Goal: Task Accomplishment & Management: Manage account settings

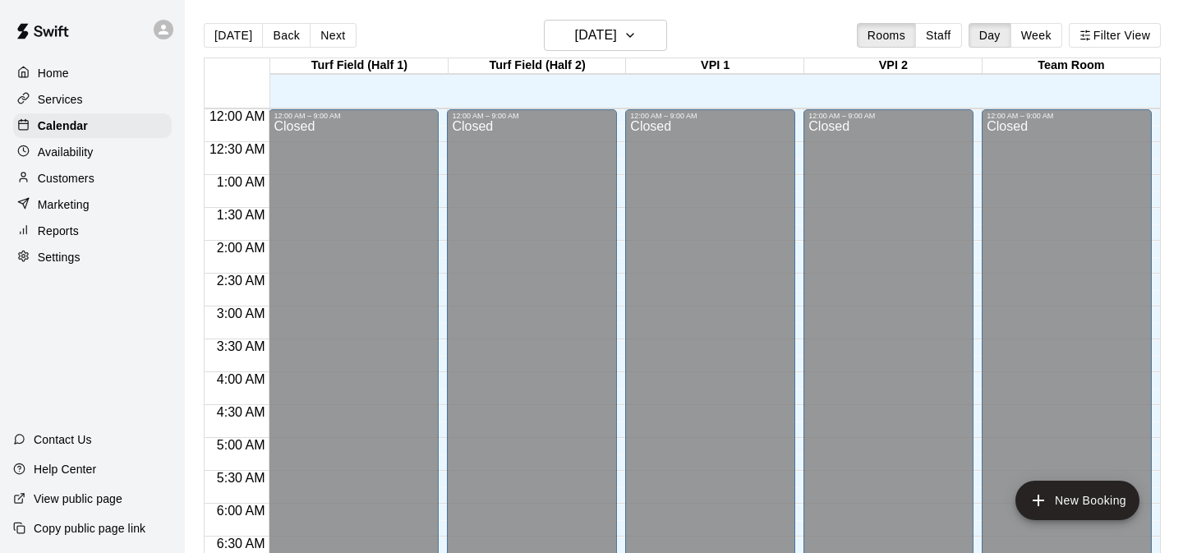
scroll to position [677, 0]
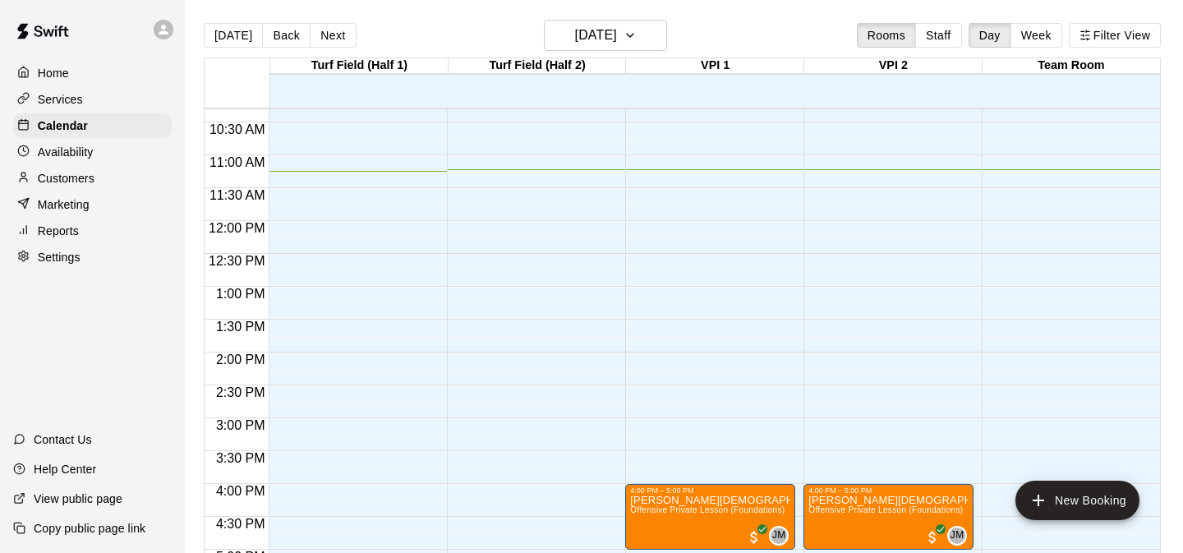
click at [84, 156] on p "Availability" at bounding box center [66, 152] width 56 height 16
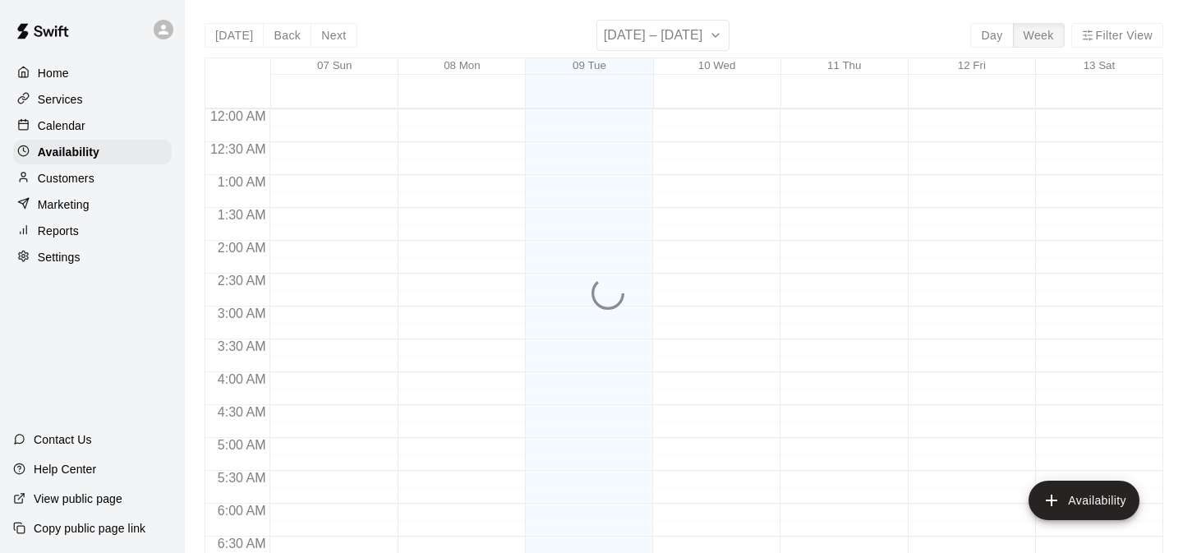
scroll to position [738, 0]
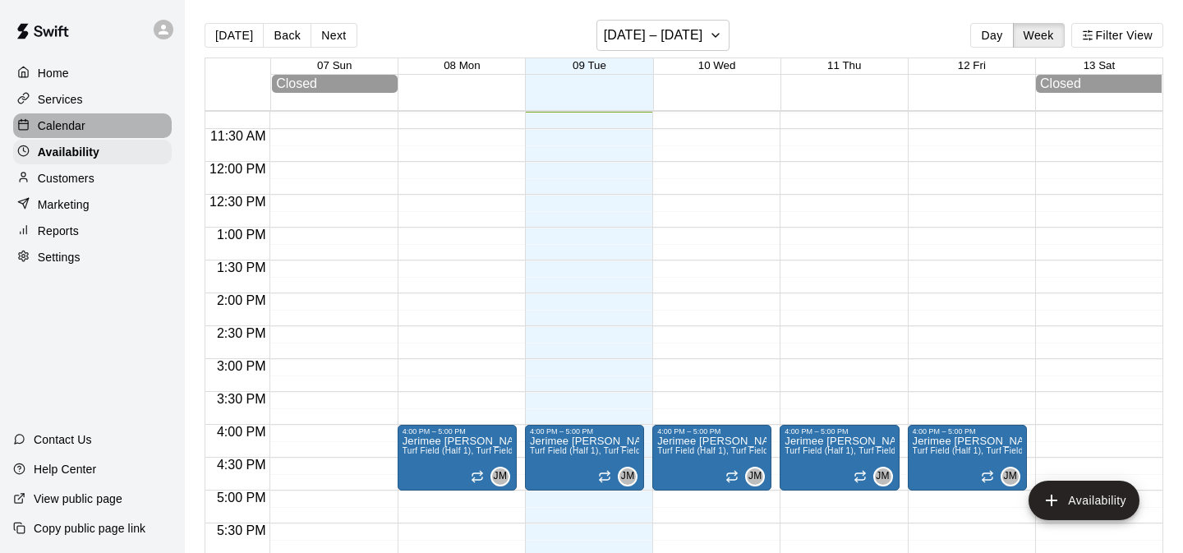
click at [79, 120] on p "Calendar" at bounding box center [62, 125] width 48 height 16
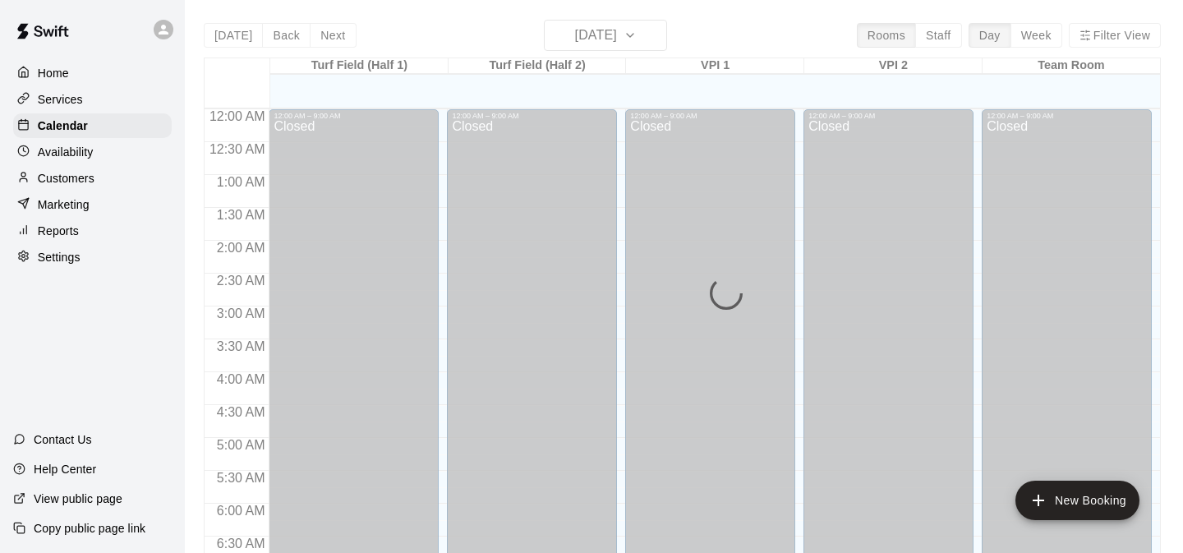
scroll to position [738, 0]
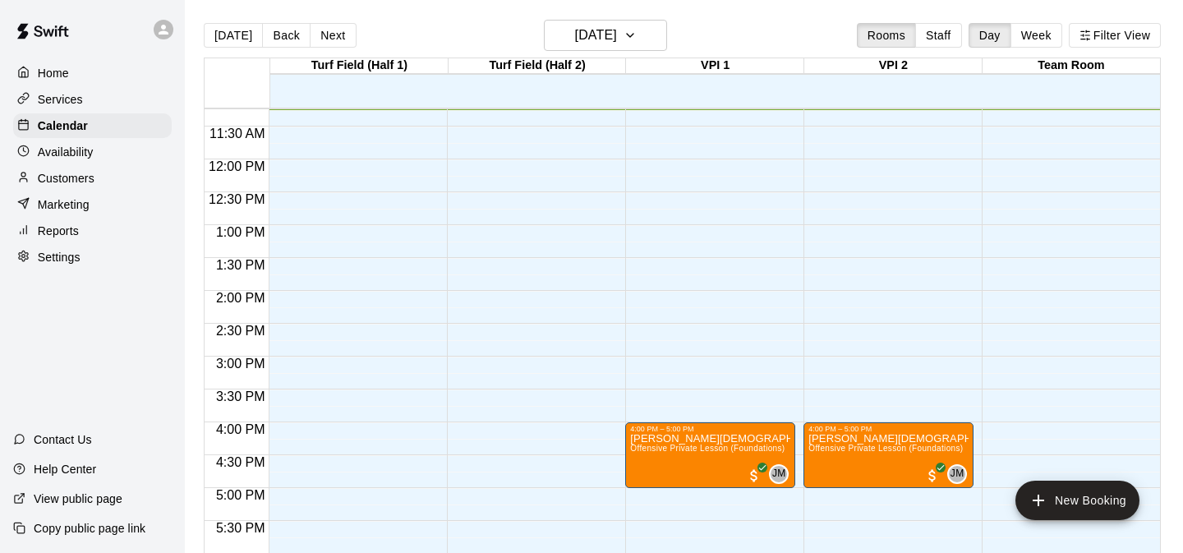
click at [89, 209] on p "Marketing" at bounding box center [64, 204] width 52 height 16
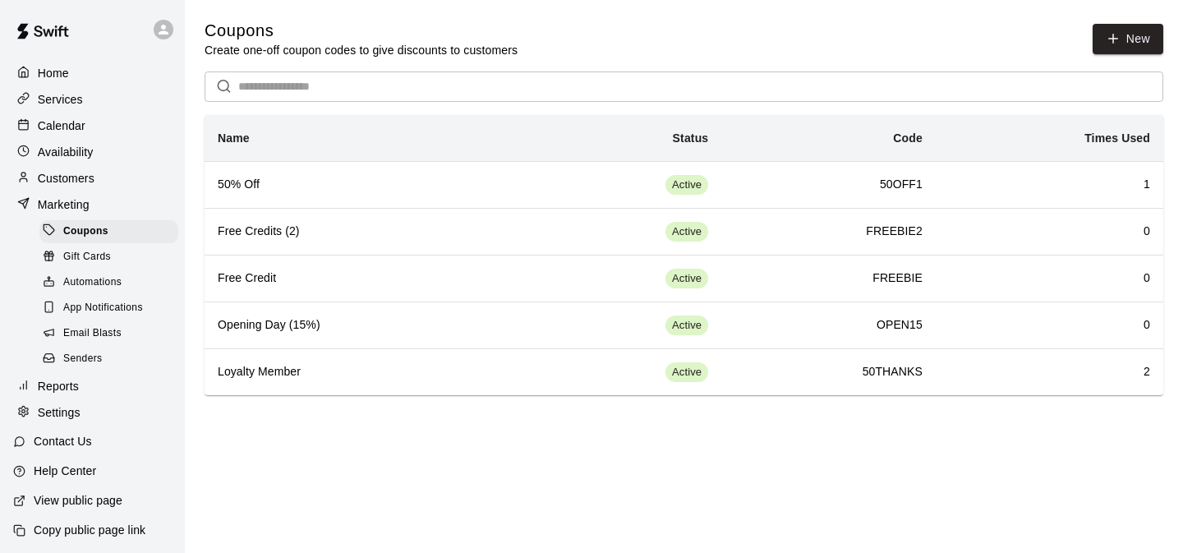
click at [79, 99] on p "Services" at bounding box center [60, 99] width 45 height 16
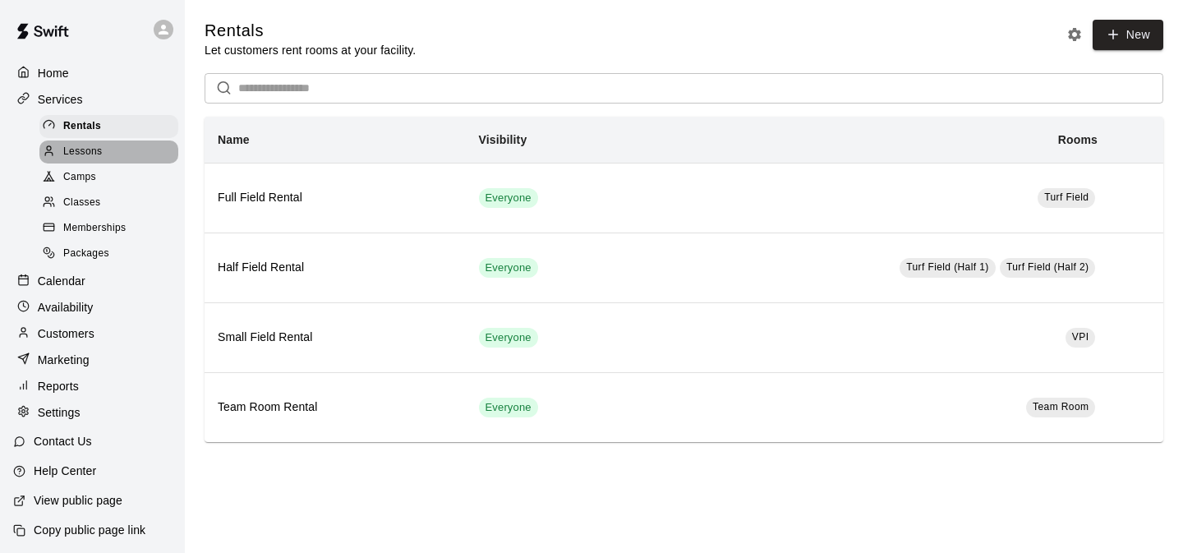
click at [130, 155] on div "Lessons" at bounding box center [108, 151] width 139 height 23
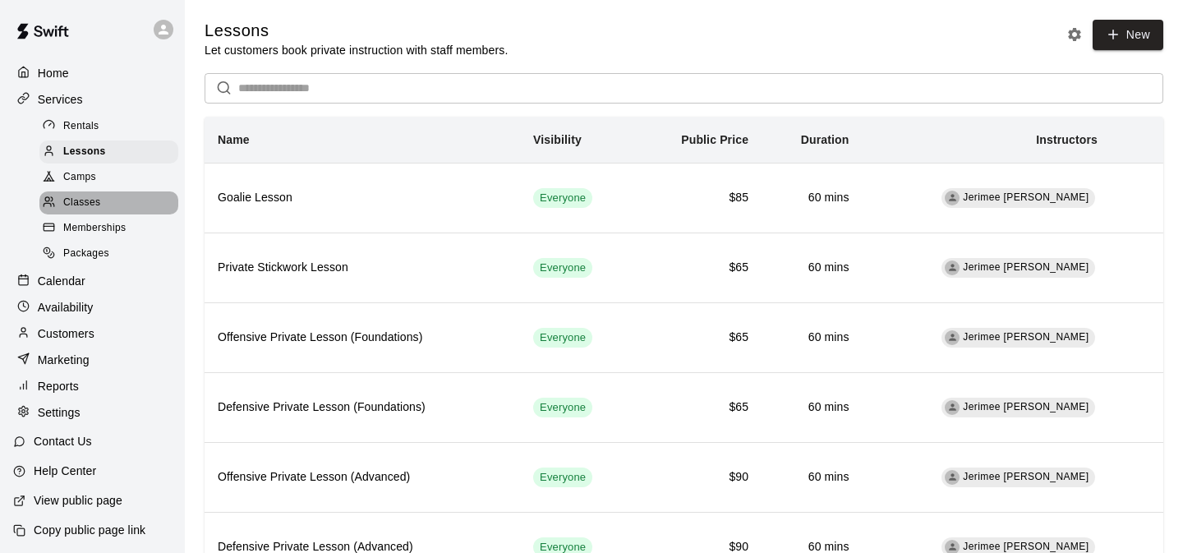
click at [103, 205] on div "Classes" at bounding box center [108, 202] width 139 height 23
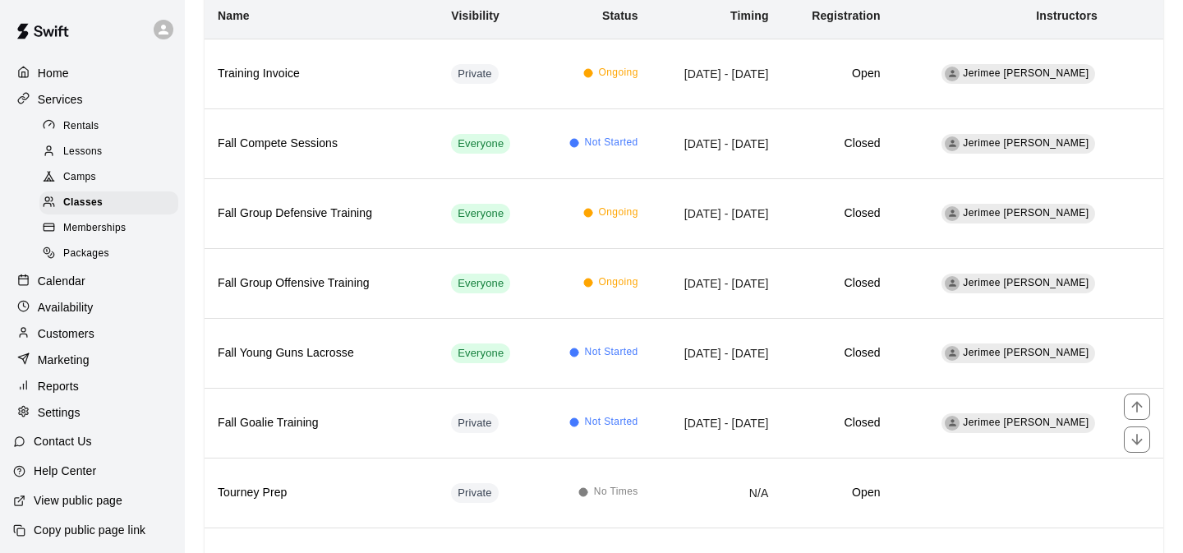
scroll to position [173, 0]
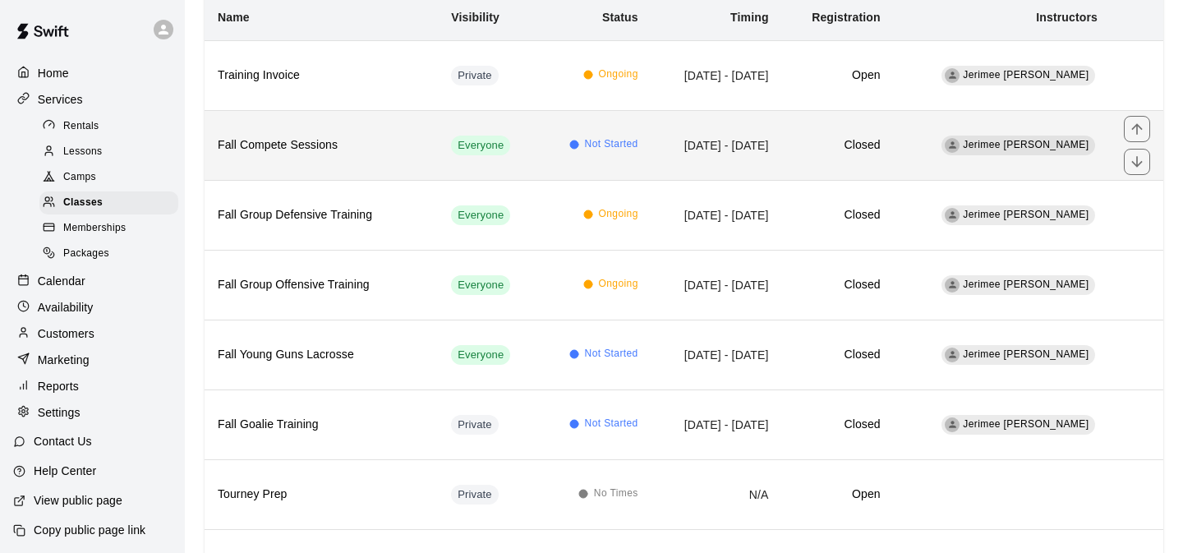
click at [664, 141] on td "Sep 10, 2025 - Dec 03, 2025" at bounding box center [716, 145] width 131 height 70
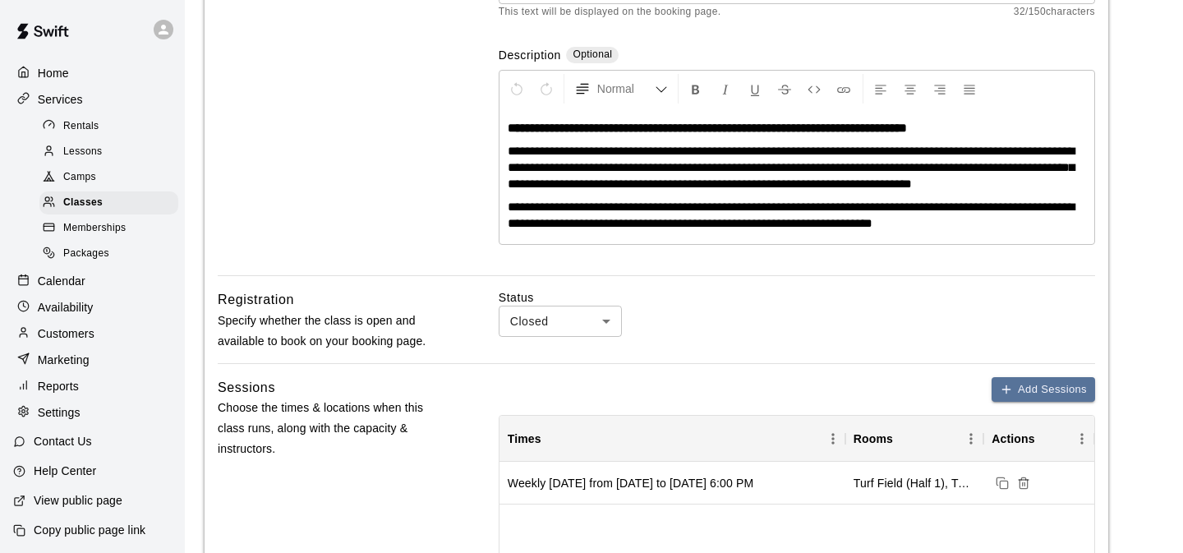
scroll to position [295, 0]
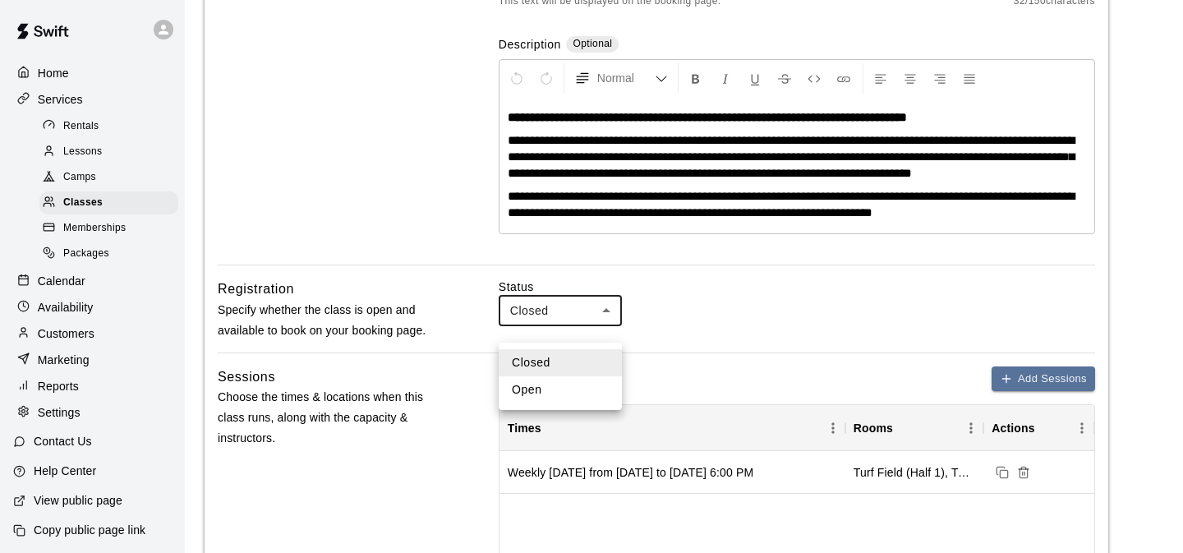
click at [538, 393] on li "Open" at bounding box center [560, 389] width 123 height 27
type input "****"
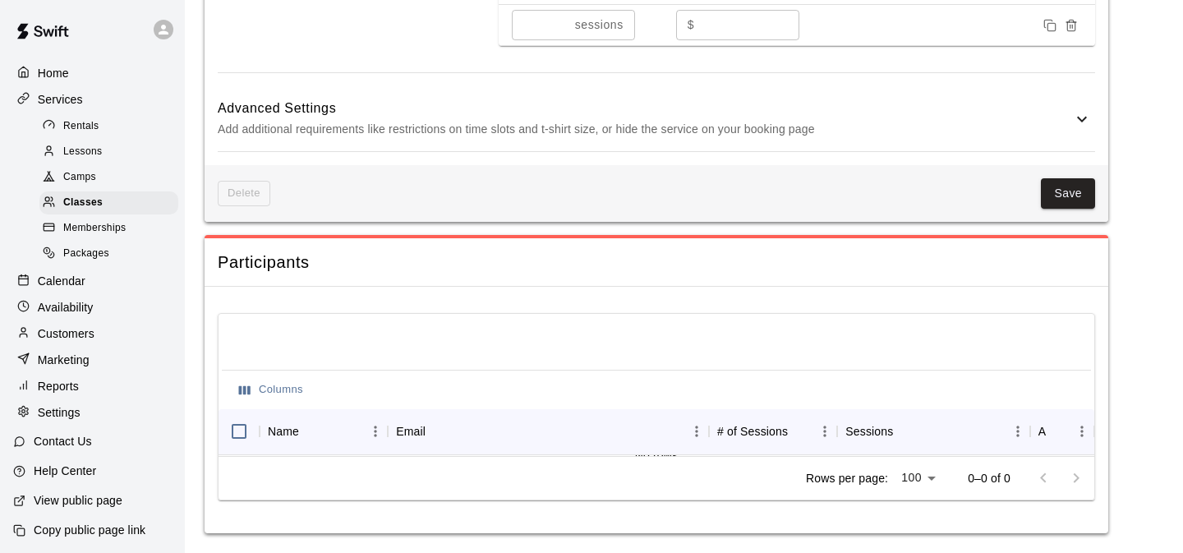
scroll to position [1229, 0]
click at [1079, 193] on button "Save" at bounding box center [1068, 193] width 54 height 30
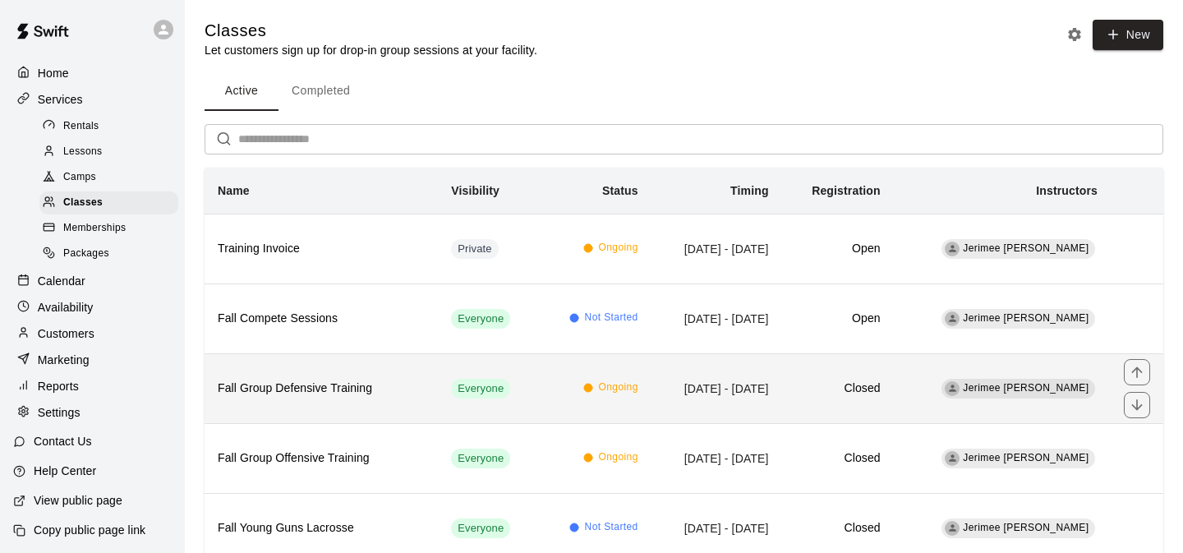
click at [690, 386] on td "Sep 08, 2025 - Nov 24, 2025" at bounding box center [716, 388] width 131 height 70
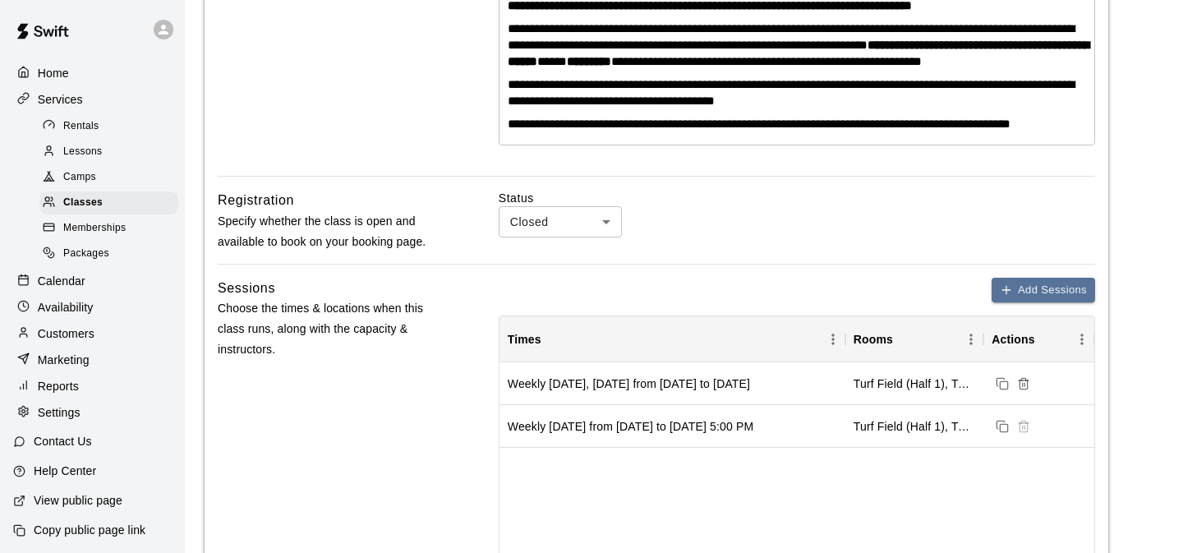
scroll to position [416, 0]
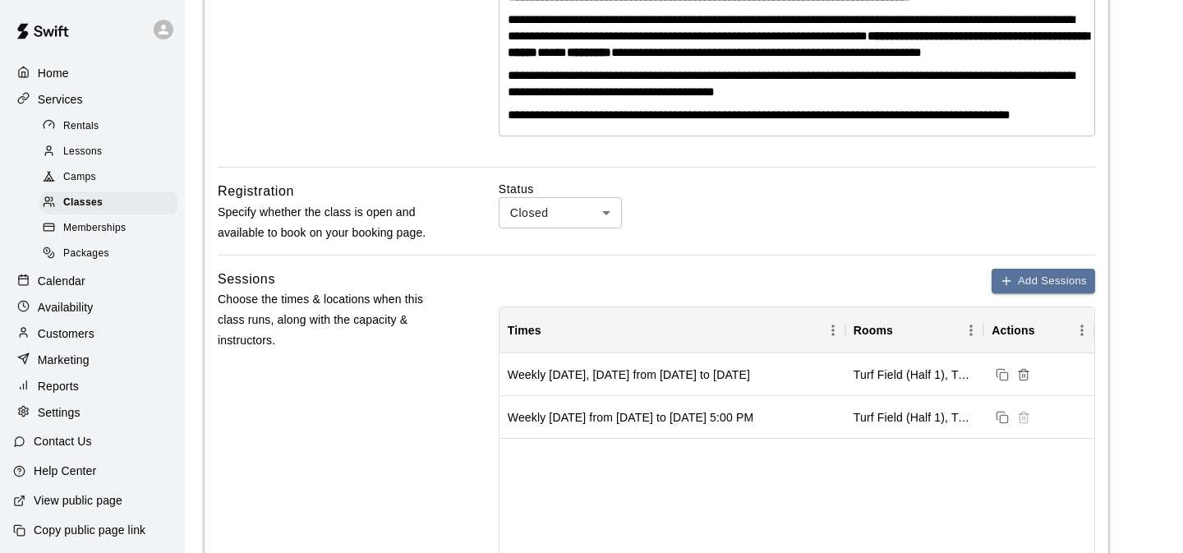
click at [568, 237] on body "**********" at bounding box center [591, 499] width 1183 height 1830
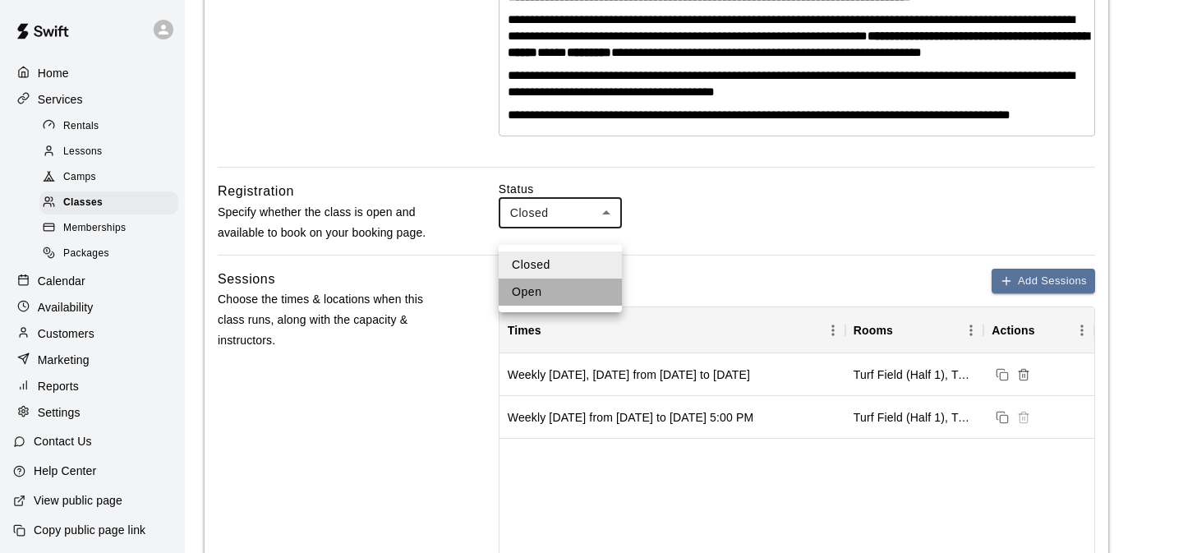
click at [527, 299] on li "Open" at bounding box center [560, 291] width 123 height 27
type input "****"
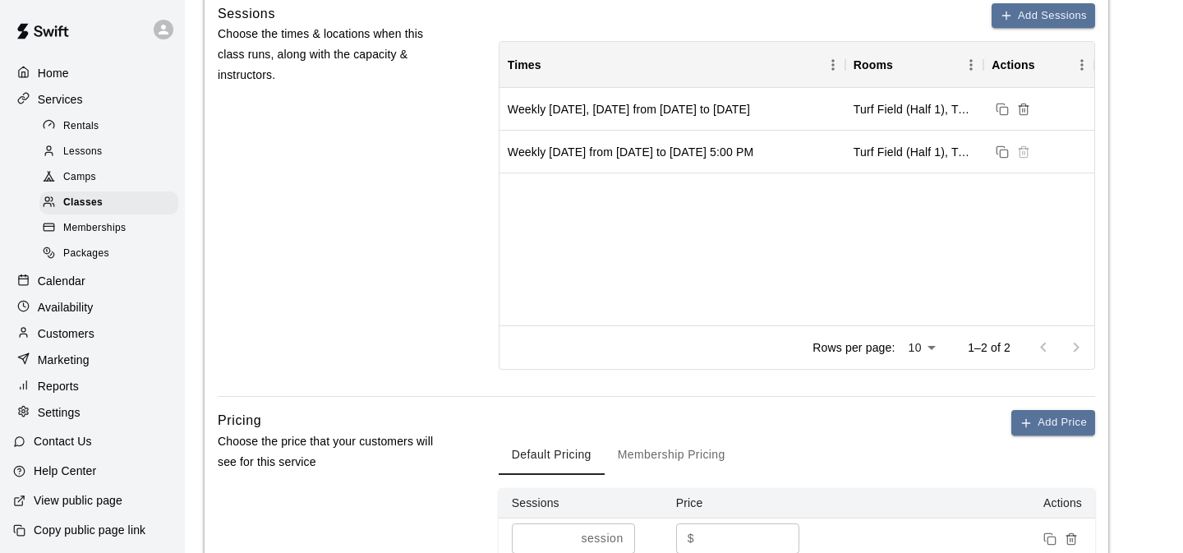
scroll to position [1294, 0]
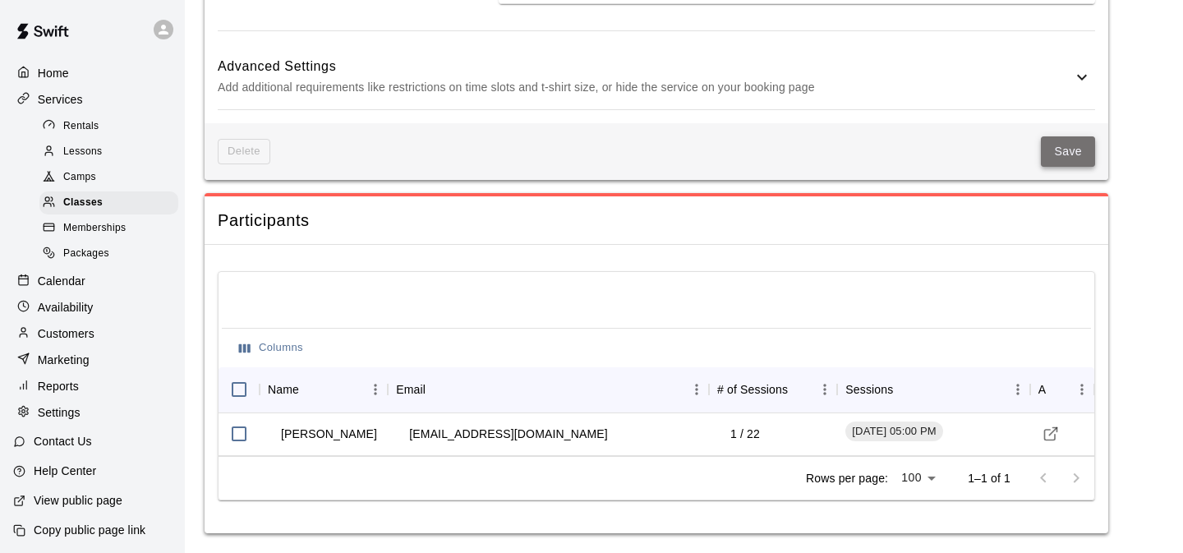
click at [1057, 149] on button "Save" at bounding box center [1068, 151] width 54 height 30
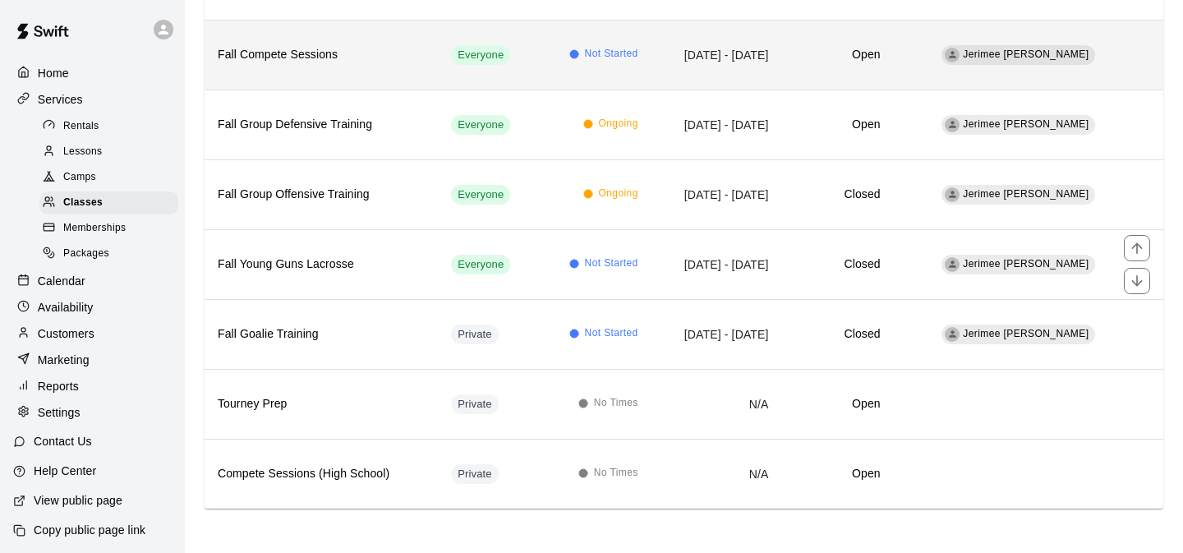
scroll to position [265, 0]
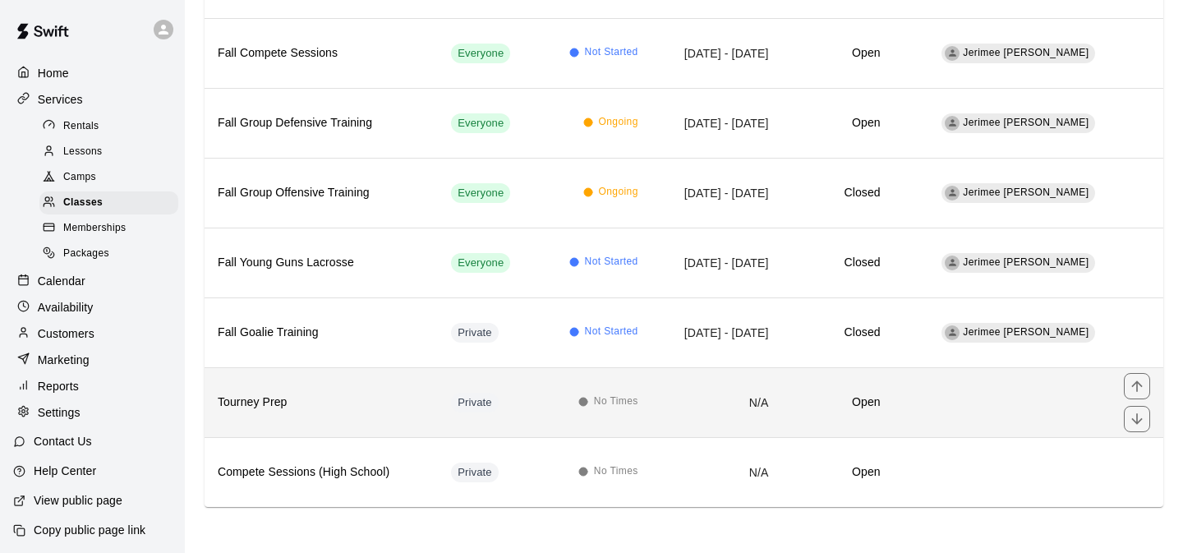
click at [782, 402] on td "N/A" at bounding box center [716, 402] width 131 height 70
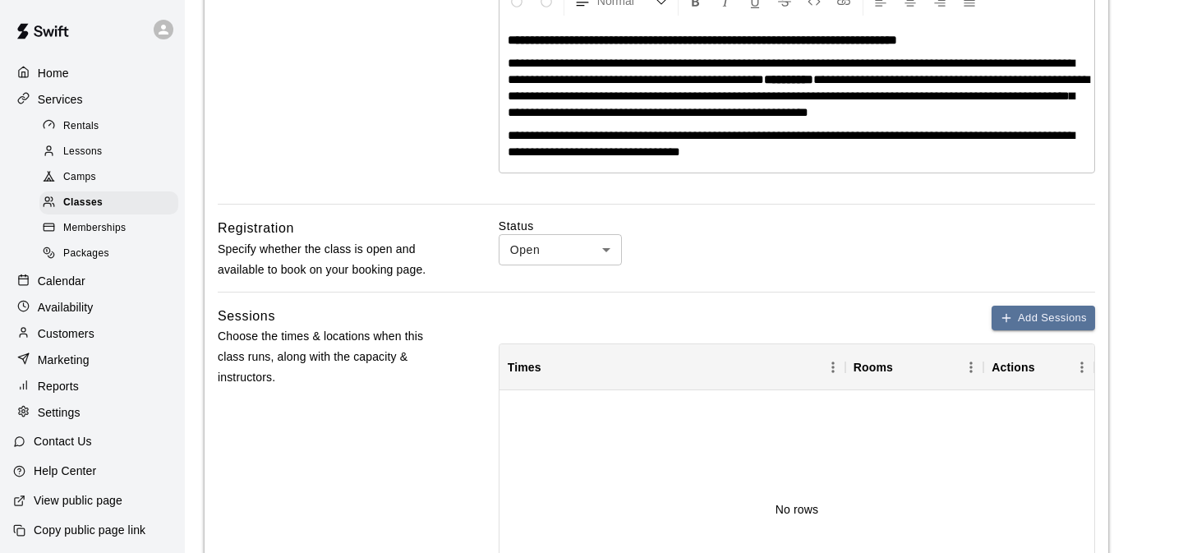
scroll to position [370, 0]
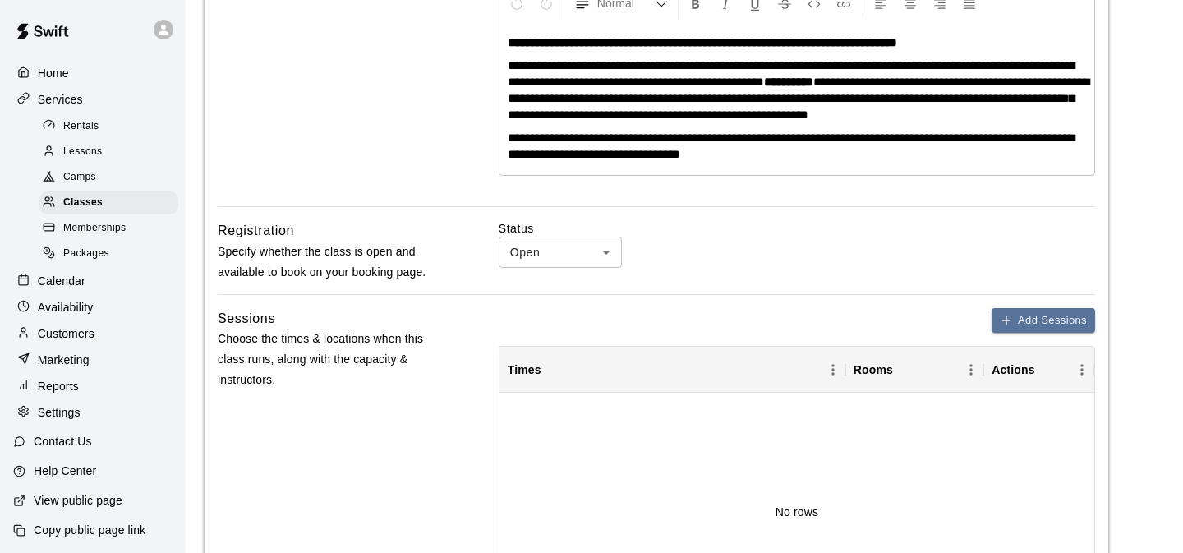
click at [554, 264] on body "**********" at bounding box center [591, 541] width 1183 height 1823
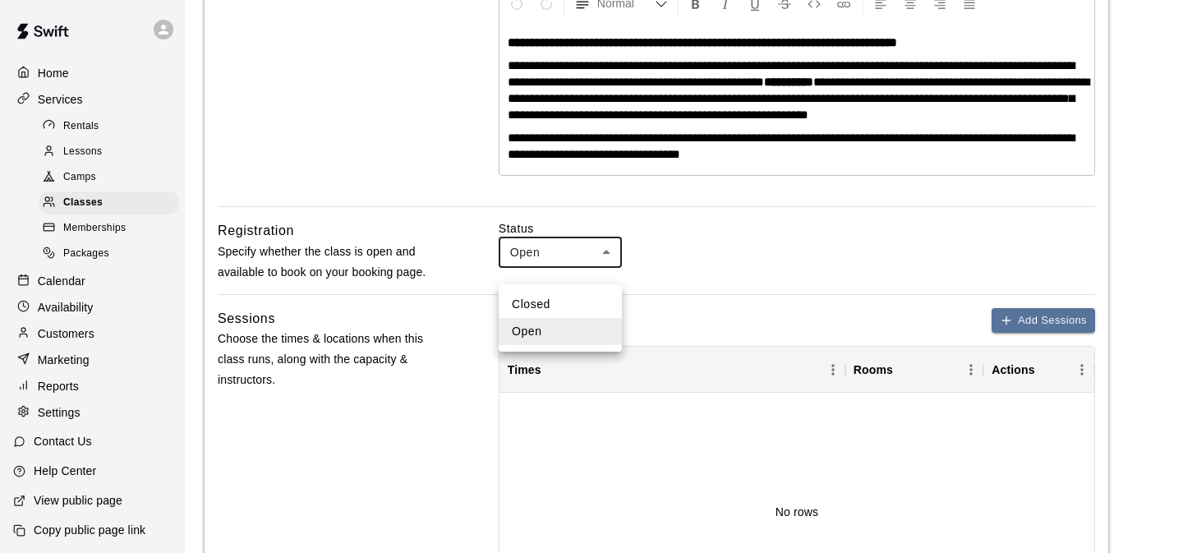
click at [535, 313] on li "Closed" at bounding box center [560, 304] width 123 height 27
type input "******"
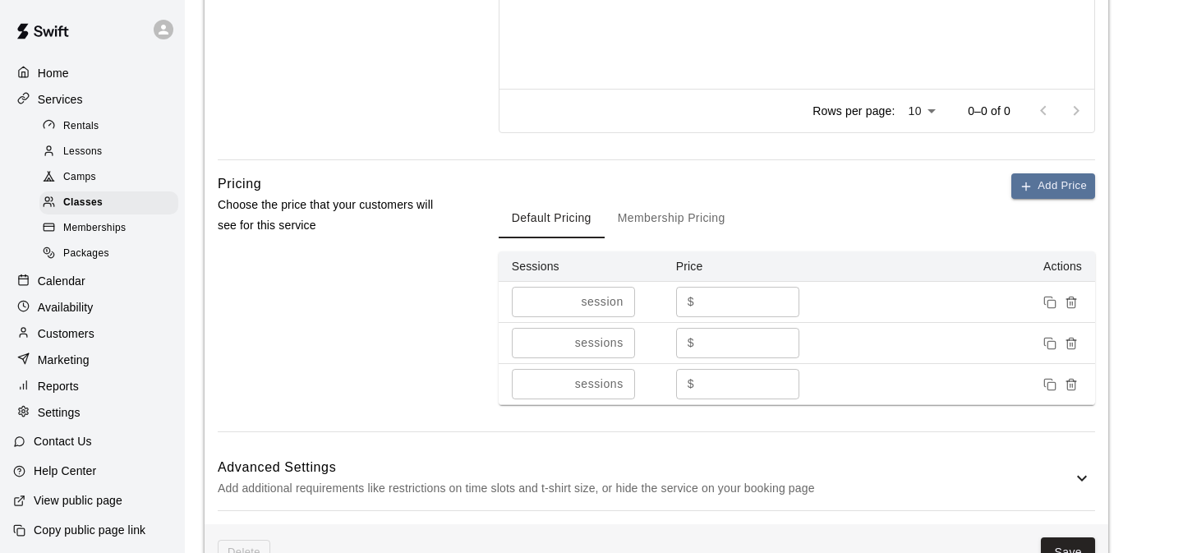
scroll to position [1286, 0]
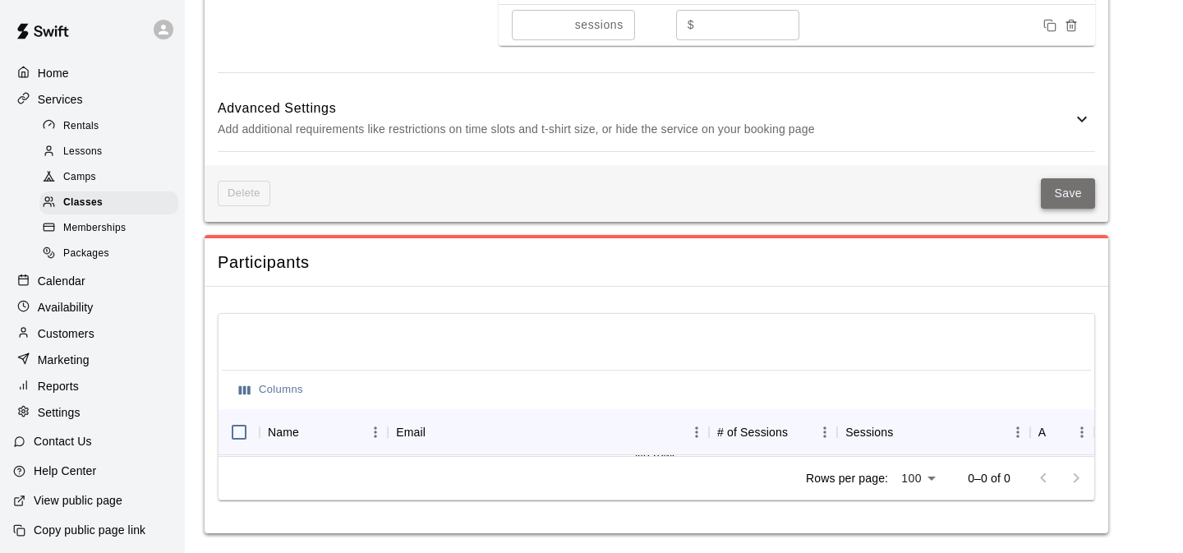
click at [1074, 199] on button "Save" at bounding box center [1068, 193] width 54 height 30
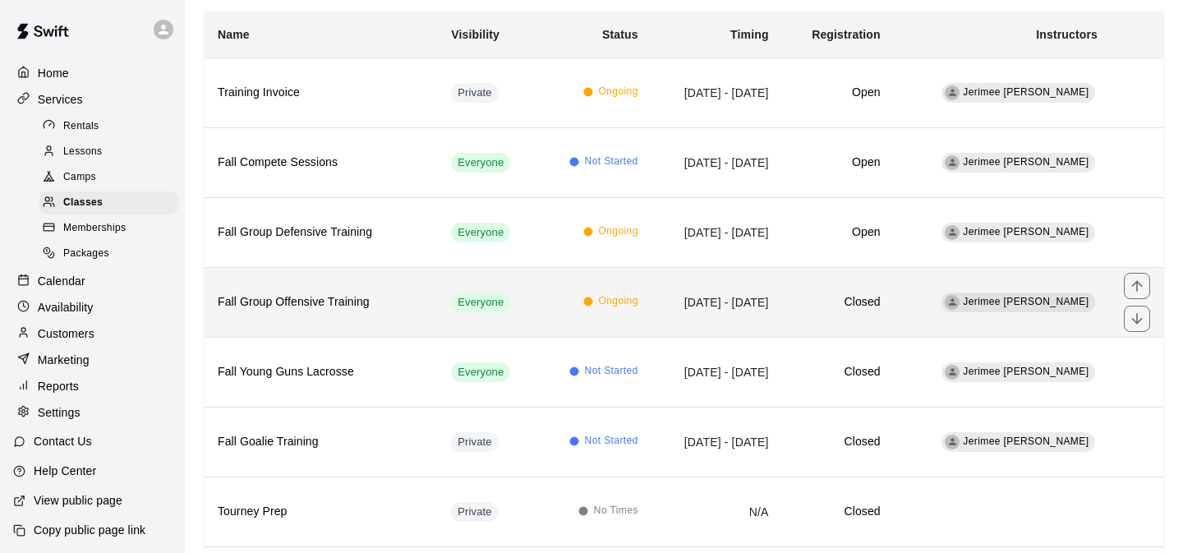
scroll to position [265, 0]
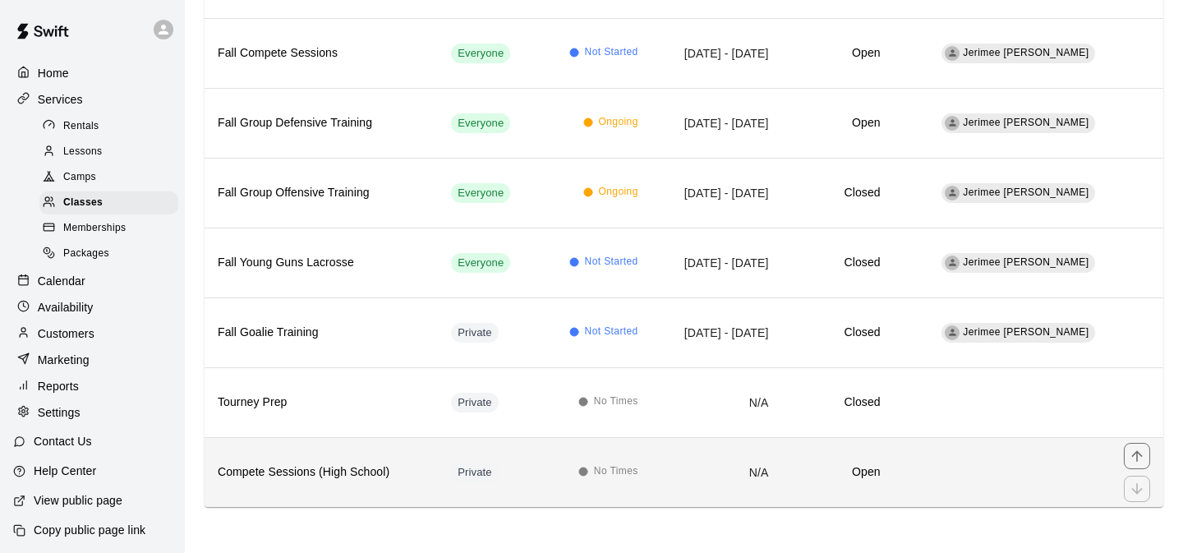
click at [782, 490] on td "N/A" at bounding box center [716, 472] width 131 height 70
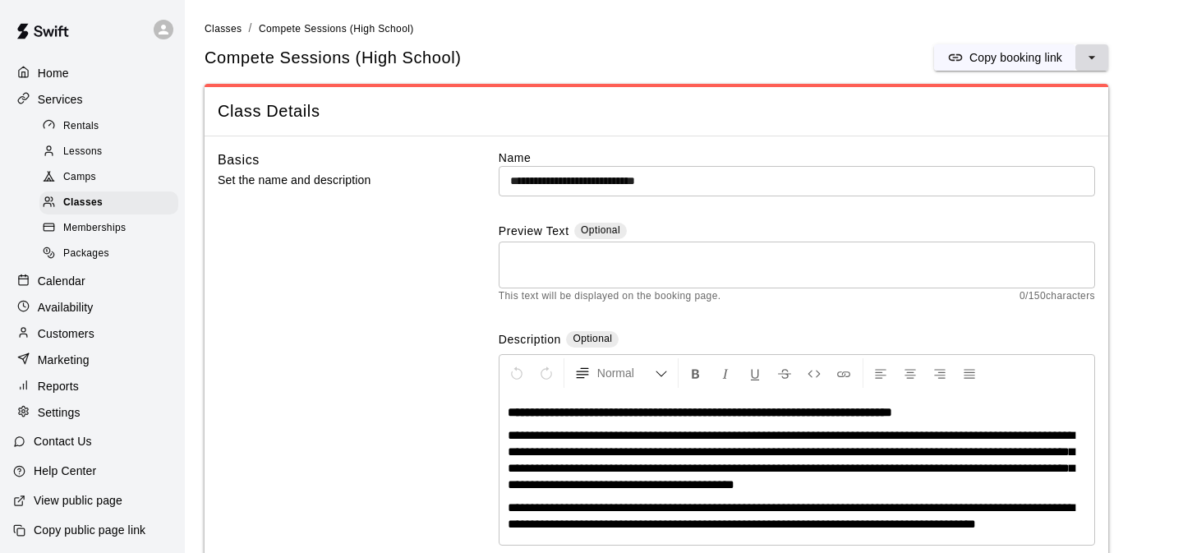
click at [1093, 59] on icon "select merge strategy" at bounding box center [1091, 57] width 16 height 16
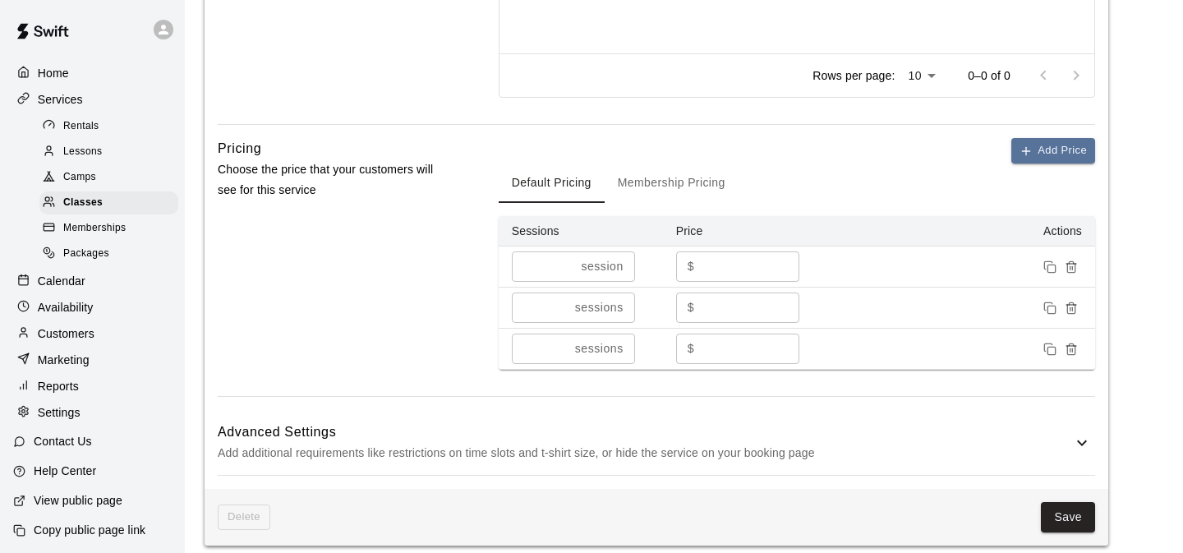
scroll to position [1286, 0]
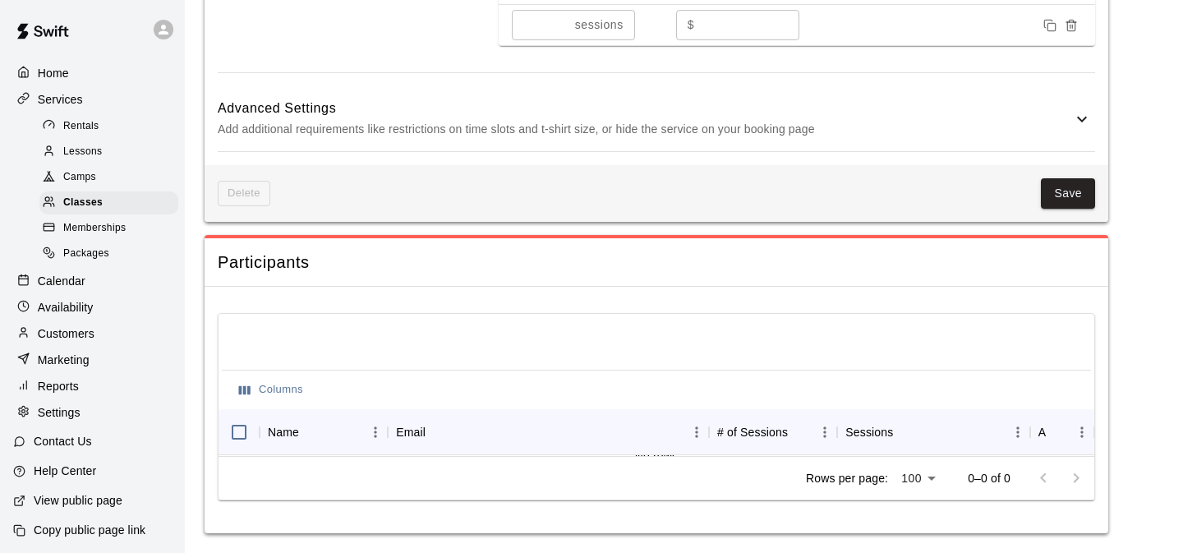
click at [1055, 111] on h6 "Advanced Settings" at bounding box center [645, 108] width 854 height 21
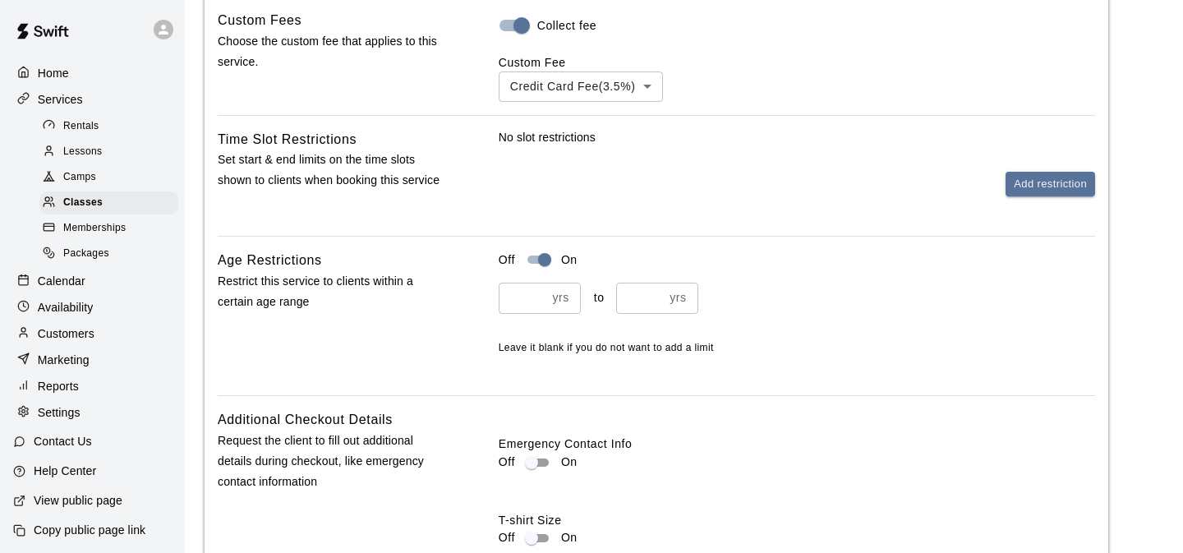
scroll to position [2124, 0]
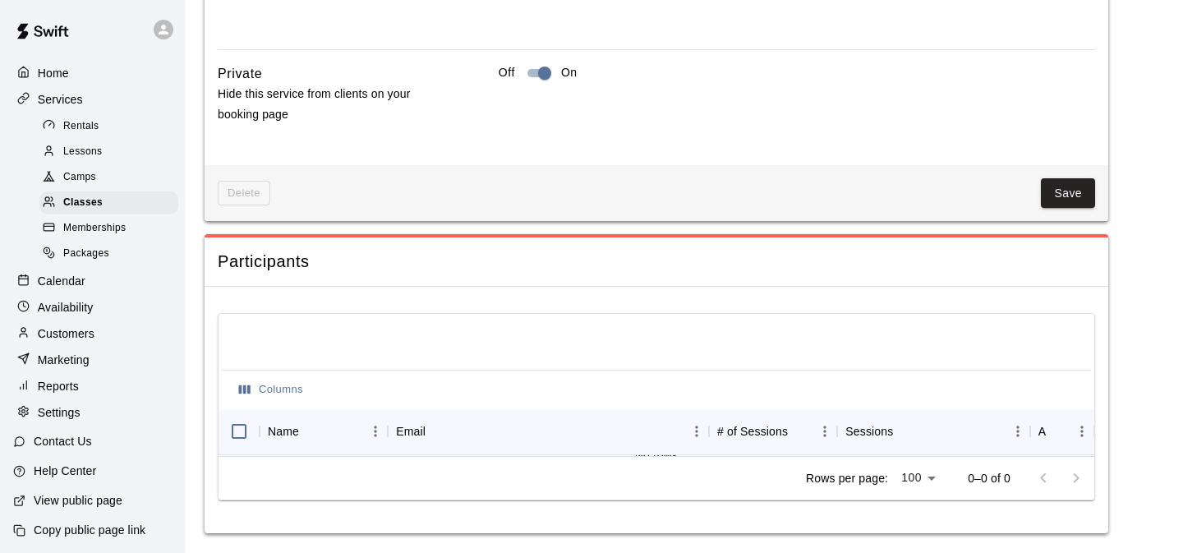
click at [247, 188] on span "Delete" at bounding box center [244, 193] width 53 height 25
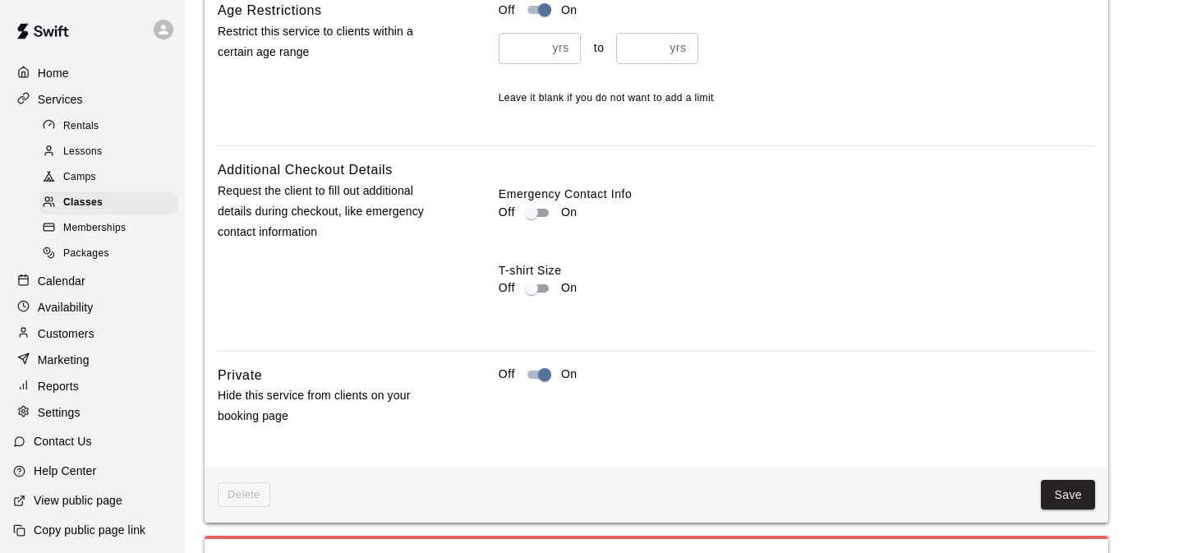
scroll to position [1766, 0]
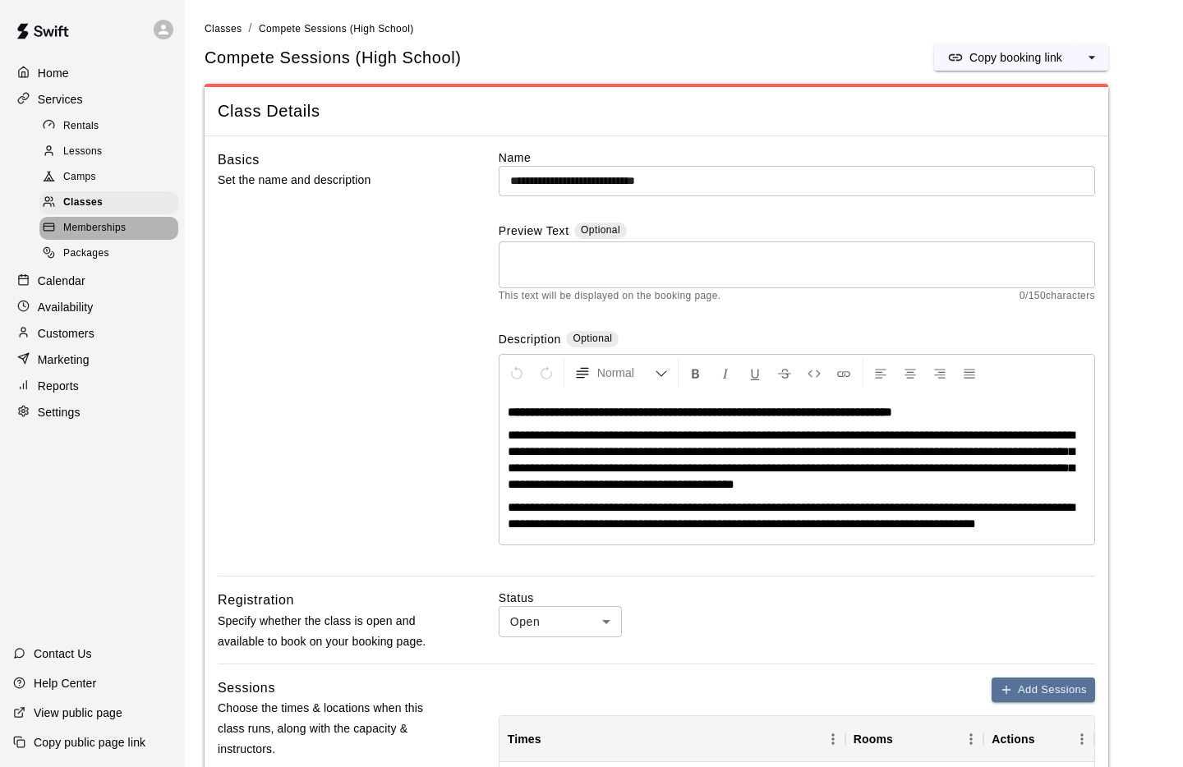
click at [99, 232] on span "Memberships" at bounding box center [94, 228] width 62 height 16
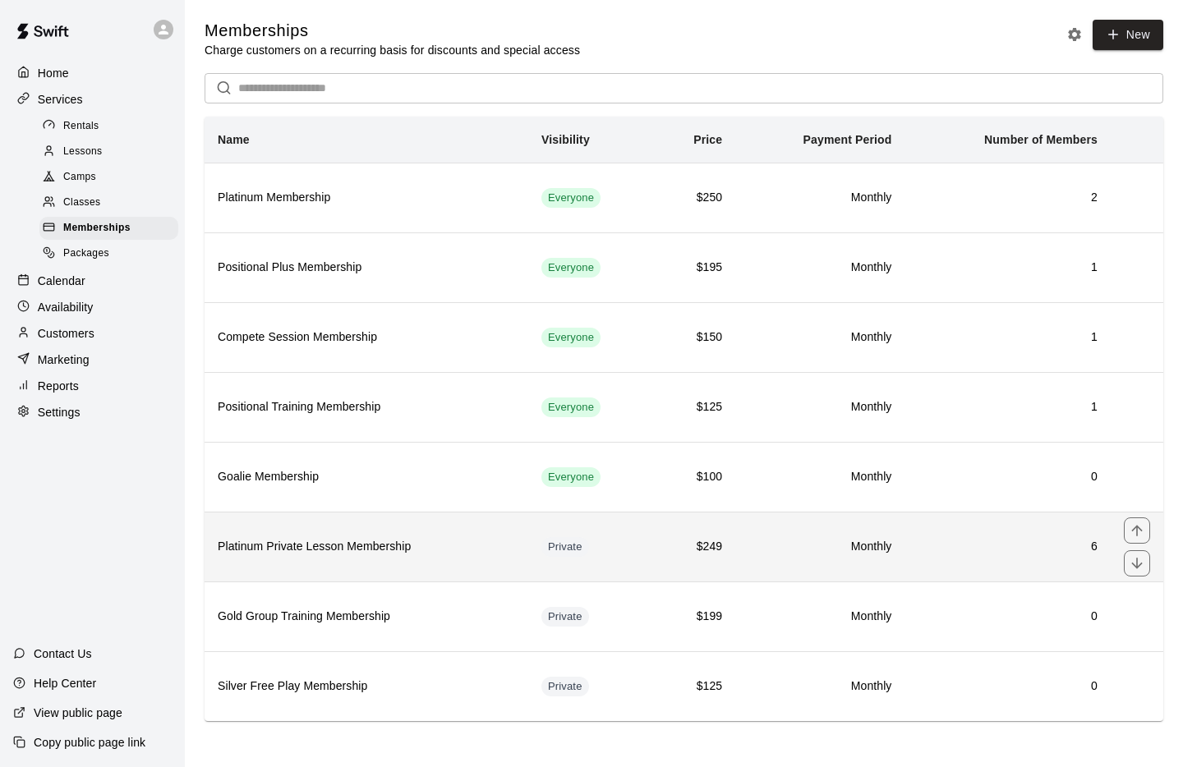
click at [679, 542] on h6 "$249" at bounding box center [694, 547] width 55 height 18
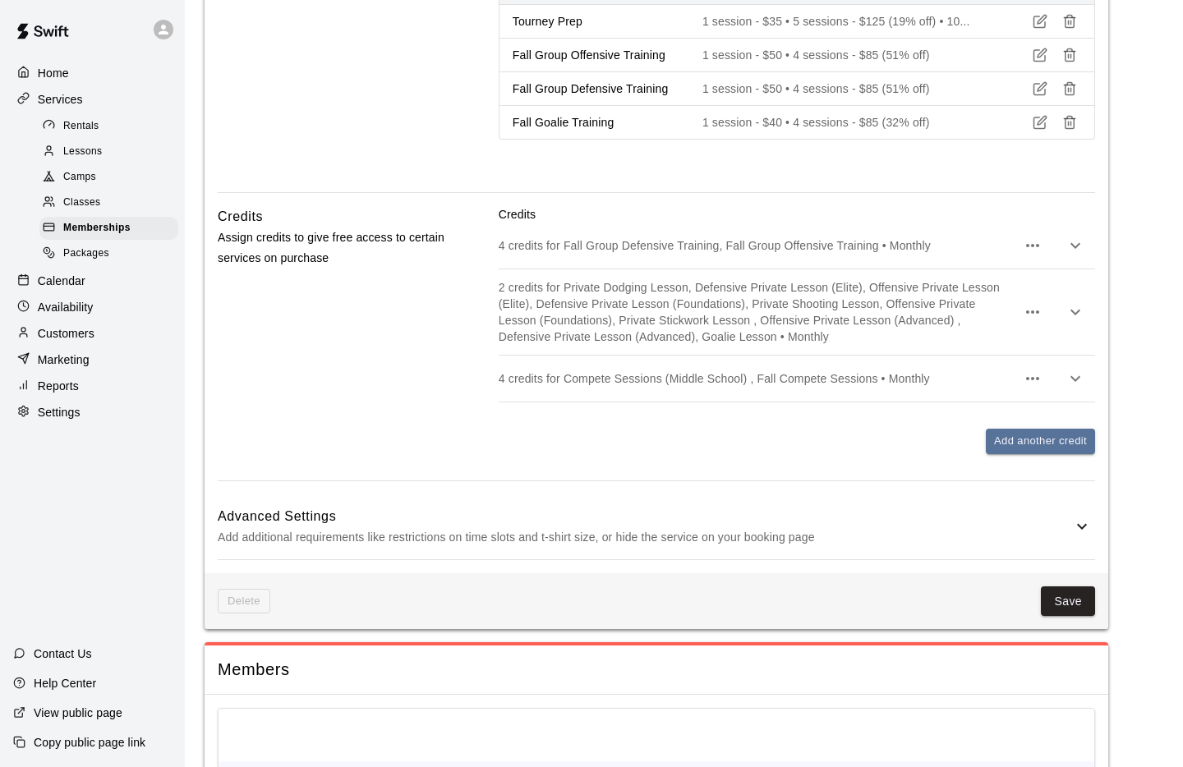
scroll to position [1708, 0]
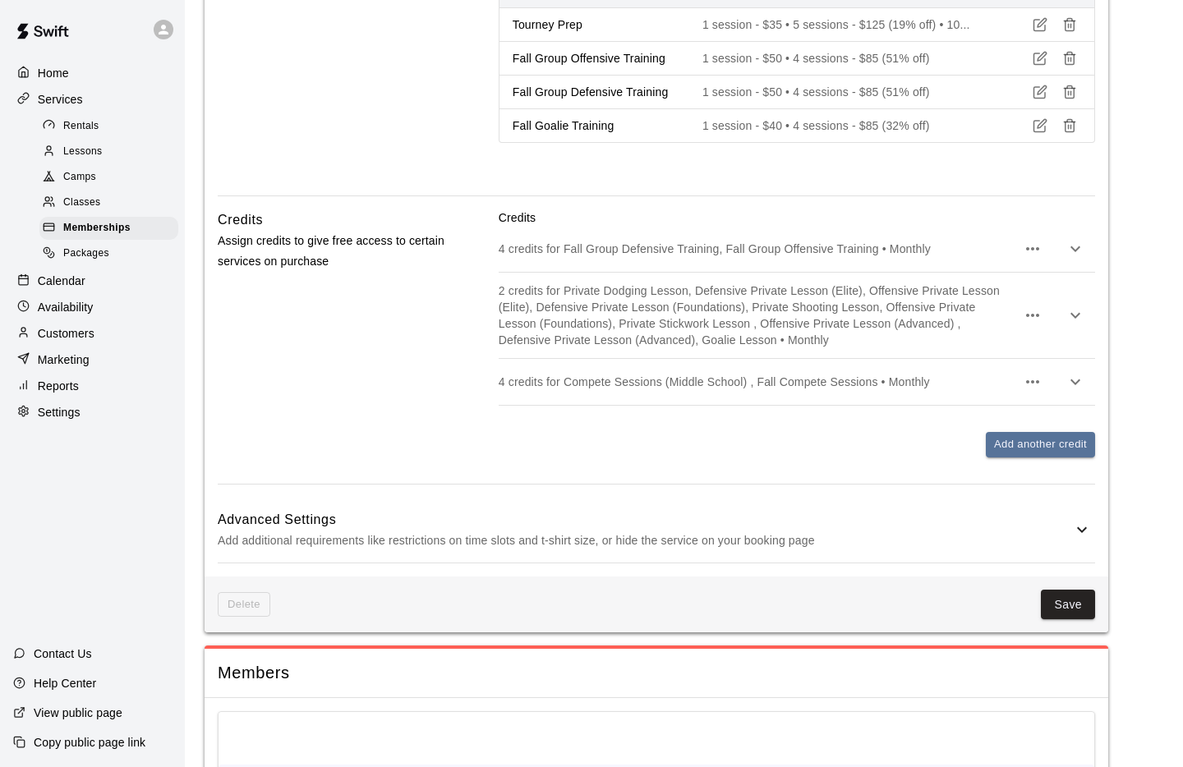
click at [1083, 392] on icon "button" at bounding box center [1075, 382] width 20 height 20
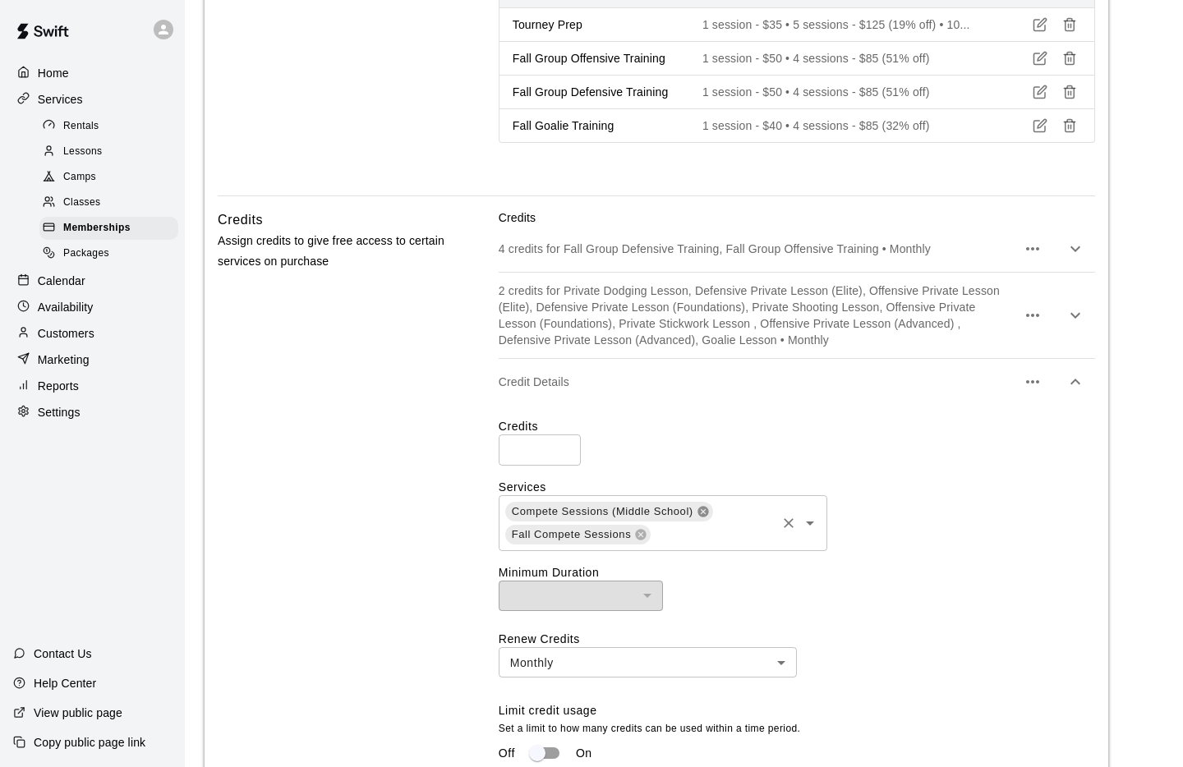
click at [706, 518] on icon at bounding box center [703, 511] width 13 height 13
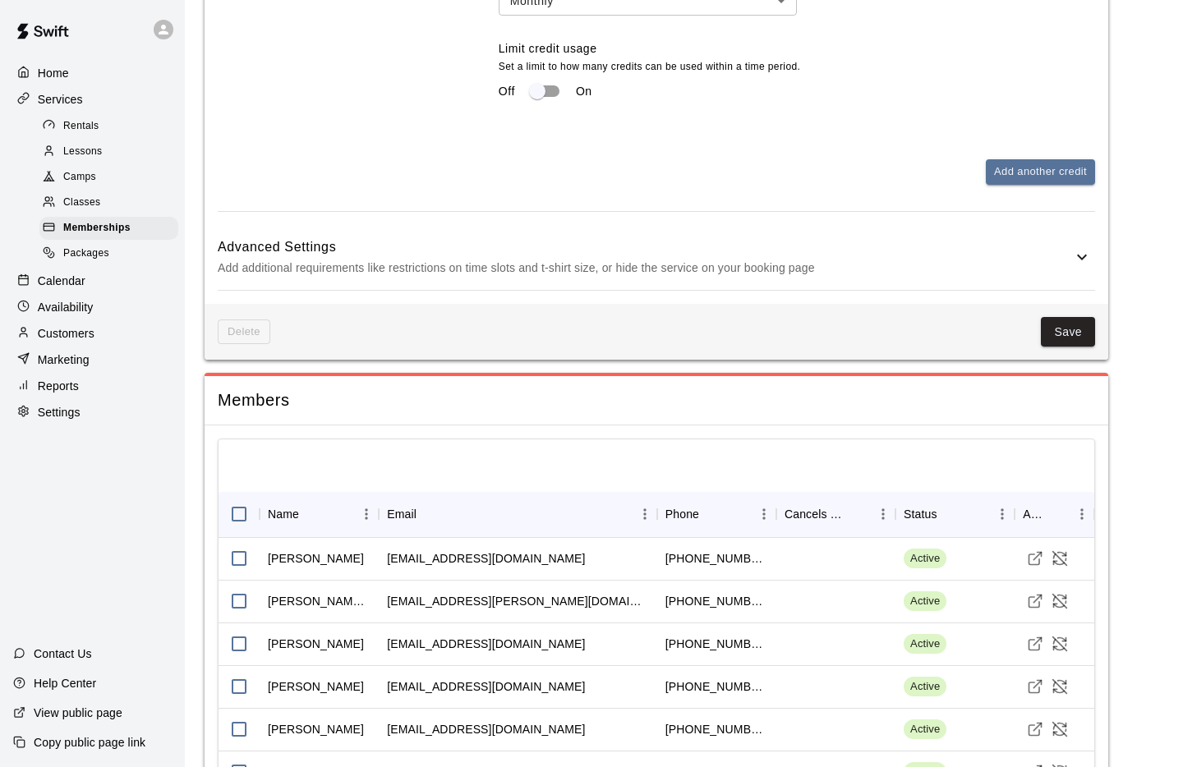
scroll to position [2398, 0]
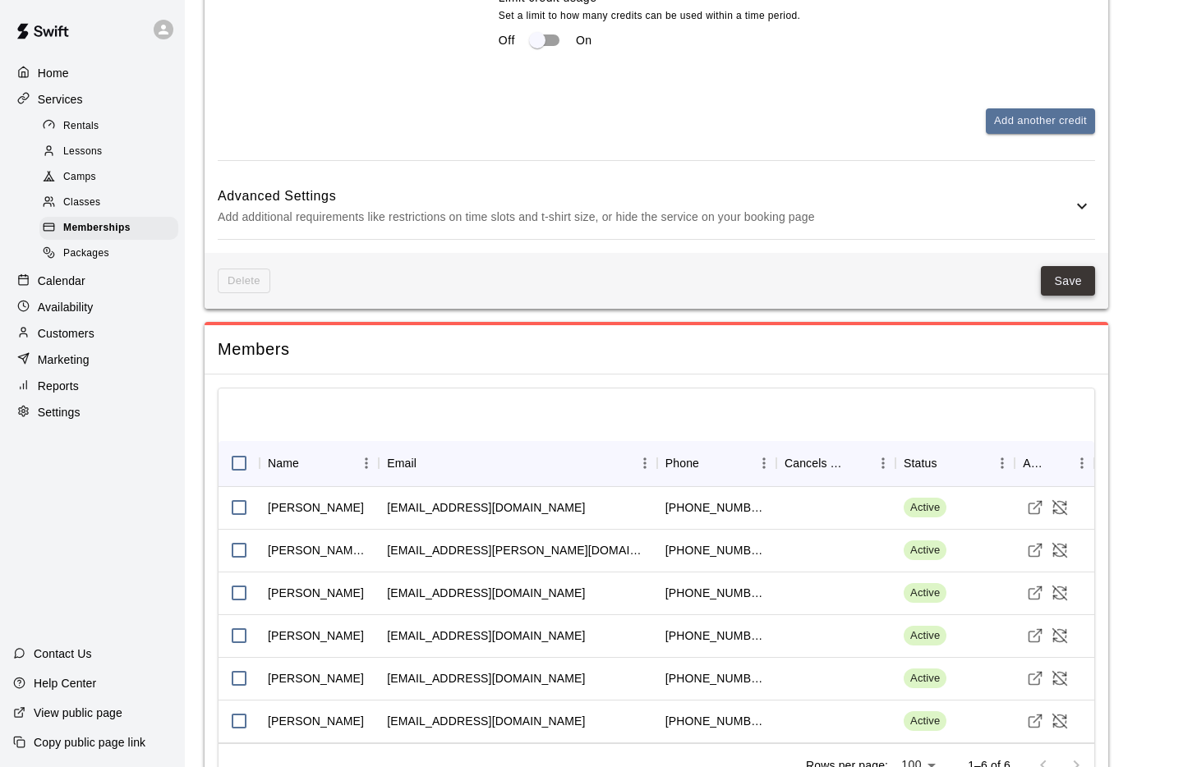
click at [1092, 310] on div "Delete Save" at bounding box center [656, 281] width 903 height 57
click at [1079, 297] on button "Save" at bounding box center [1068, 281] width 54 height 30
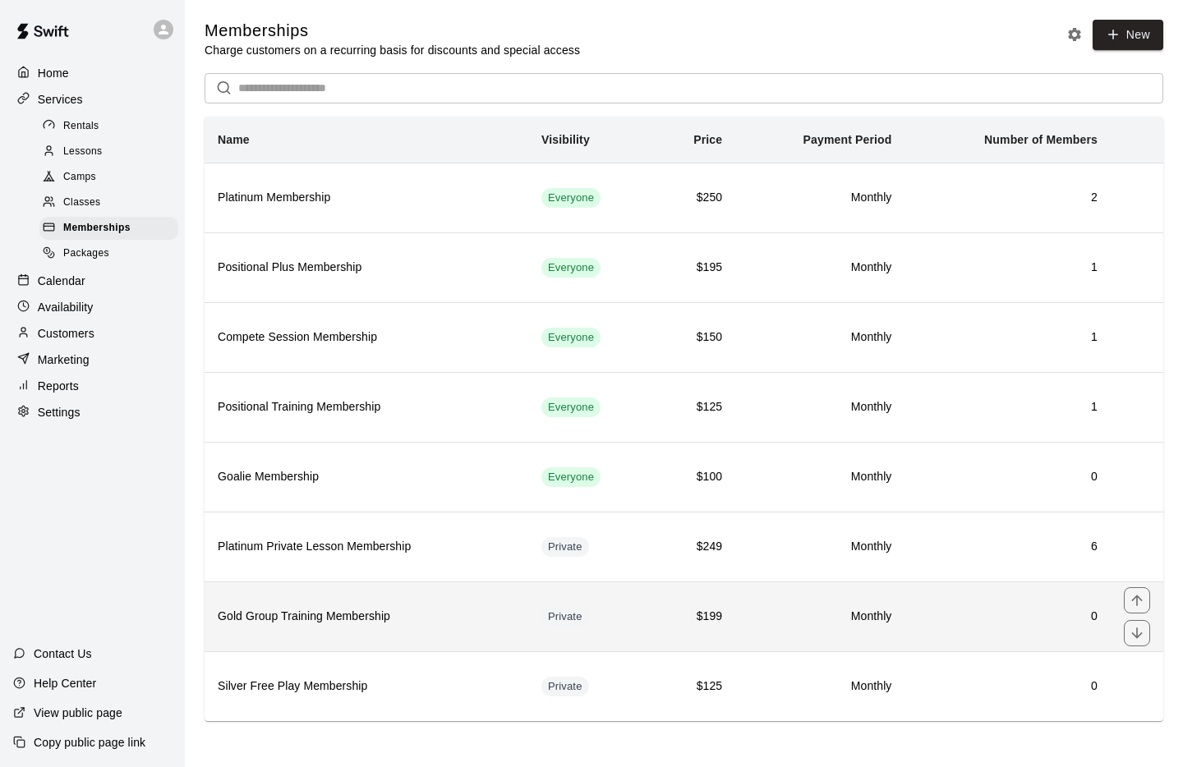
click at [659, 552] on td "$199" at bounding box center [694, 617] width 81 height 70
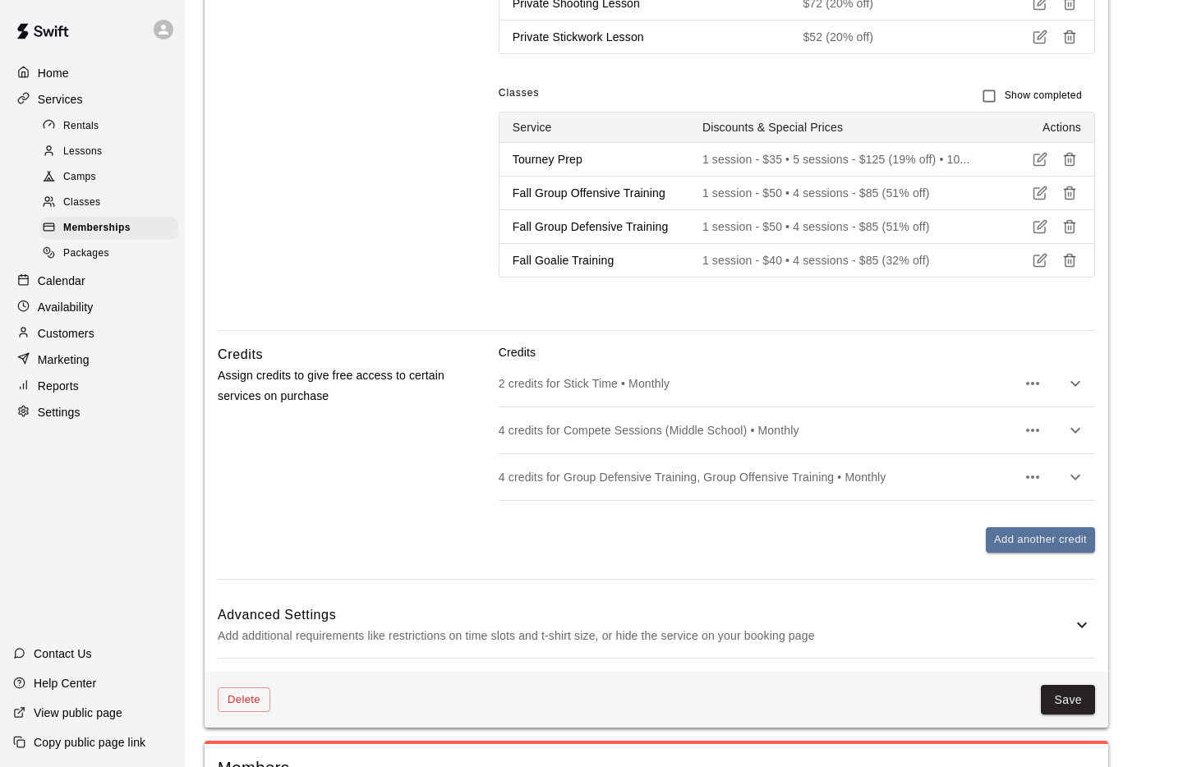
scroll to position [1458, 0]
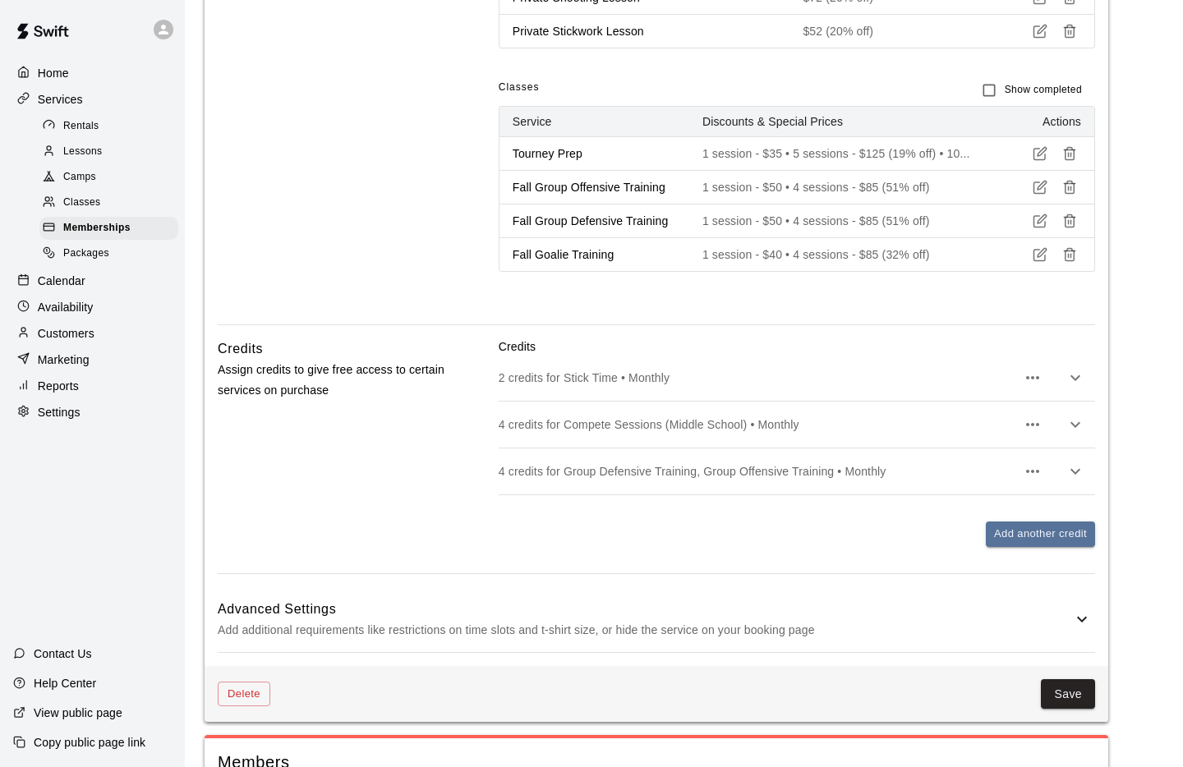
click at [1082, 435] on icon "button" at bounding box center [1075, 425] width 20 height 20
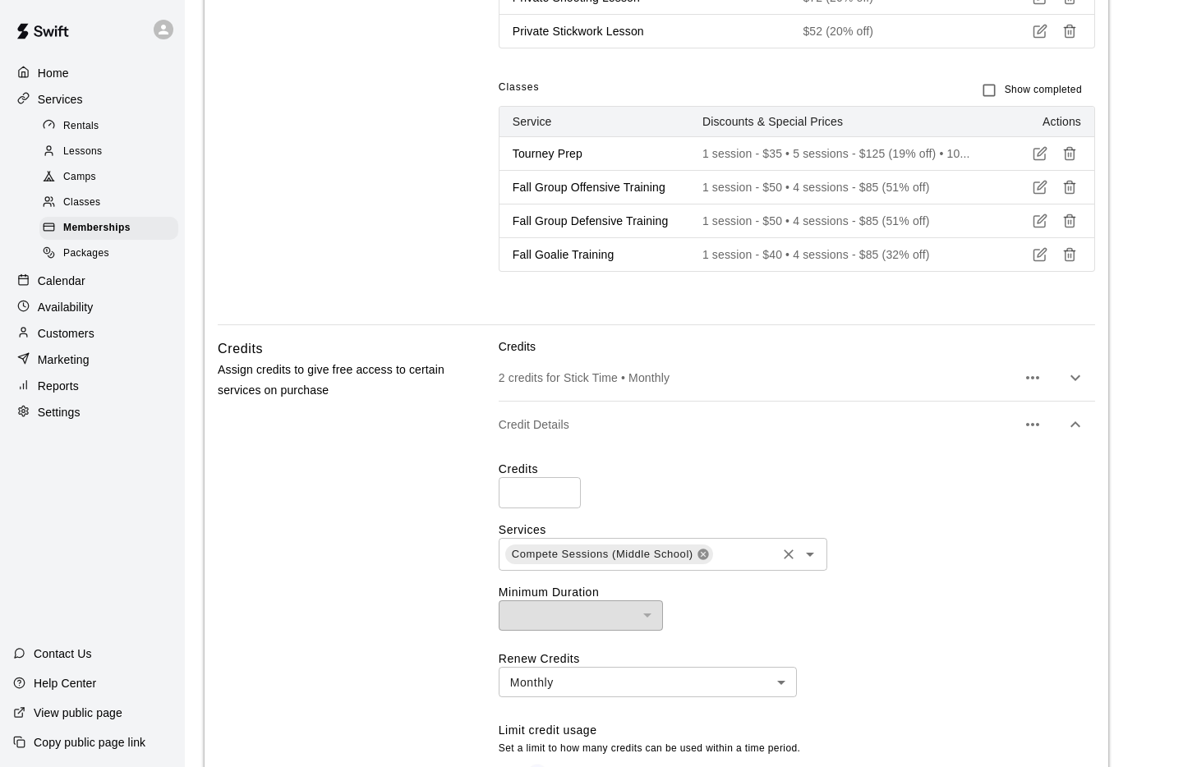
click at [706, 552] on icon at bounding box center [702, 554] width 11 height 11
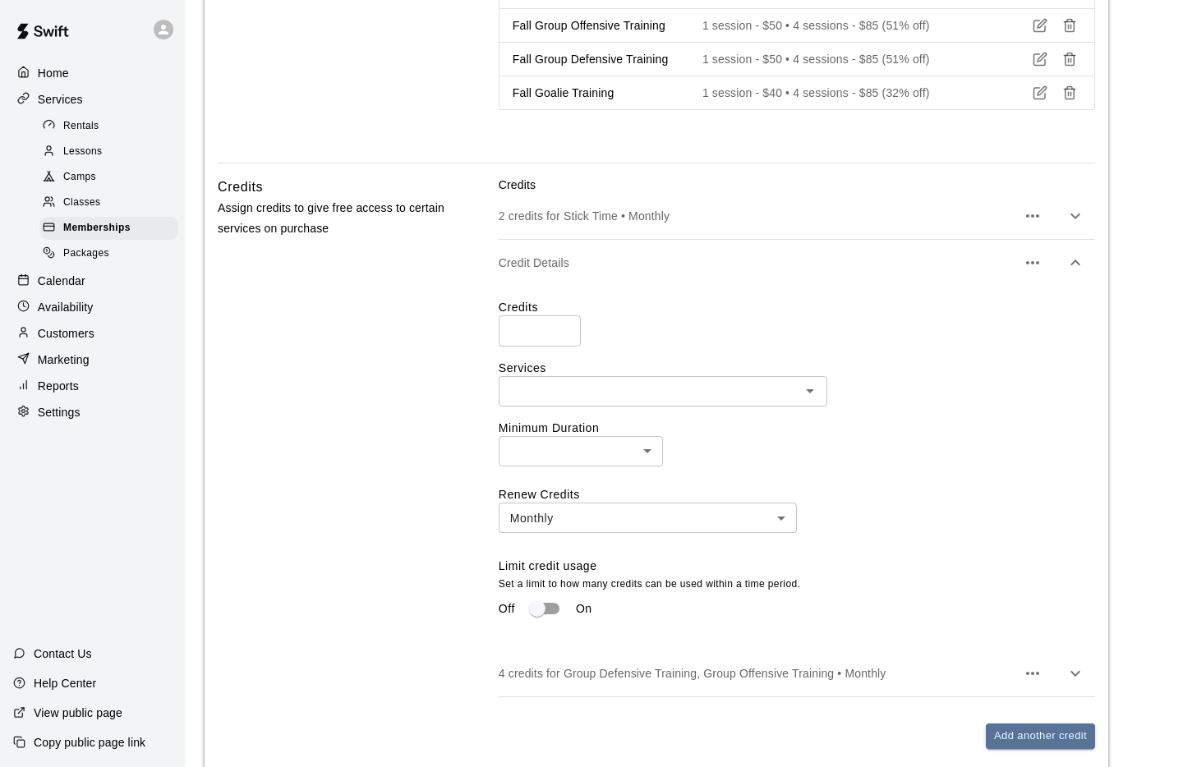
scroll to position [1621, 0]
click at [1037, 271] on icon "button" at bounding box center [1033, 261] width 20 height 20
click at [944, 345] on p "Delete credit" at bounding box center [946, 343] width 67 height 16
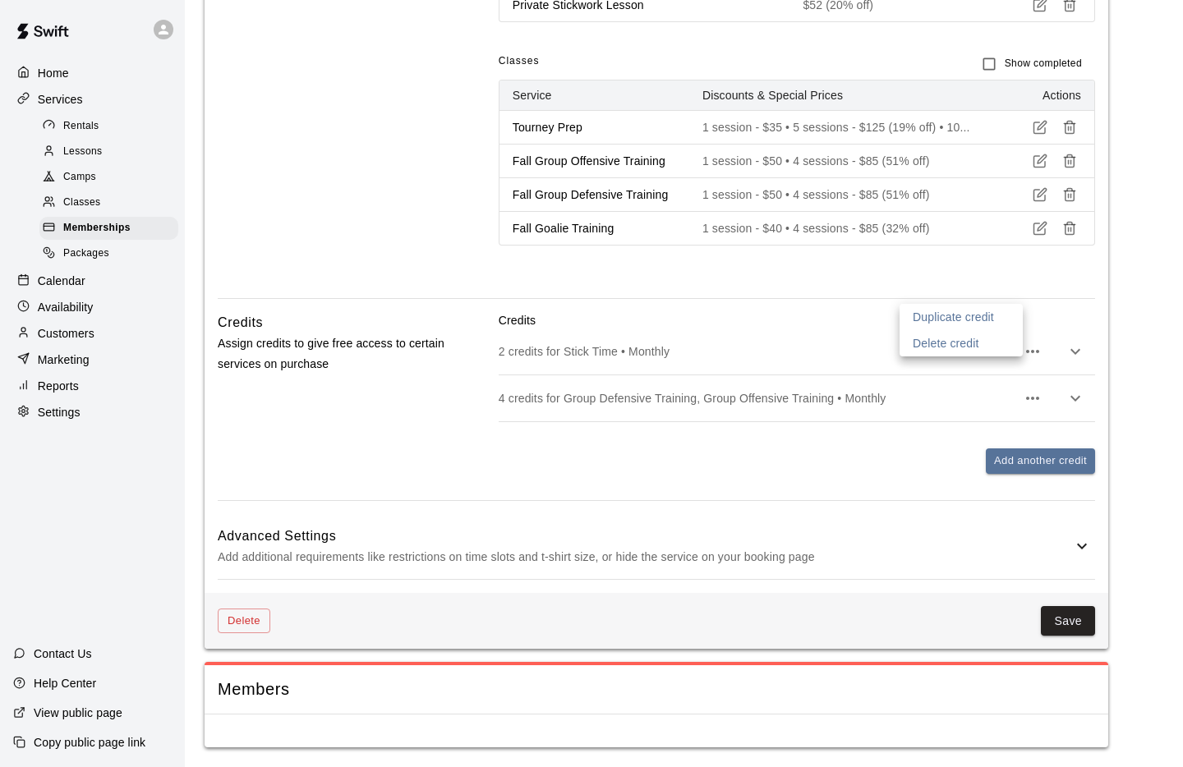
scroll to position [1517, 0]
click at [1059, 552] on div at bounding box center [591, 383] width 1183 height 767
click at [1083, 552] on button "Save" at bounding box center [1068, 621] width 54 height 30
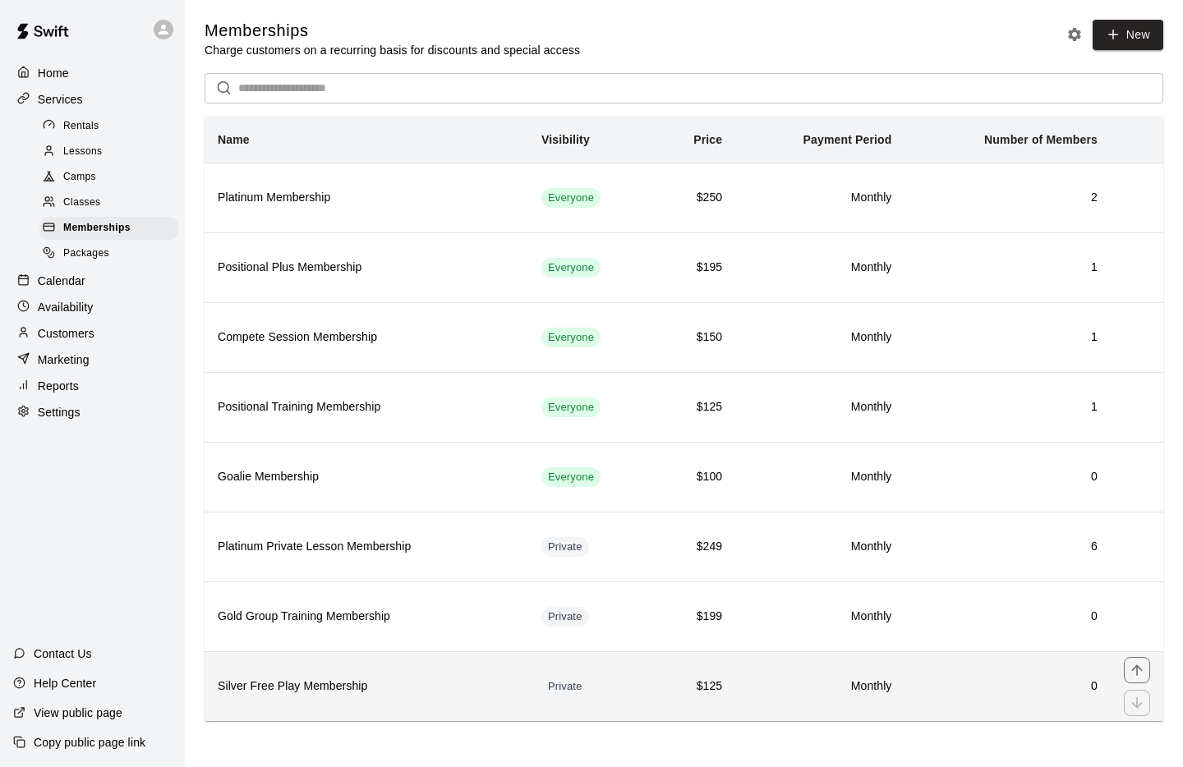
click at [700, 552] on h6 "$125" at bounding box center [694, 687] width 55 height 18
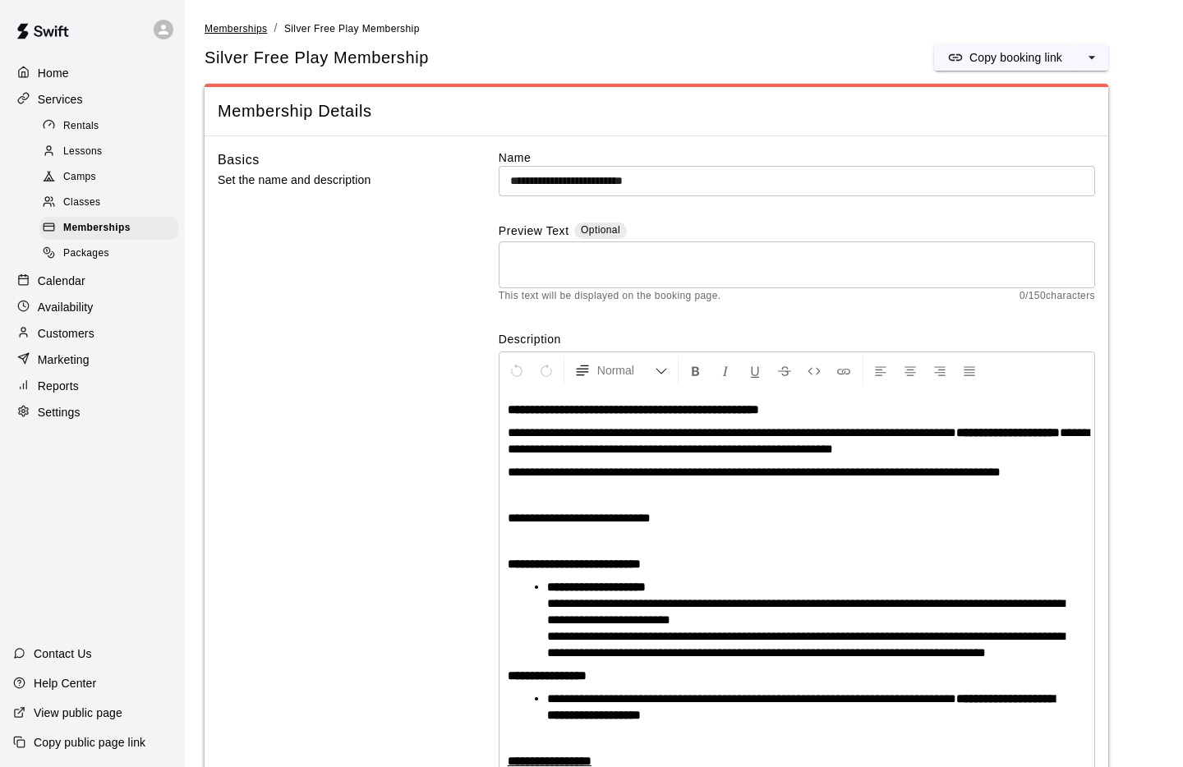
click at [234, 32] on span "Memberships" at bounding box center [236, 28] width 62 height 11
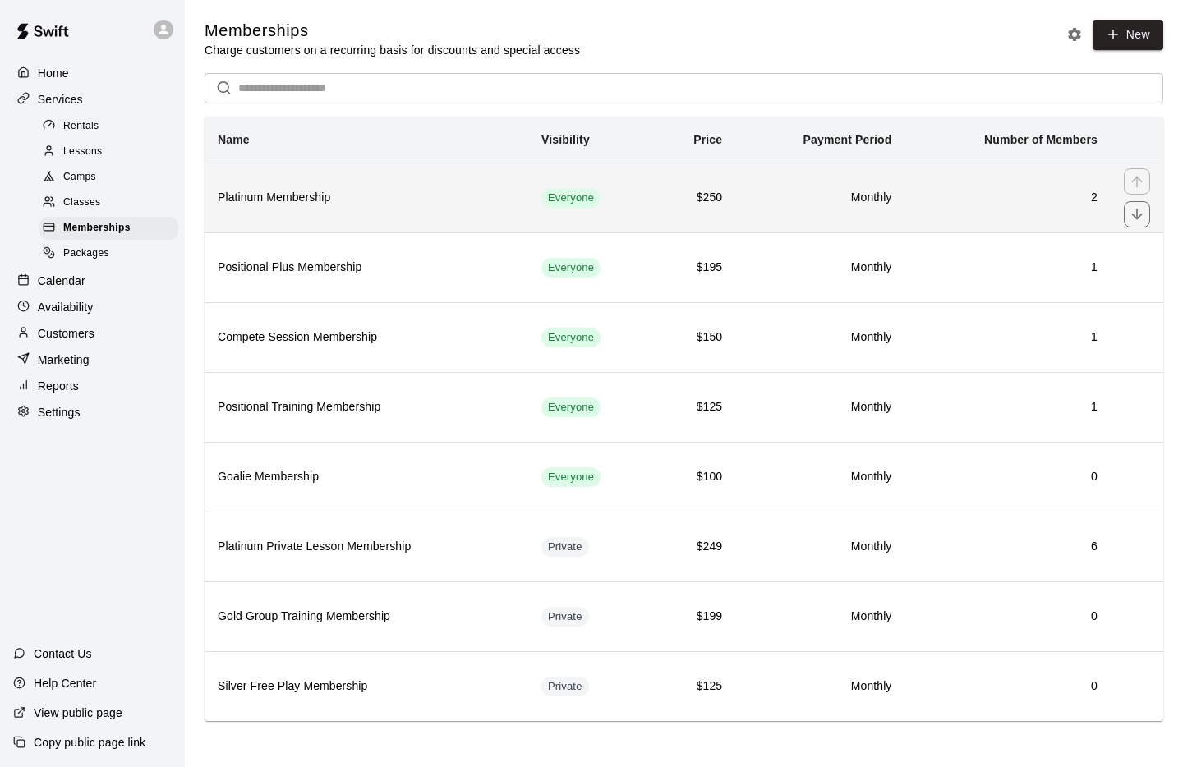
click at [618, 203] on td "Everyone" at bounding box center [591, 198] width 126 height 70
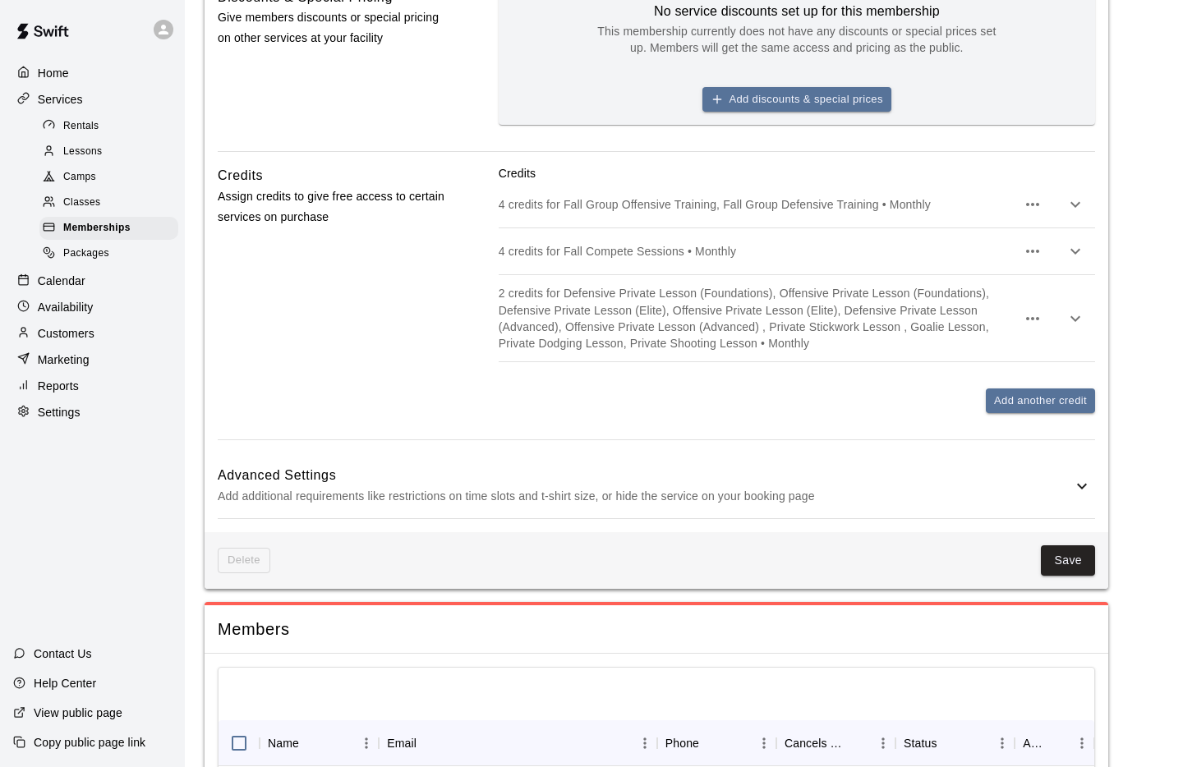
scroll to position [965, 0]
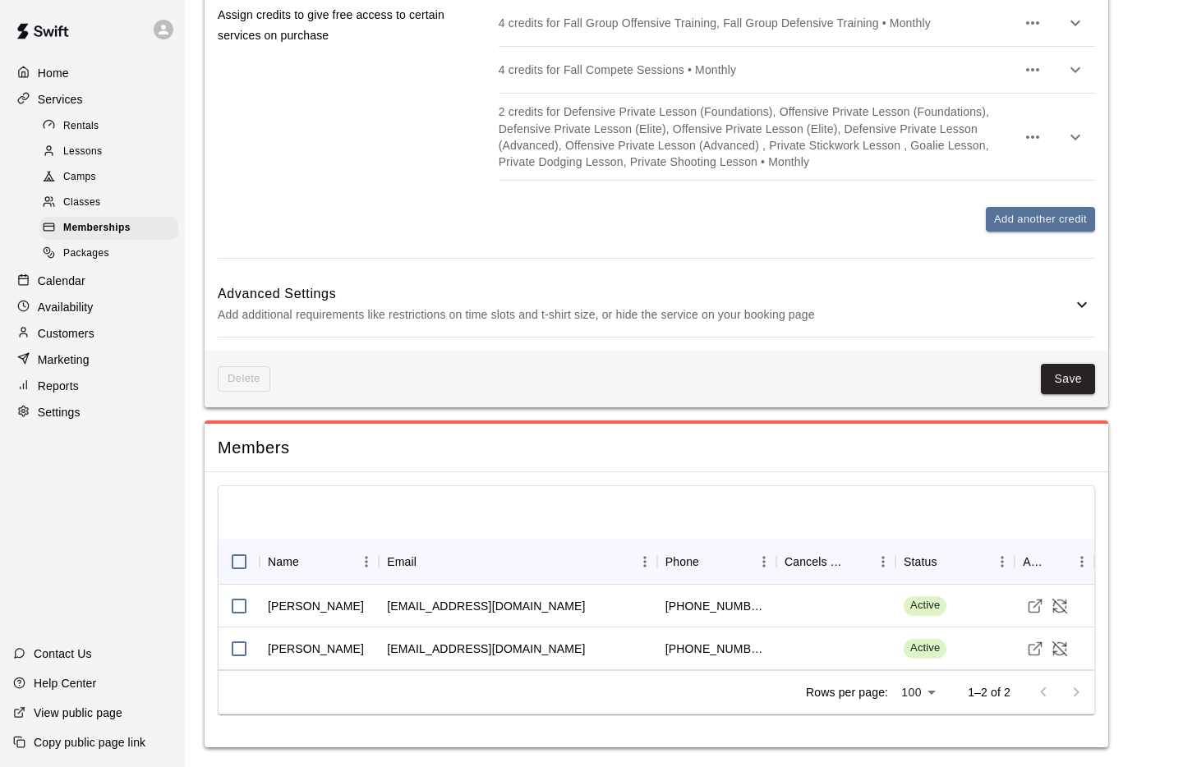
click at [1060, 298] on h6 "Advanced Settings" at bounding box center [645, 293] width 854 height 21
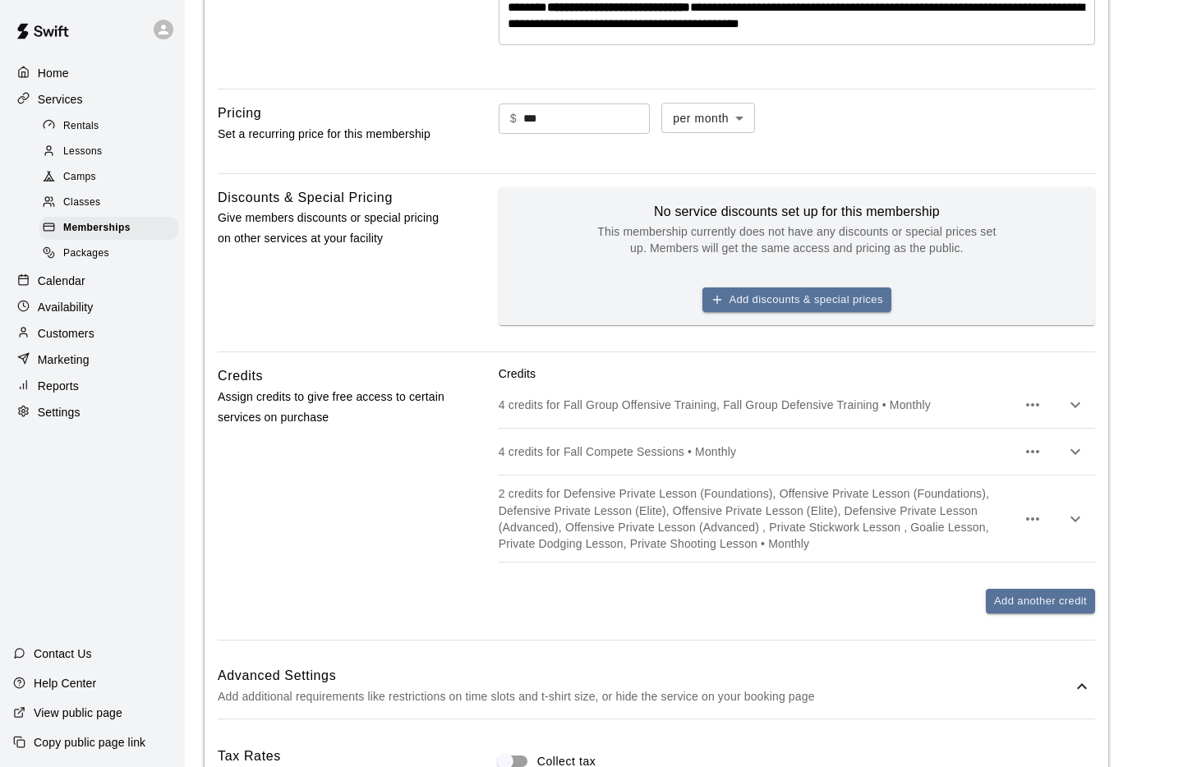
scroll to position [537, 0]
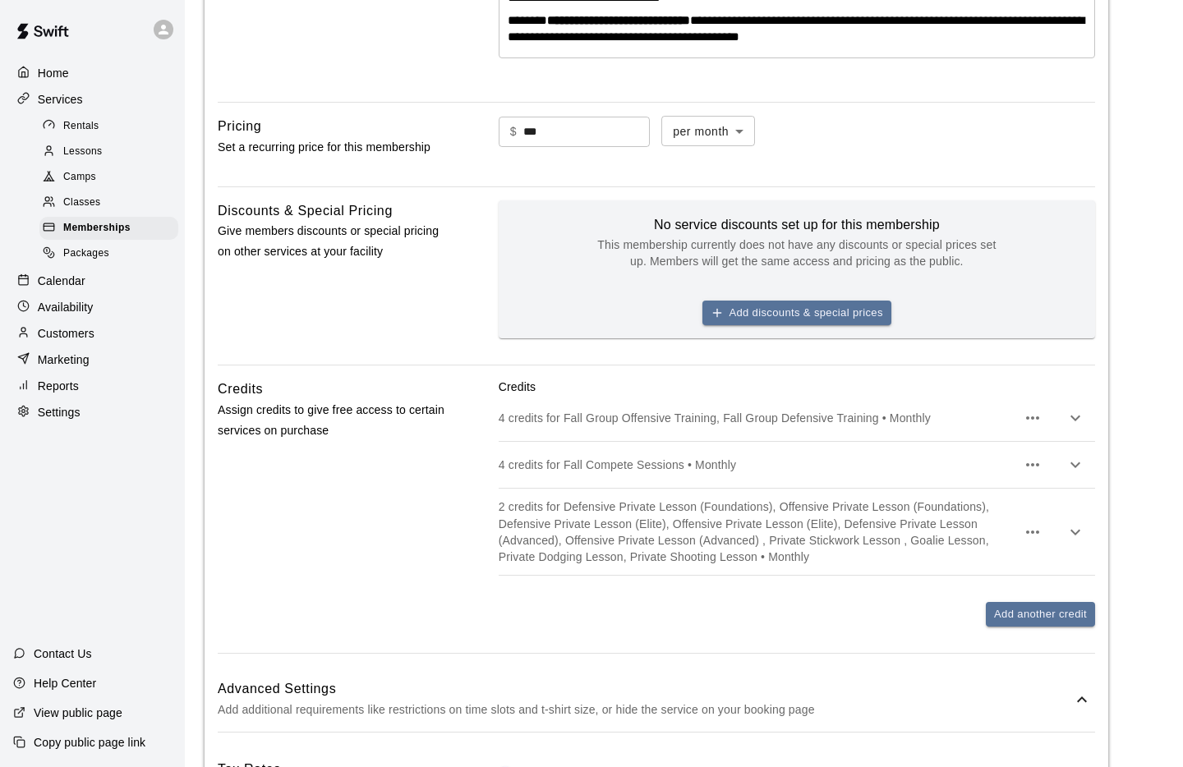
click at [1076, 542] on icon "button" at bounding box center [1075, 532] width 20 height 20
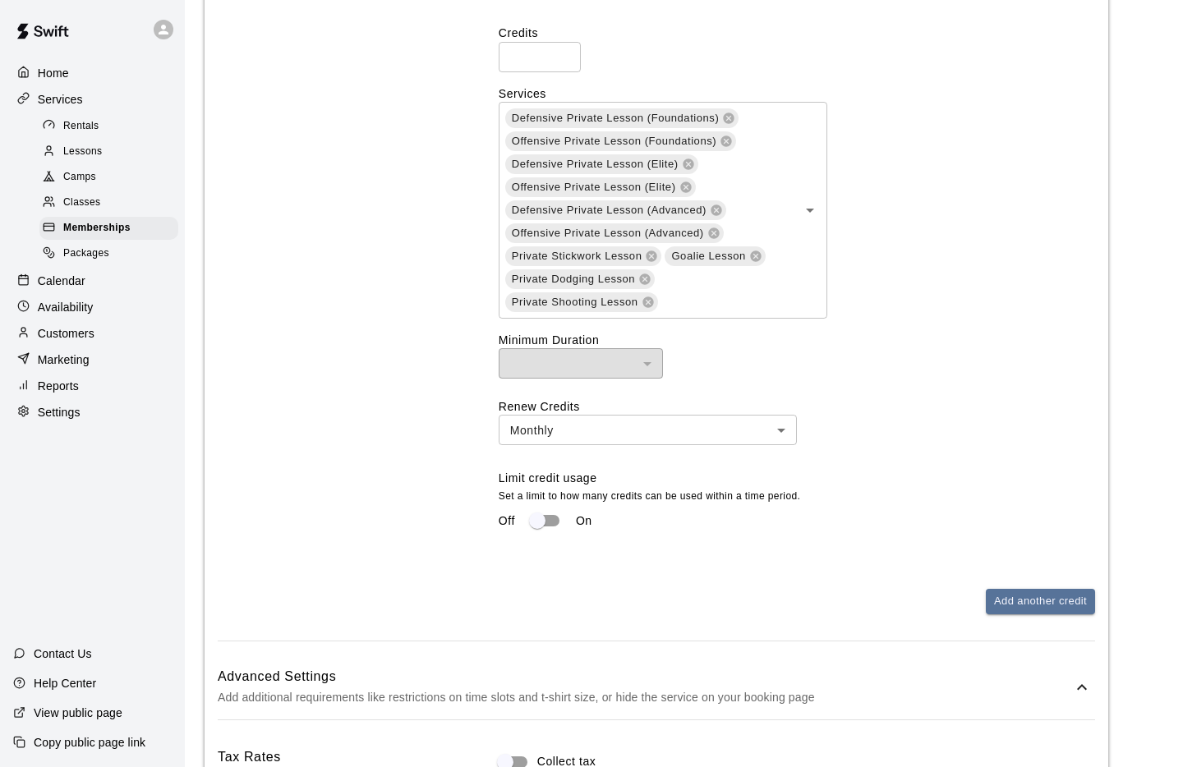
scroll to position [1091, 0]
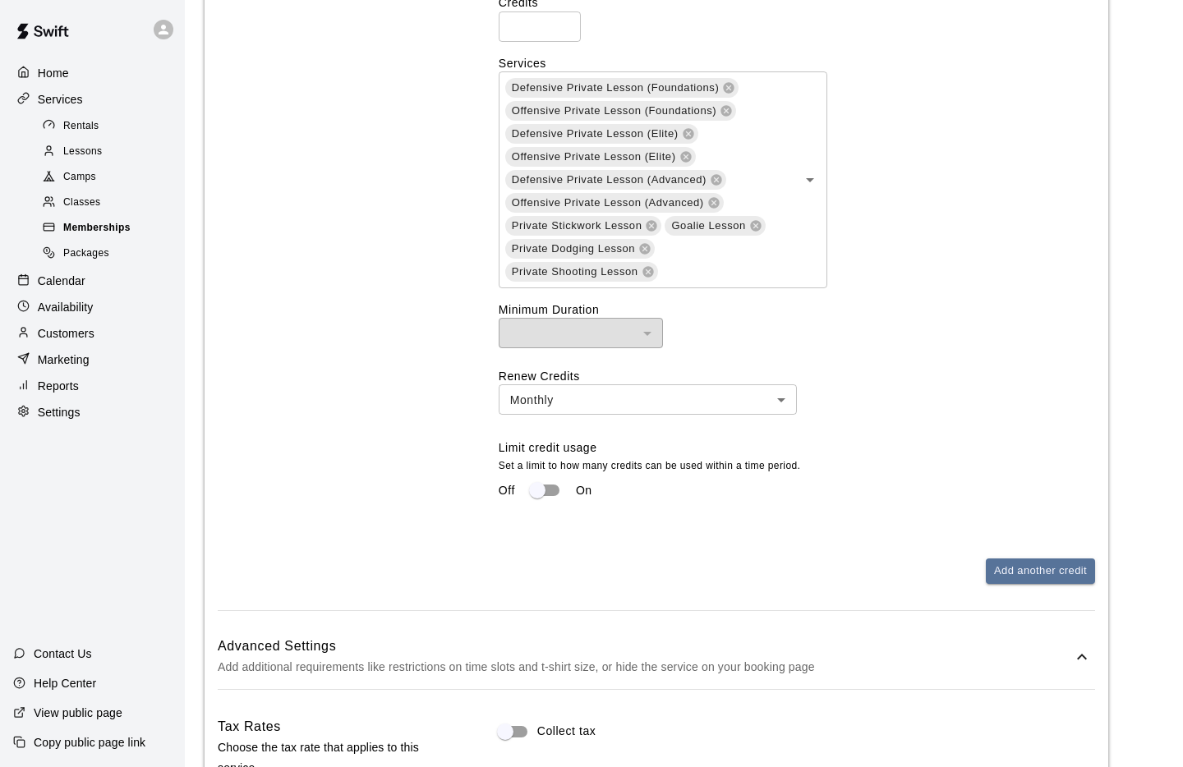
click at [106, 229] on span "Memberships" at bounding box center [96, 228] width 67 height 16
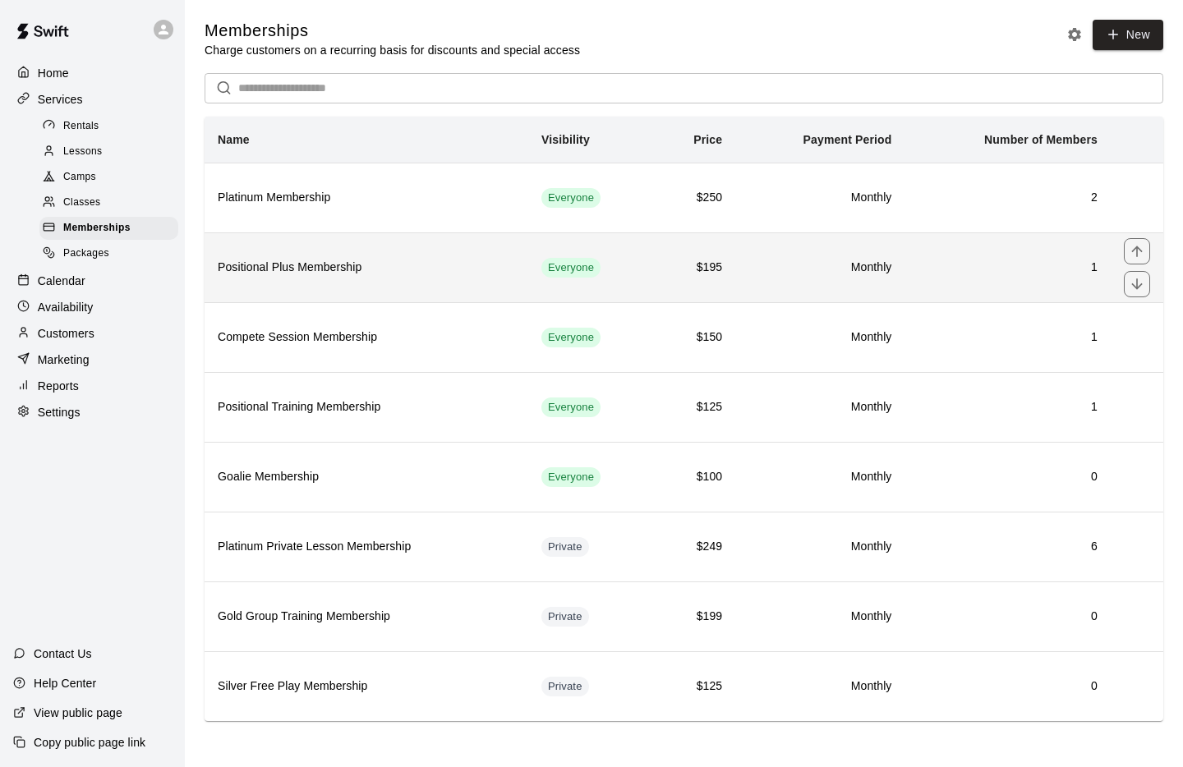
click at [494, 255] on th "Positional Plus Membership" at bounding box center [367, 267] width 324 height 70
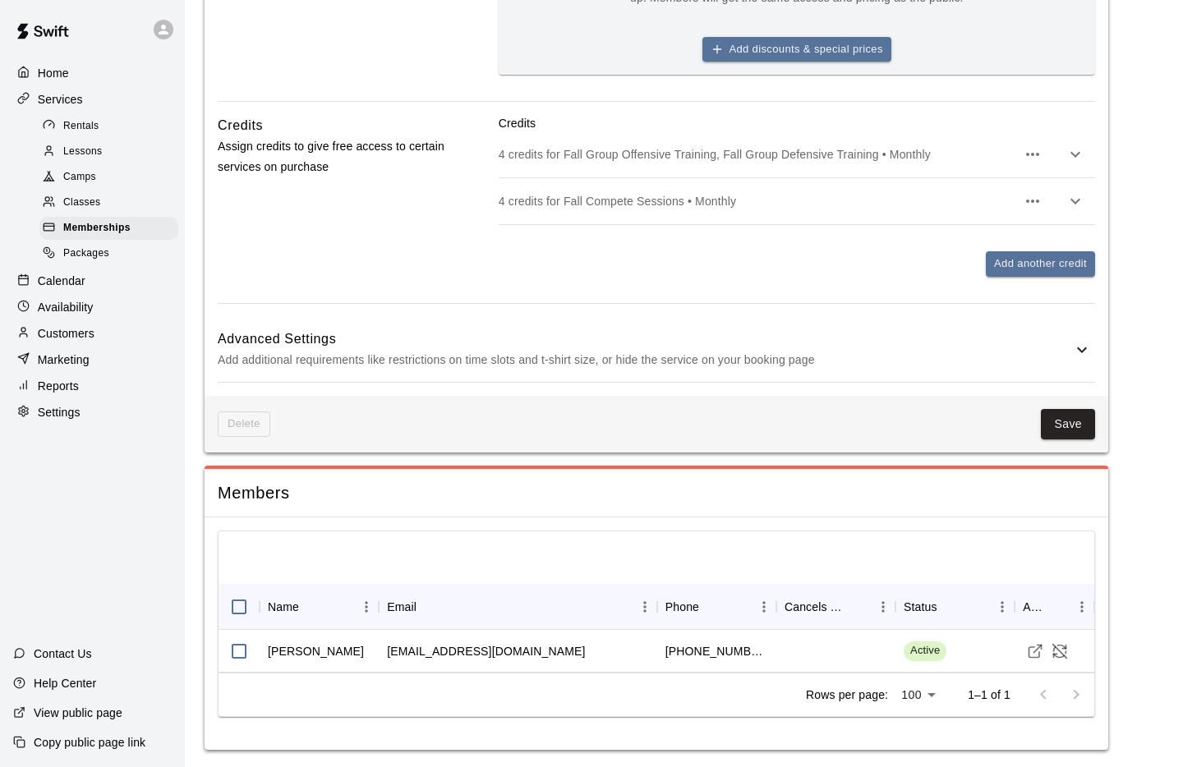
scroll to position [757, 0]
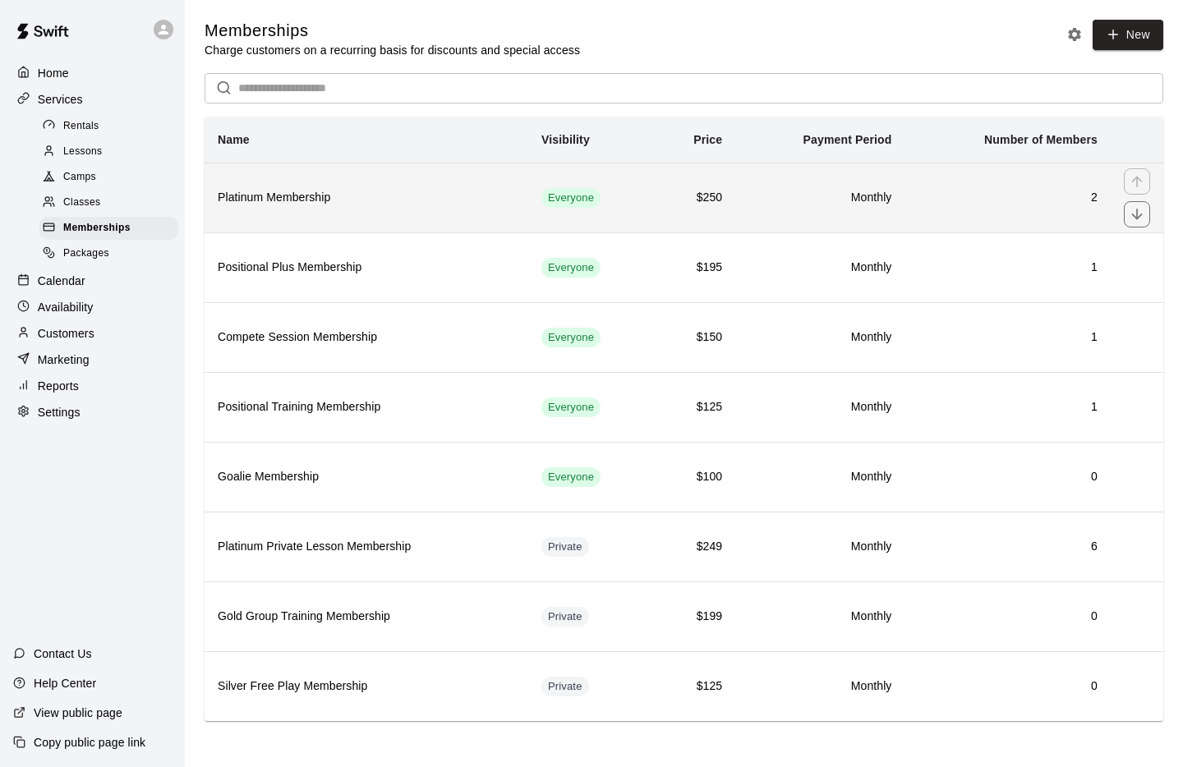
click at [661, 198] on td "$250" at bounding box center [694, 198] width 81 height 70
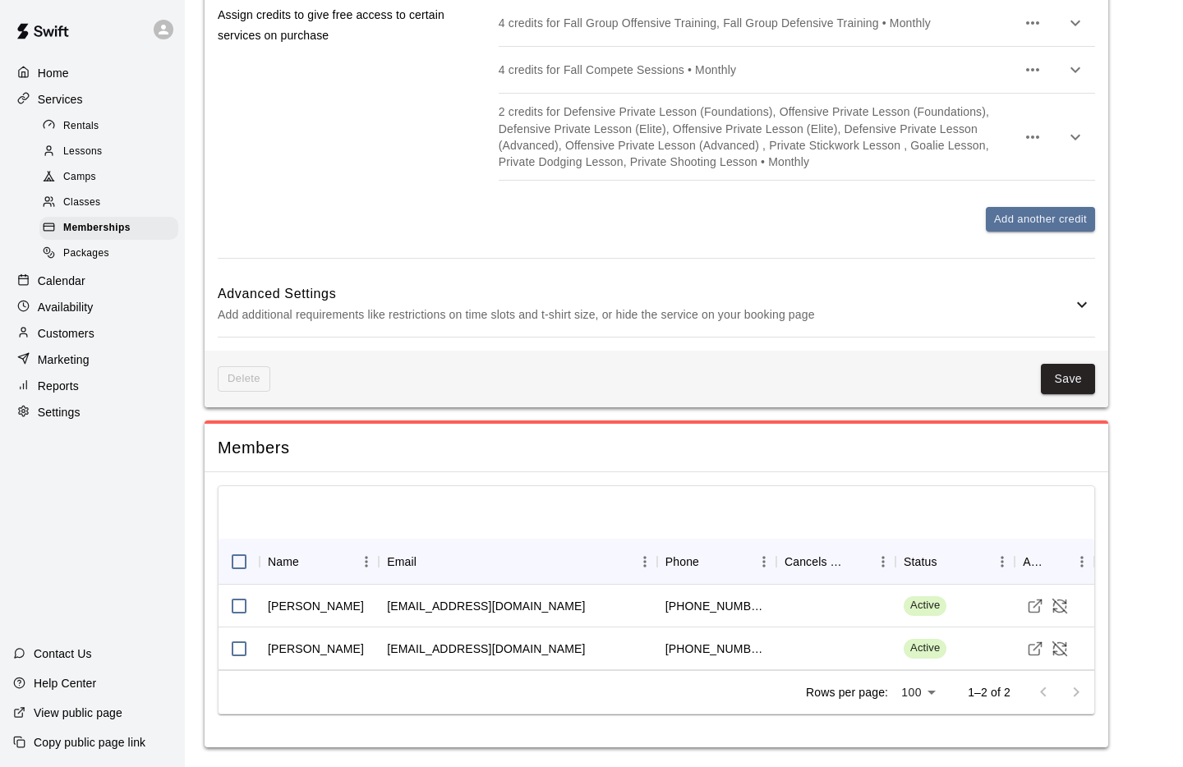
scroll to position [965, 0]
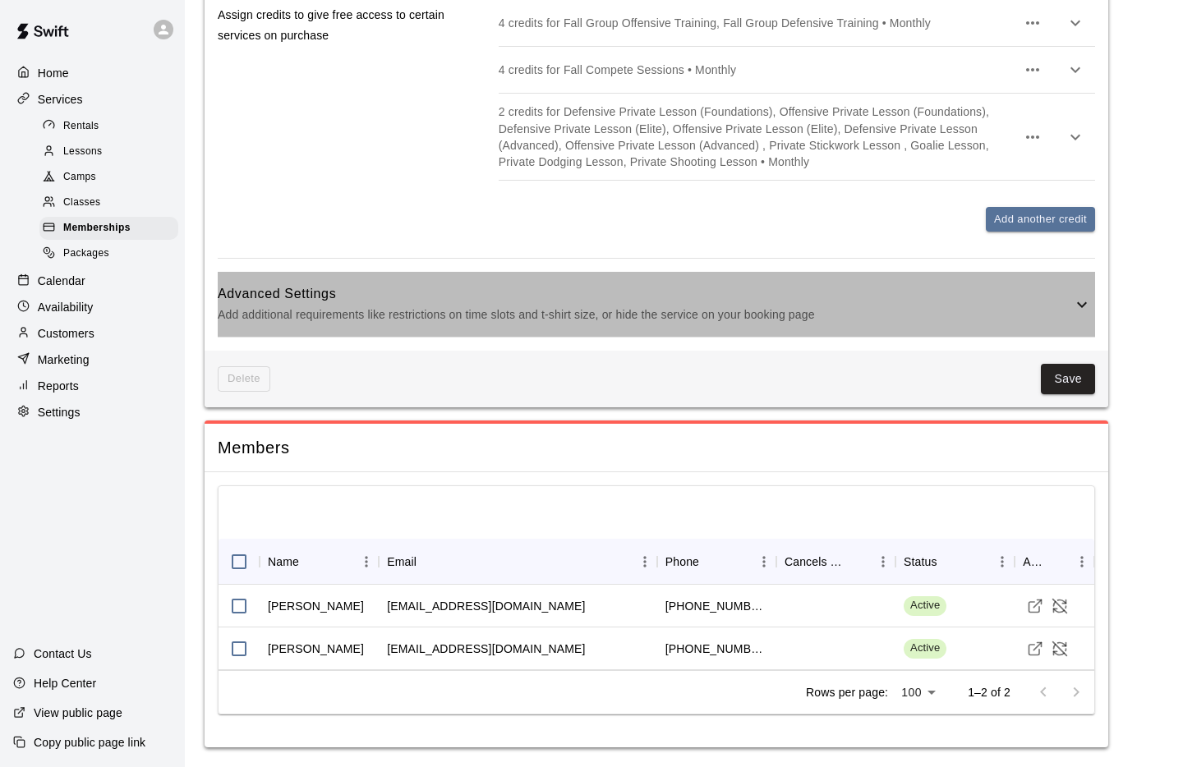
click at [1087, 301] on icon at bounding box center [1082, 305] width 20 height 20
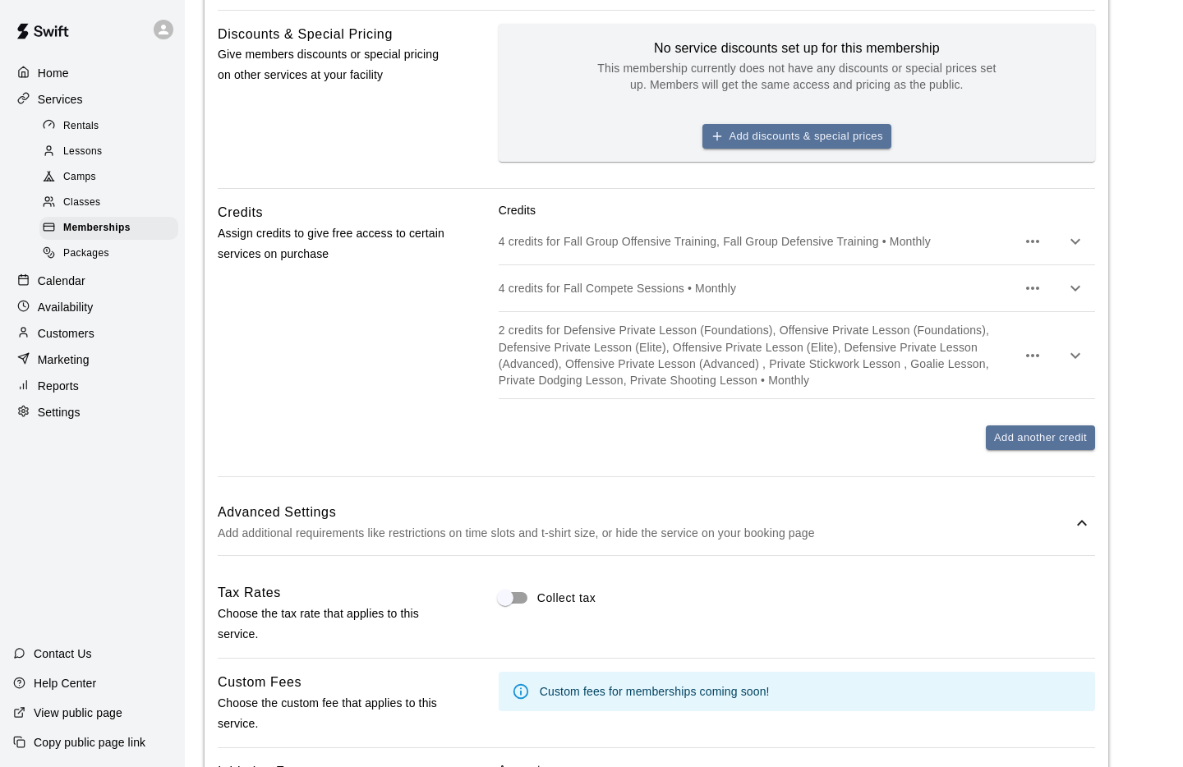
scroll to position [715, 0]
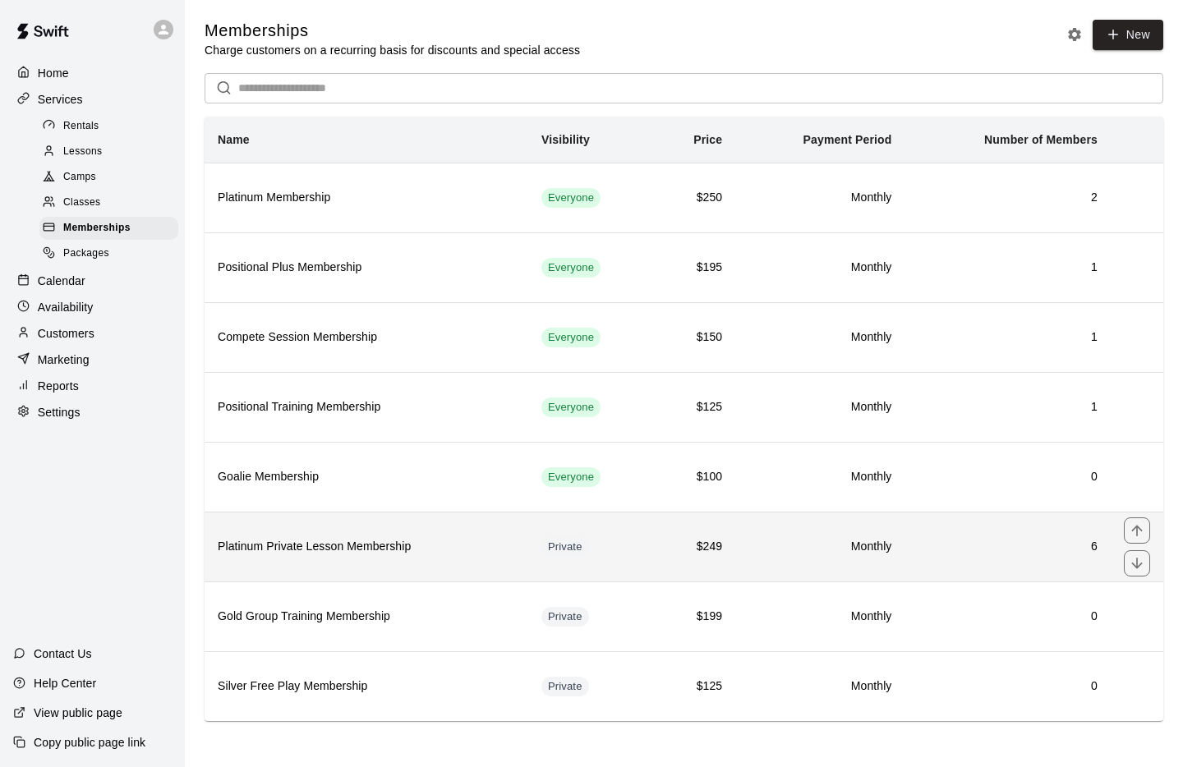
click at [758, 552] on td "Monthly" at bounding box center [819, 547] width 169 height 70
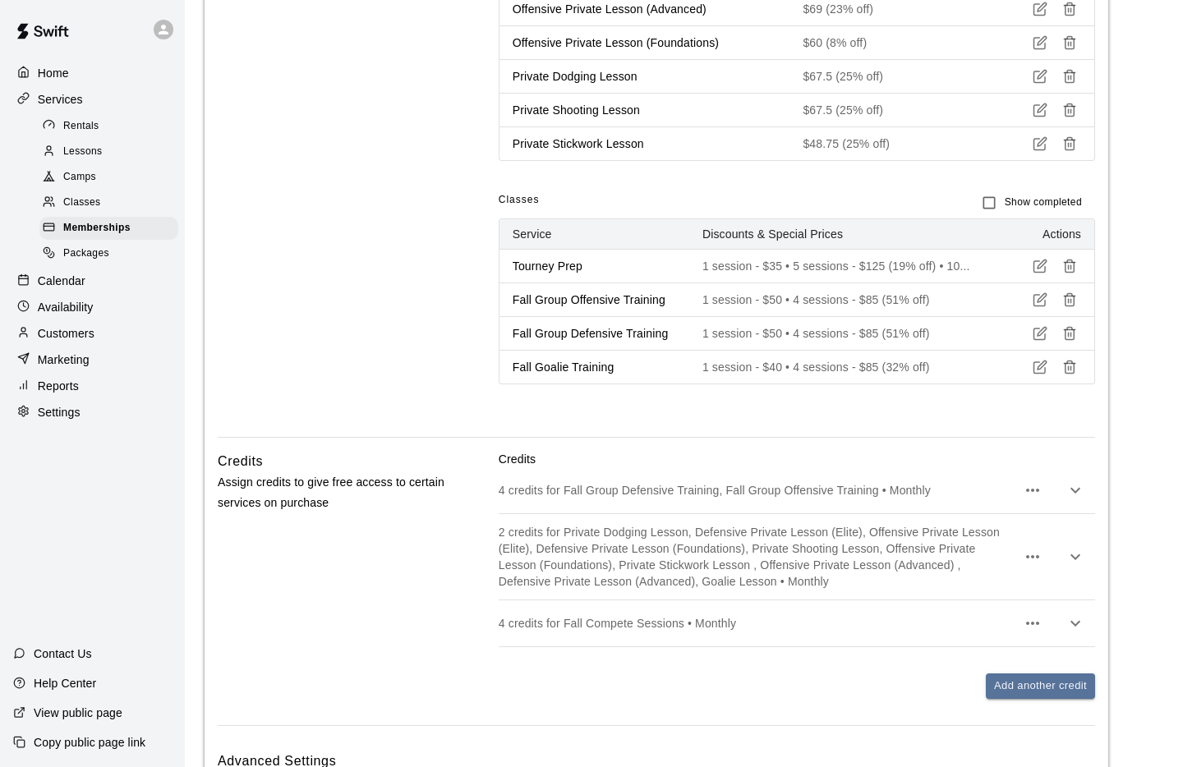
scroll to position [1460, 0]
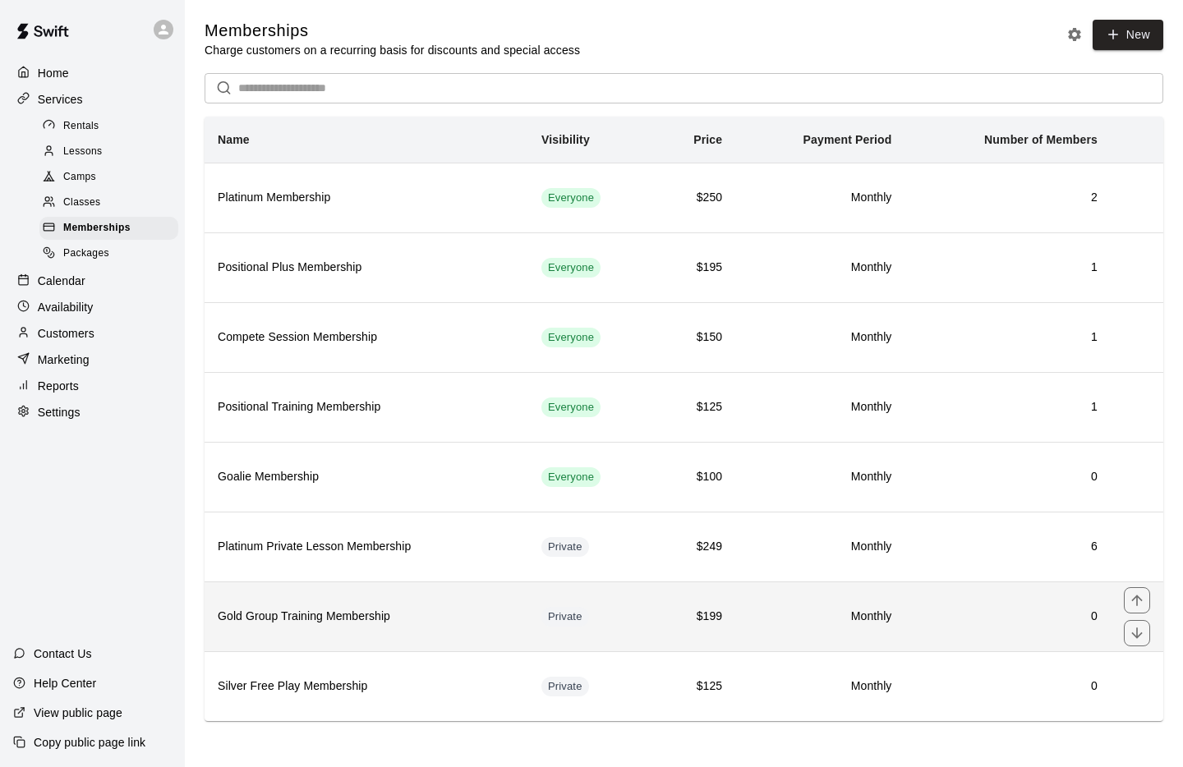
click at [696, 552] on h6 "$199" at bounding box center [694, 617] width 55 height 18
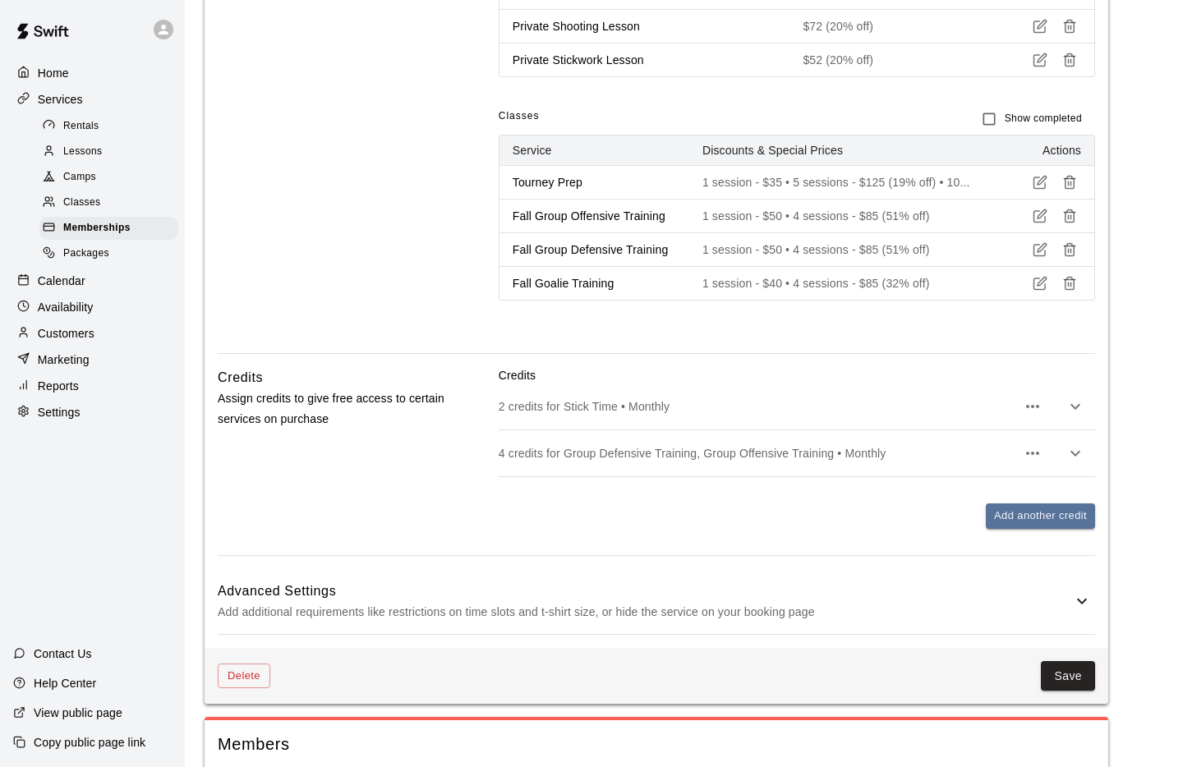
scroll to position [1431, 0]
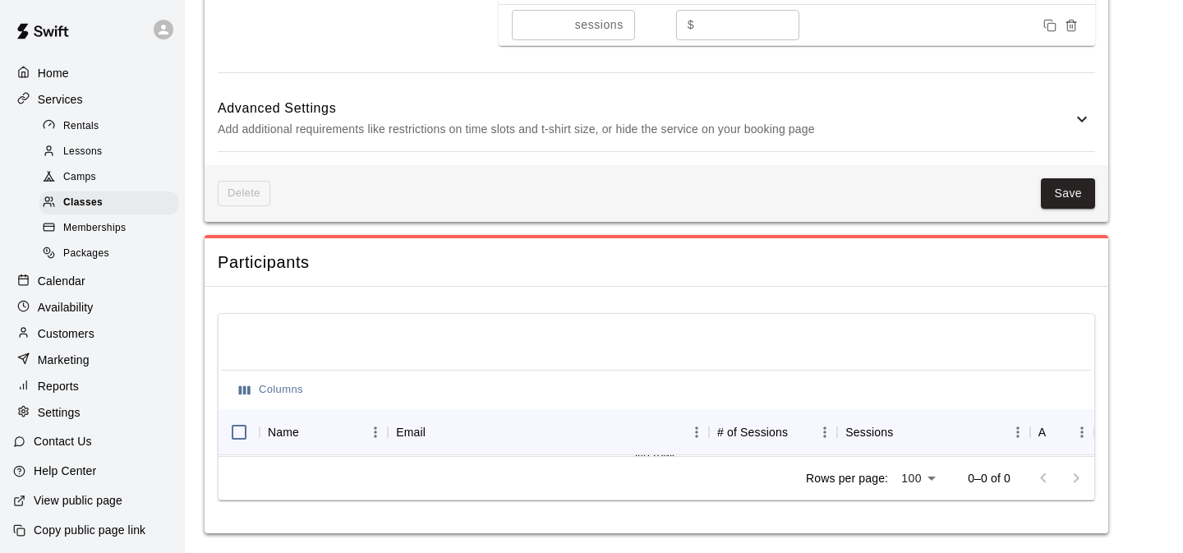
scroll to position [1283, 0]
click at [255, 195] on span "Delete" at bounding box center [244, 193] width 53 height 25
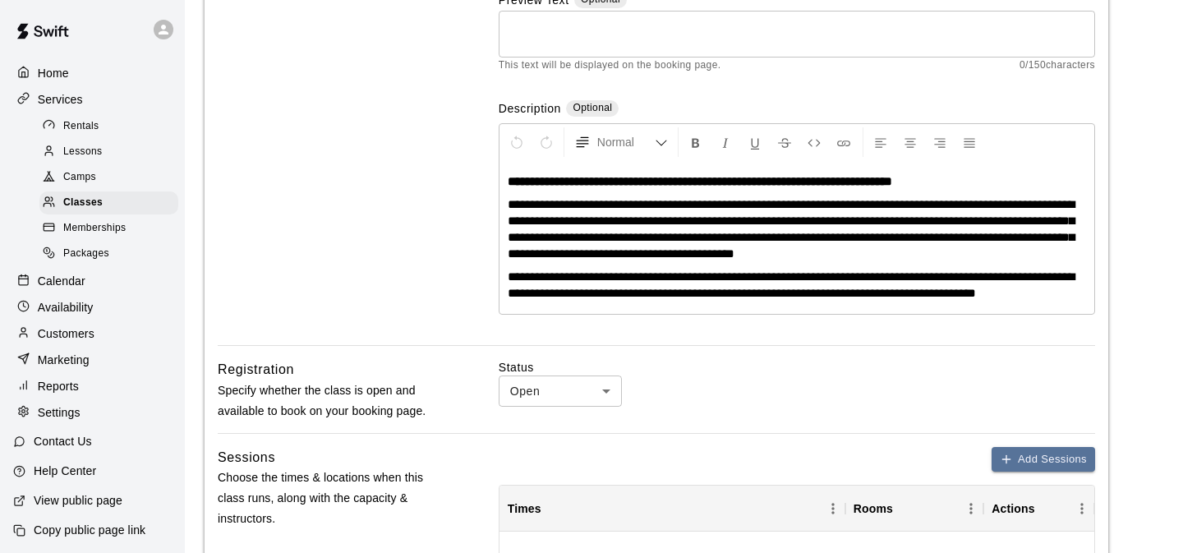
scroll to position [0, 0]
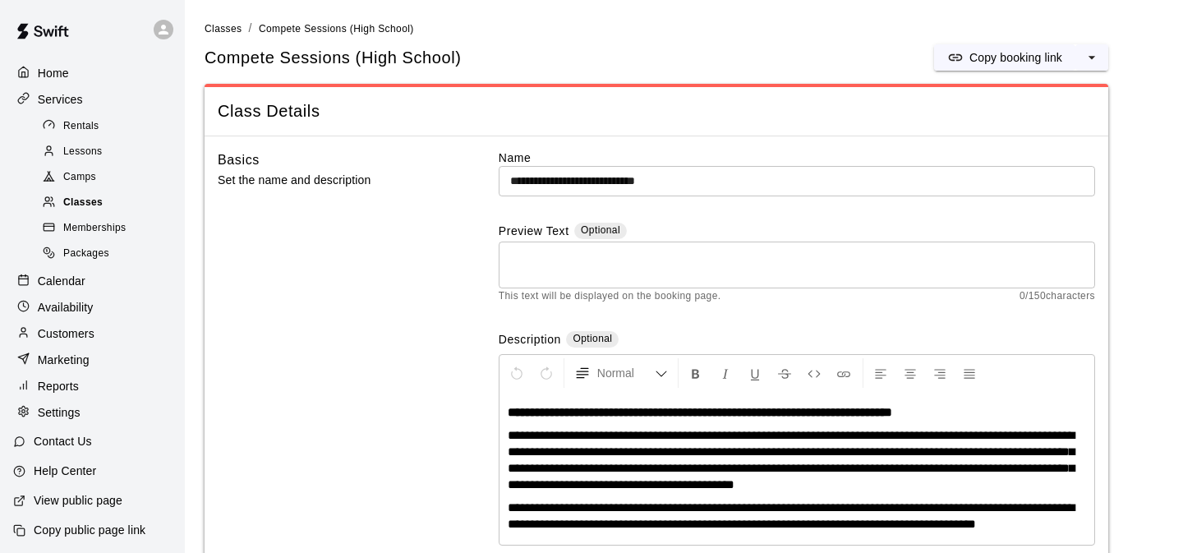
click at [85, 200] on span "Classes" at bounding box center [82, 203] width 39 height 16
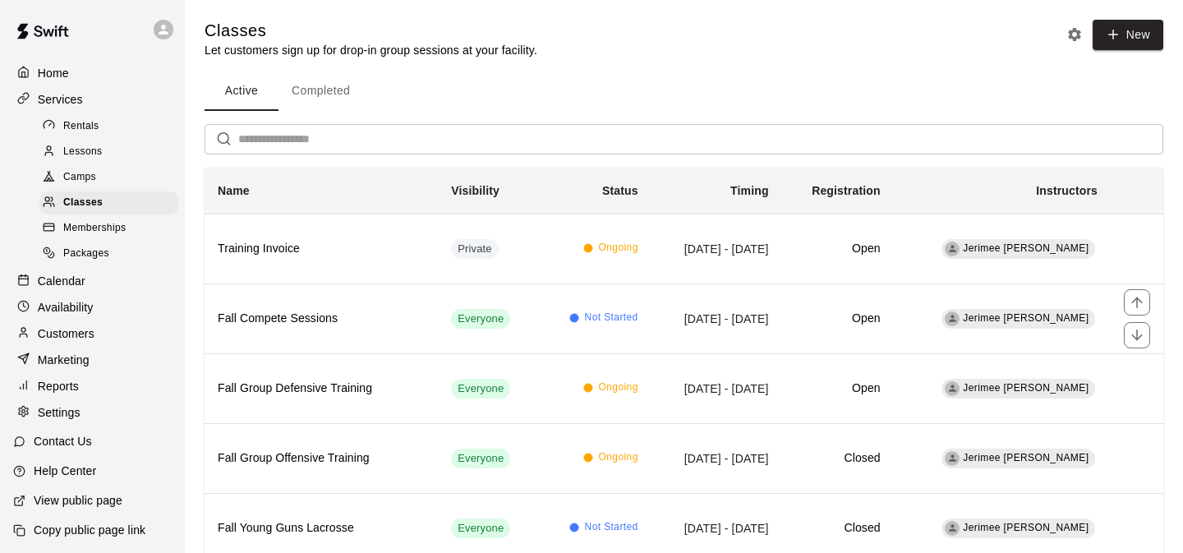
scroll to position [265, 0]
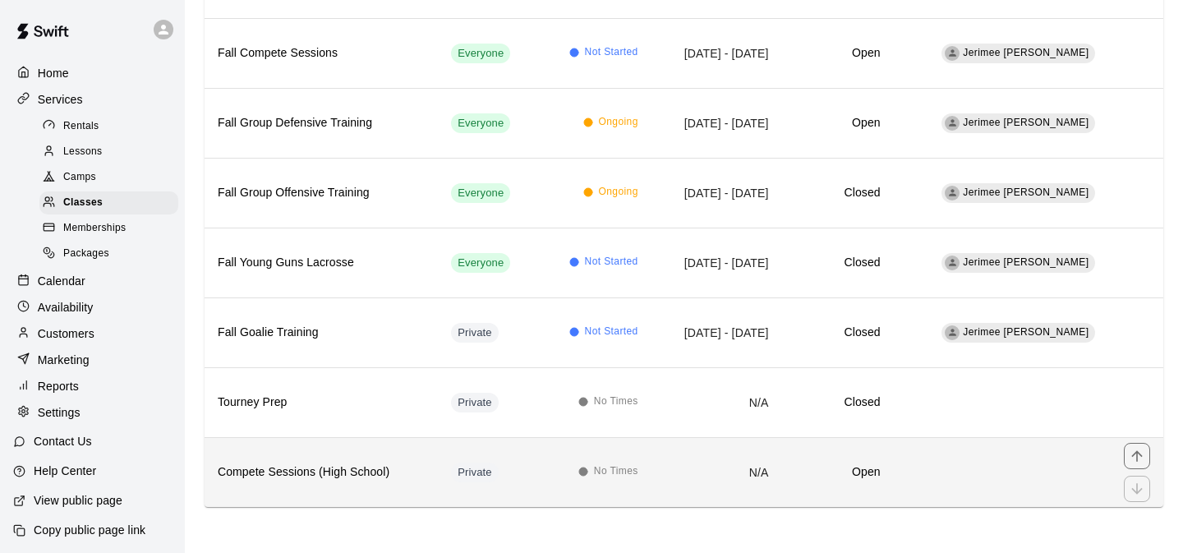
click at [674, 473] on td "N/A" at bounding box center [716, 472] width 131 height 70
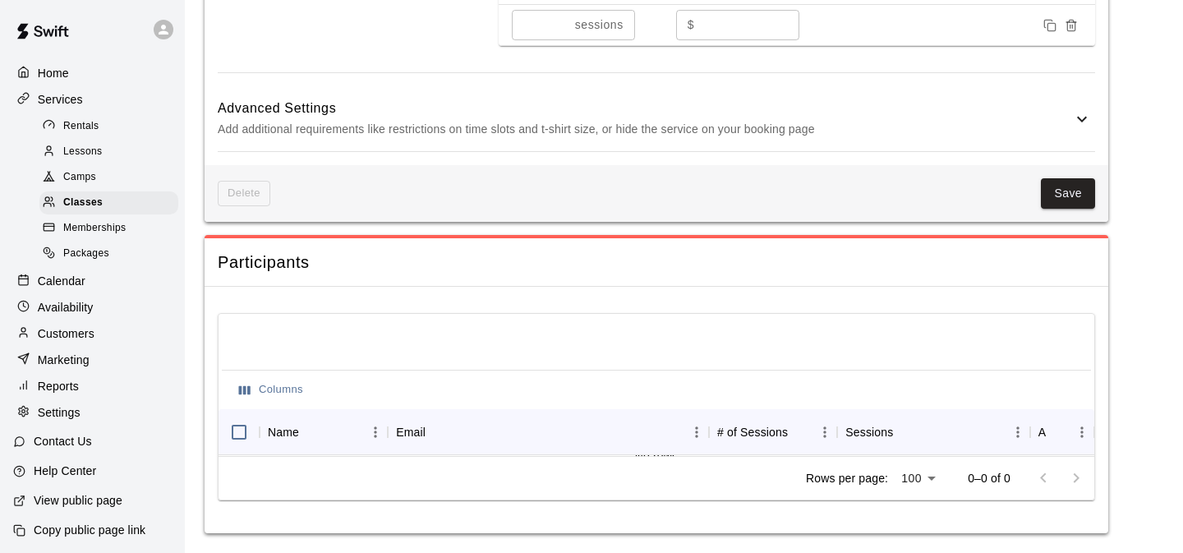
scroll to position [1285, 0]
click at [234, 196] on span "Delete" at bounding box center [244, 193] width 53 height 25
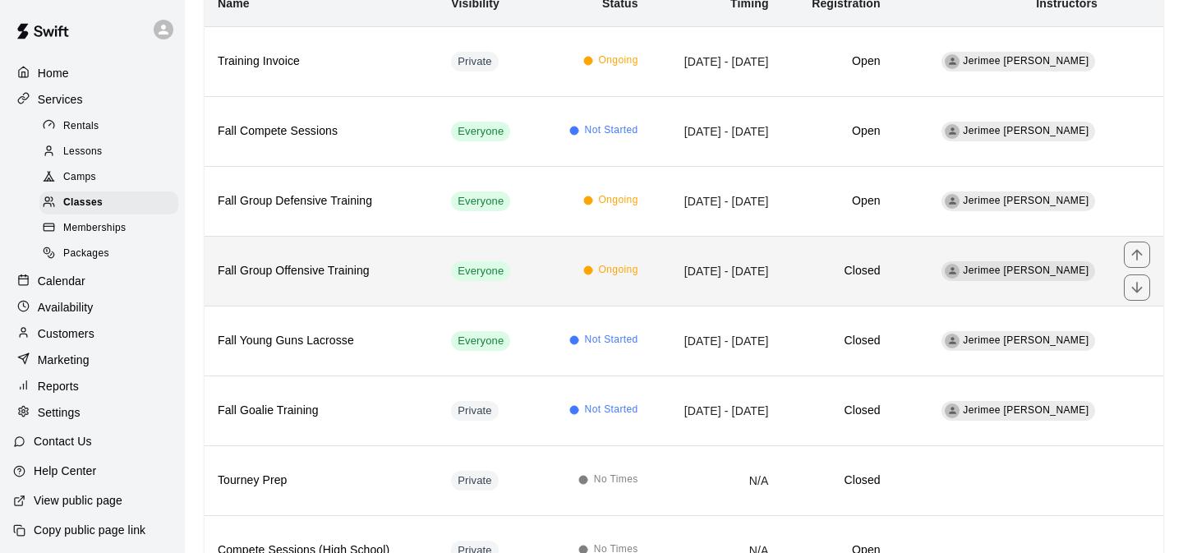
scroll to position [265, 0]
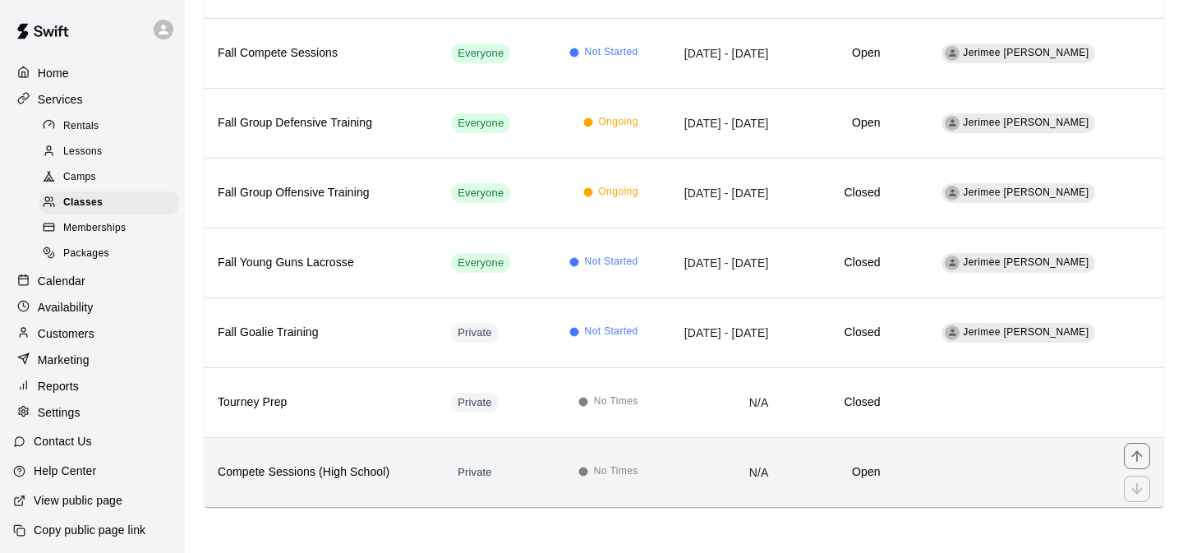
click at [782, 476] on td "N/A" at bounding box center [716, 472] width 131 height 70
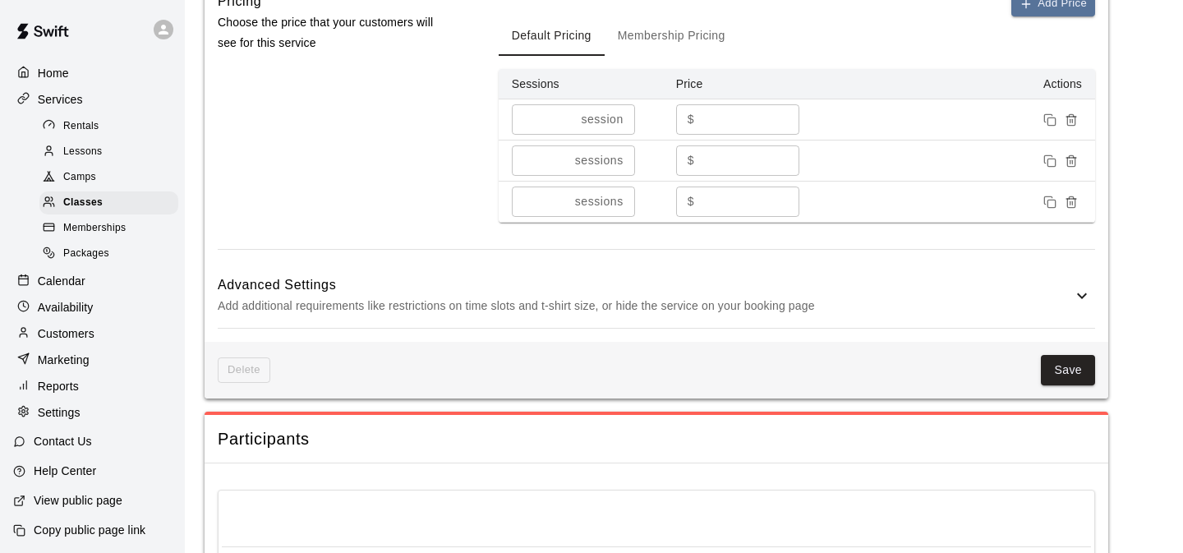
scroll to position [1097, 0]
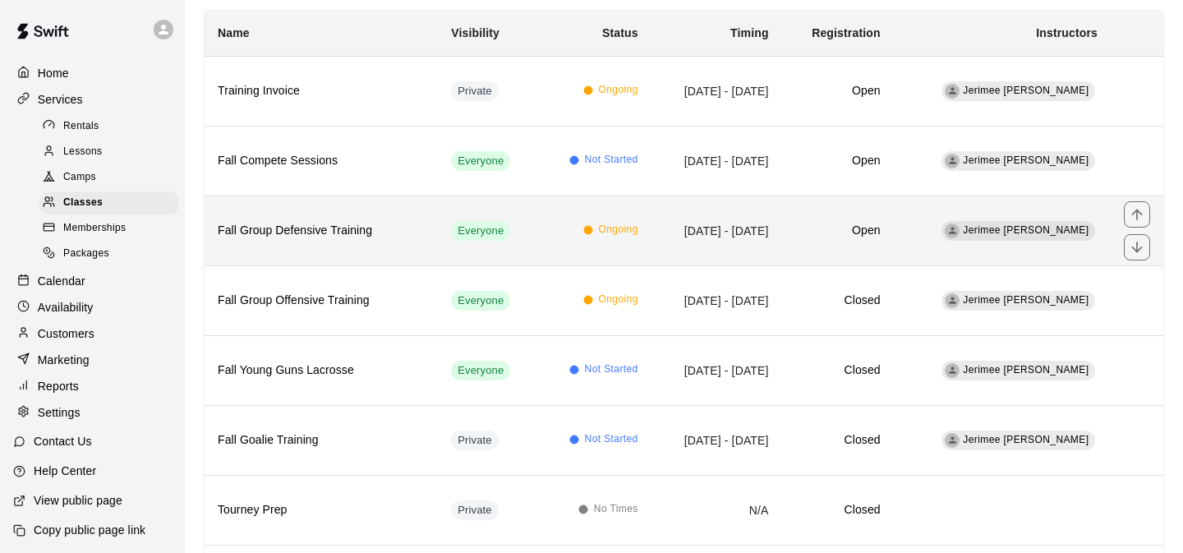
scroll to position [159, 0]
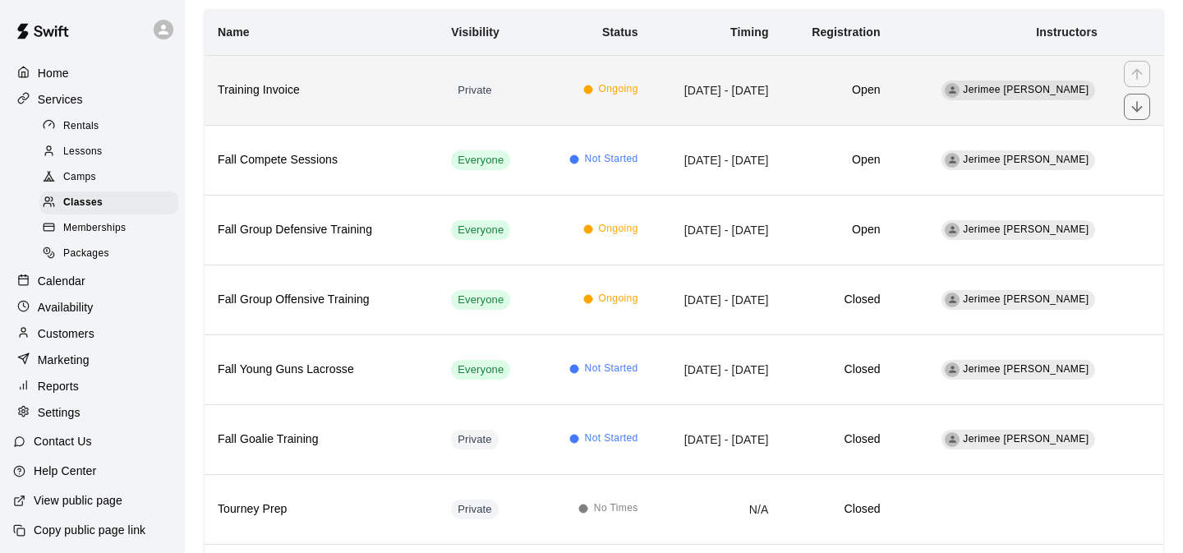
click at [858, 103] on td "Open" at bounding box center [838, 90] width 112 height 70
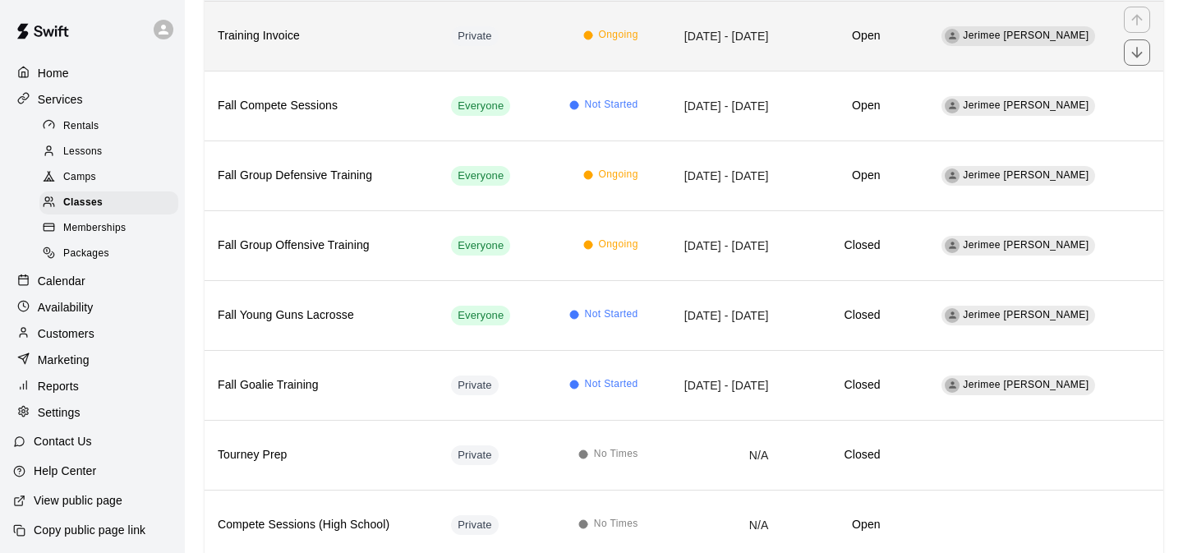
scroll to position [265, 0]
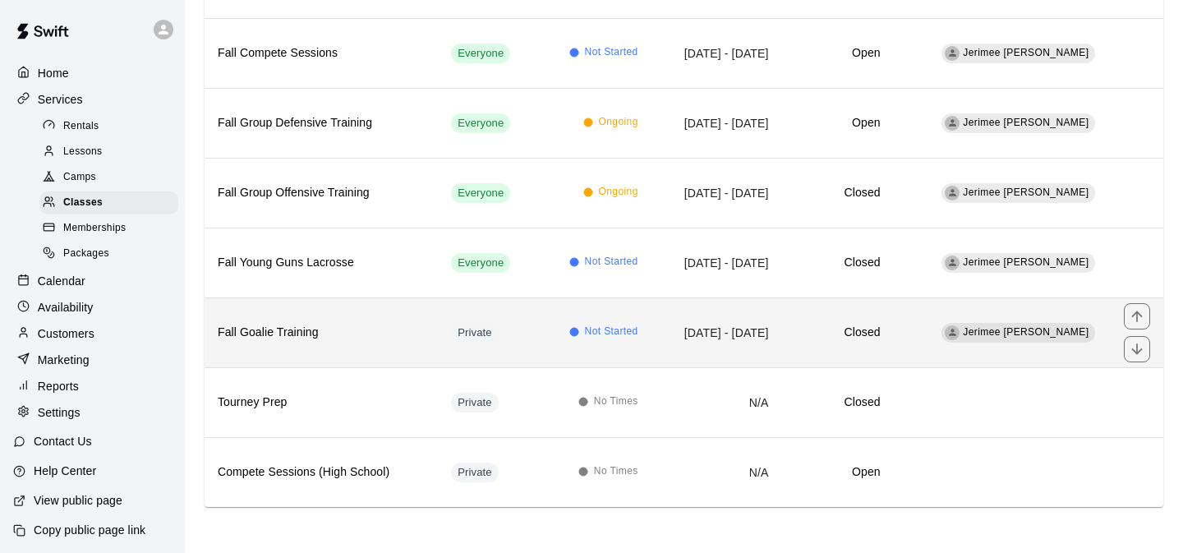
click at [782, 327] on td "Sep 14, 2025 - Dec 07, 2025" at bounding box center [716, 332] width 131 height 70
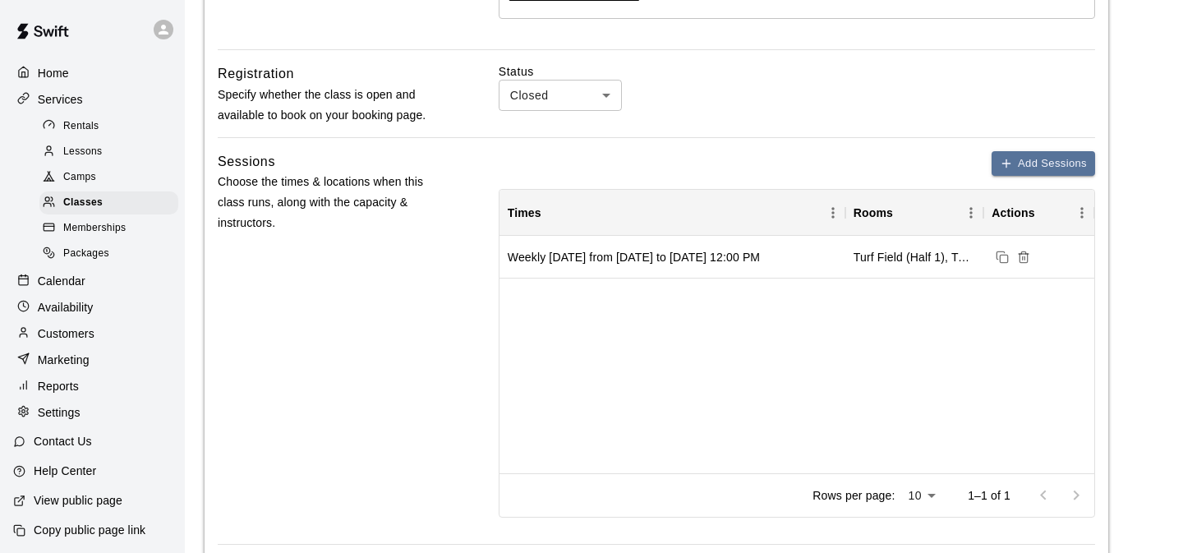
scroll to position [554, 0]
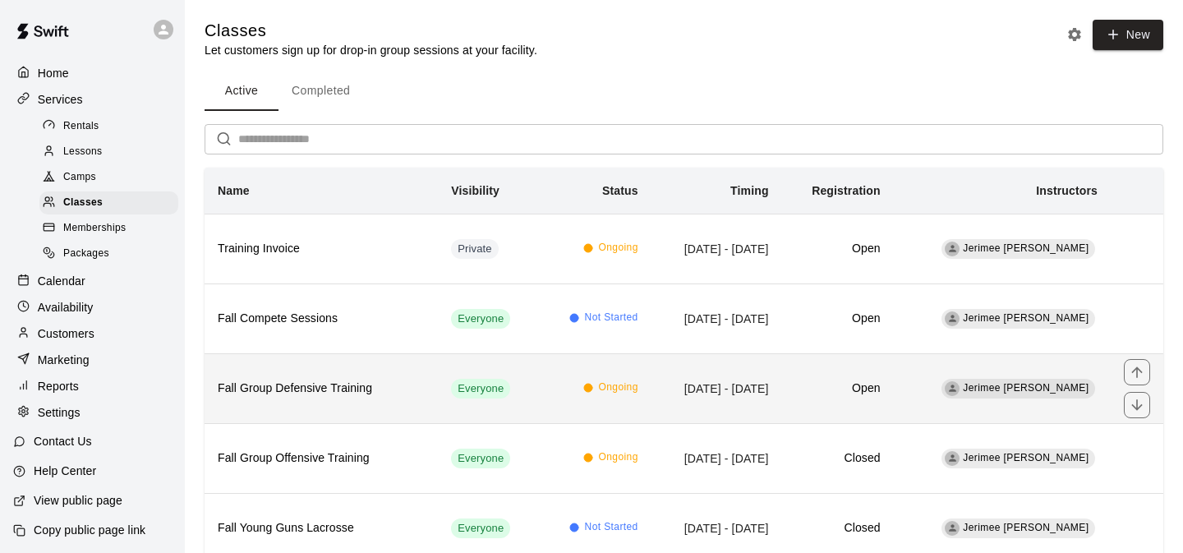
click at [765, 386] on td "Sep 08, 2025 - Nov 24, 2025" at bounding box center [716, 388] width 131 height 70
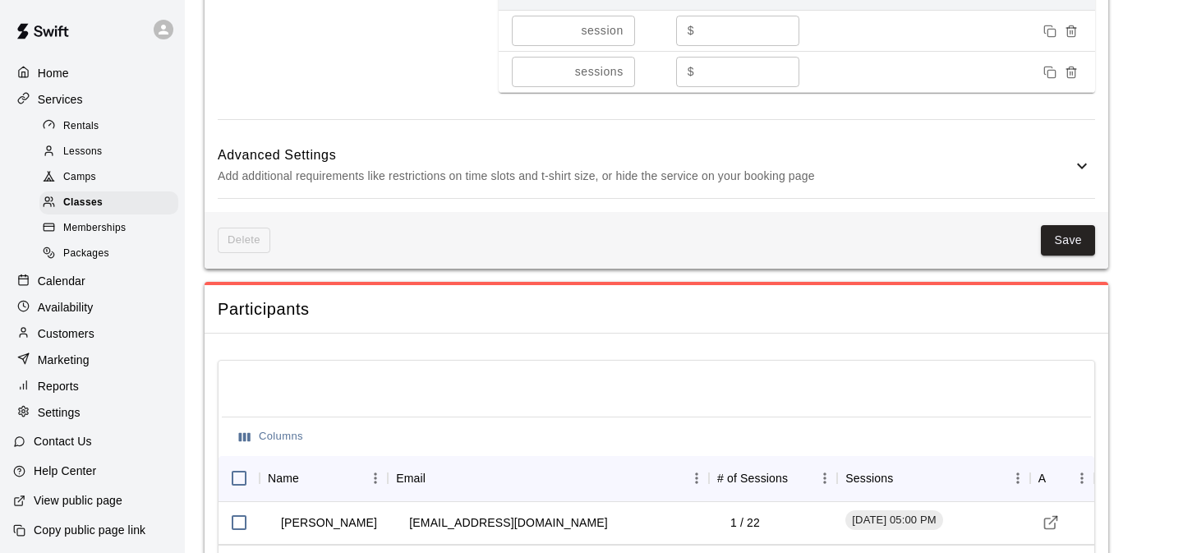
scroll to position [1187, 0]
click at [1081, 193] on div "Advanced Settings Add additional requirements like restrictions on time slots a…" at bounding box center [656, 167] width 877 height 65
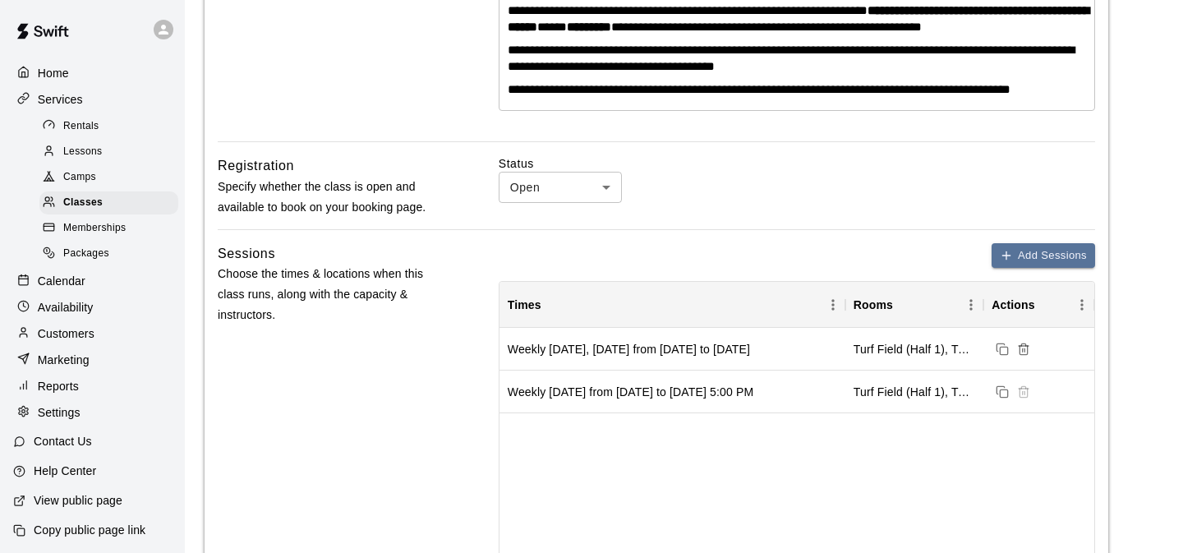
scroll to position [45, 0]
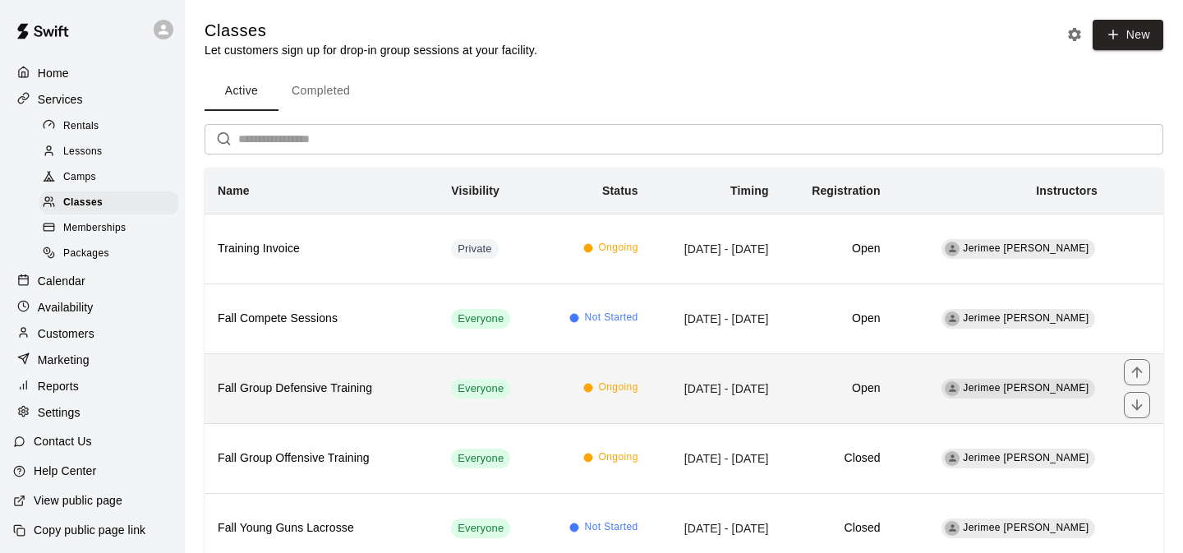
click at [782, 393] on td "Sep 08, 2025 - Nov 24, 2025" at bounding box center [716, 388] width 131 height 70
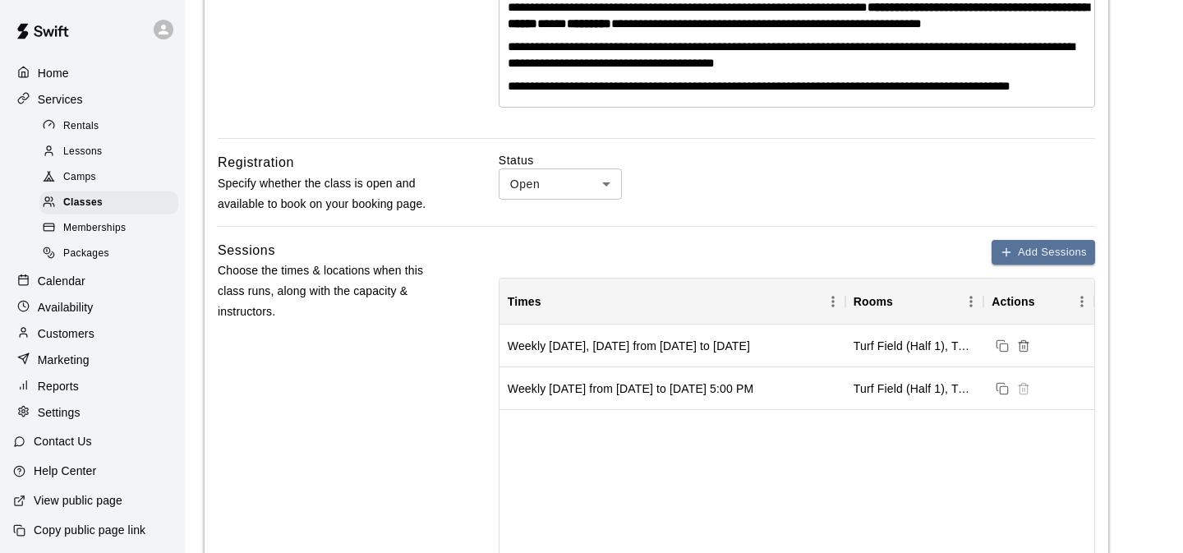
scroll to position [446, 0]
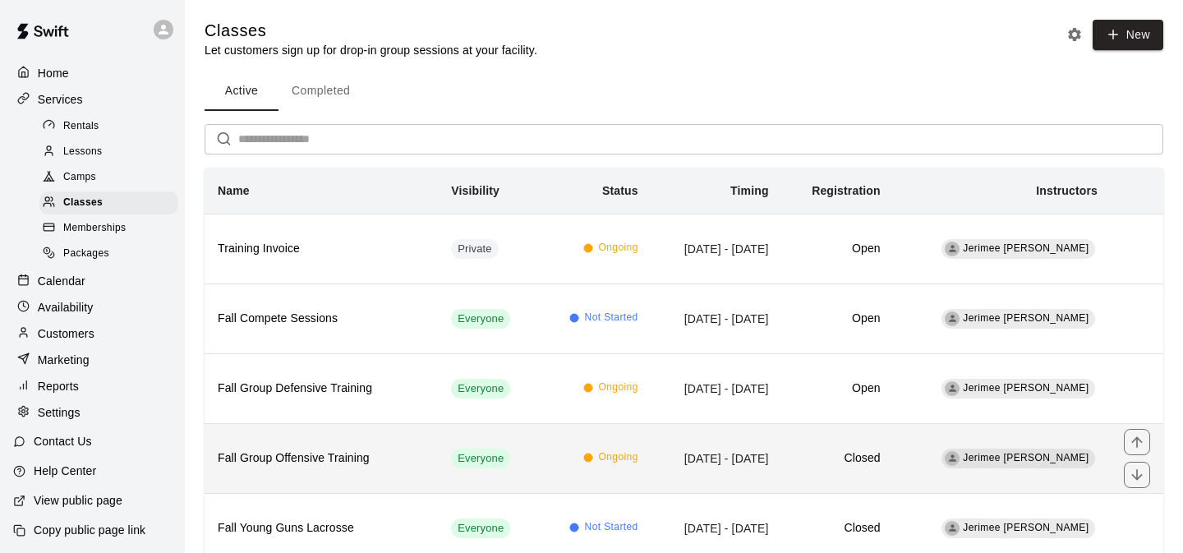
click at [889, 484] on td "Closed" at bounding box center [838, 458] width 112 height 70
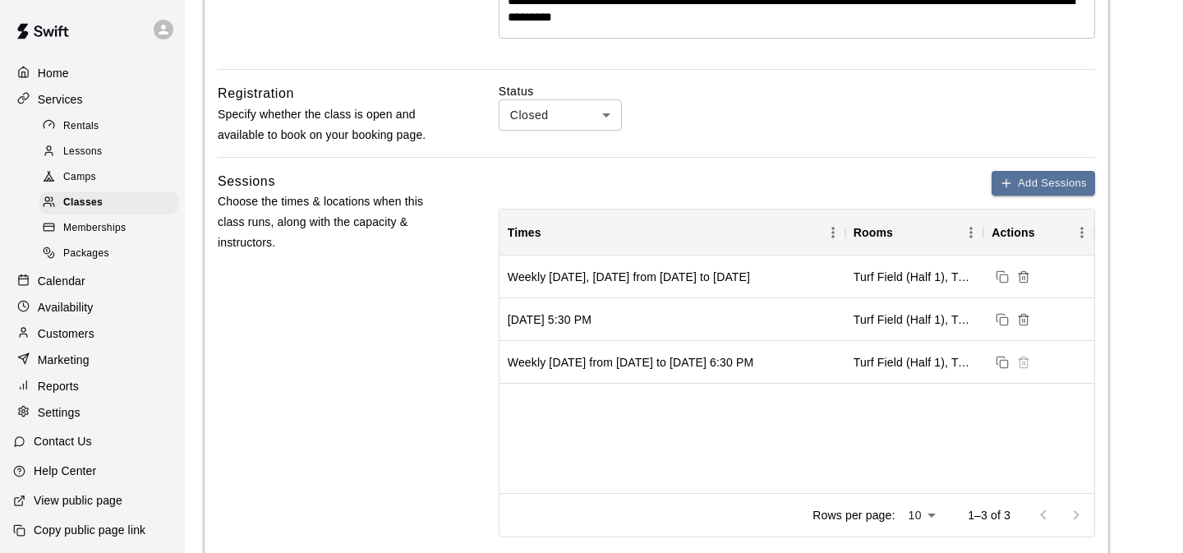
scroll to position [580, 0]
click at [568, 129] on body "**********" at bounding box center [591, 368] width 1183 height 1896
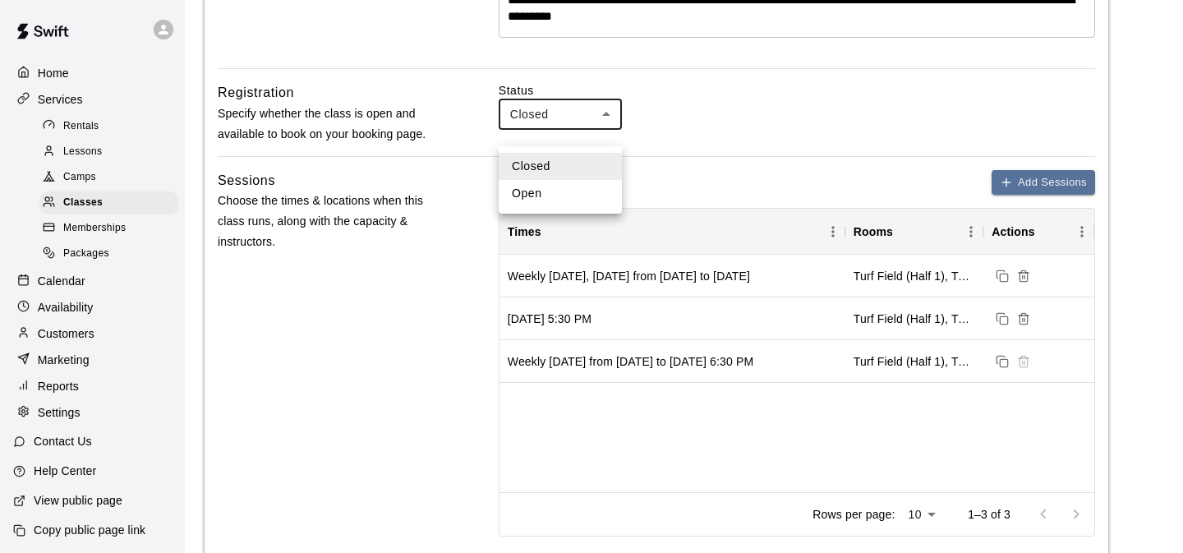
click at [542, 183] on li "Open" at bounding box center [560, 193] width 123 height 27
type input "****"
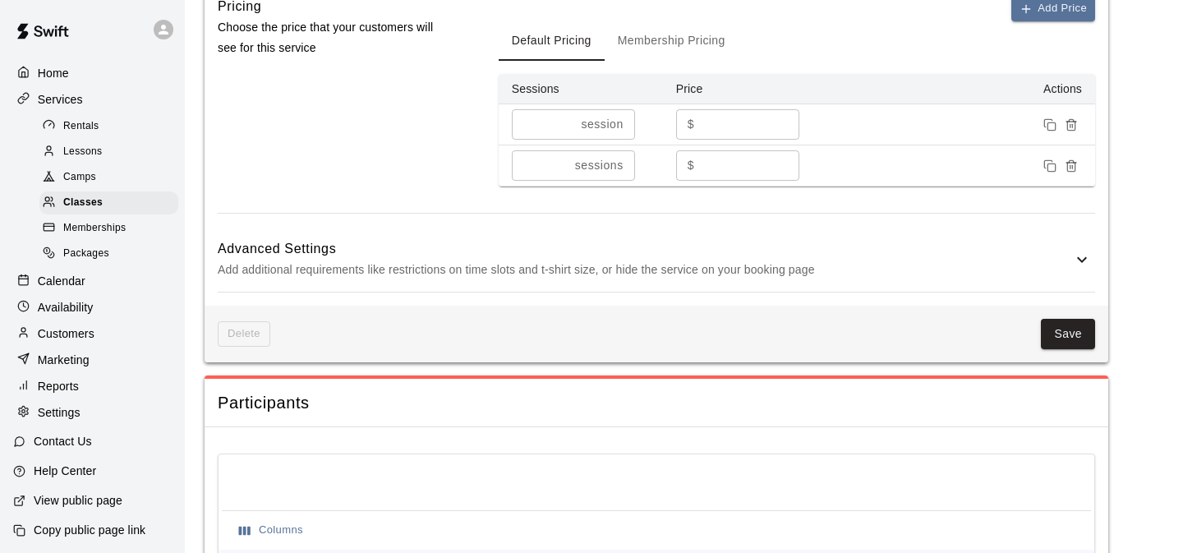
scroll to position [1287, 0]
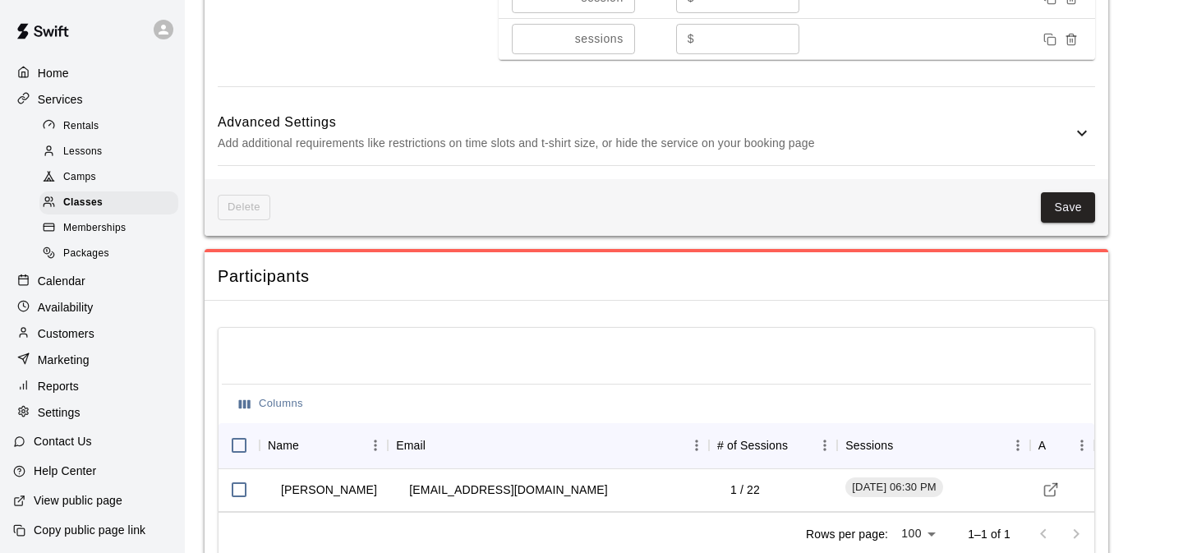
click at [1053, 223] on button "Save" at bounding box center [1068, 207] width 54 height 30
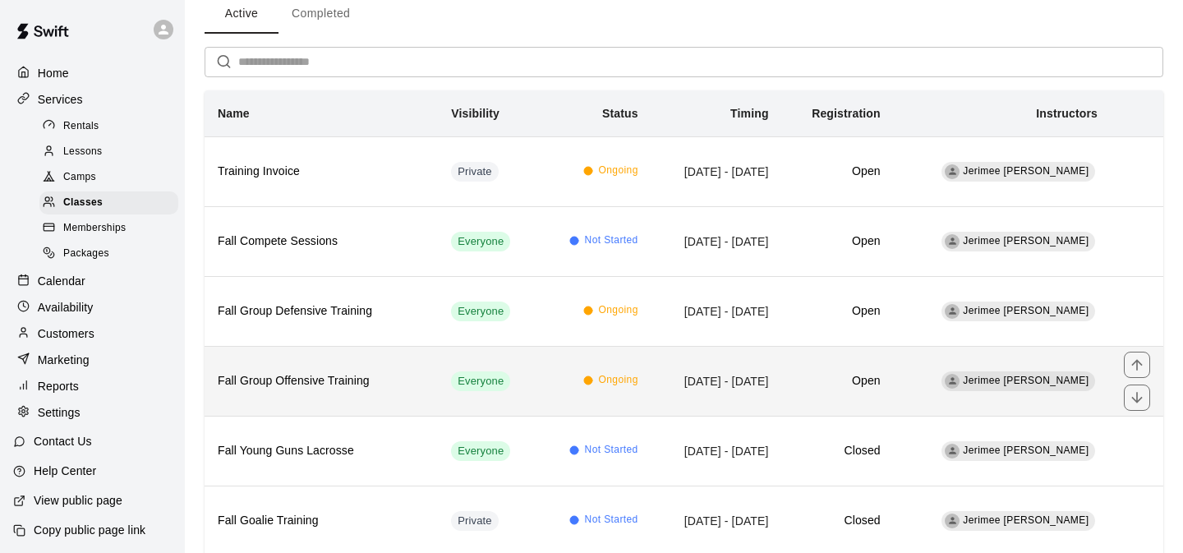
scroll to position [97, 0]
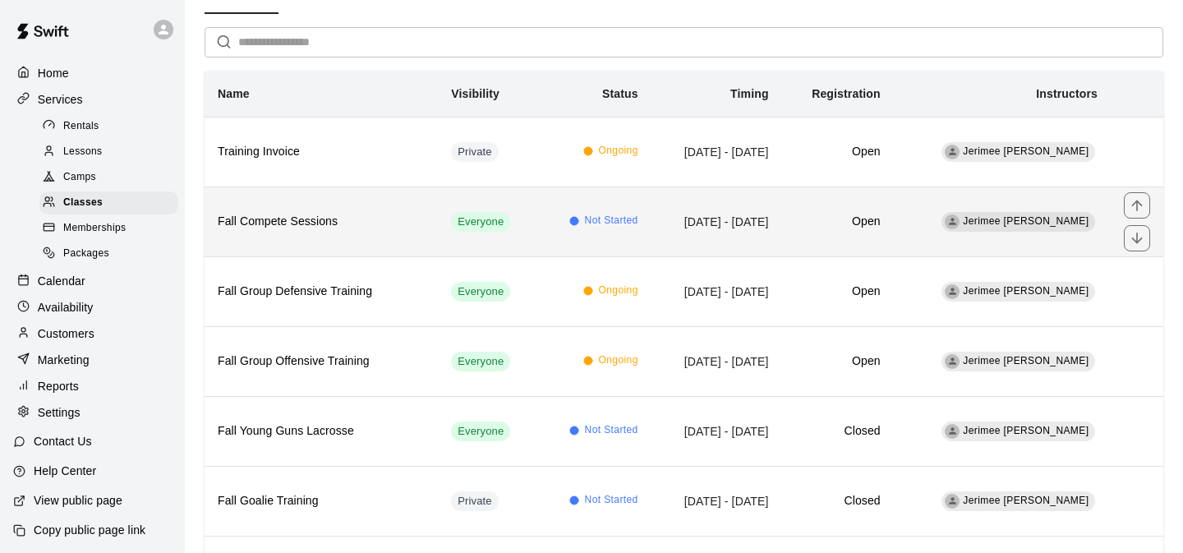
click at [526, 225] on td "Everyone" at bounding box center [488, 221] width 101 height 70
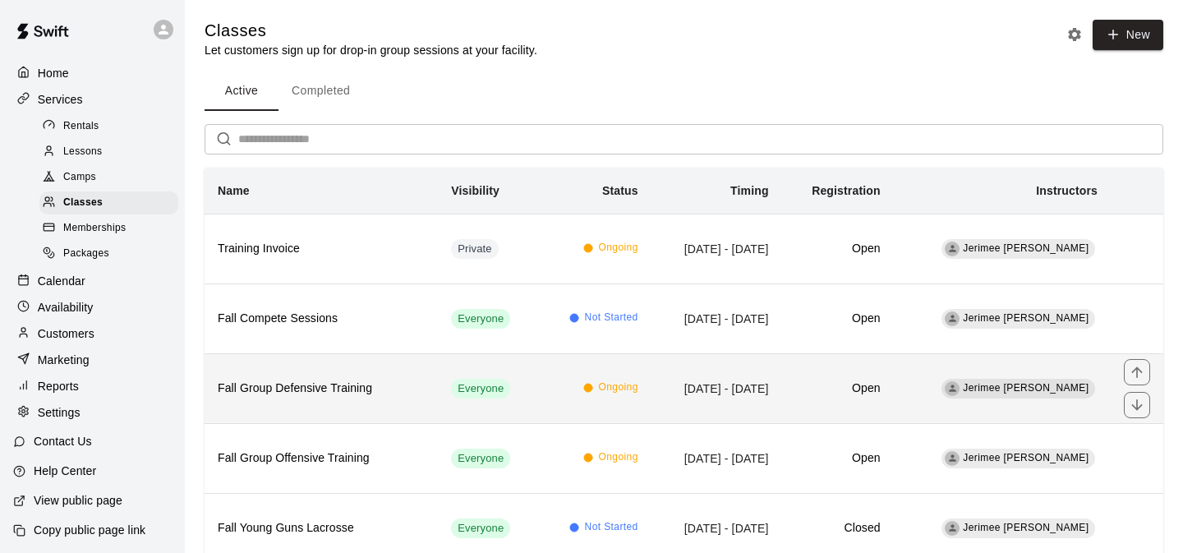
click at [644, 402] on td "Ongoing" at bounding box center [595, 388] width 113 height 70
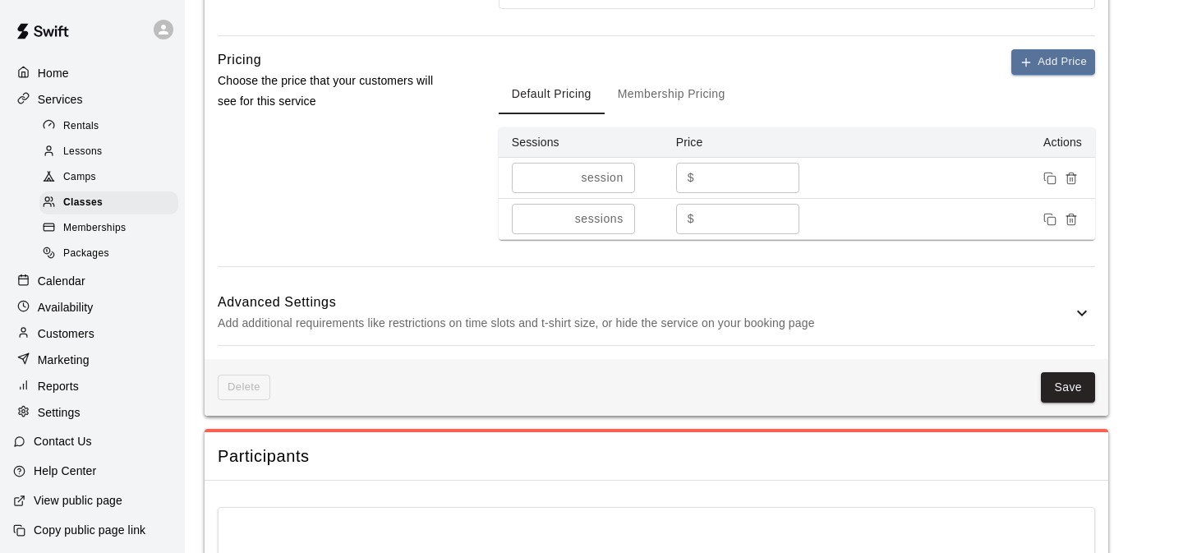
scroll to position [1040, 0]
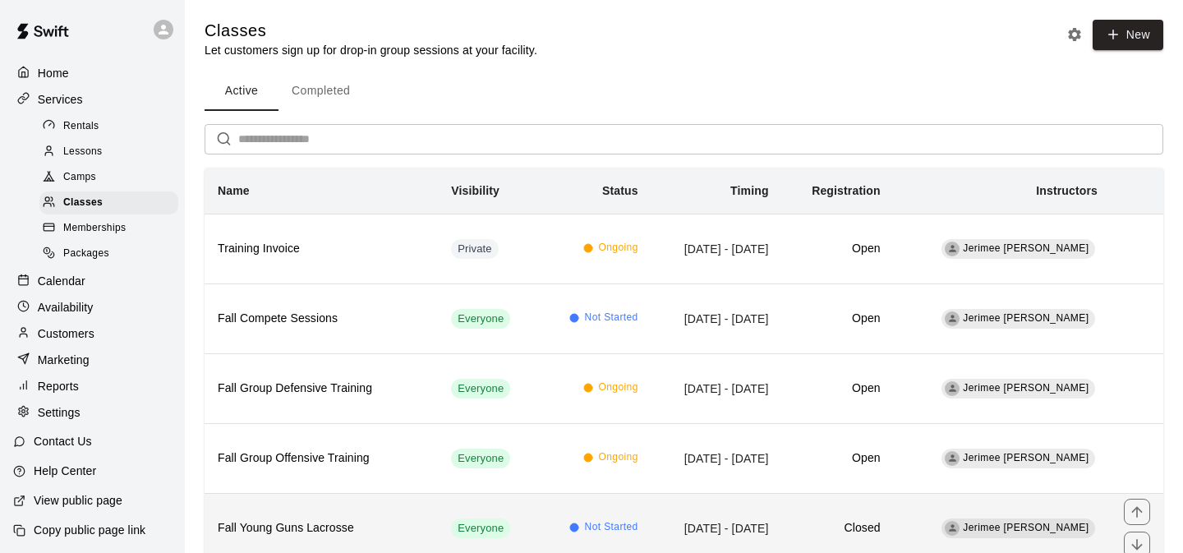
click at [545, 498] on td "Not Started" at bounding box center [595, 528] width 113 height 70
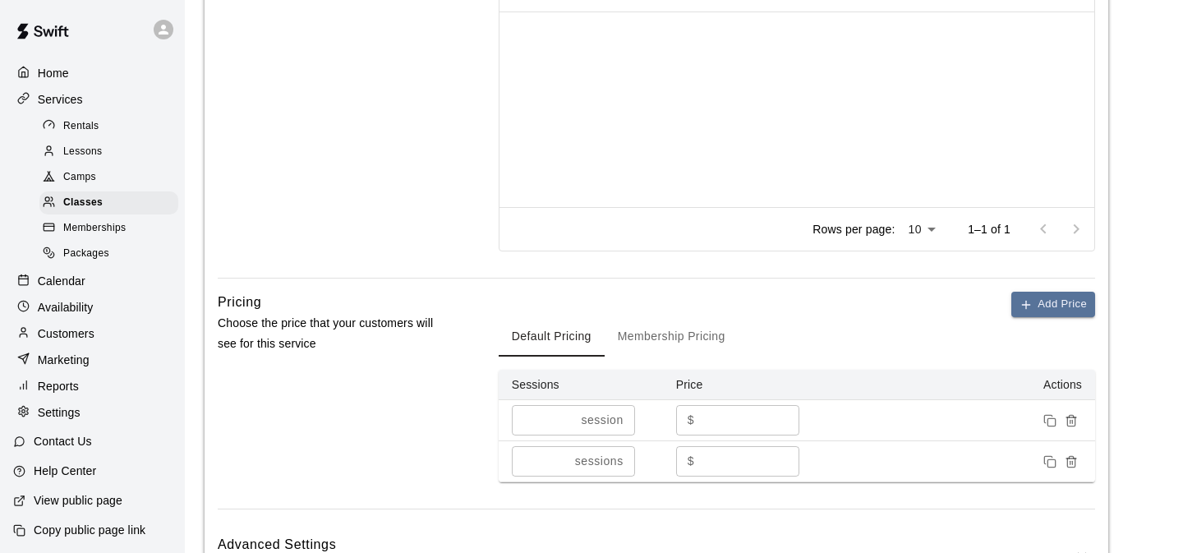
scroll to position [867, 0]
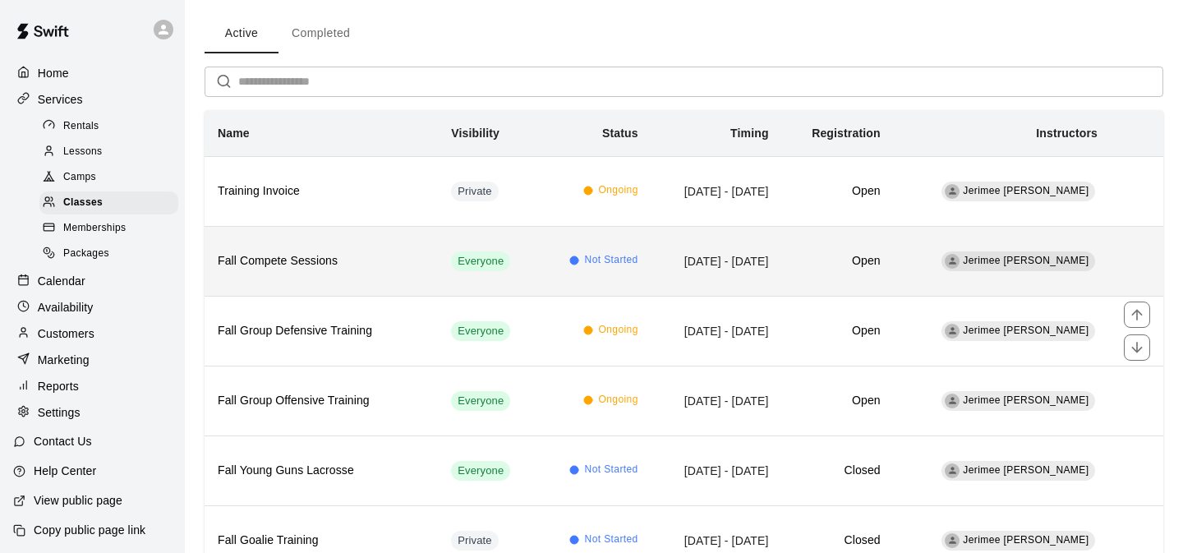
scroll to position [159, 0]
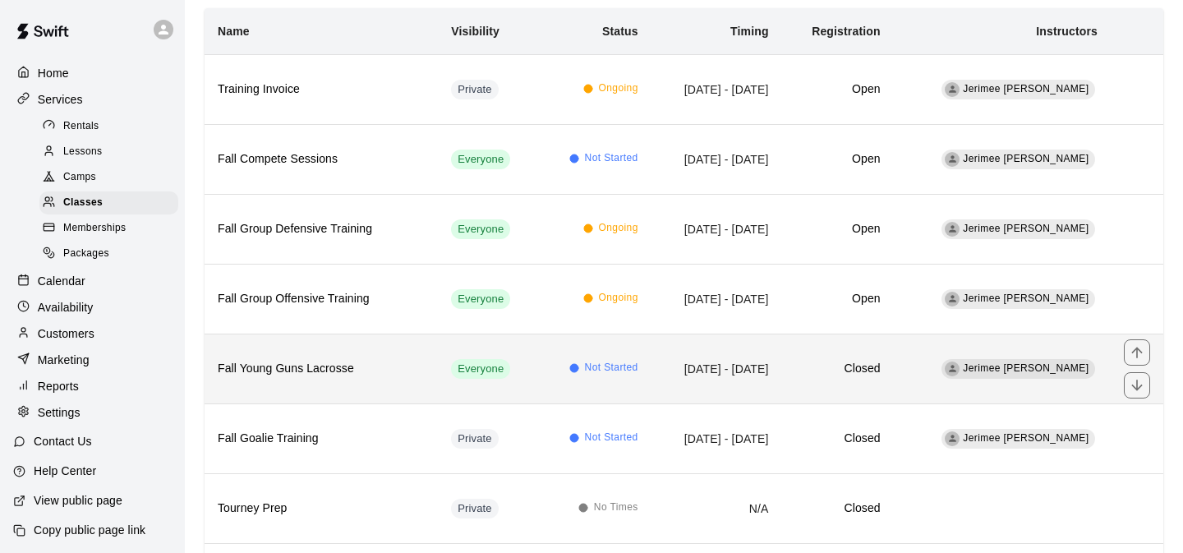
click at [627, 376] on td "Not Started" at bounding box center [595, 368] width 113 height 70
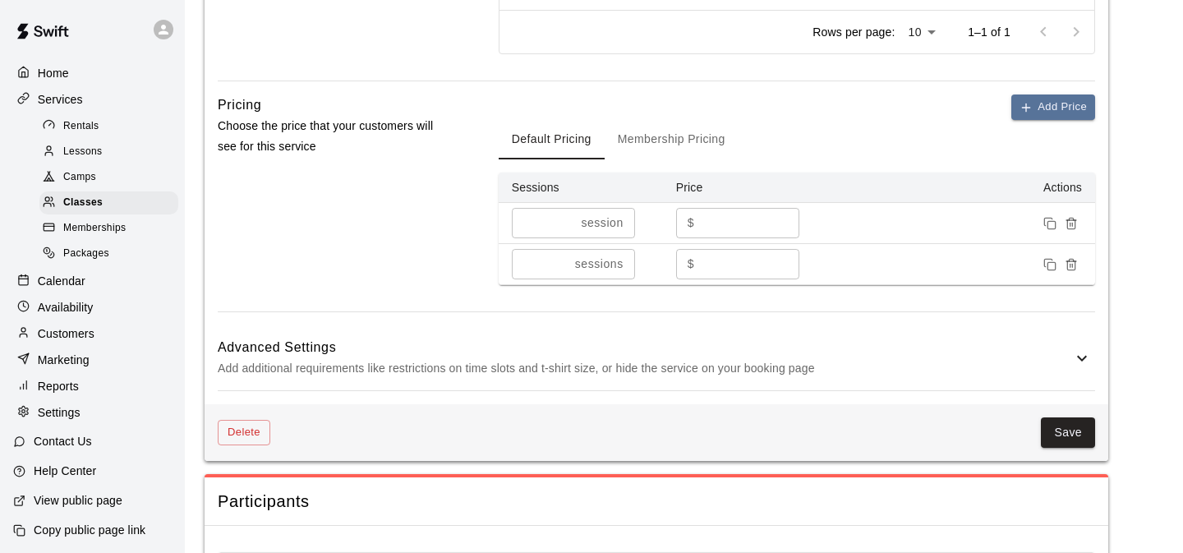
scroll to position [1062, 0]
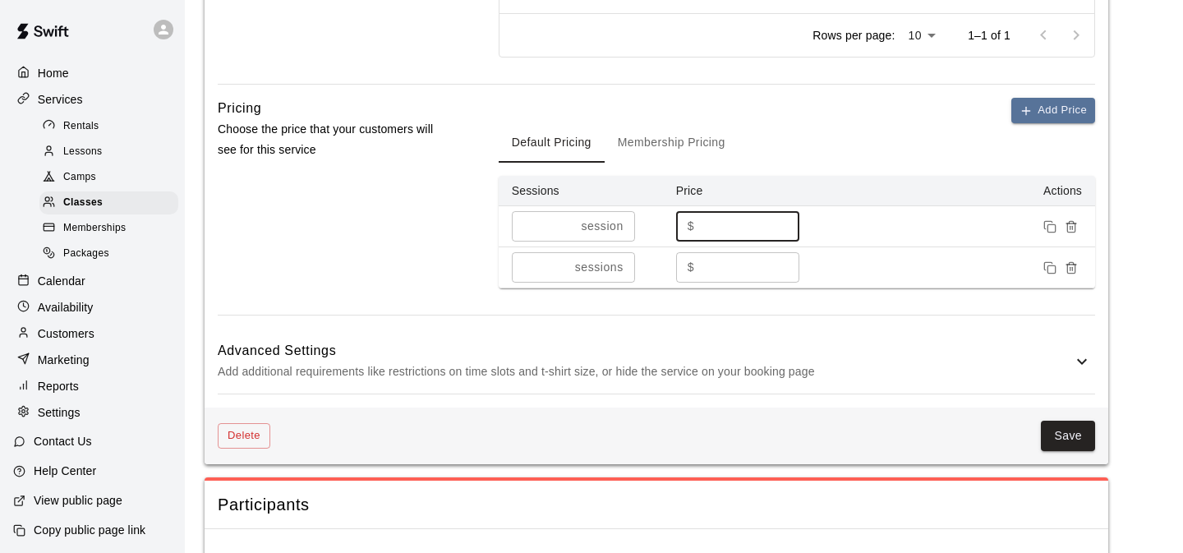
click at [715, 241] on input "**" at bounding box center [750, 226] width 99 height 30
type input "*"
type input "**"
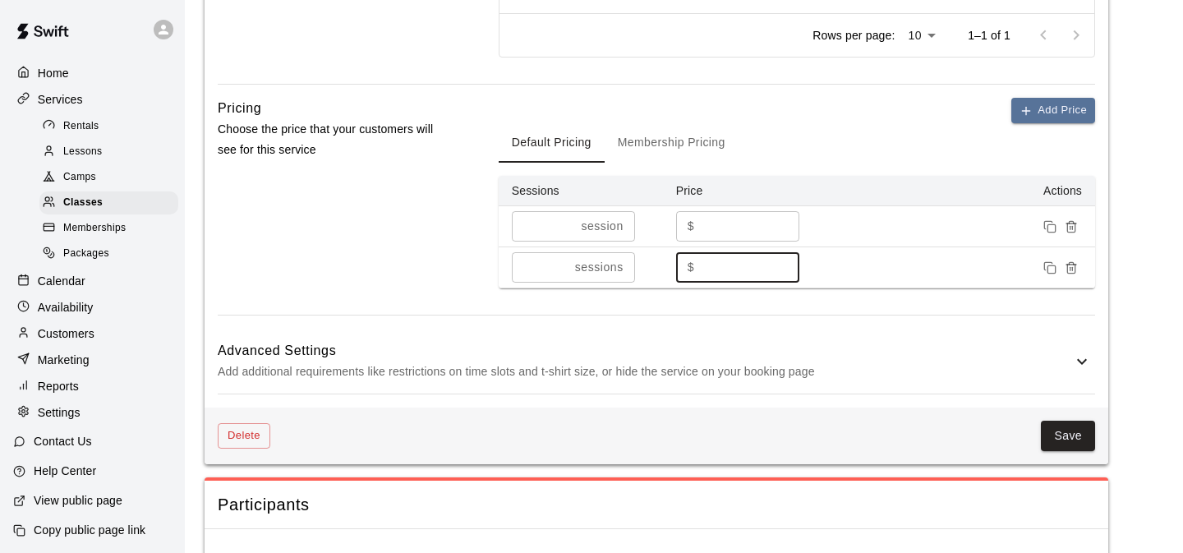
click at [732, 283] on input "***" at bounding box center [750, 267] width 99 height 30
click at [1071, 449] on button "Save" at bounding box center [1068, 436] width 54 height 30
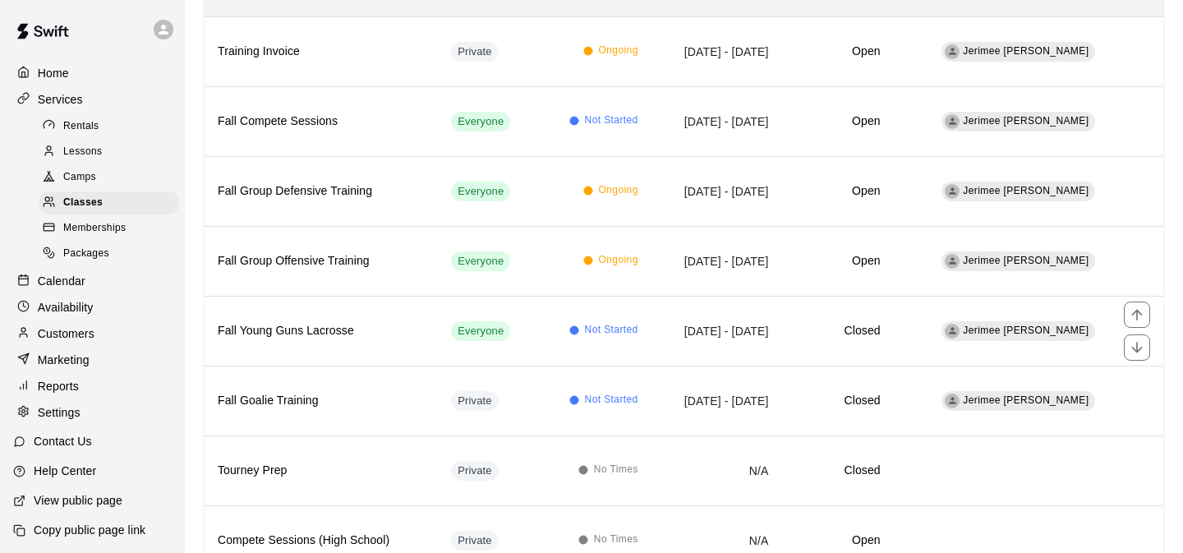
scroll to position [211, 0]
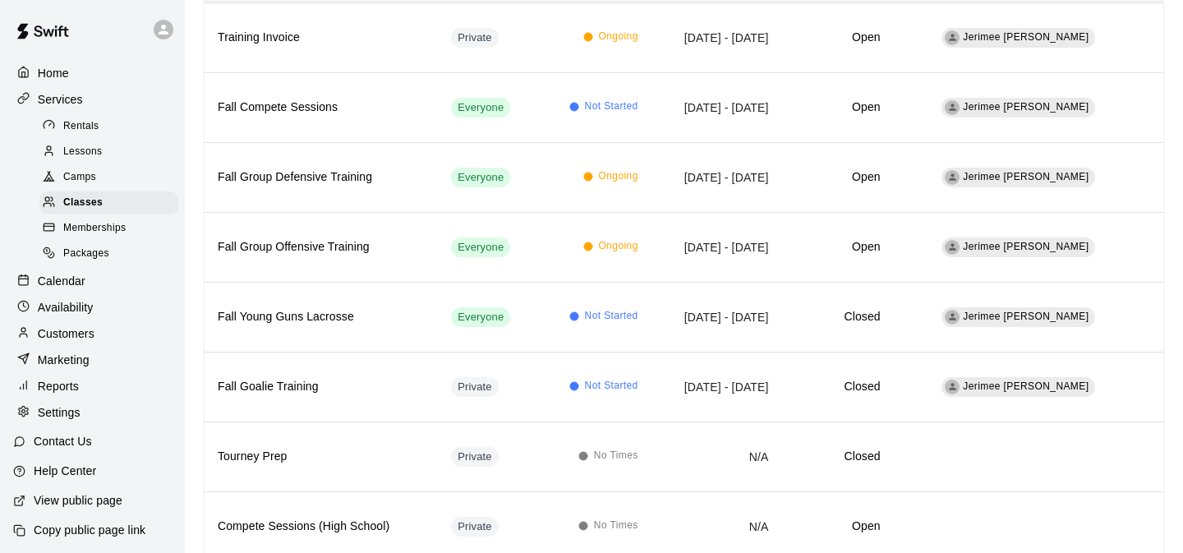
click at [84, 254] on span "Packages" at bounding box center [86, 254] width 46 height 16
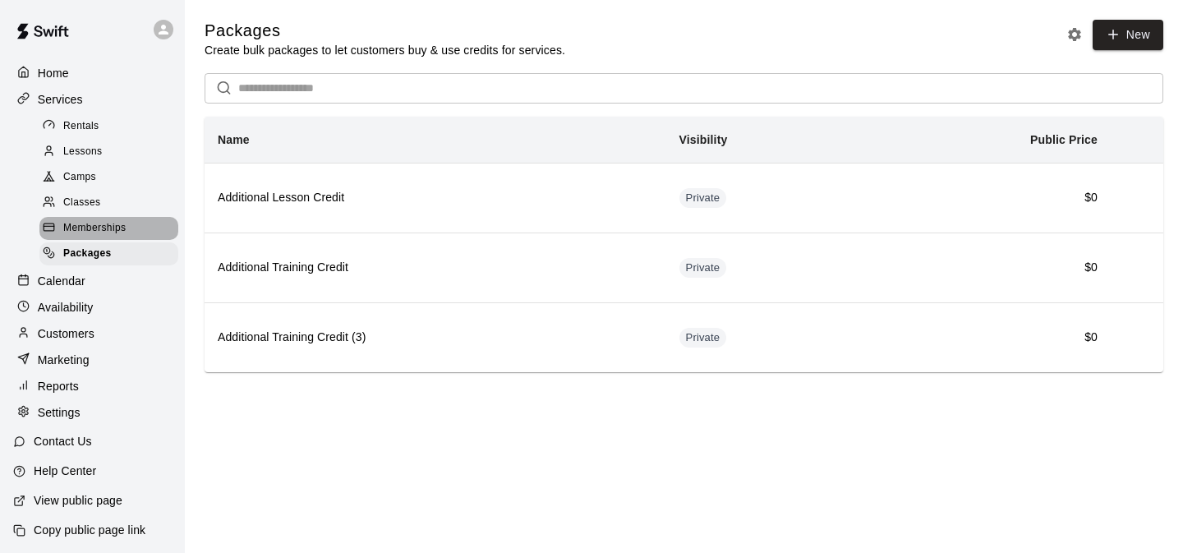
click at [104, 222] on span "Memberships" at bounding box center [94, 228] width 62 height 16
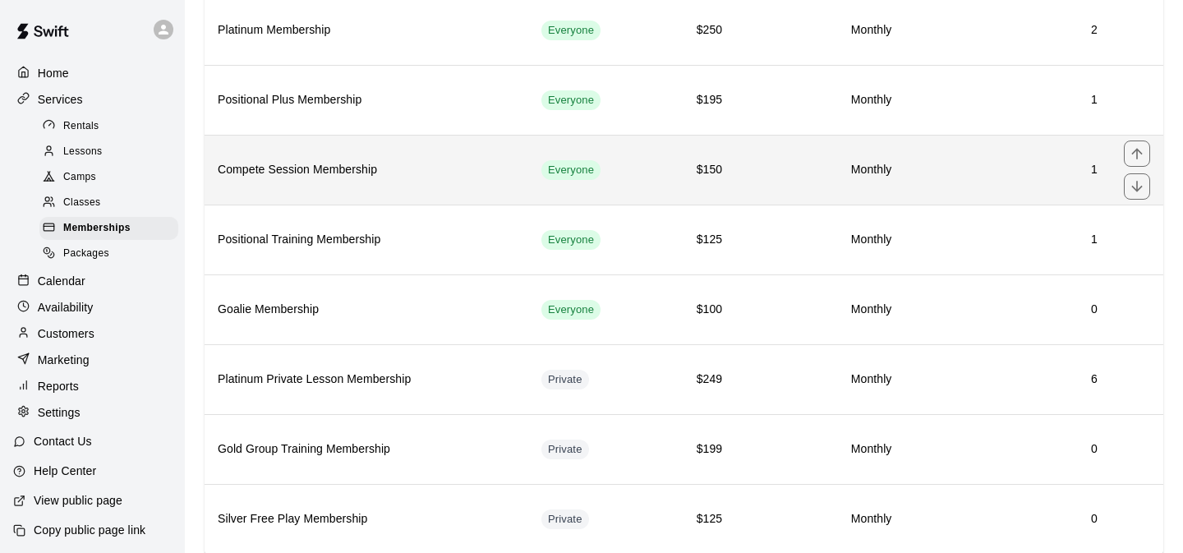
scroll to position [215, 0]
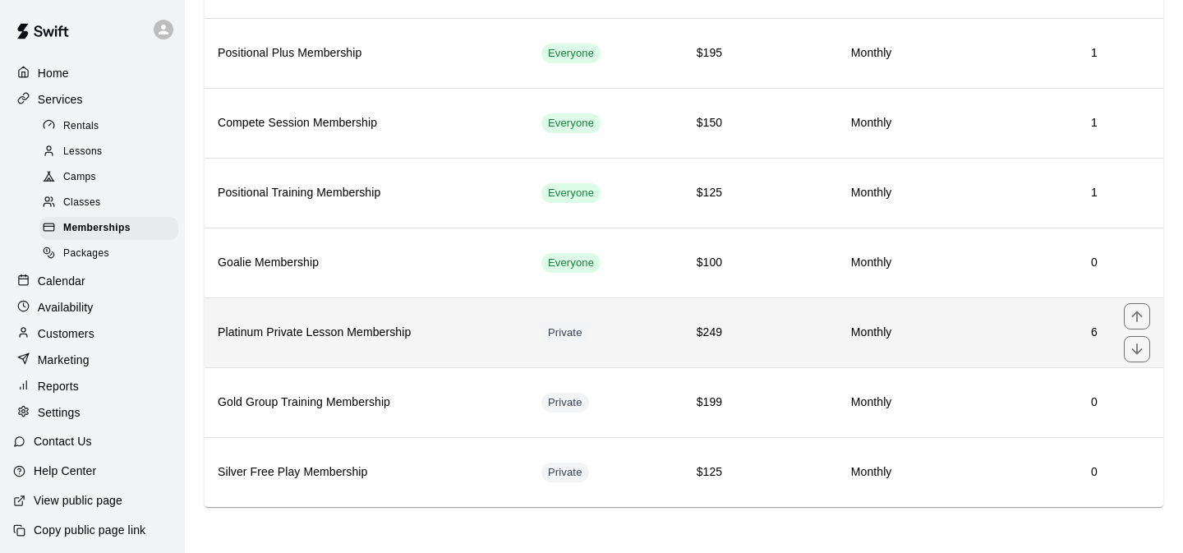
click at [589, 321] on td "Private" at bounding box center [591, 332] width 126 height 70
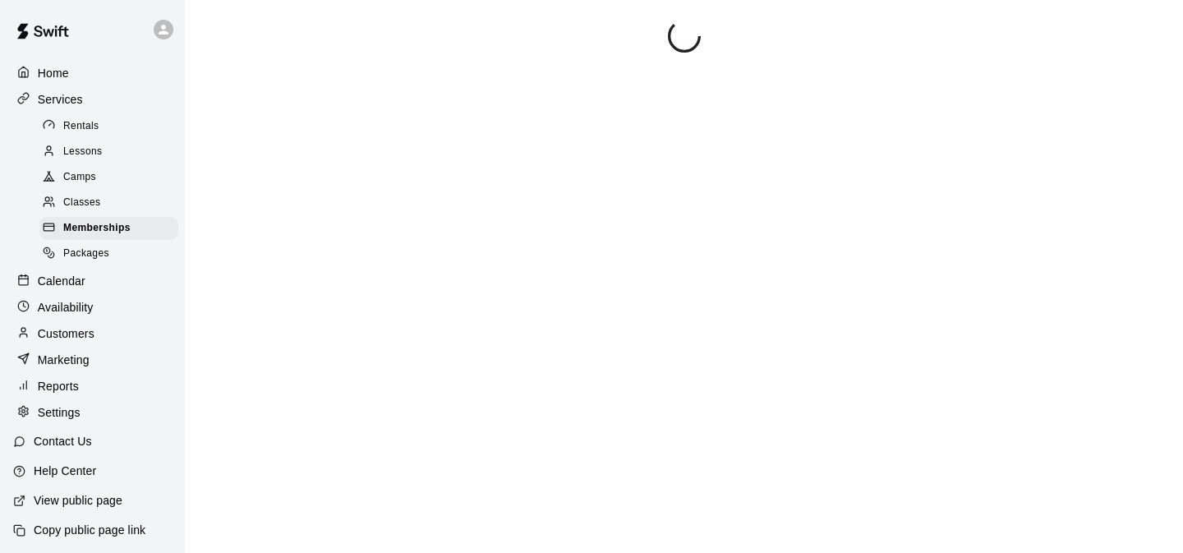
scroll to position [448, 0]
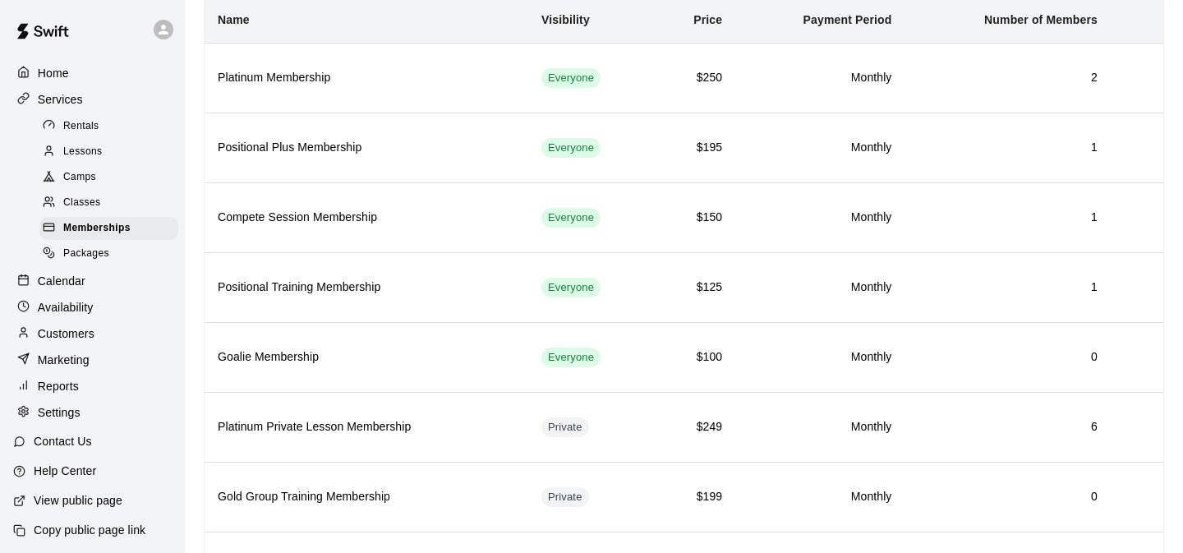
scroll to position [106, 0]
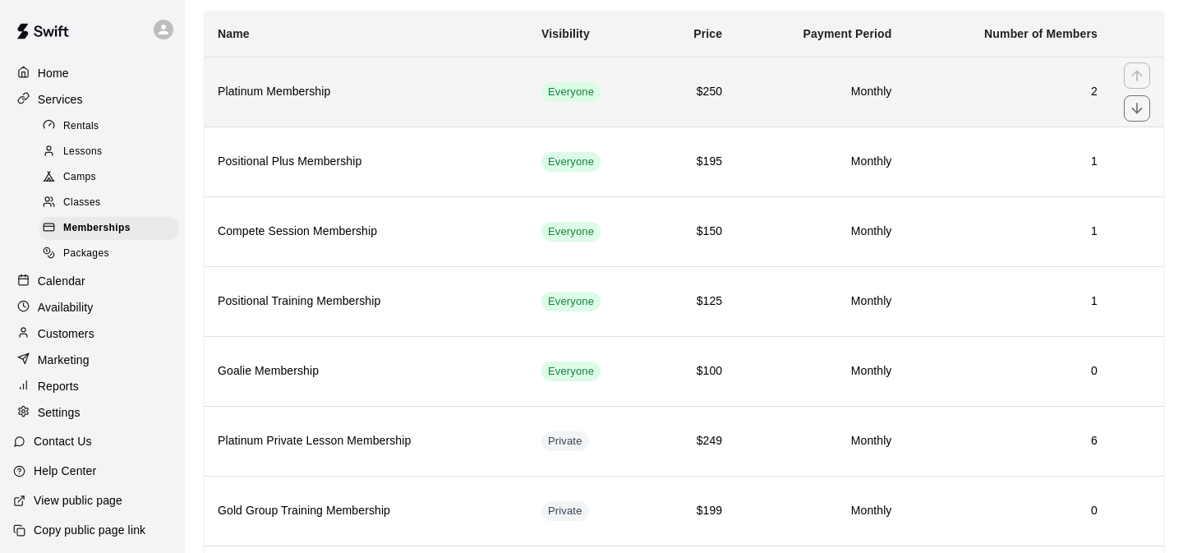
click at [696, 113] on td "$250" at bounding box center [694, 92] width 81 height 70
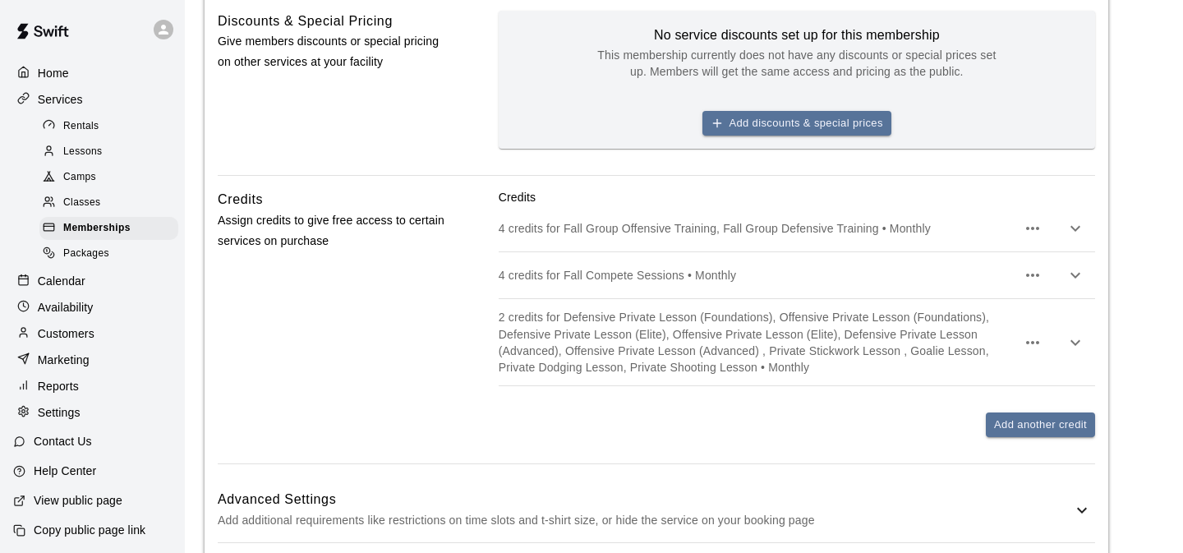
scroll to position [729, 0]
click at [1079, 237] on icon "button" at bounding box center [1075, 227] width 20 height 20
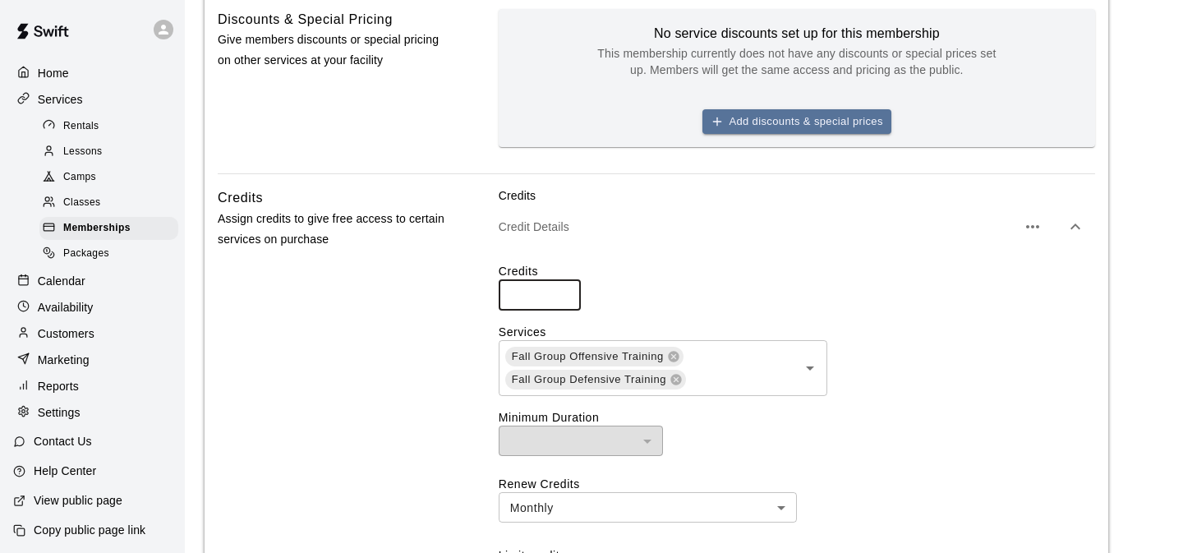
click at [564, 310] on input "*" at bounding box center [540, 295] width 82 height 30
type input "*"
click at [564, 310] on input "*" at bounding box center [540, 295] width 82 height 30
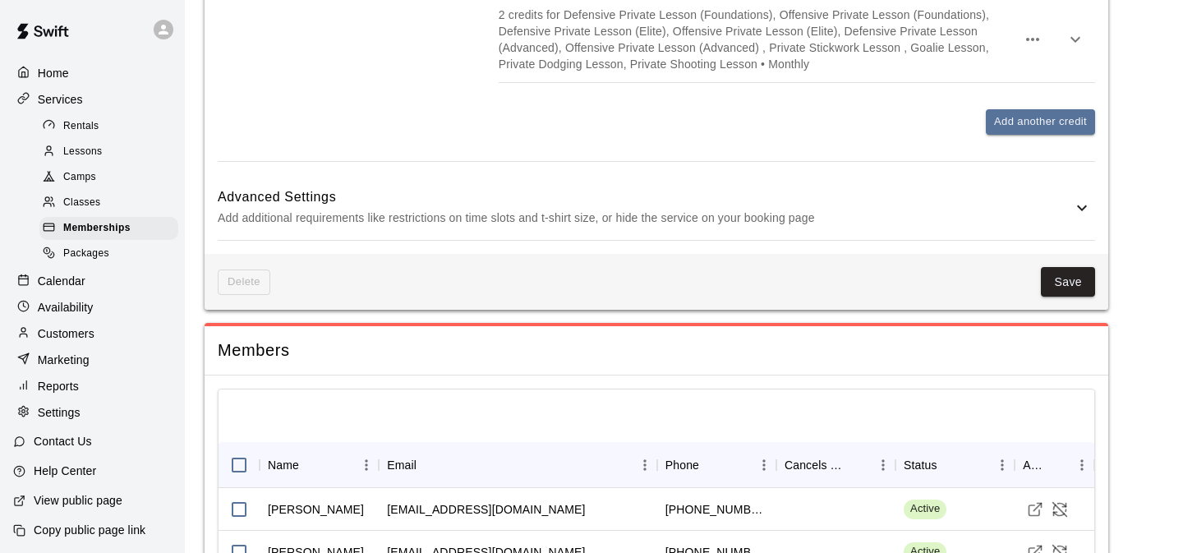
scroll to position [1419, 0]
click at [1064, 297] on button "Save" at bounding box center [1068, 281] width 54 height 30
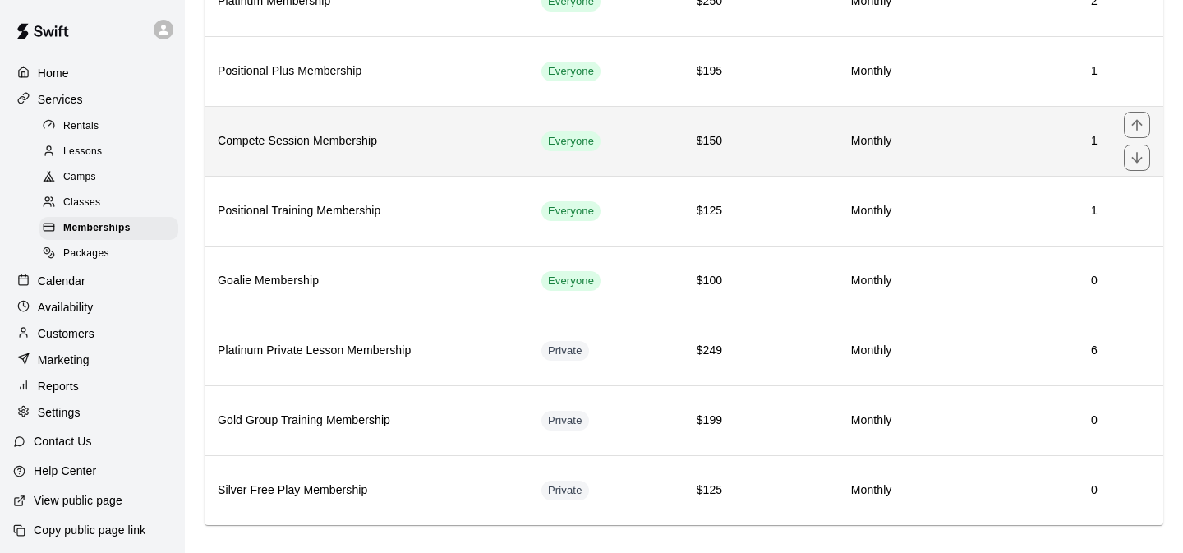
scroll to position [198, 0]
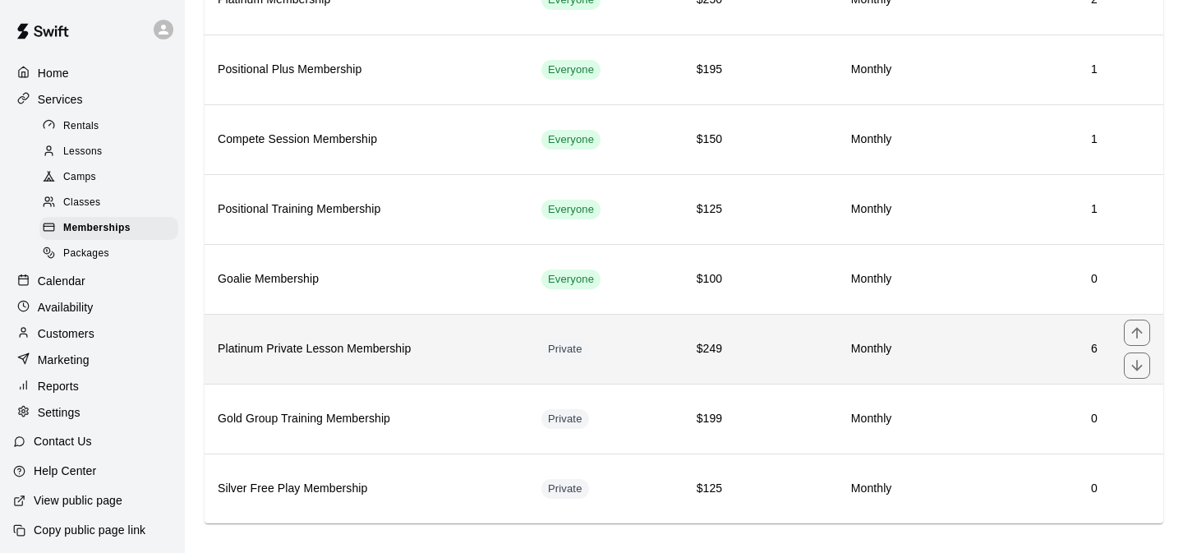
click at [739, 344] on td "Monthly" at bounding box center [819, 349] width 169 height 70
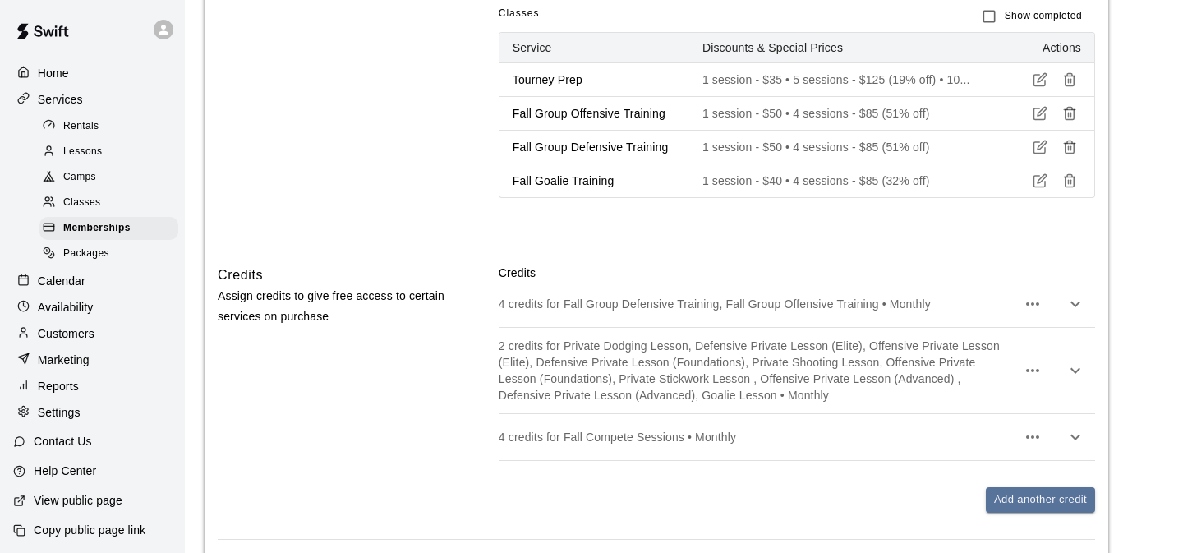
scroll to position [1658, 0]
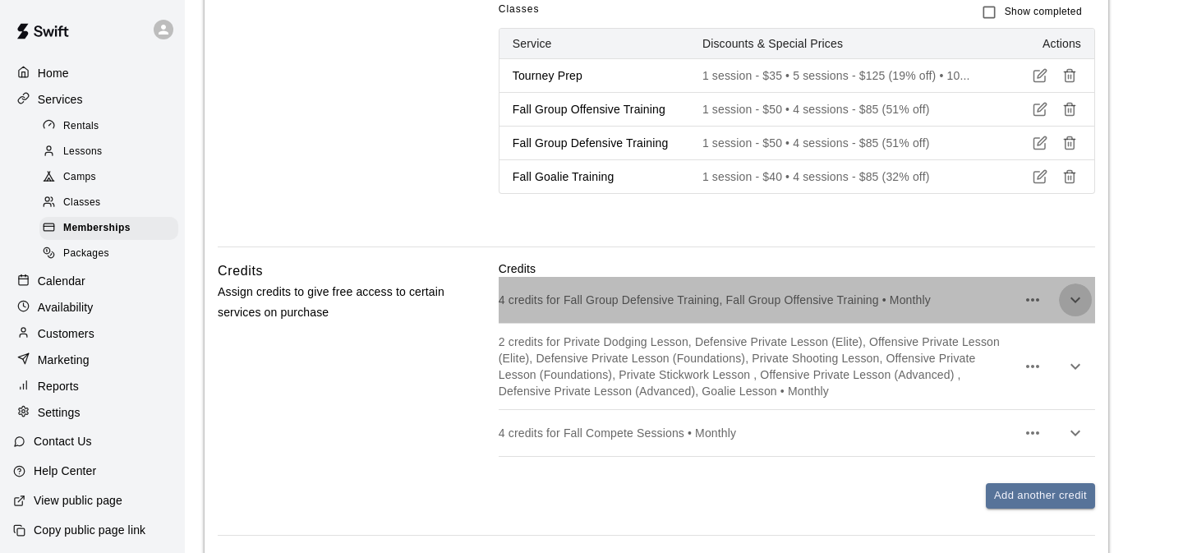
click at [1074, 310] on icon "button" at bounding box center [1075, 300] width 20 height 20
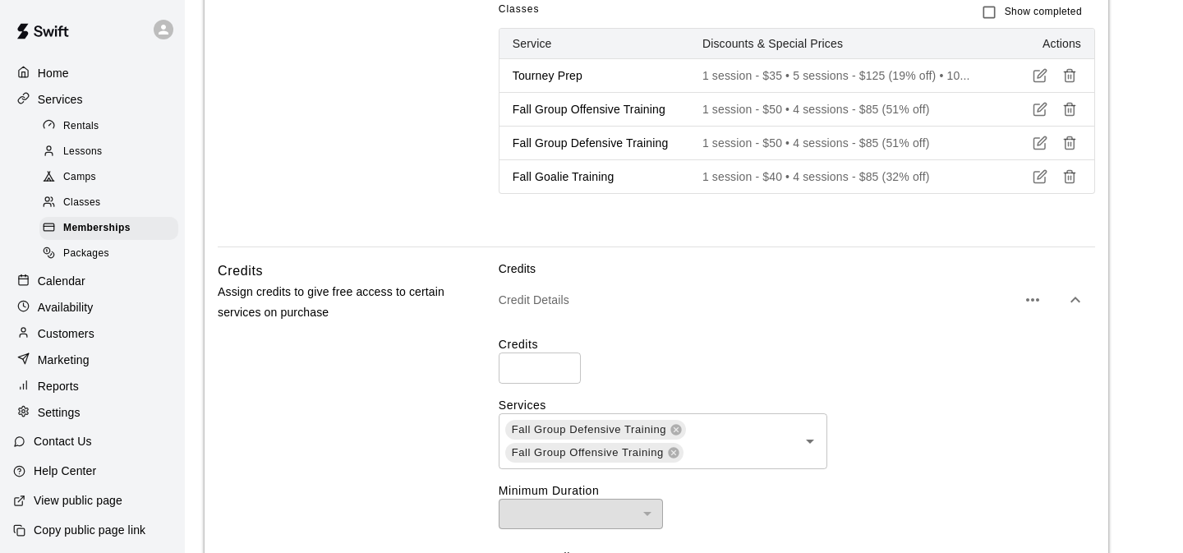
click at [567, 383] on input "*" at bounding box center [540, 367] width 82 height 30
type input "*"
click at [567, 383] on input "*" at bounding box center [540, 367] width 82 height 30
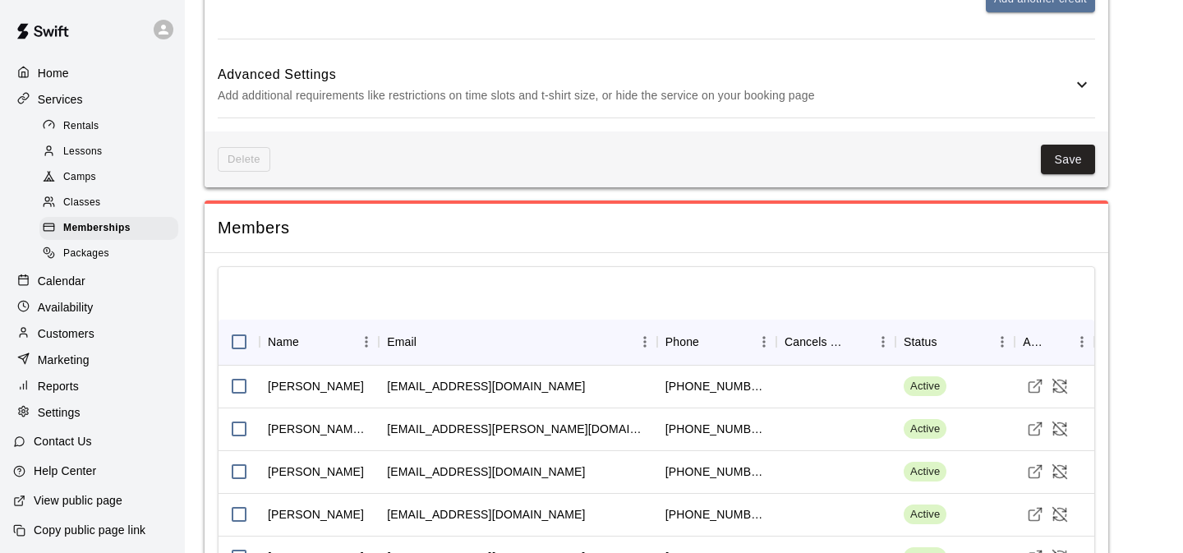
scroll to position [2561, 0]
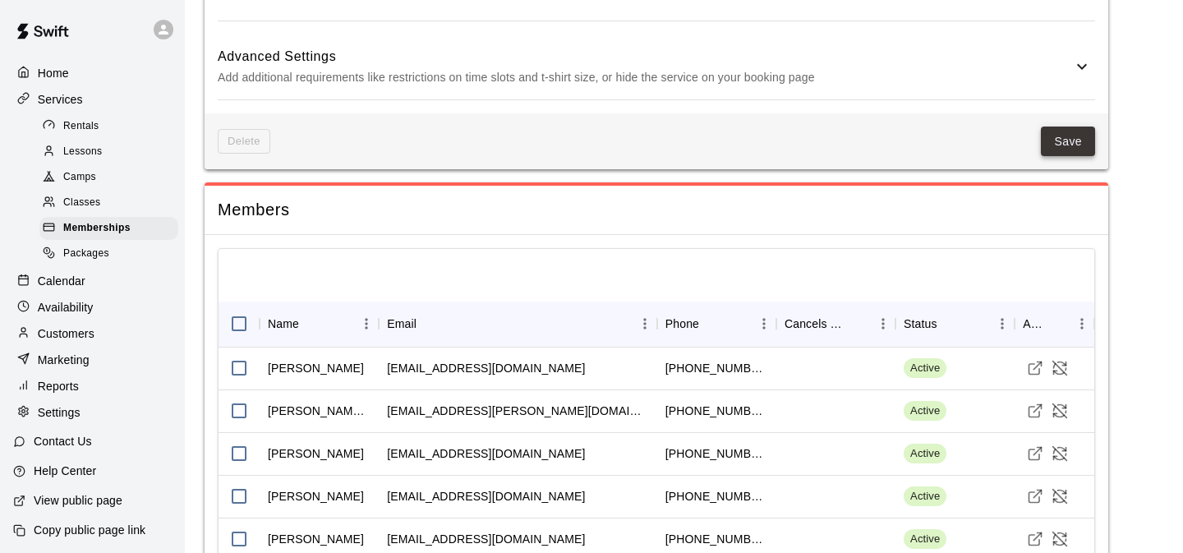
click at [1057, 157] on button "Save" at bounding box center [1068, 141] width 54 height 30
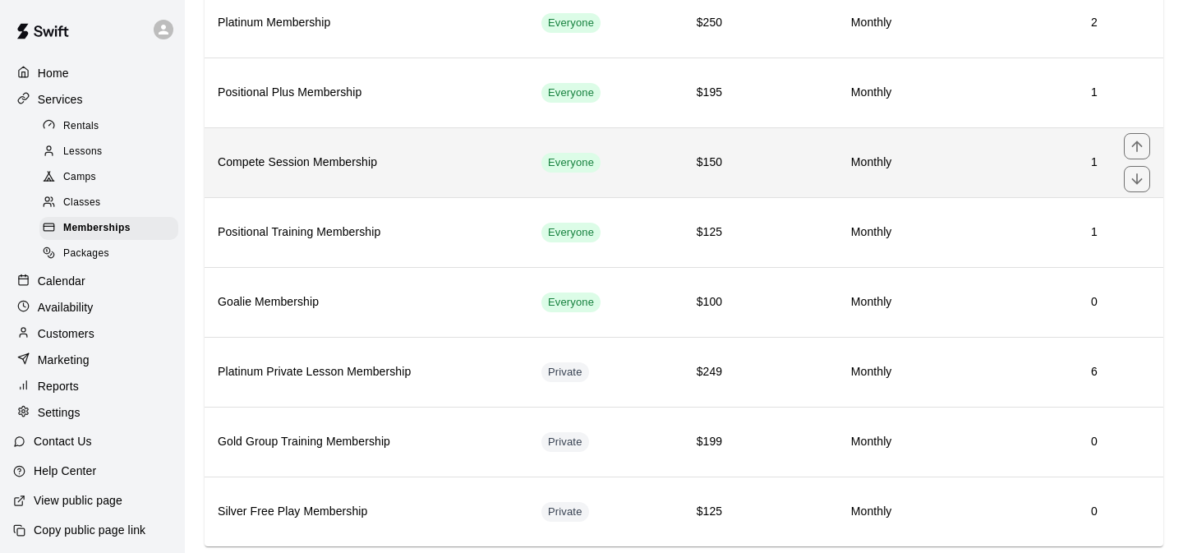
scroll to position [180, 0]
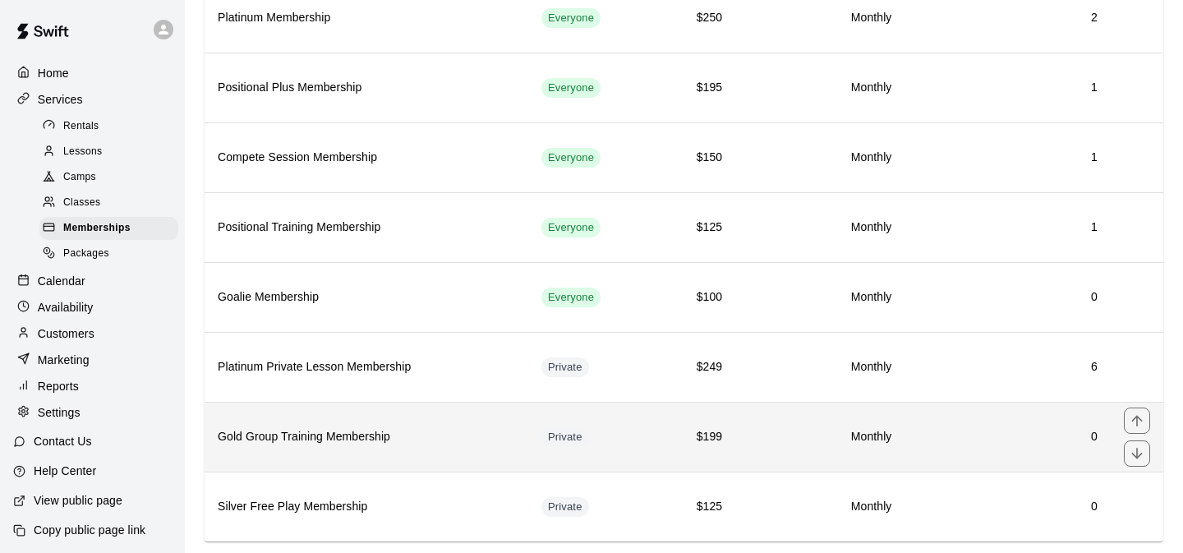
click at [683, 441] on h6 "$199" at bounding box center [694, 437] width 55 height 18
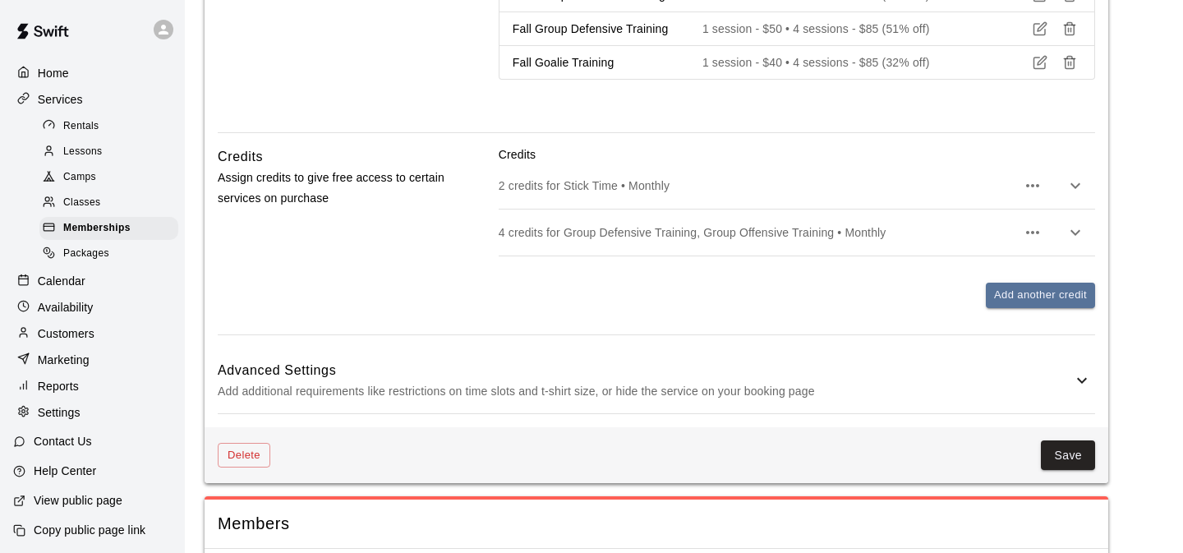
scroll to position [1669, 0]
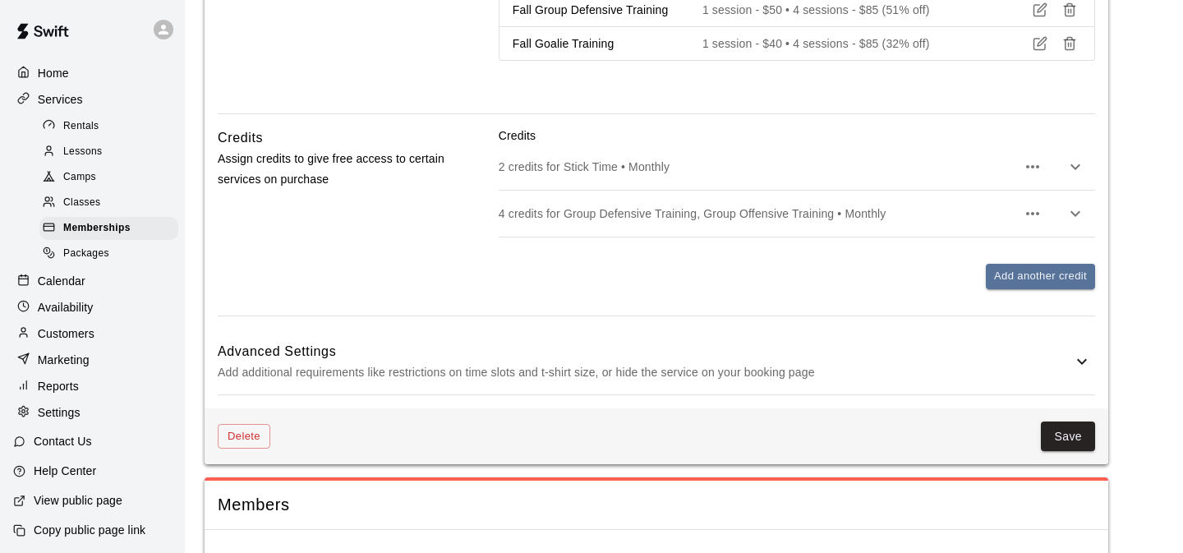
click at [1070, 223] on icon "button" at bounding box center [1075, 214] width 20 height 20
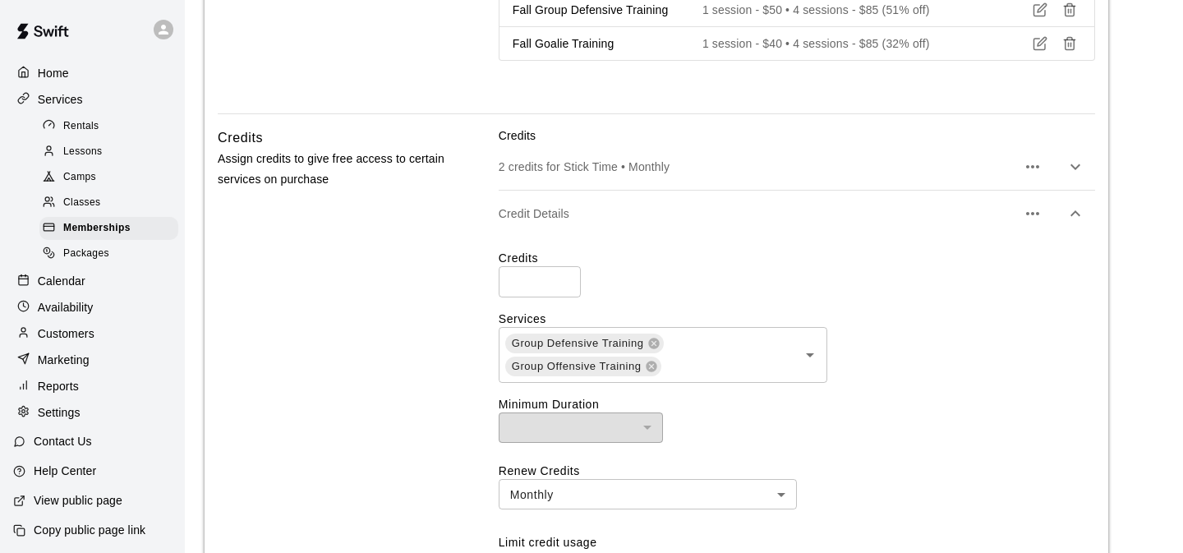
click at [563, 297] on input "*" at bounding box center [540, 281] width 82 height 30
type input "*"
click at [563, 297] on input "*" at bounding box center [540, 281] width 82 height 30
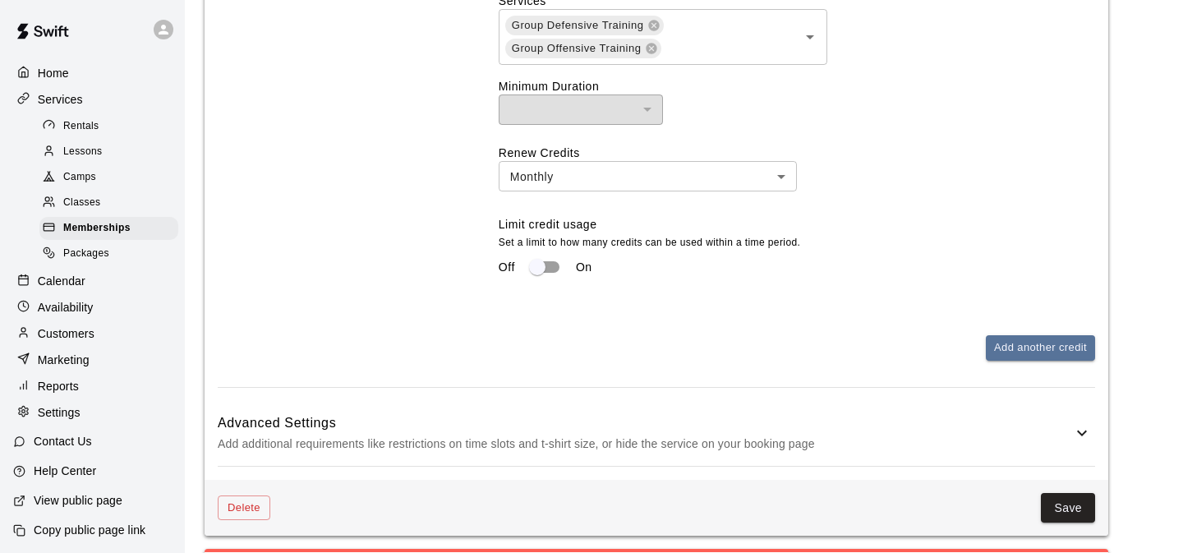
scroll to position [2008, 0]
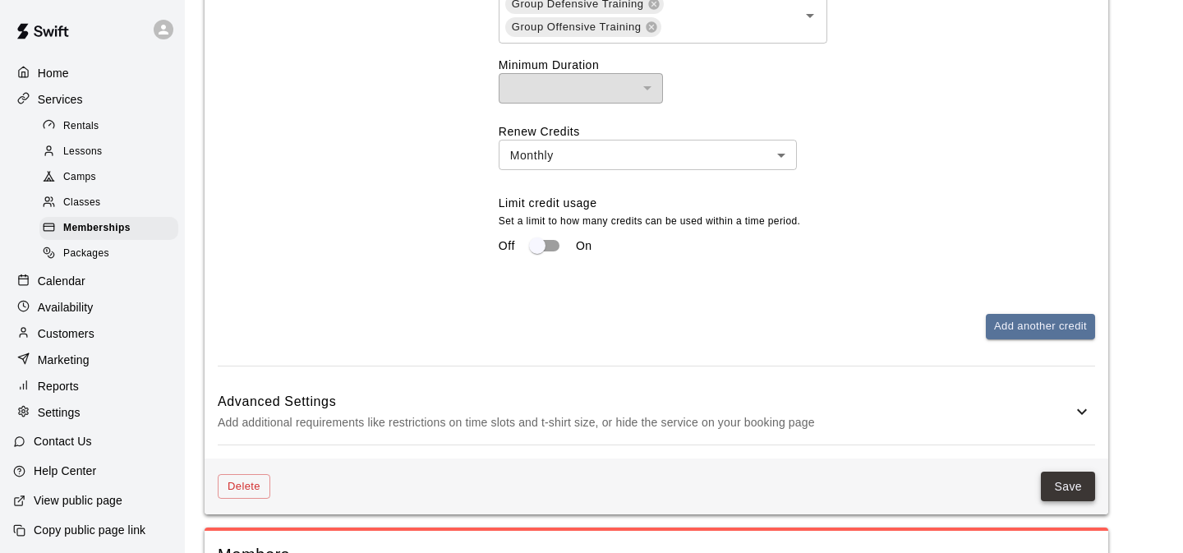
click at [1083, 502] on button "Save" at bounding box center [1068, 486] width 54 height 30
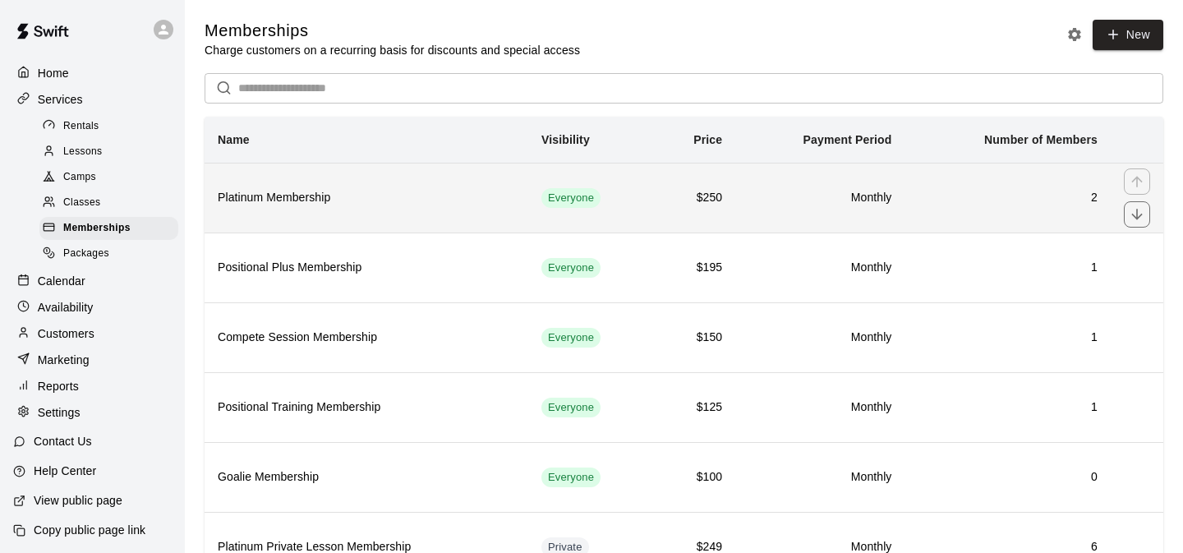
click at [731, 201] on td "$250" at bounding box center [694, 198] width 81 height 70
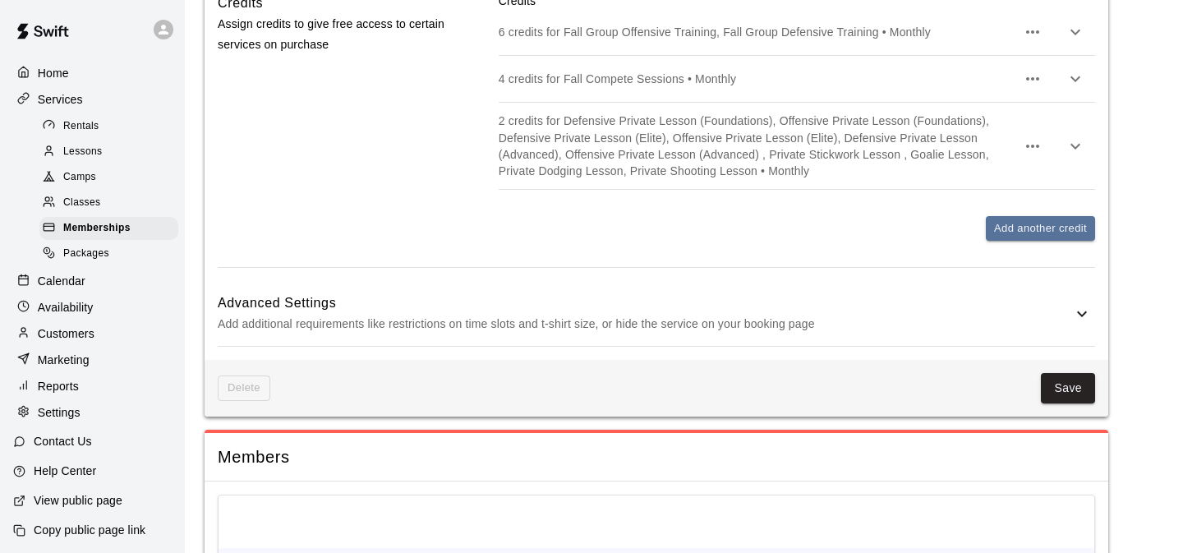
scroll to position [919, 0]
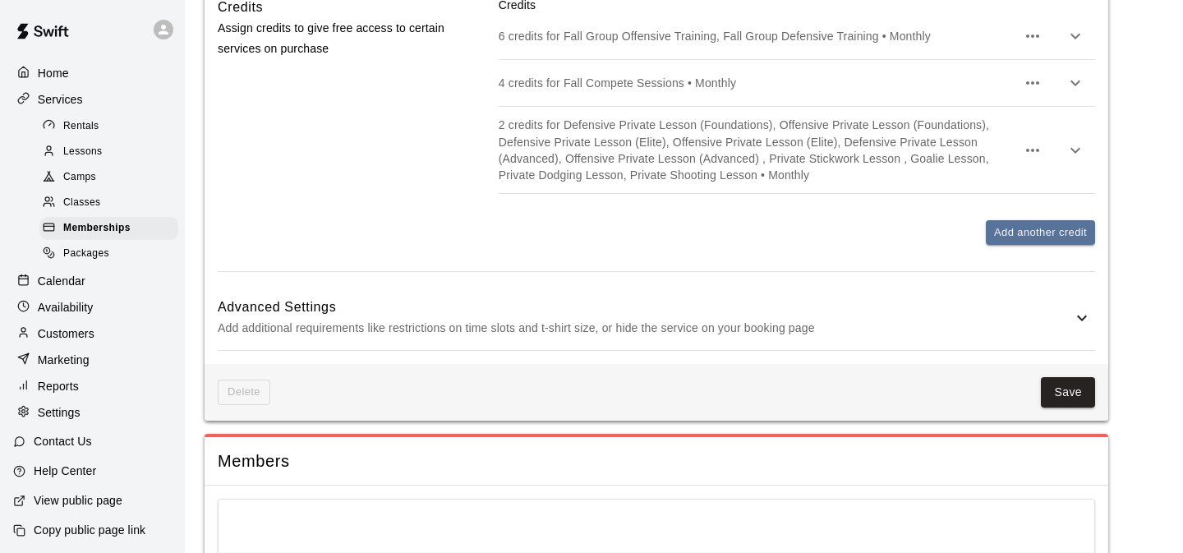
click at [1077, 39] on icon "button" at bounding box center [1075, 37] width 10 height 6
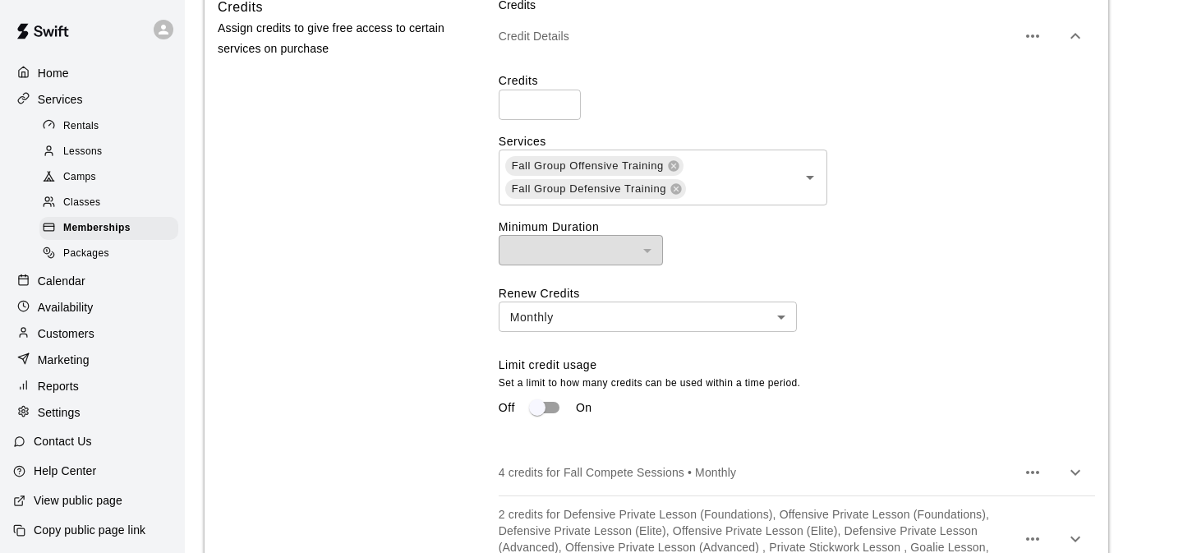
type input "*"
click at [566, 120] on input "*" at bounding box center [540, 105] width 82 height 30
click at [807, 98] on div "Credits * ​ Services Fall Group Offensive Training Fall Group Defensive Trainin…" at bounding box center [797, 254] width 596 height 390
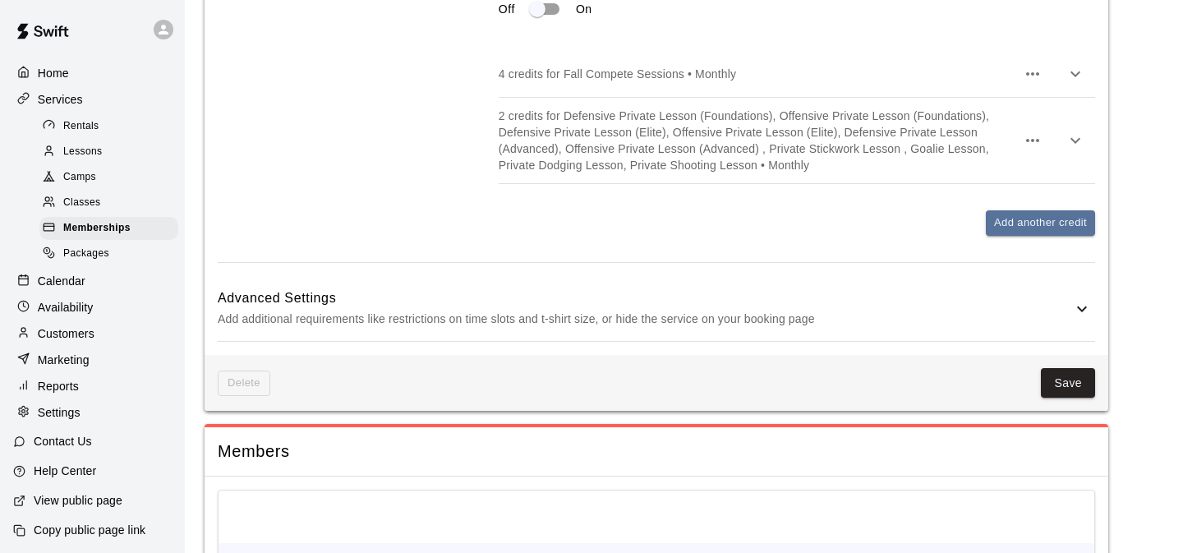
scroll to position [1319, 0]
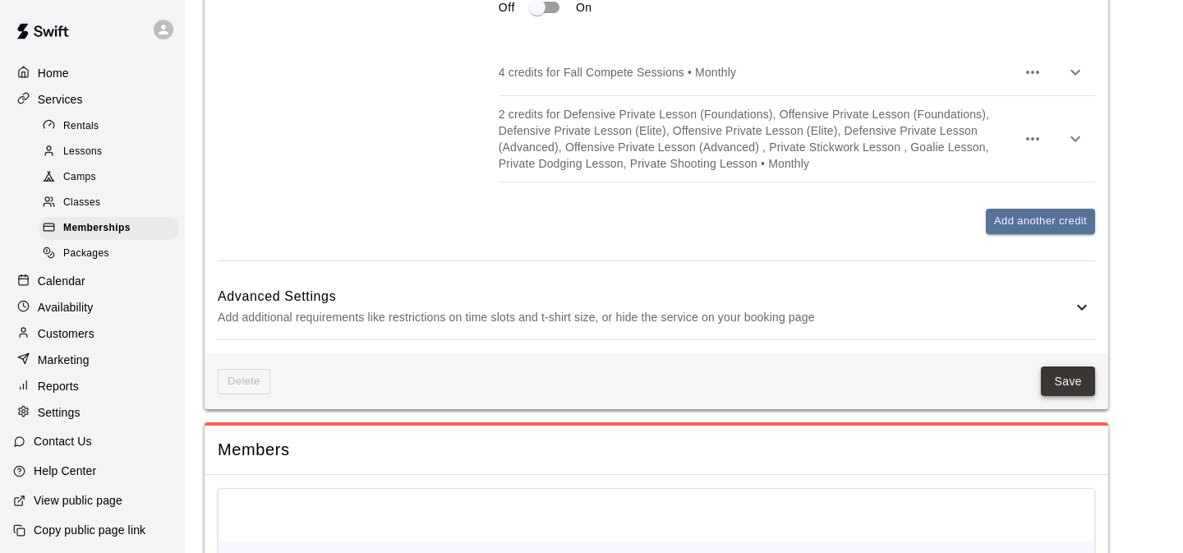
click at [1069, 397] on button "Save" at bounding box center [1068, 381] width 54 height 30
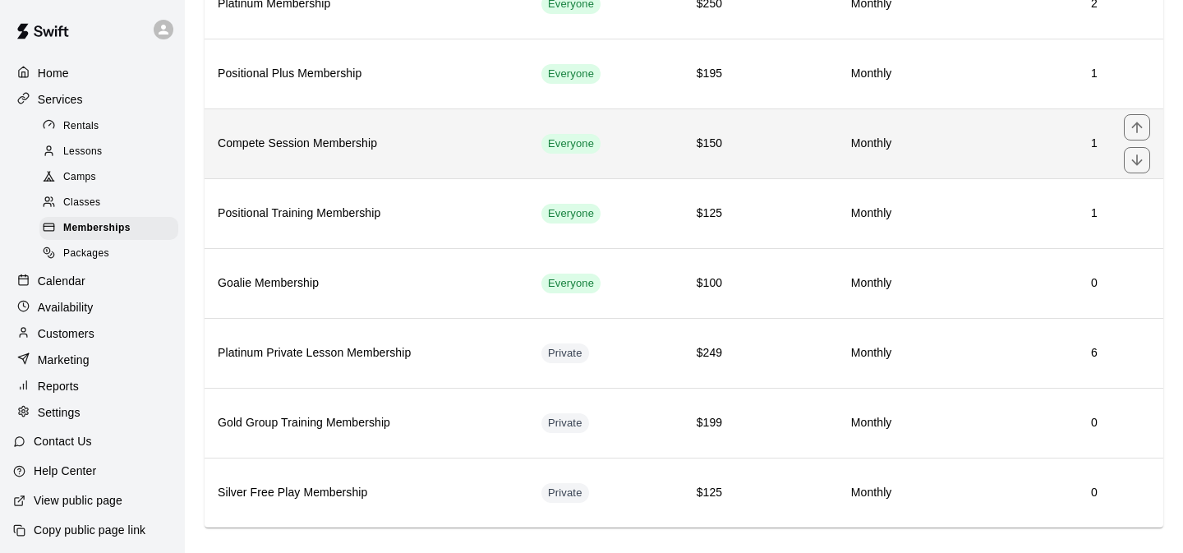
scroll to position [195, 0]
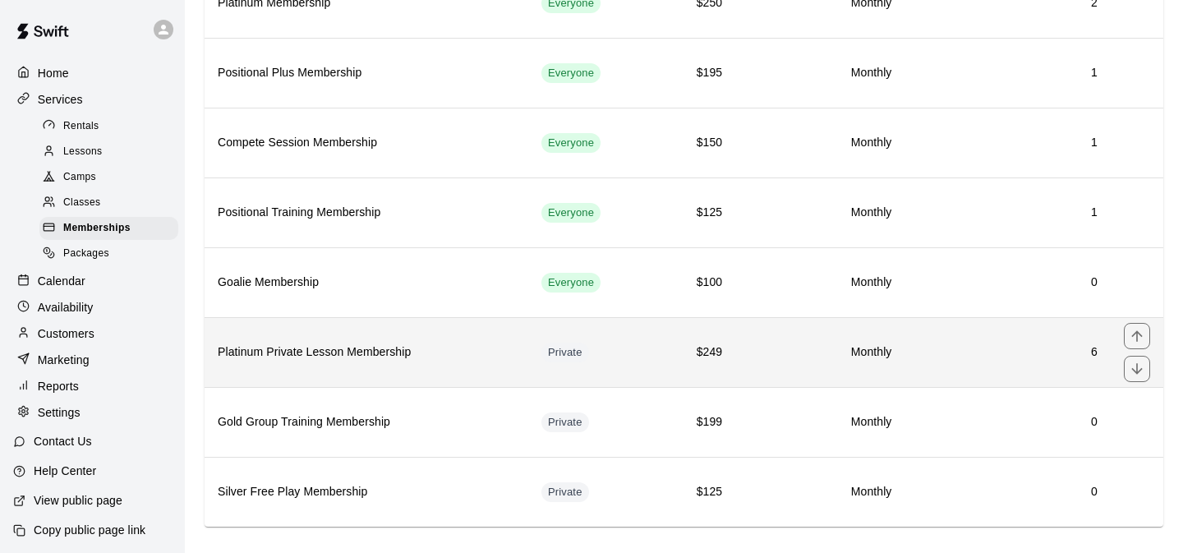
click at [743, 347] on td "Monthly" at bounding box center [819, 352] width 169 height 70
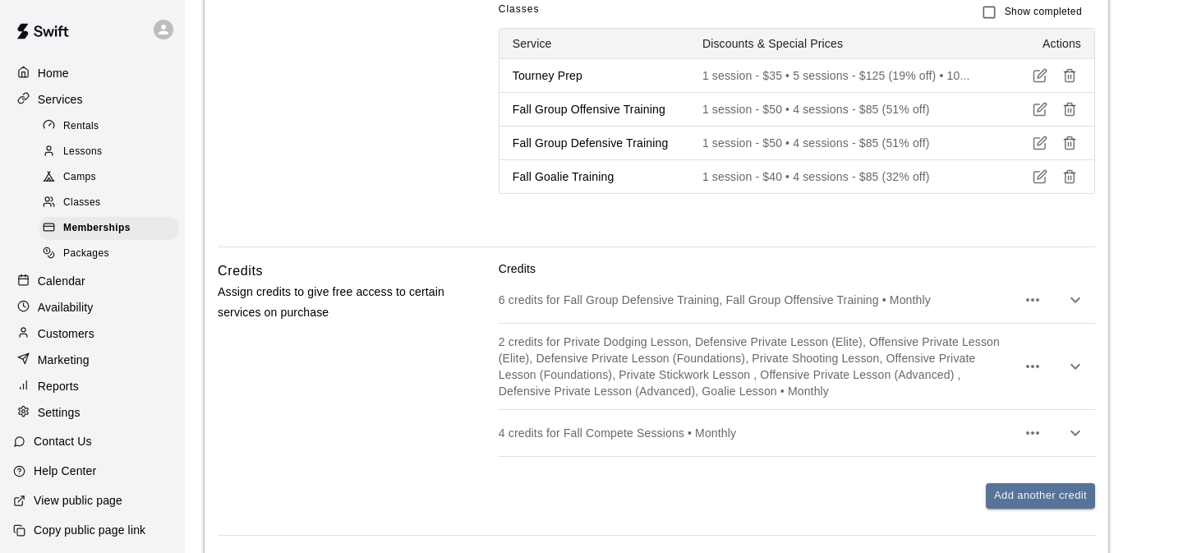
scroll to position [1659, 0]
click at [1068, 315] on button "button" at bounding box center [1075, 298] width 33 height 33
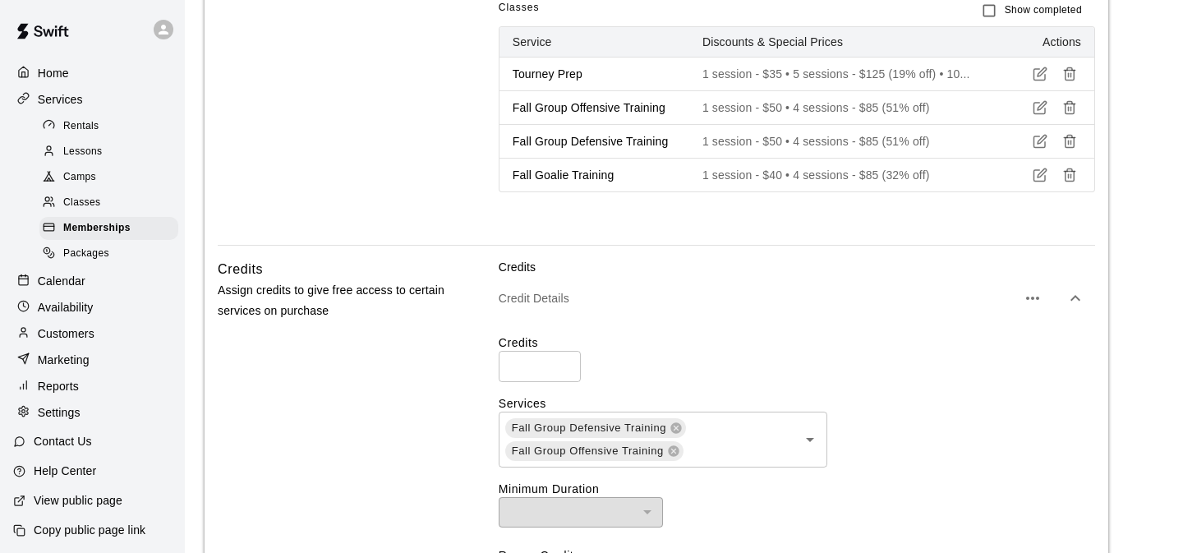
type input "*"
click at [558, 381] on input "*" at bounding box center [540, 366] width 82 height 30
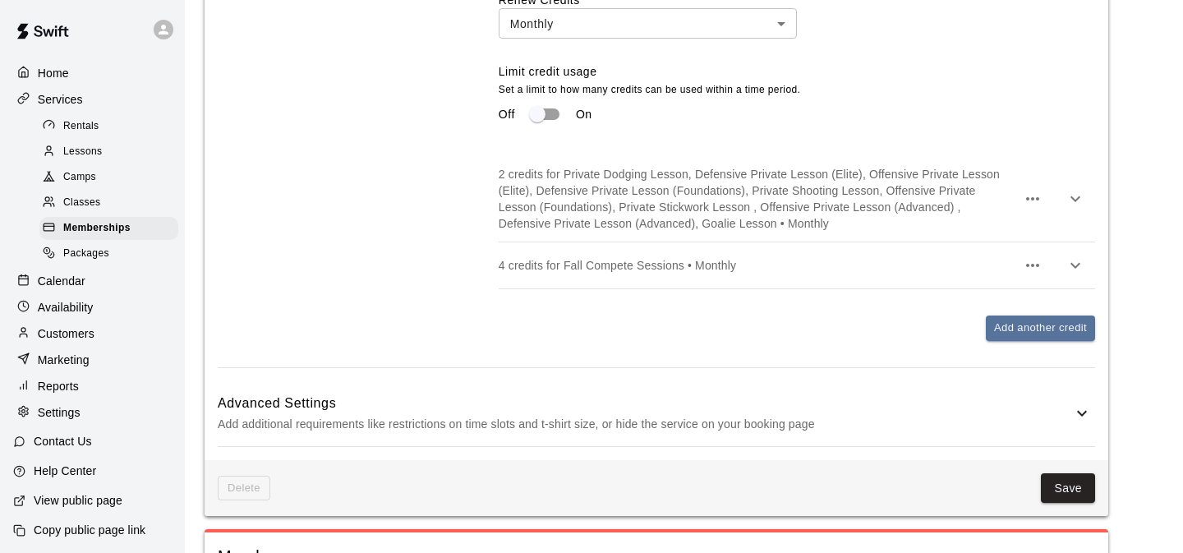
scroll to position [2382, 0]
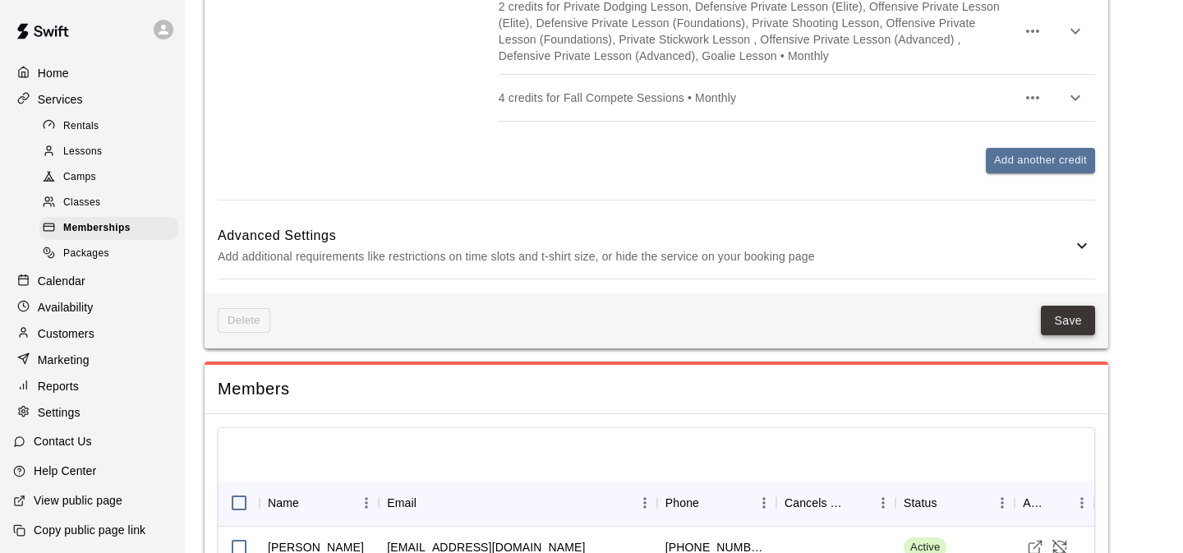
click at [1064, 336] on button "Save" at bounding box center [1068, 321] width 54 height 30
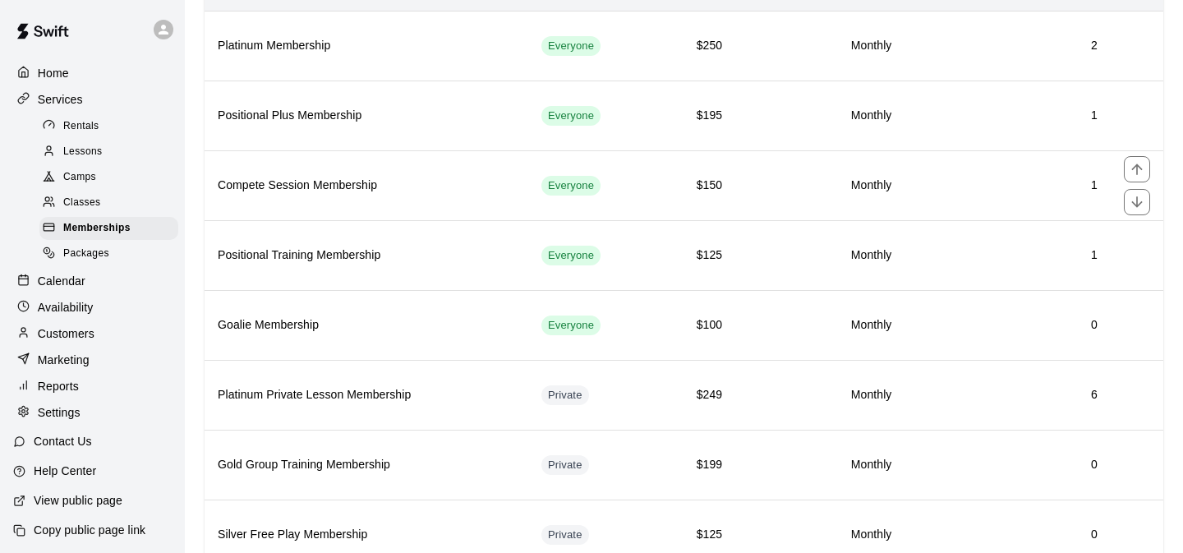
scroll to position [215, 0]
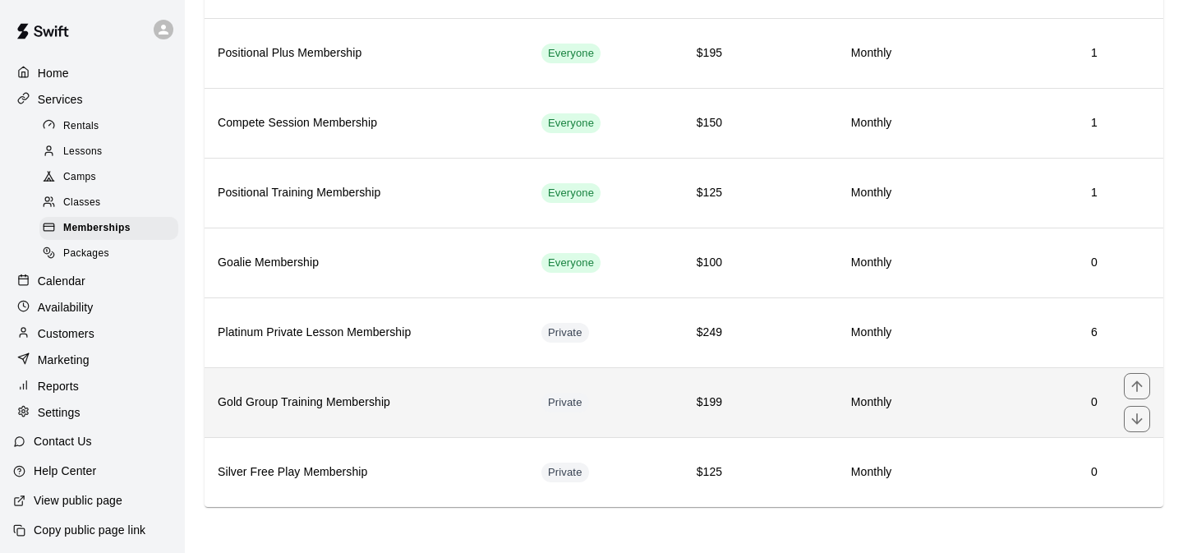
click at [673, 374] on td "$199" at bounding box center [694, 402] width 81 height 70
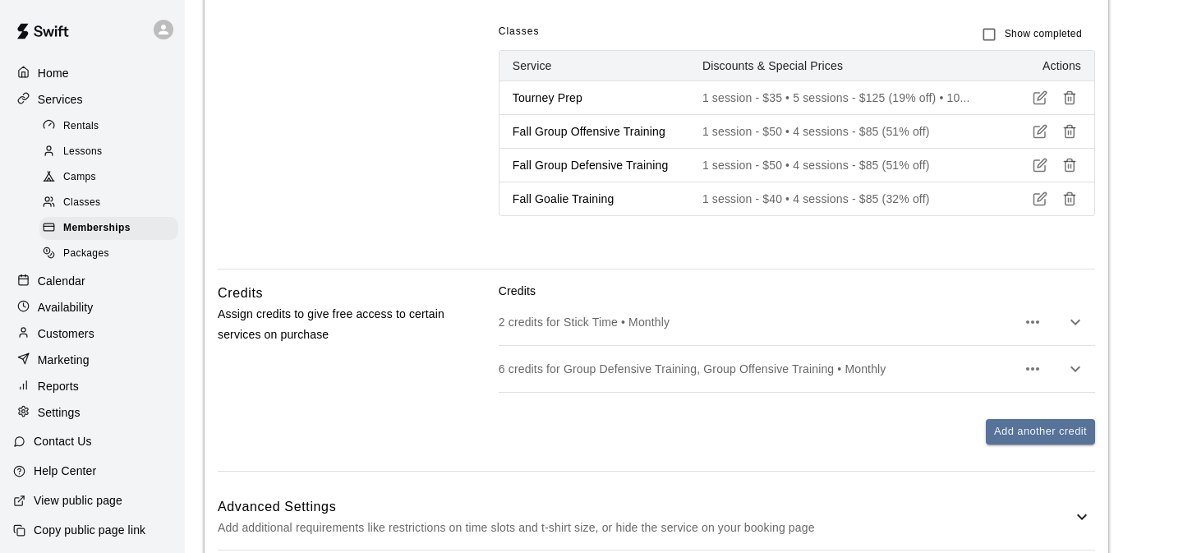
scroll to position [1516, 0]
click at [1090, 383] on button "button" at bounding box center [1075, 366] width 33 height 33
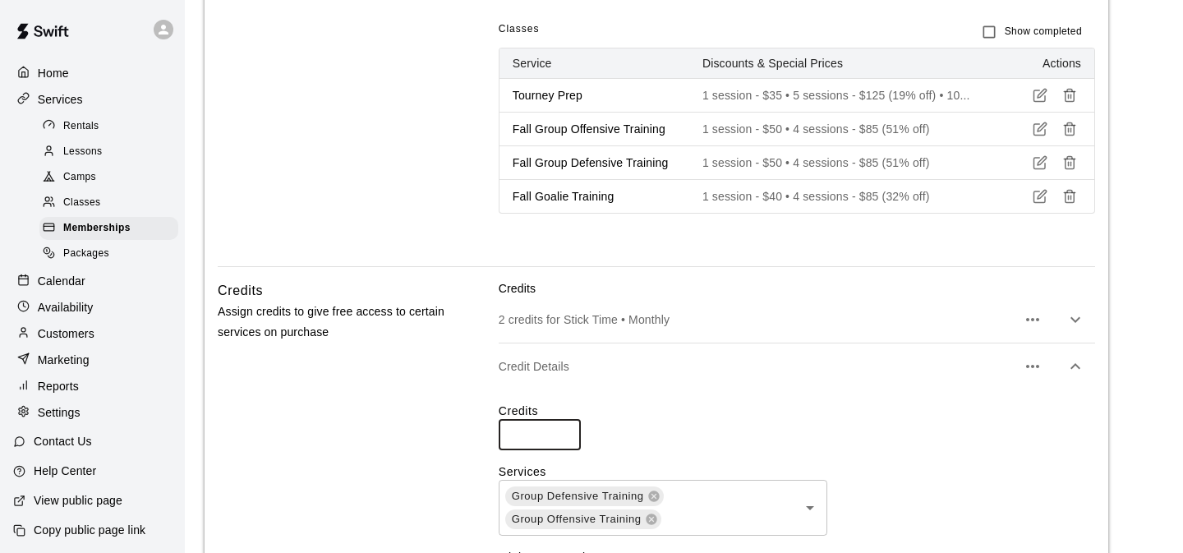
type input "*"
click at [566, 449] on input "*" at bounding box center [540, 434] width 82 height 30
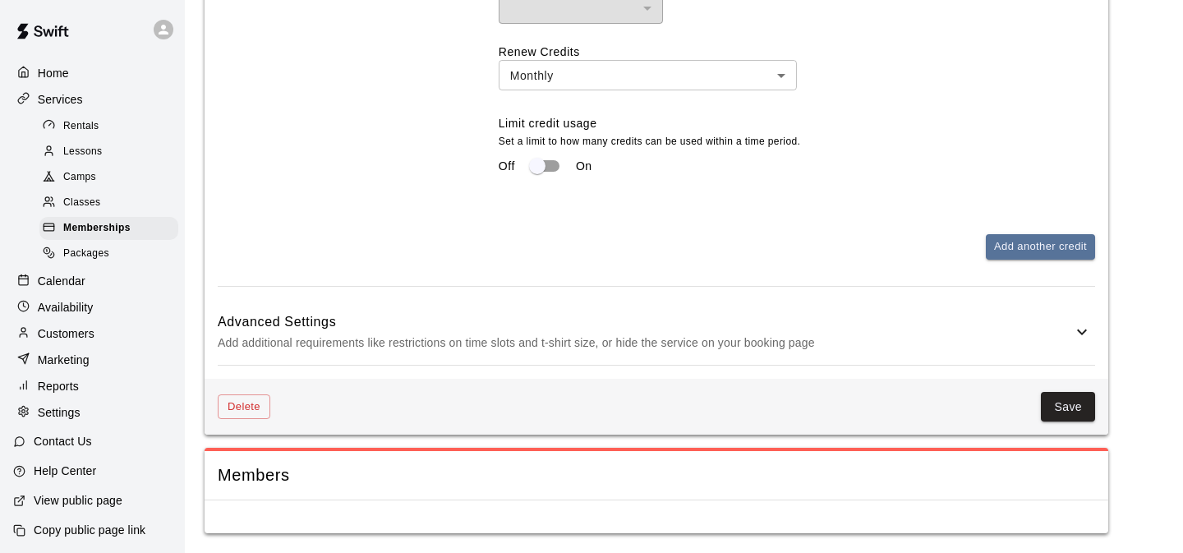
click at [1062, 411] on button "Save" at bounding box center [1068, 407] width 54 height 30
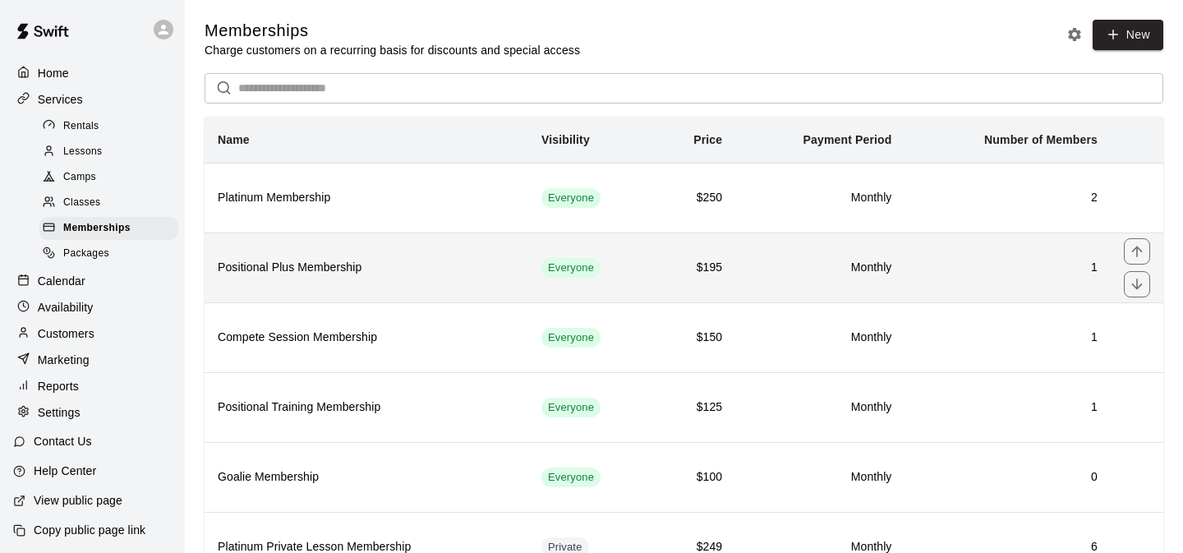
click at [691, 256] on td "$195" at bounding box center [694, 267] width 81 height 70
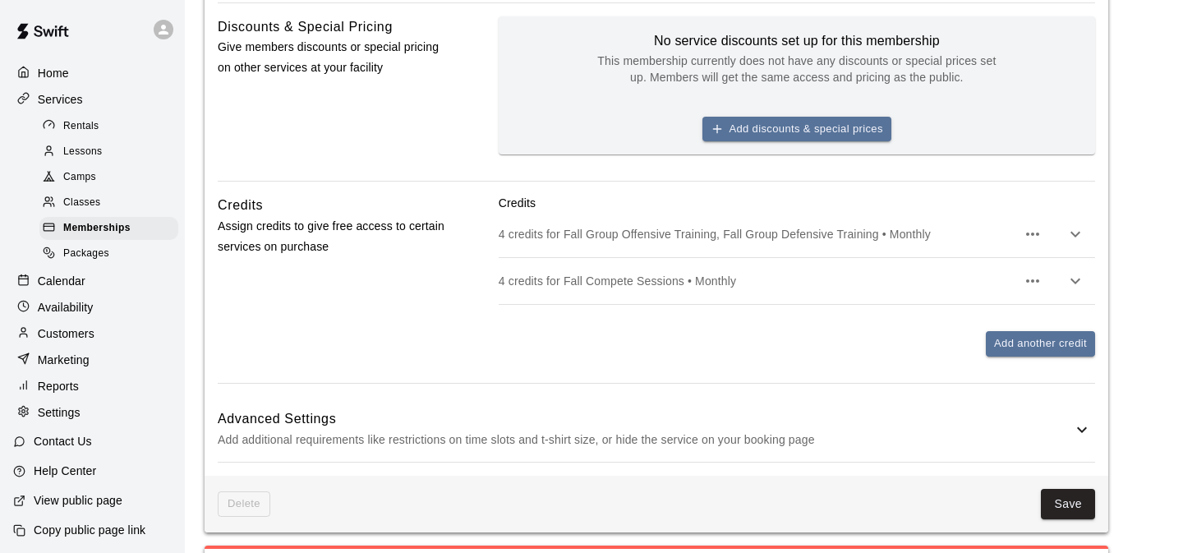
scroll to position [682, 0]
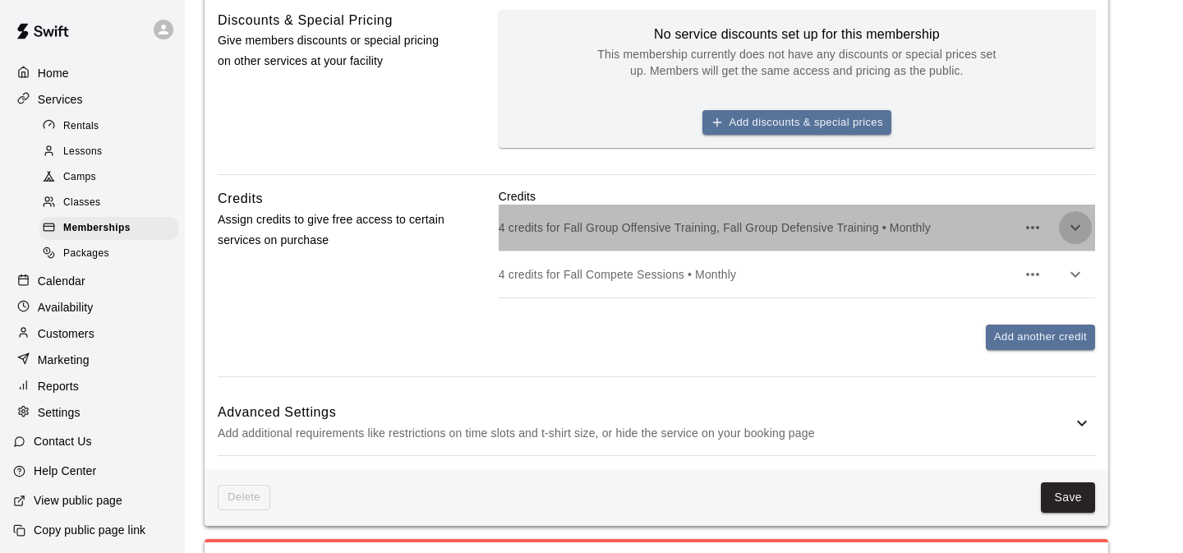
click at [1078, 227] on icon "button" at bounding box center [1075, 228] width 10 height 6
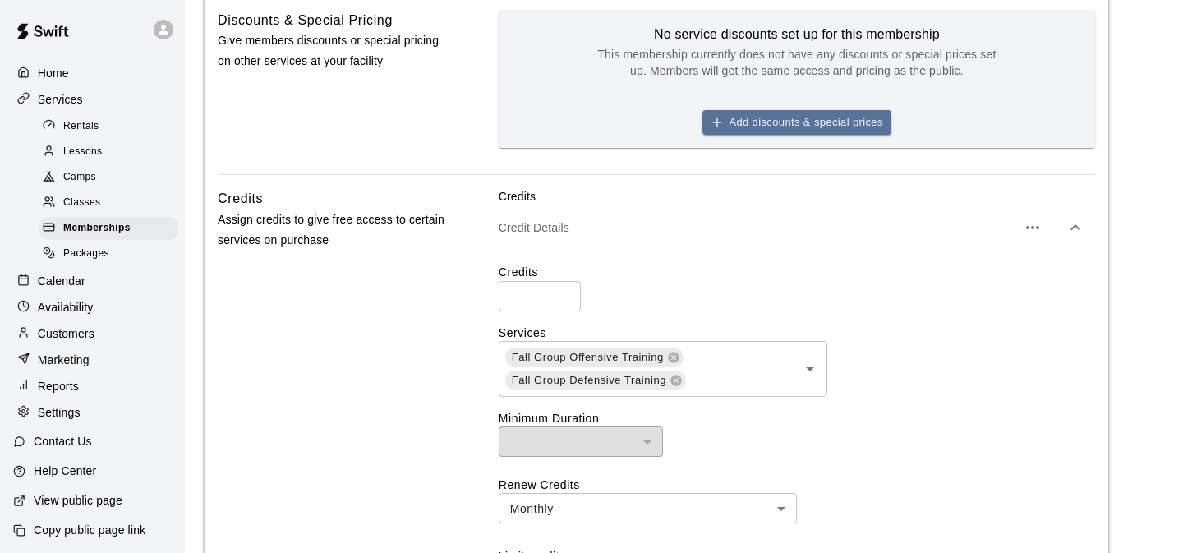
click at [566, 291] on input "*" at bounding box center [540, 296] width 82 height 30
type input "*"
click at [566, 291] on input "*" at bounding box center [540, 296] width 82 height 30
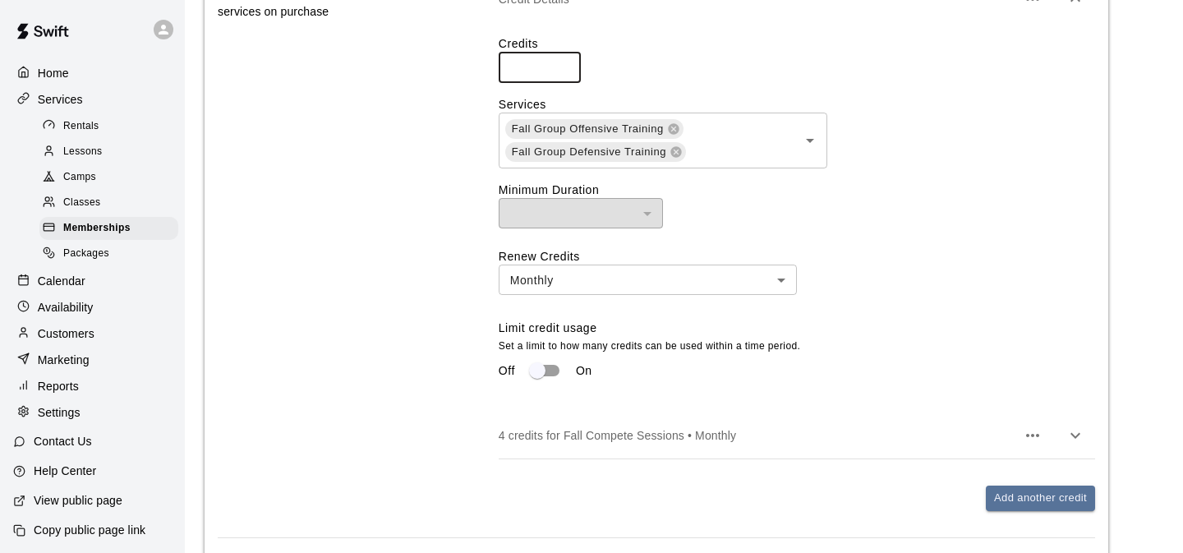
scroll to position [1362, 0]
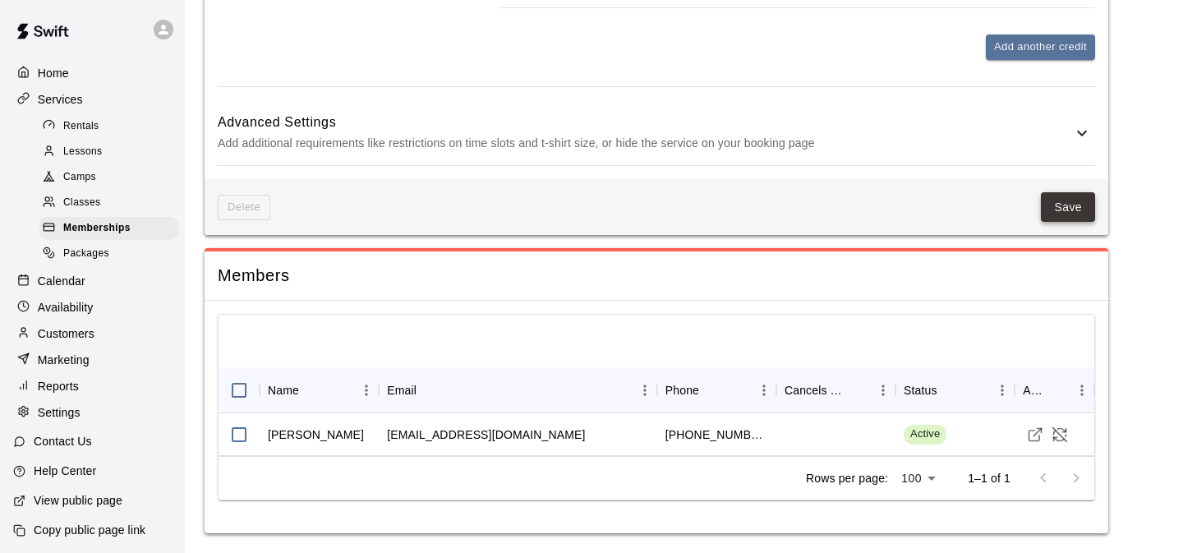
click at [1059, 204] on button "Save" at bounding box center [1068, 207] width 54 height 30
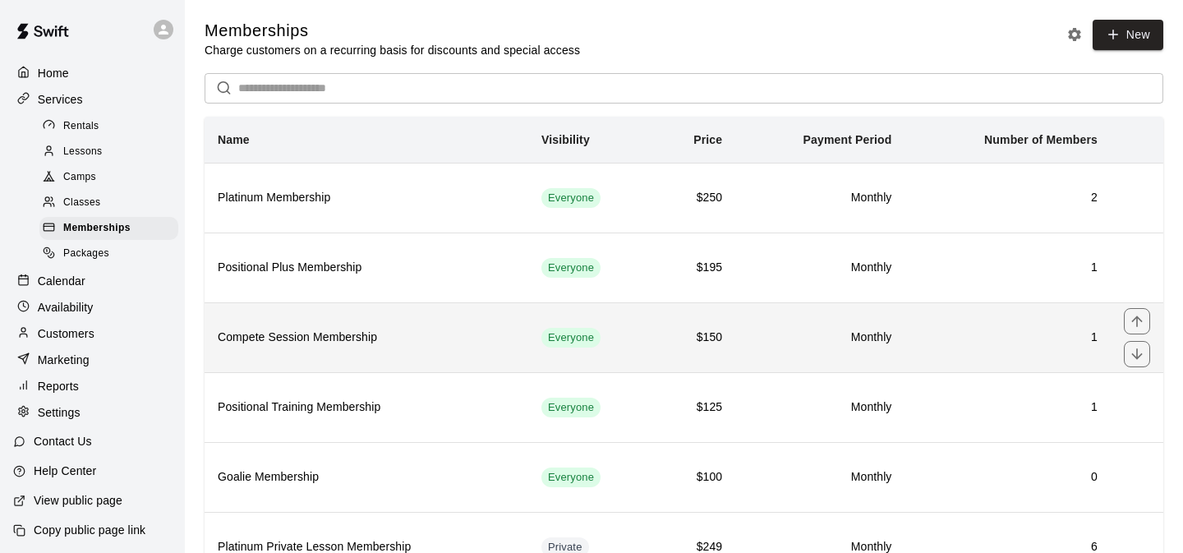
click at [836, 358] on td "Monthly" at bounding box center [819, 337] width 169 height 70
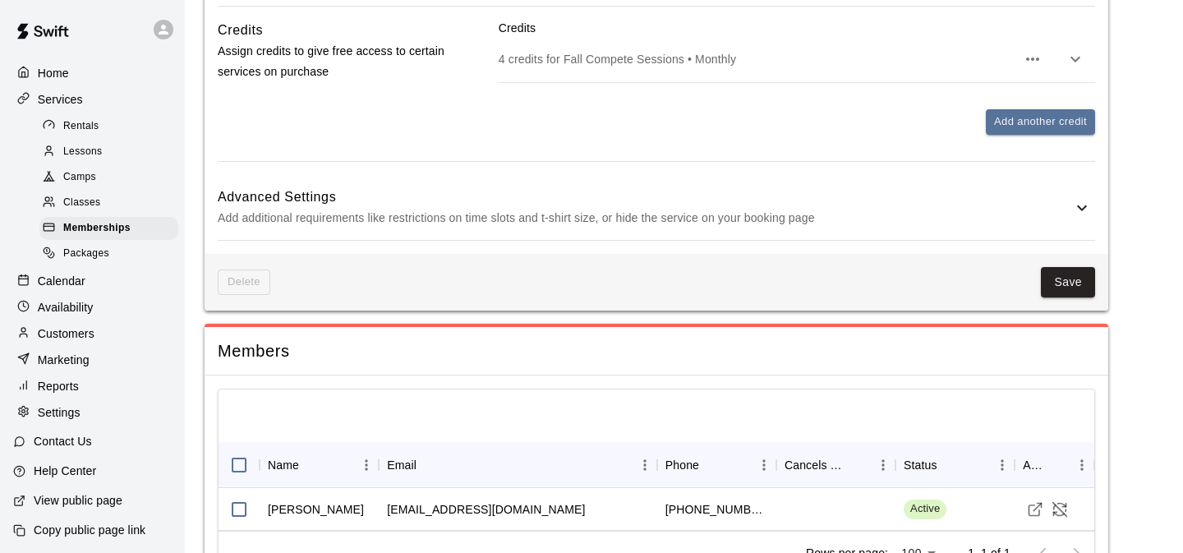
scroll to position [926, 0]
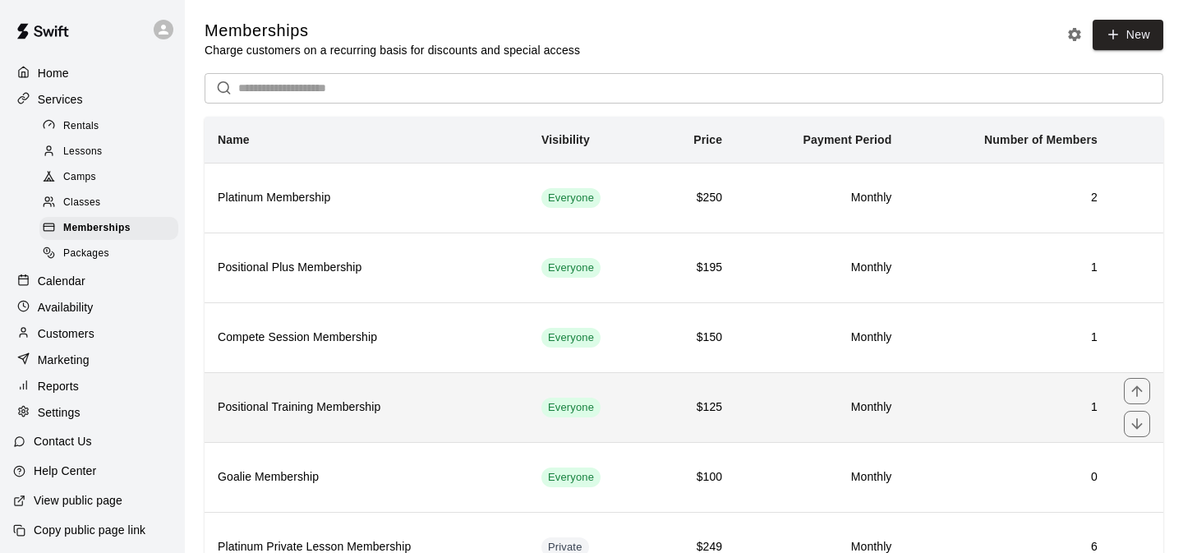
click at [655, 408] on td "$125" at bounding box center [694, 407] width 81 height 70
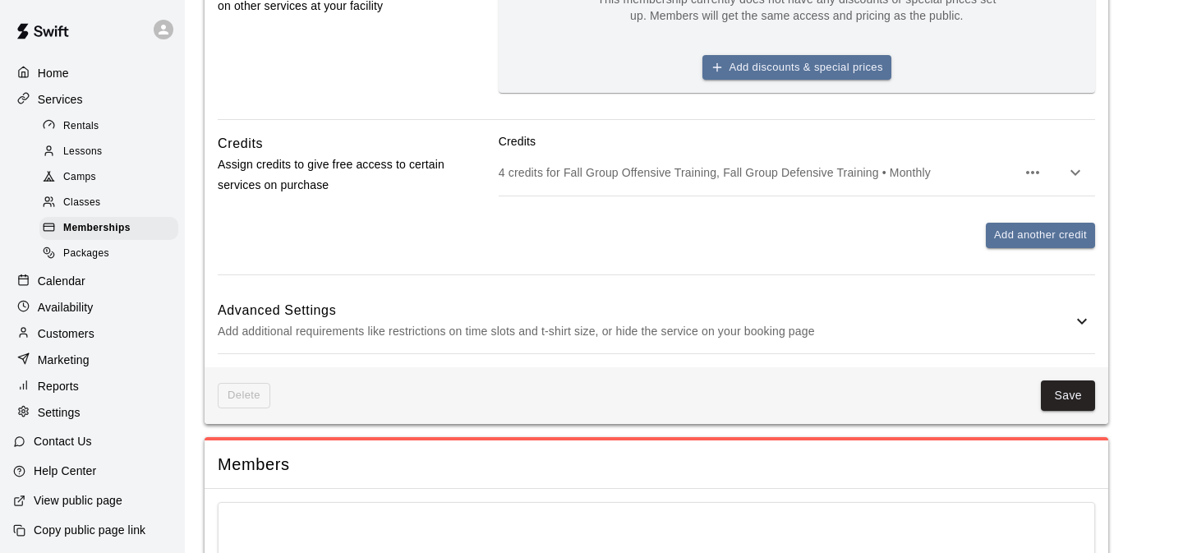
scroll to position [807, 0]
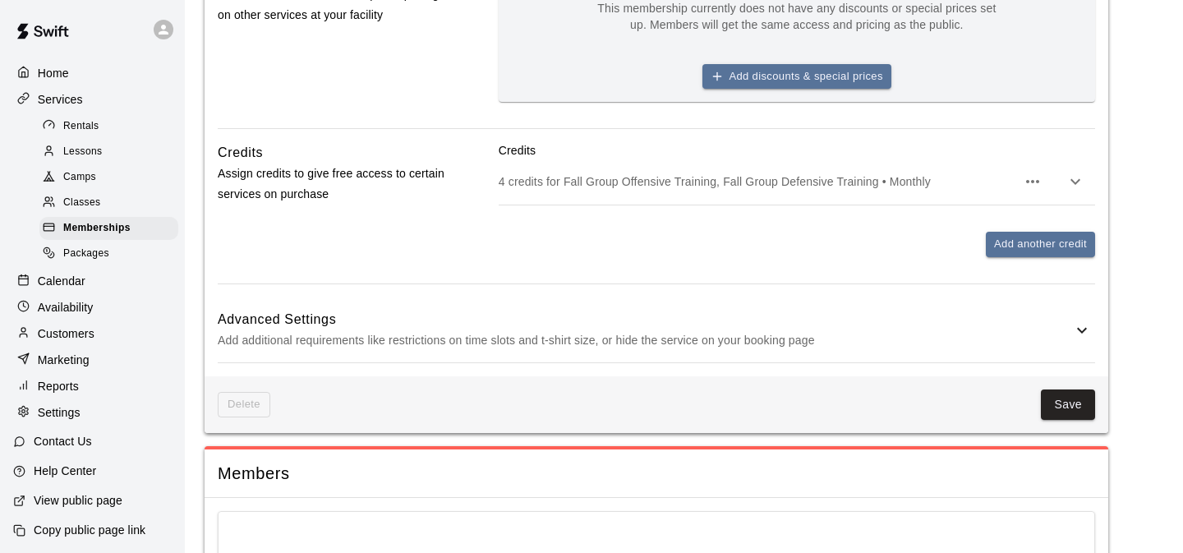
click at [1071, 182] on icon "button" at bounding box center [1075, 182] width 20 height 20
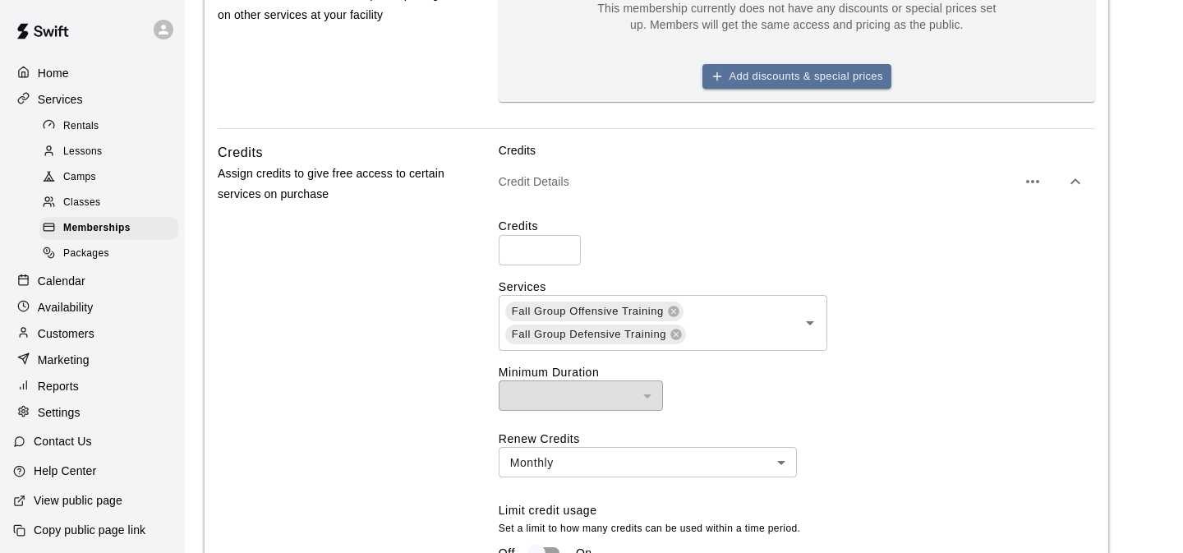
click at [564, 246] on input "*" at bounding box center [540, 250] width 82 height 30
type input "*"
click at [564, 246] on input "*" at bounding box center [540, 250] width 82 height 30
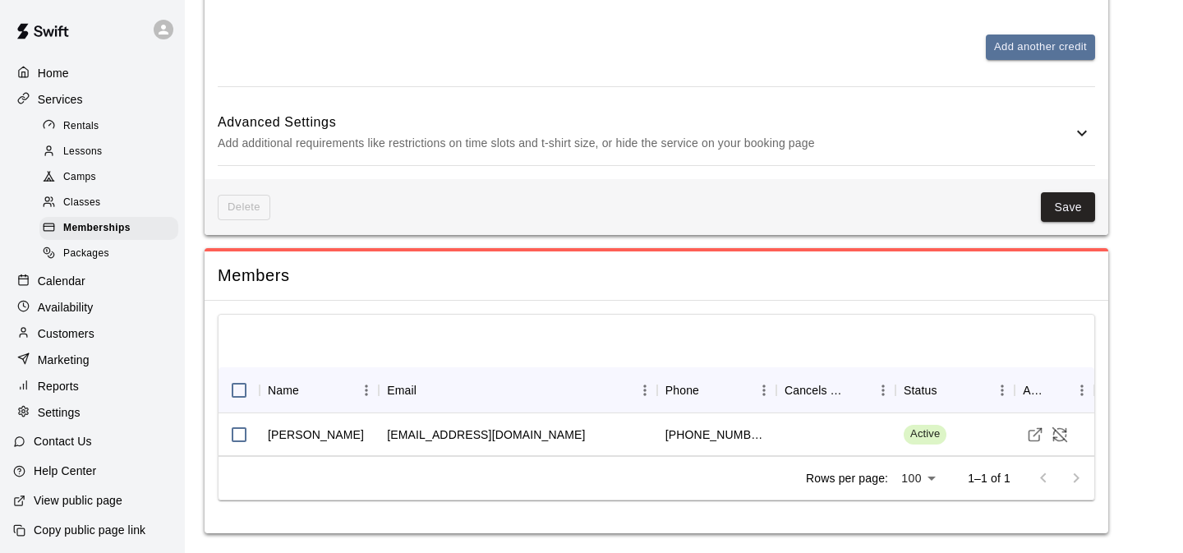
click at [1070, 181] on div "Delete Save" at bounding box center [656, 207] width 903 height 57
click at [1065, 221] on button "Save" at bounding box center [1068, 207] width 54 height 30
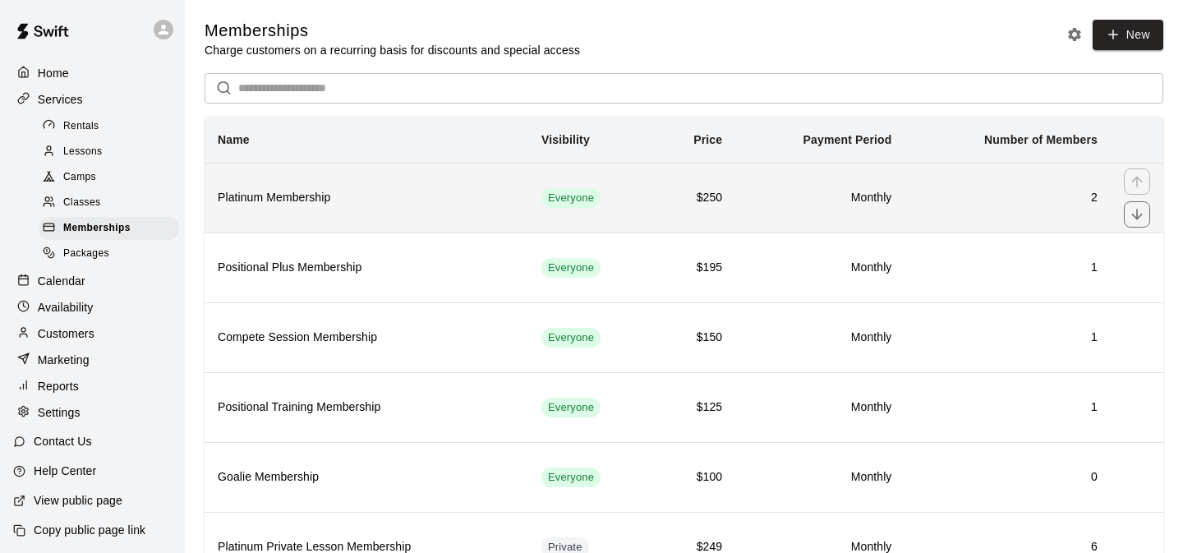
click at [673, 189] on h6 "$250" at bounding box center [694, 198] width 55 height 18
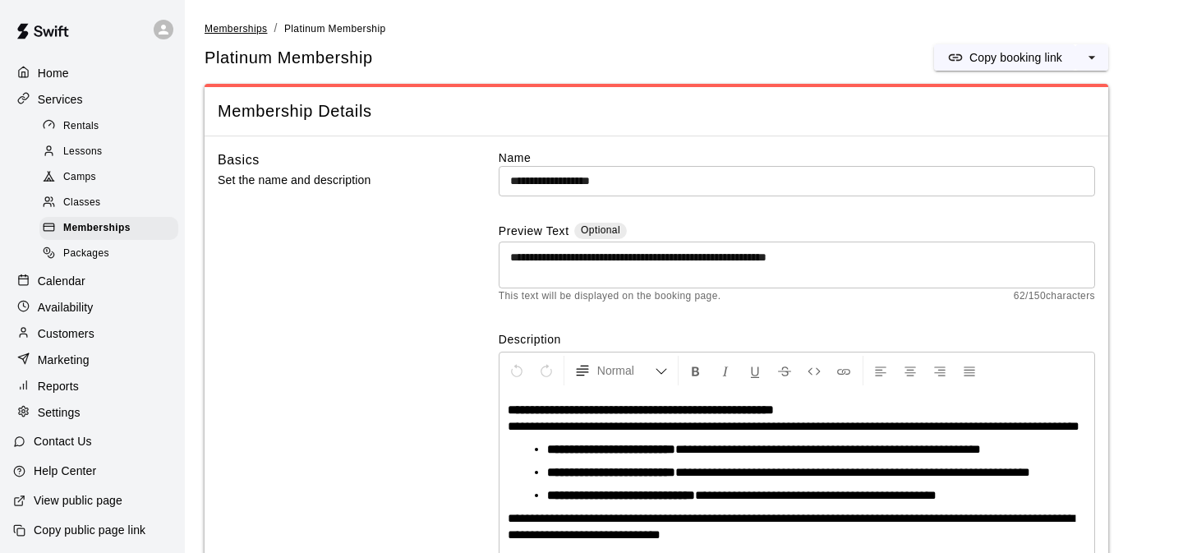
click at [254, 27] on span "Memberships" at bounding box center [236, 28] width 62 height 11
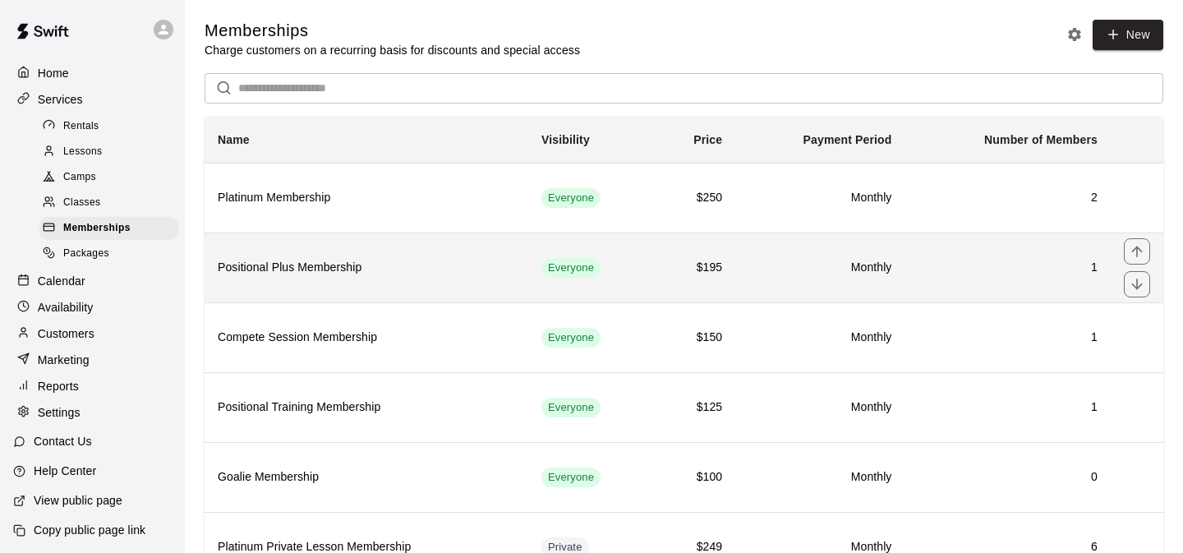
click at [684, 271] on h6 "$195" at bounding box center [694, 268] width 55 height 18
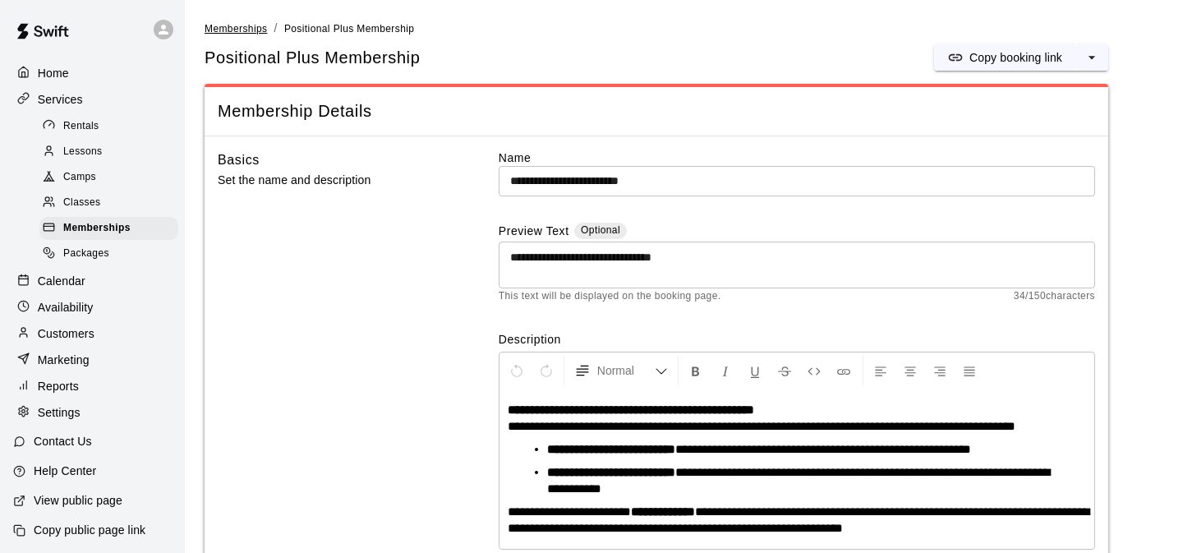
click at [237, 30] on span "Memberships" at bounding box center [236, 28] width 62 height 11
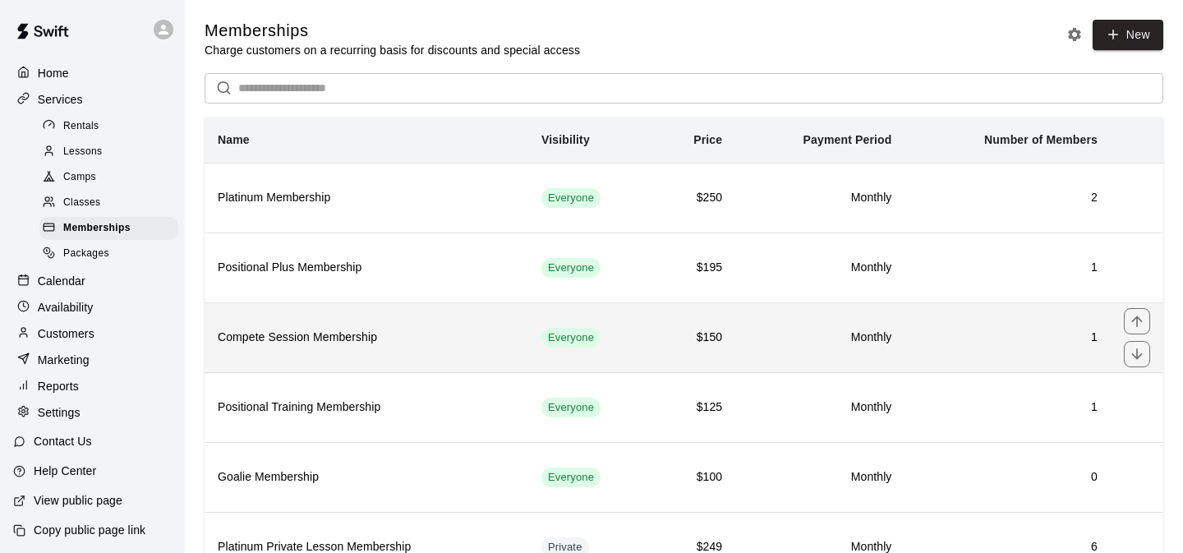
click at [673, 334] on h6 "$150" at bounding box center [694, 338] width 55 height 18
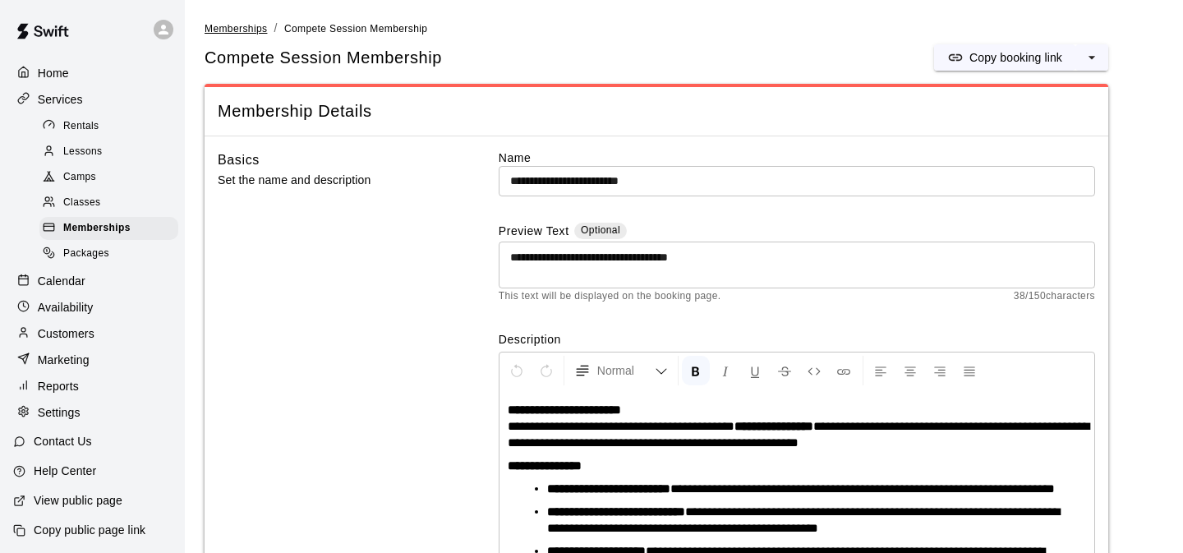
click at [234, 25] on span "Memberships" at bounding box center [236, 28] width 62 height 11
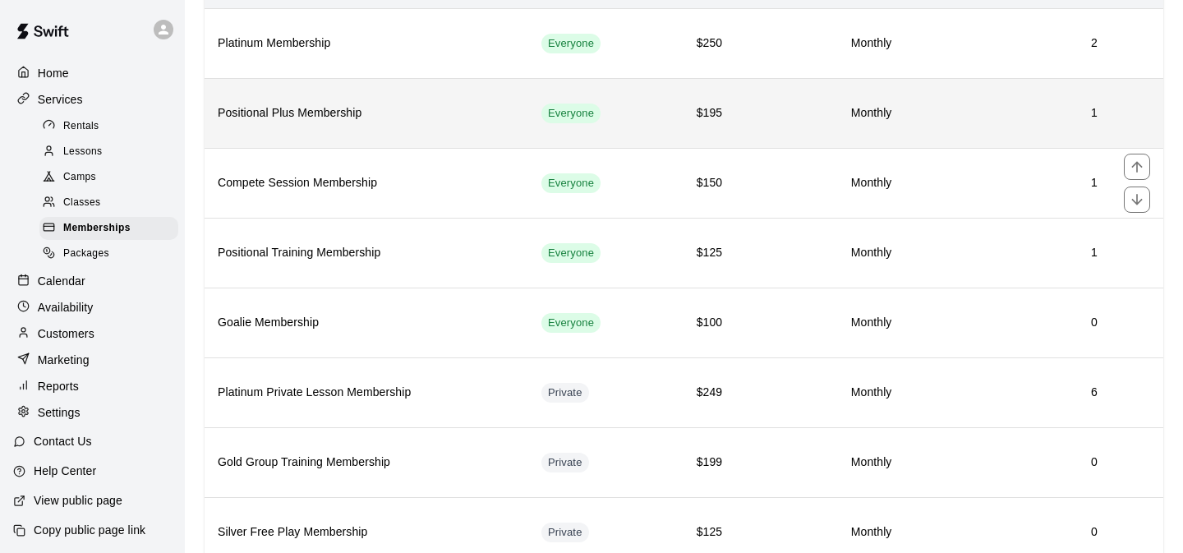
scroll to position [182, 0]
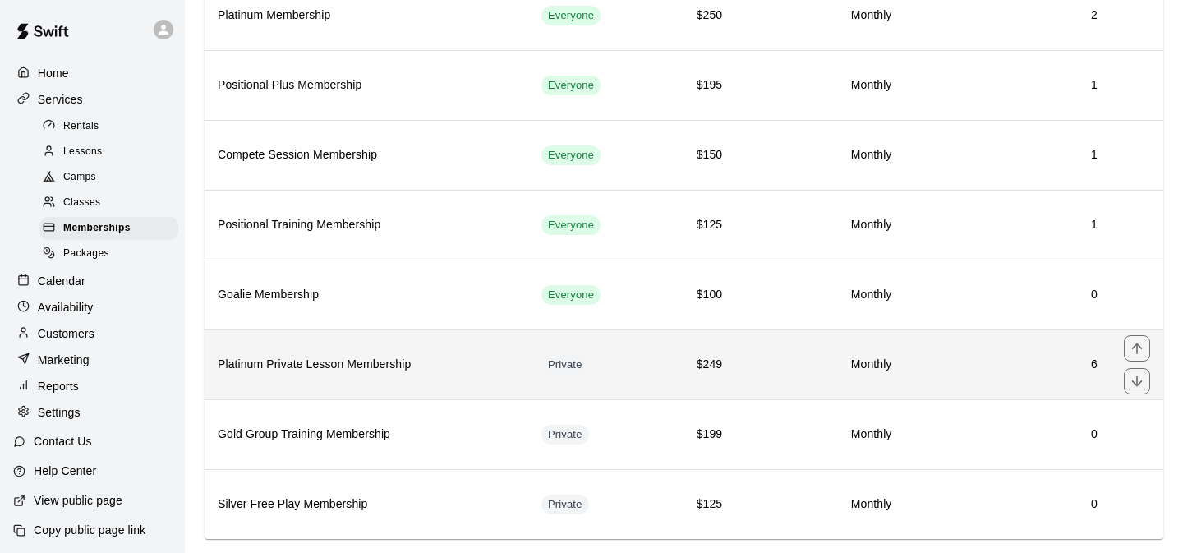
click at [638, 364] on td "Private" at bounding box center [591, 364] width 126 height 70
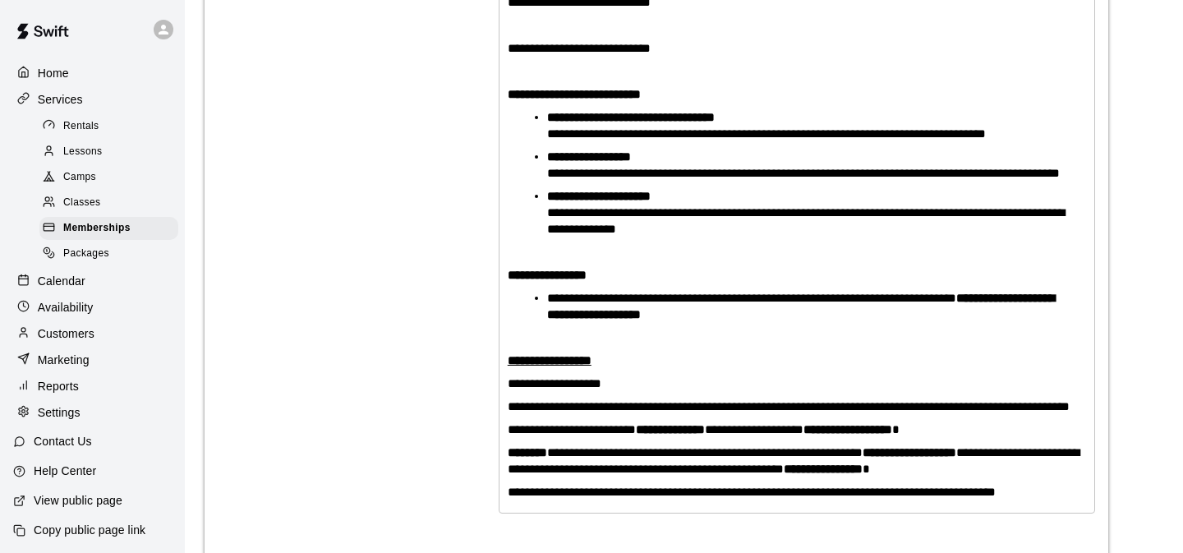
scroll to position [330, 0]
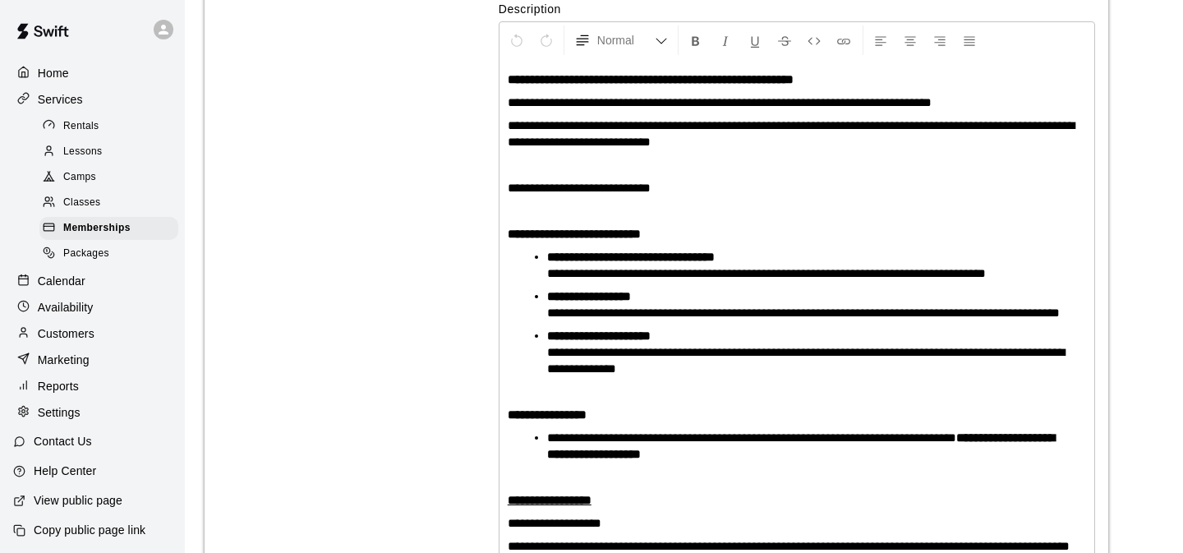
click at [99, 204] on span "Classes" at bounding box center [81, 203] width 37 height 16
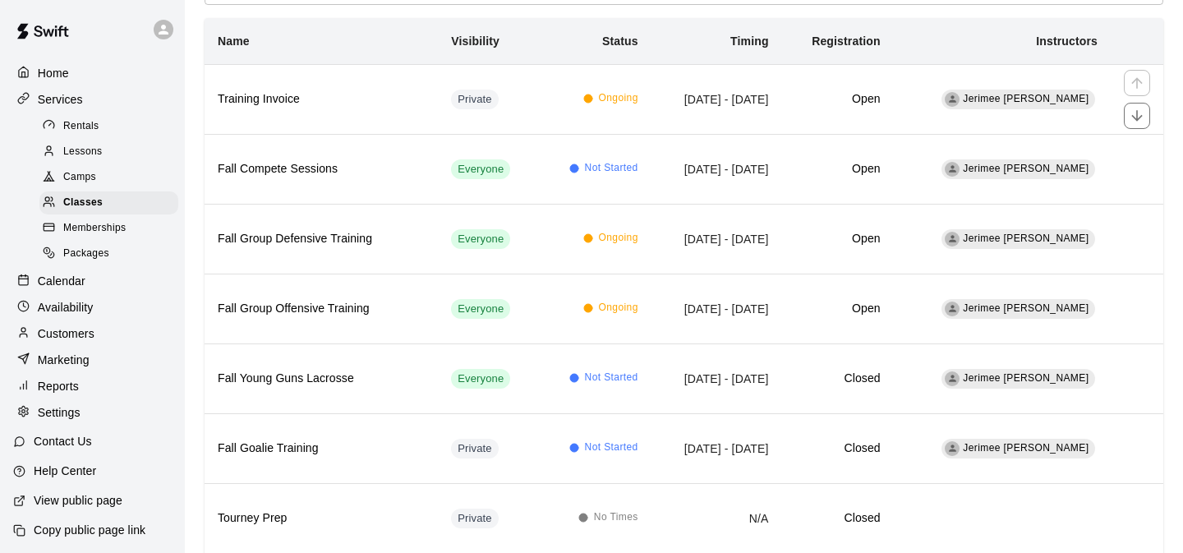
scroll to position [155, 0]
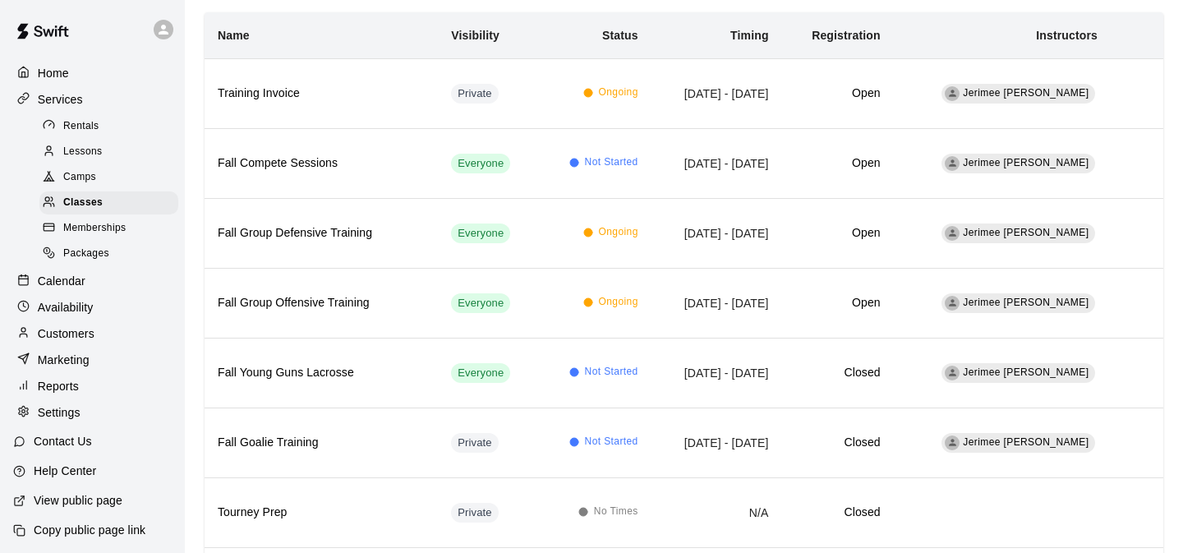
click at [110, 230] on span "Memberships" at bounding box center [94, 228] width 62 height 16
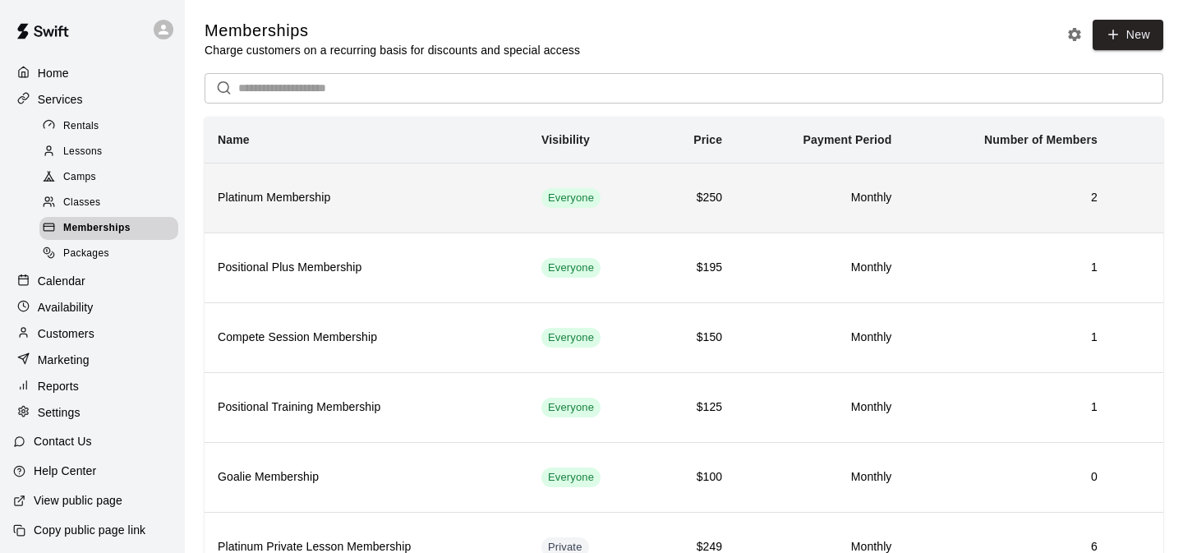
click at [384, 202] on h6 "Platinum Membership" at bounding box center [366, 198] width 297 height 18
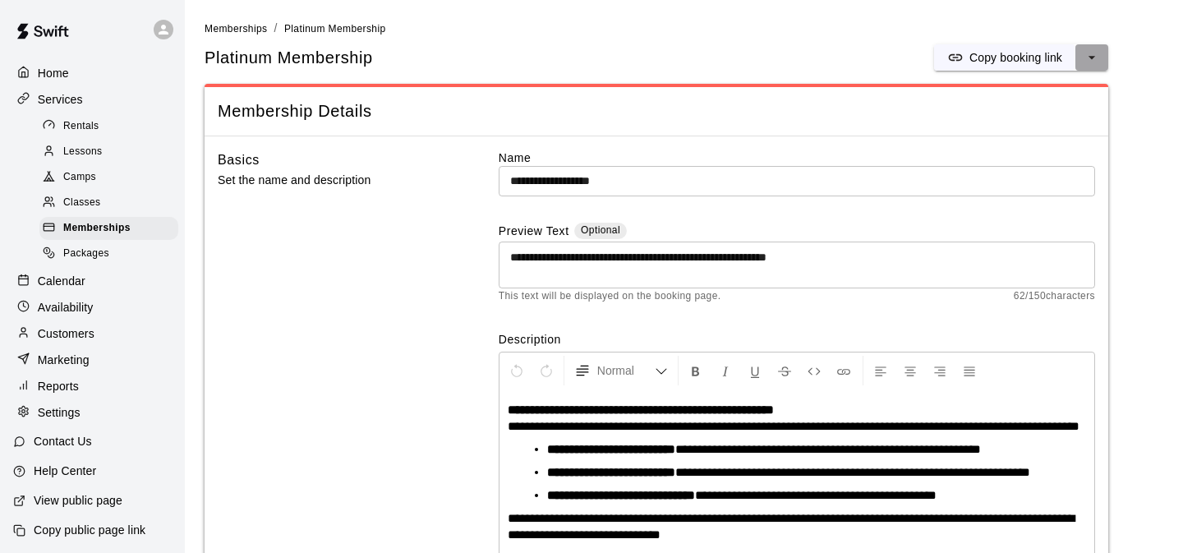
click at [1087, 51] on icon "select merge strategy" at bounding box center [1091, 57] width 16 height 16
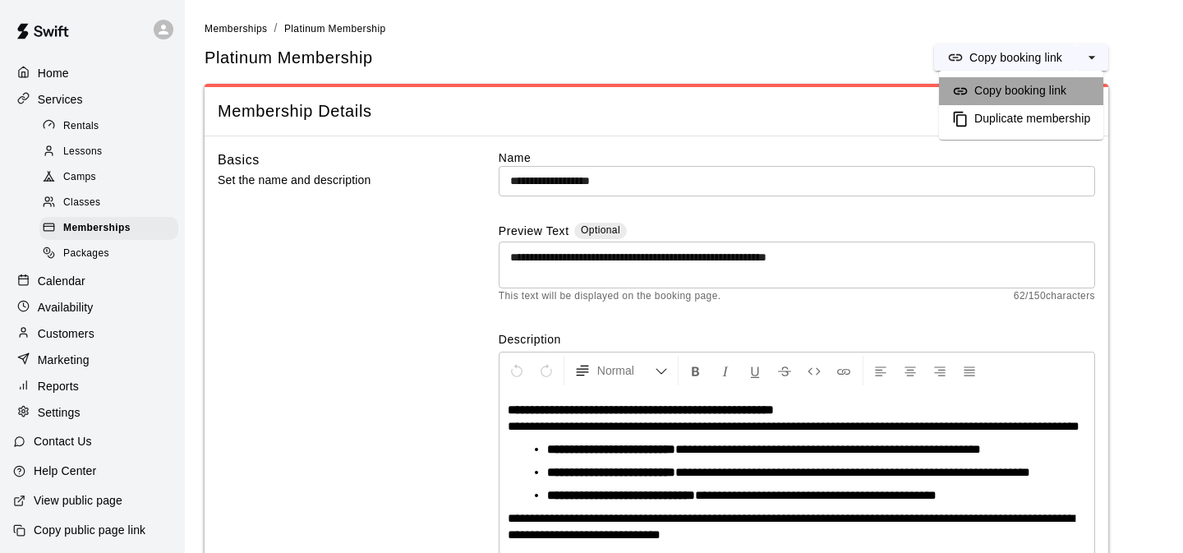
click at [989, 89] on h6 "Copy booking link" at bounding box center [1020, 91] width 92 height 18
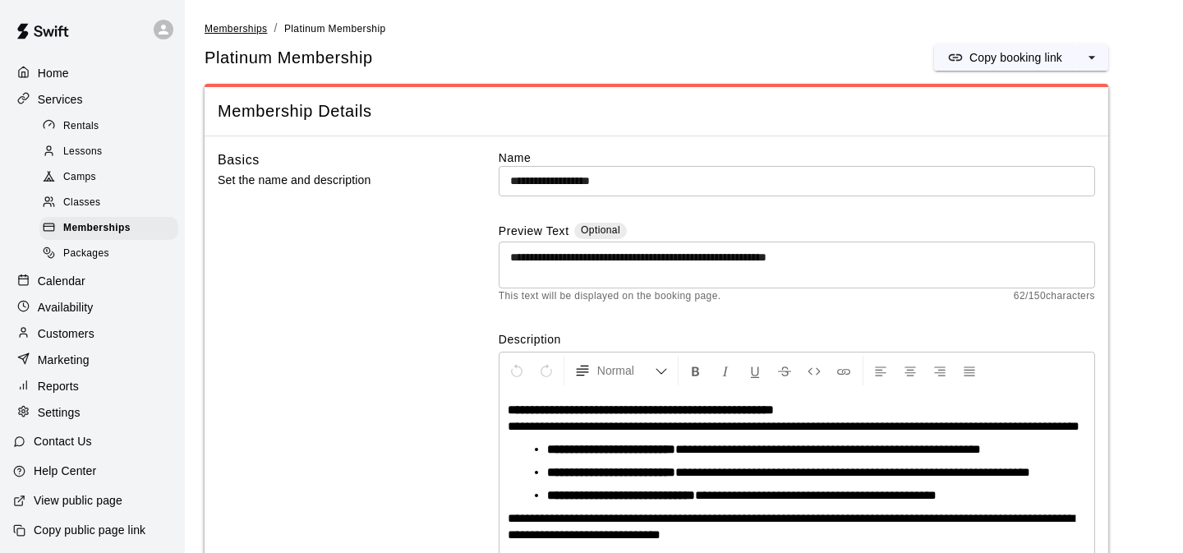
click at [237, 30] on span "Memberships" at bounding box center [236, 28] width 62 height 11
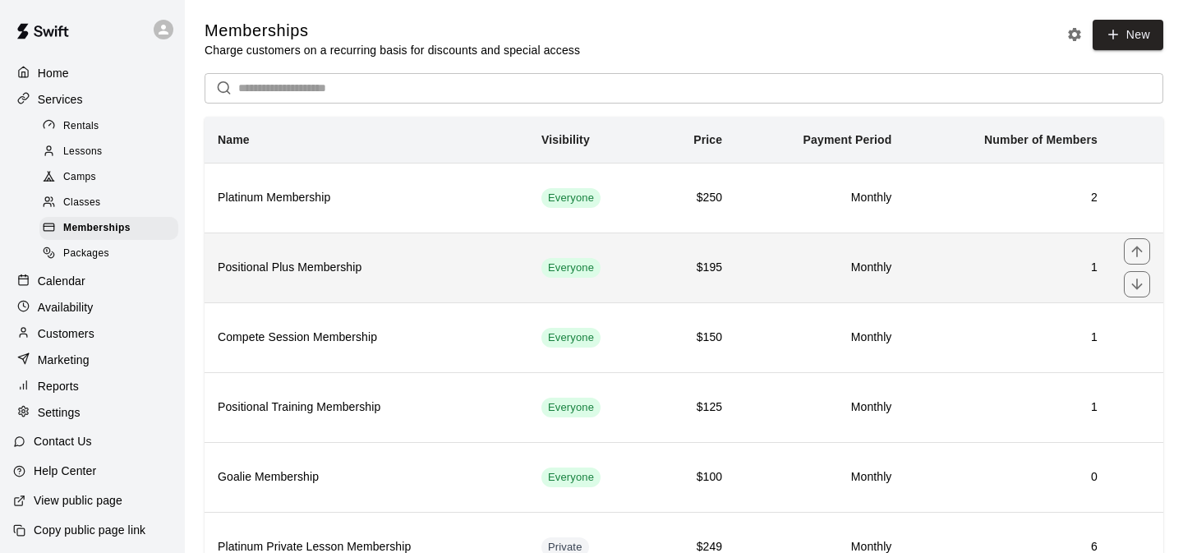
click at [343, 264] on h6 "Positional Plus Membership" at bounding box center [366, 268] width 297 height 18
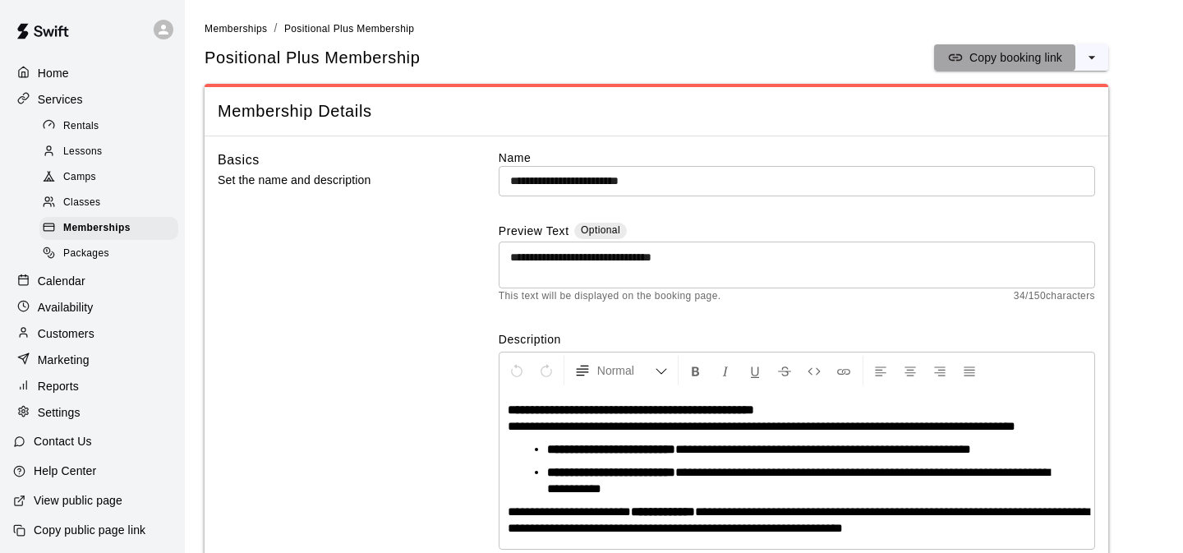
click at [1047, 60] on p "Copy booking link" at bounding box center [1015, 57] width 93 height 16
click at [258, 31] on span "Memberships" at bounding box center [236, 28] width 62 height 11
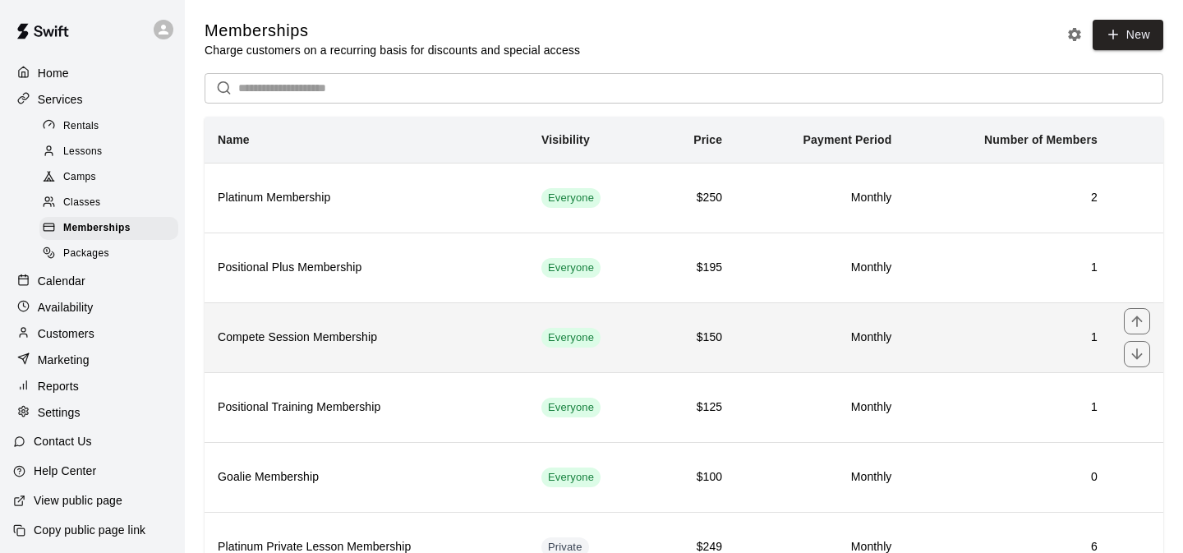
click at [462, 346] on h6 "Compete Session Membership" at bounding box center [366, 338] width 297 height 18
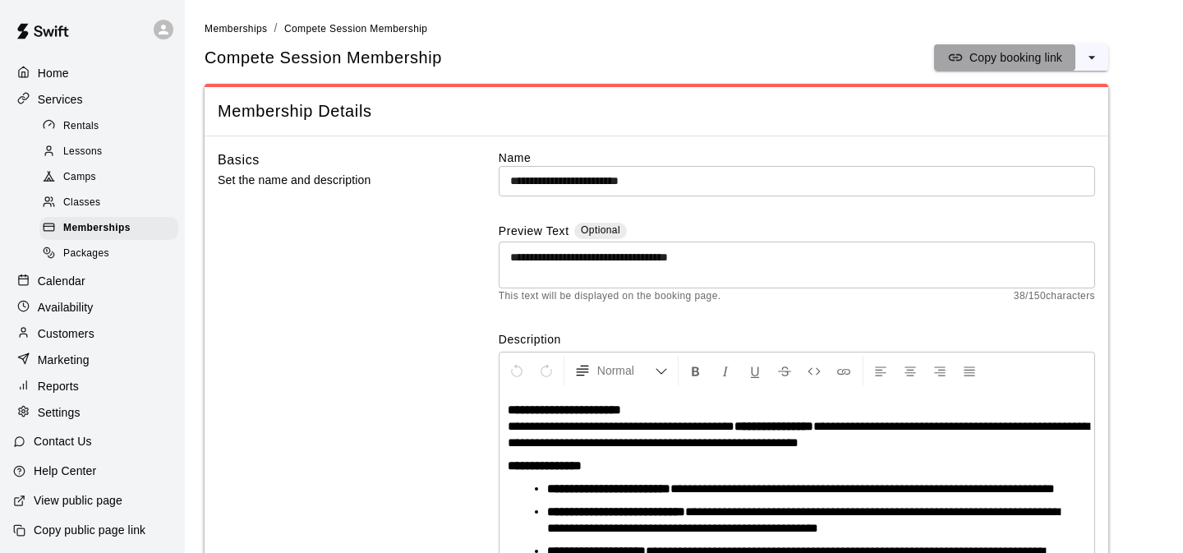
click at [984, 63] on p "Copy booking link" at bounding box center [1015, 57] width 93 height 16
click at [246, 28] on span "Memberships" at bounding box center [236, 28] width 62 height 11
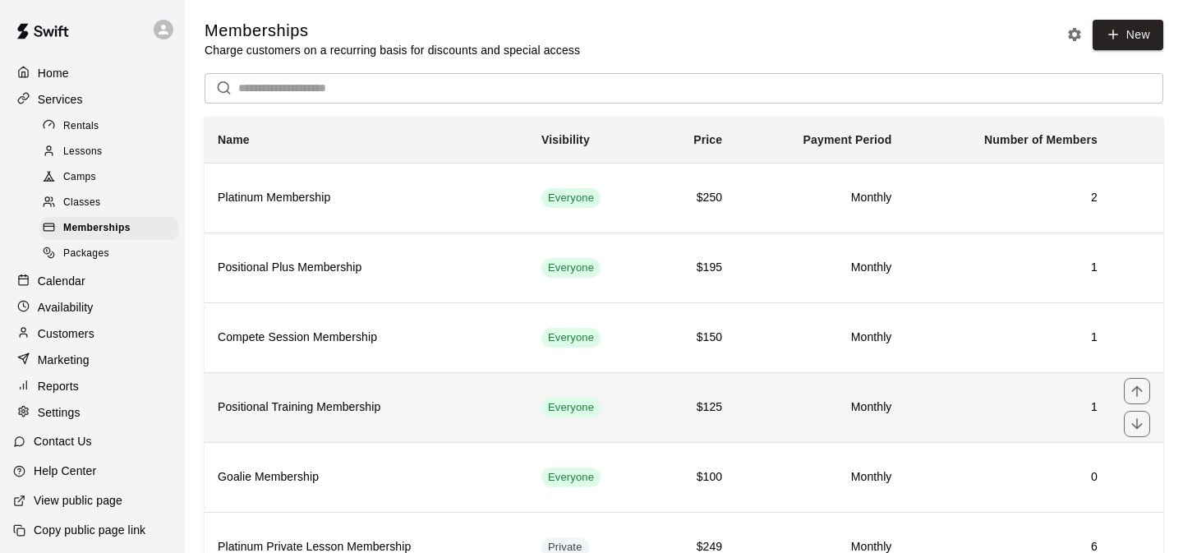
click at [512, 398] on th "Positional Training Membership" at bounding box center [367, 407] width 324 height 70
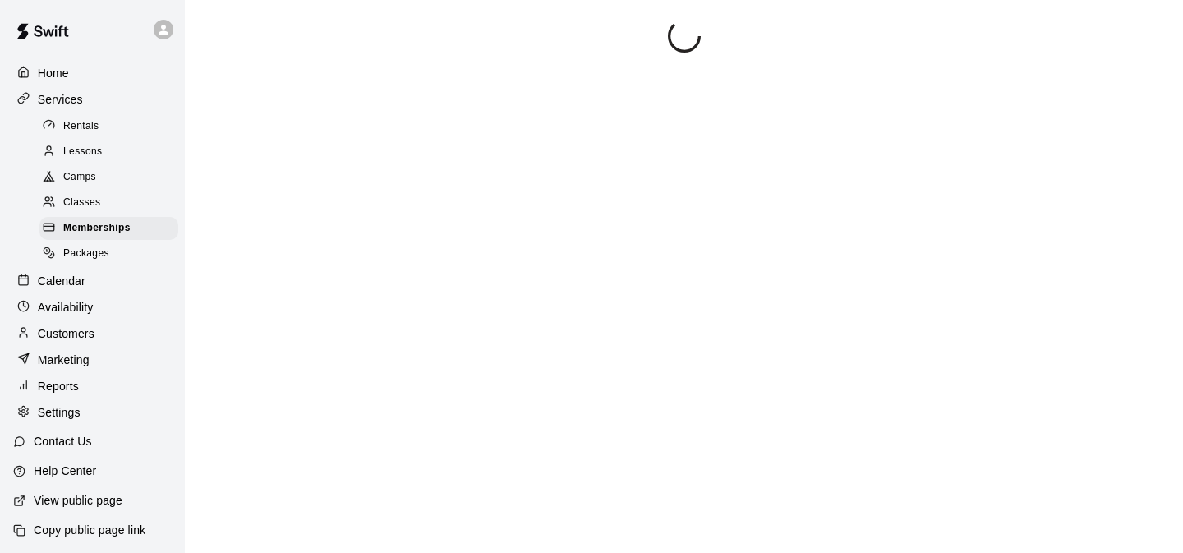
scroll to position [61, 0]
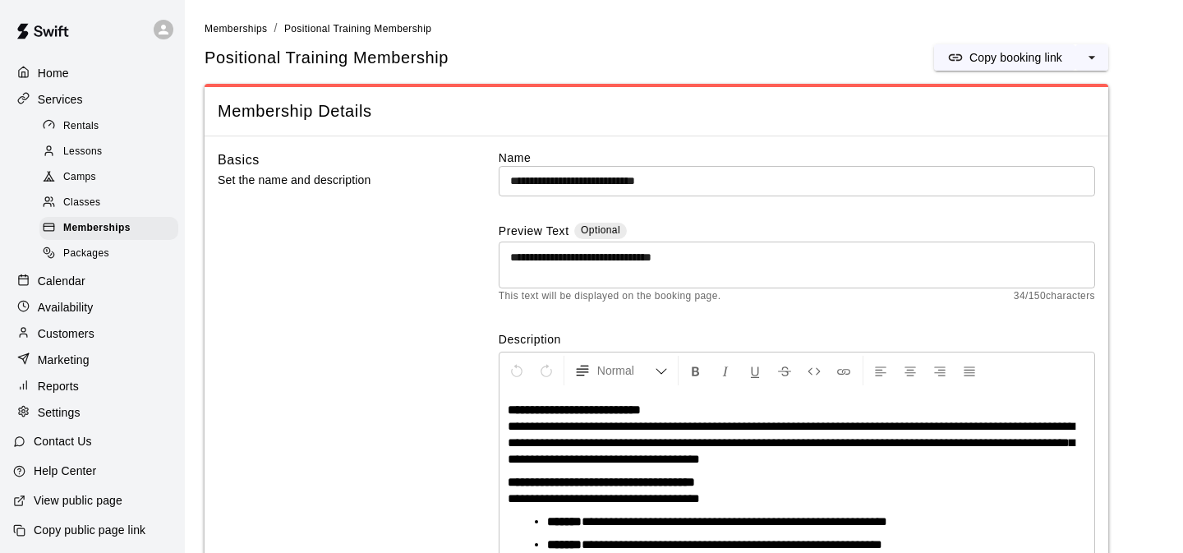
click at [246, 34] on span "Memberships" at bounding box center [236, 28] width 62 height 11
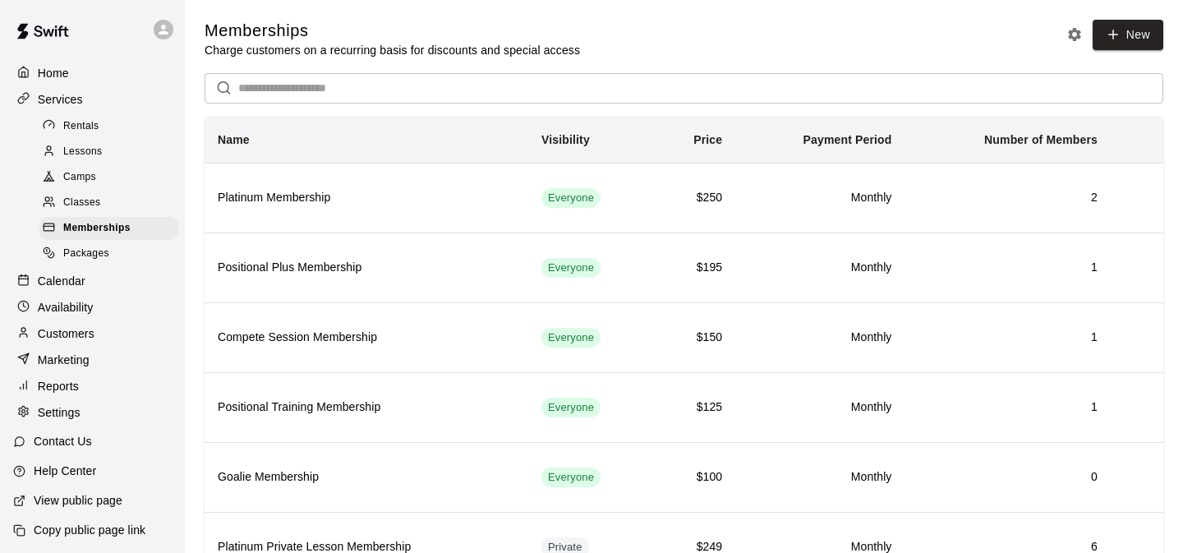
click at [105, 200] on div "Classes" at bounding box center [108, 202] width 139 height 23
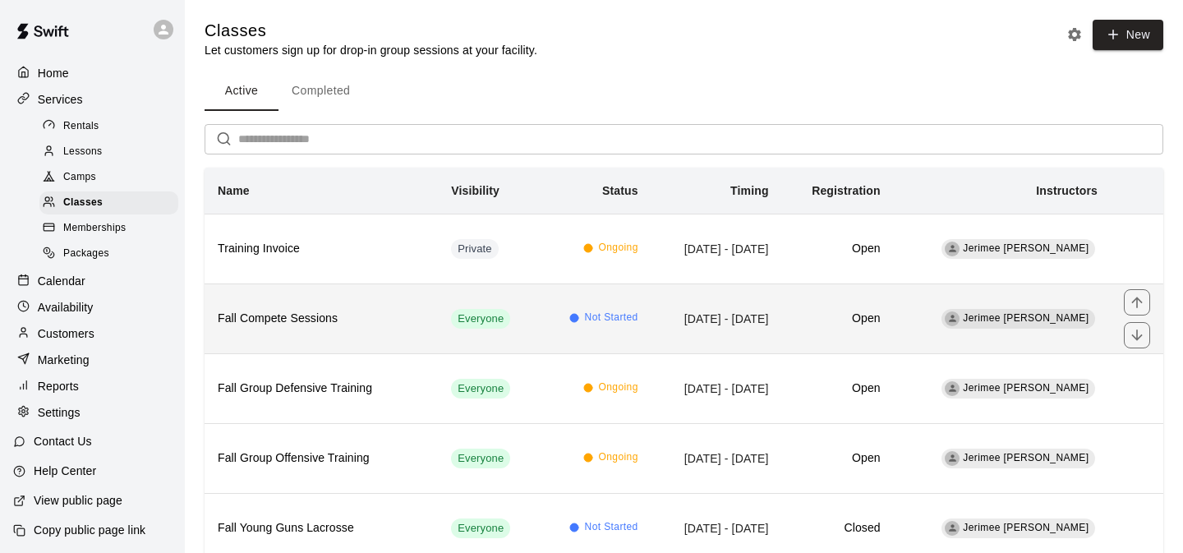
click at [452, 329] on td "Everyone" at bounding box center [488, 318] width 101 height 70
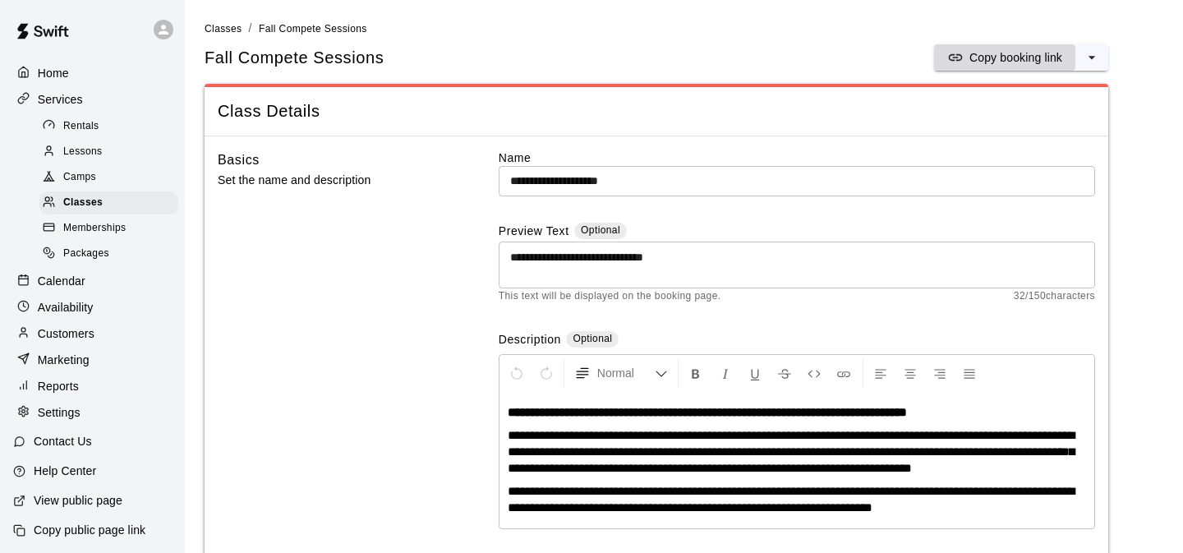
click at [991, 55] on p "Copy booking link" at bounding box center [1015, 57] width 93 height 16
click at [223, 34] on span "Classes" at bounding box center [223, 28] width 37 height 11
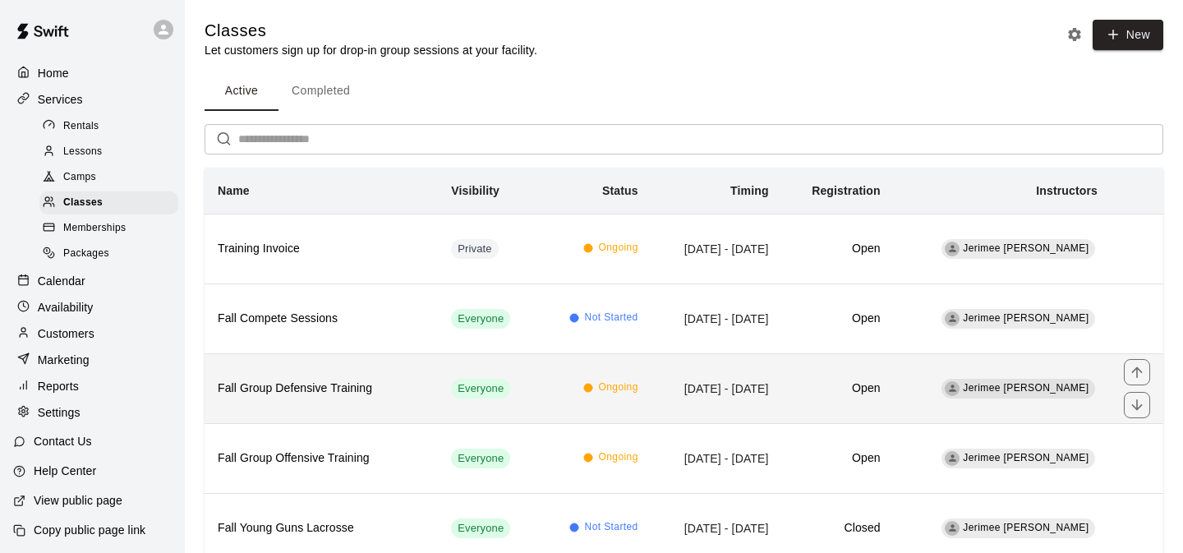
click at [413, 396] on h6 "Fall Group Defensive Training" at bounding box center [321, 388] width 207 height 18
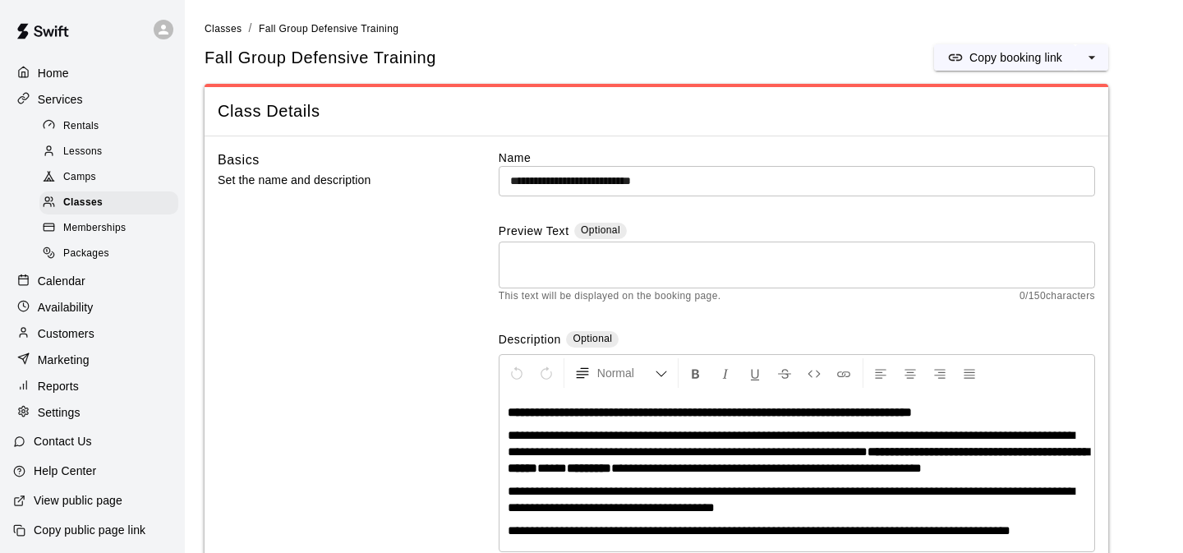
scroll to position [2, 0]
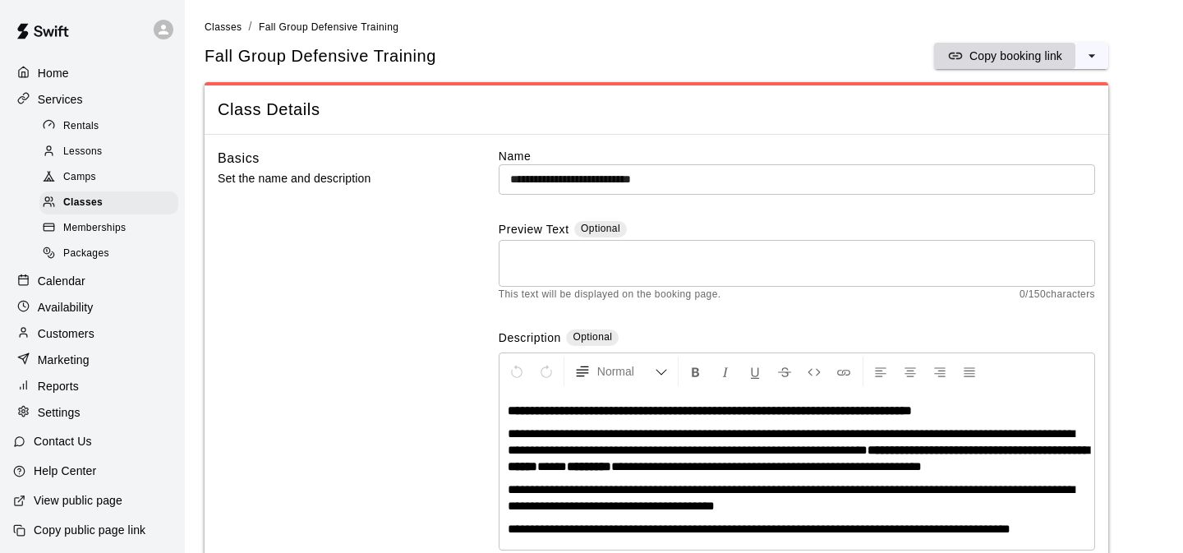
click at [1020, 58] on p "Copy booking link" at bounding box center [1015, 56] width 93 height 16
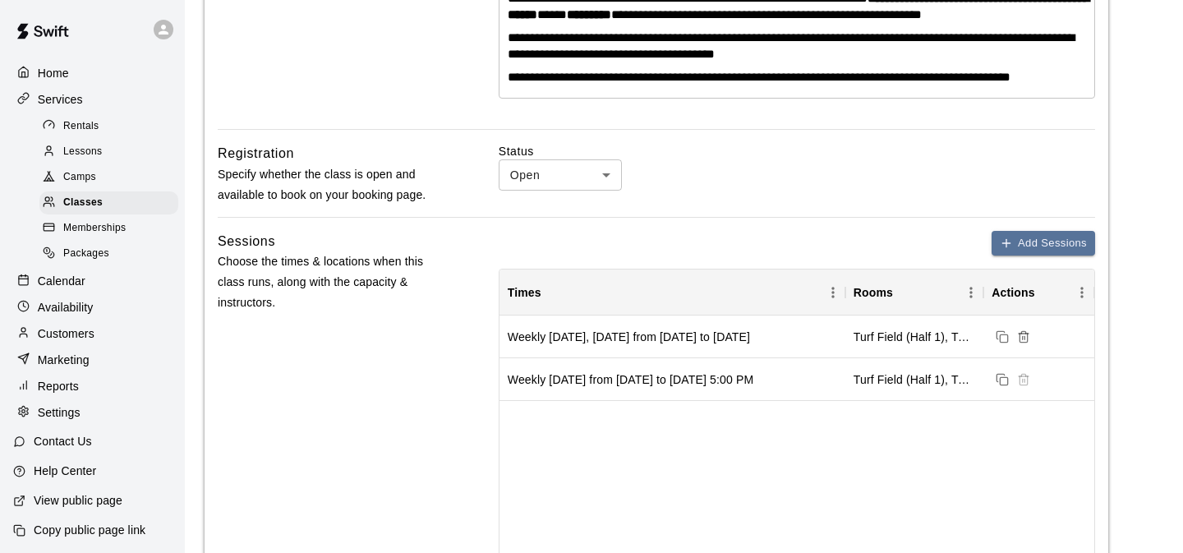
scroll to position [0, 0]
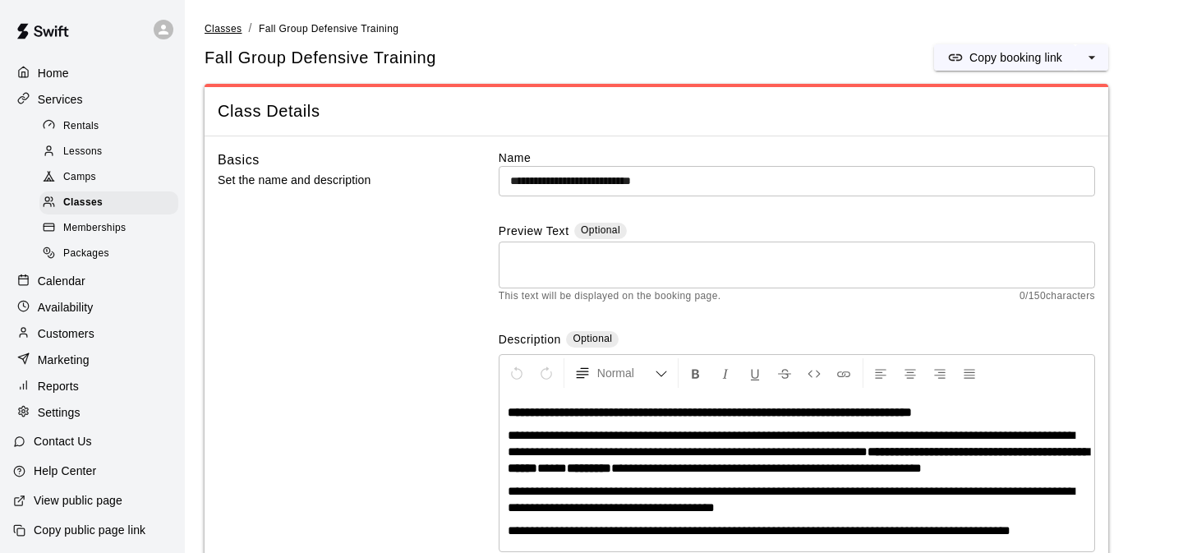
click at [237, 26] on span "Classes" at bounding box center [223, 28] width 37 height 11
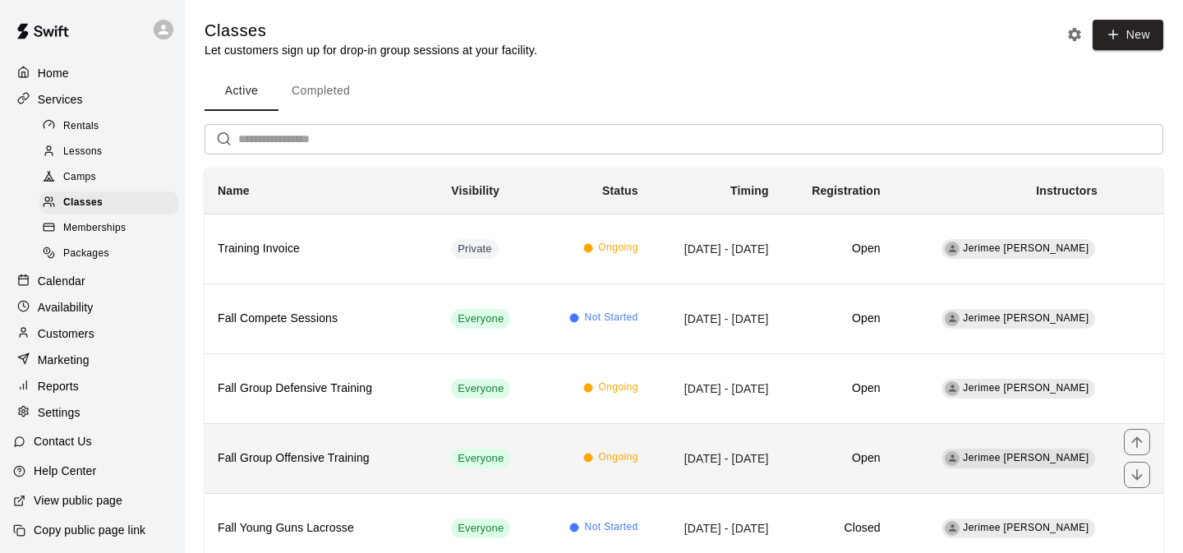
click at [540, 455] on td "Ongoing" at bounding box center [595, 458] width 113 height 70
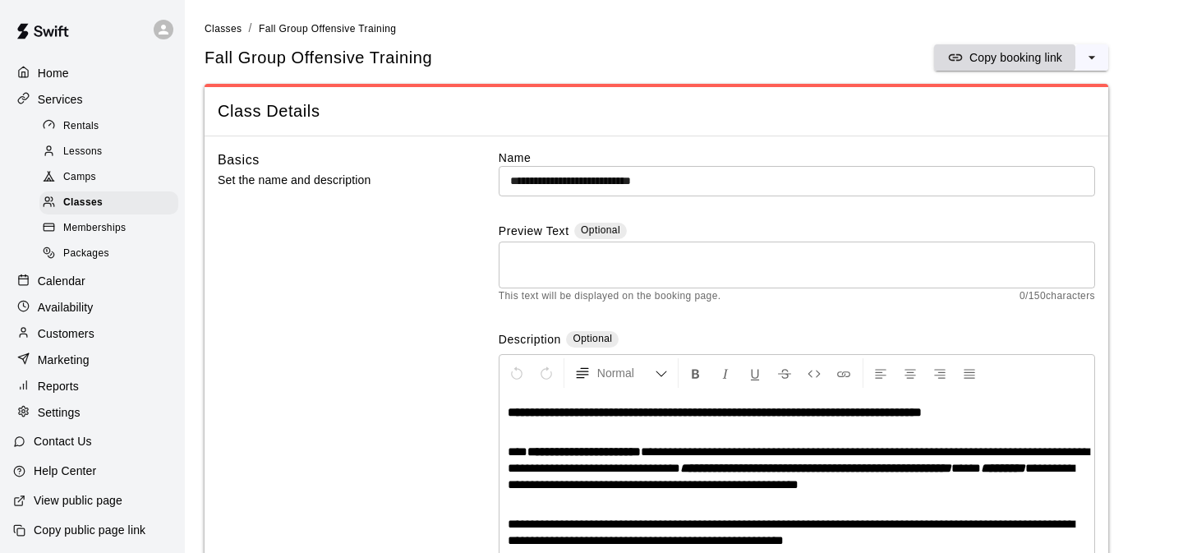
click at [1014, 59] on p "Copy booking link" at bounding box center [1015, 57] width 93 height 16
click at [232, 29] on span "Classes" at bounding box center [223, 28] width 37 height 11
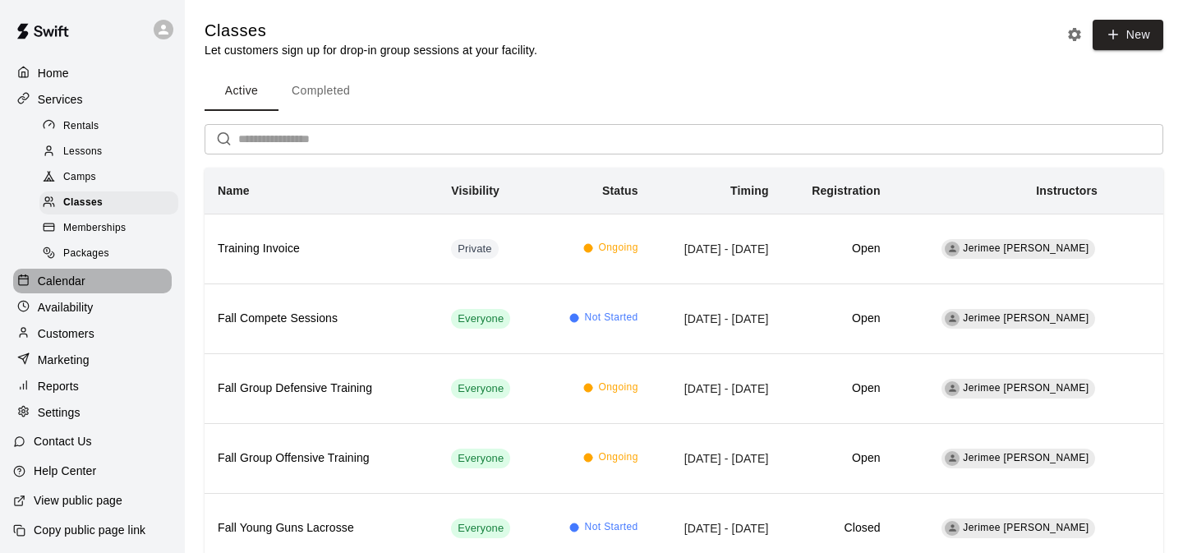
click at [85, 278] on div "Calendar" at bounding box center [92, 281] width 159 height 25
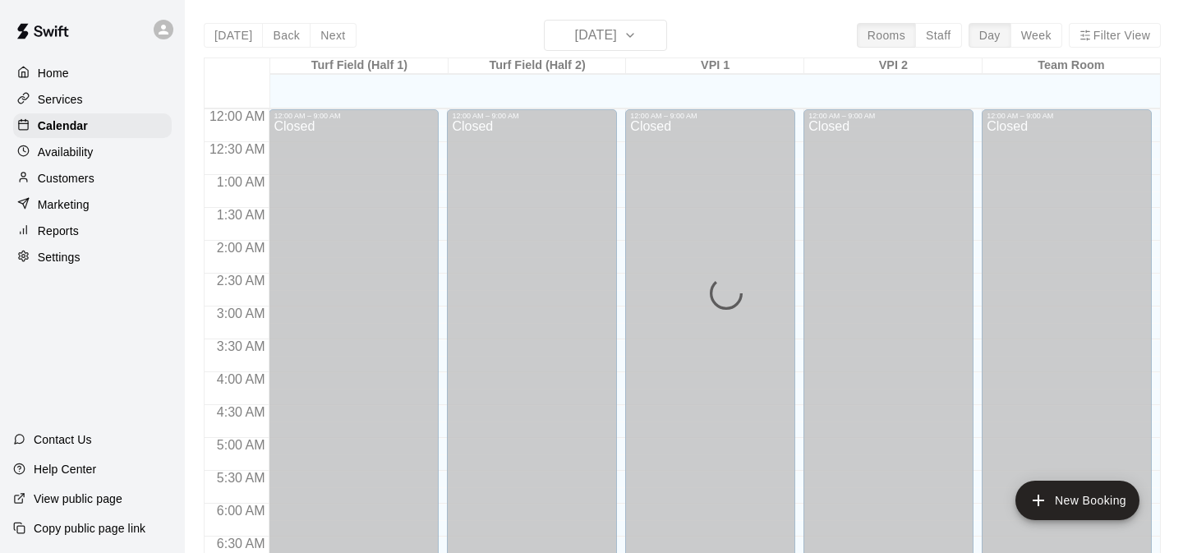
scroll to position [796, 0]
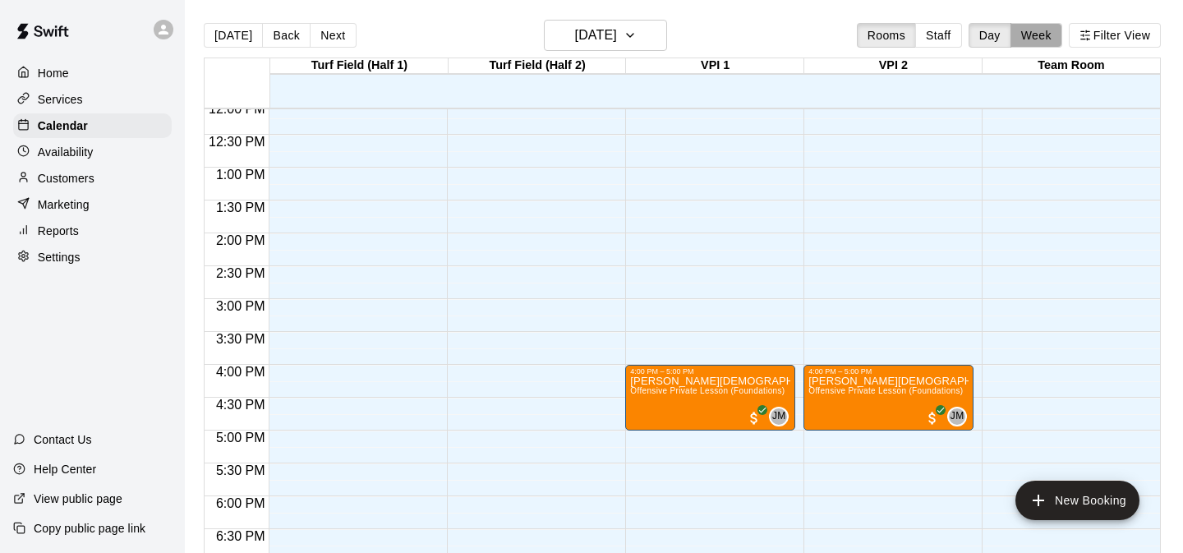
click at [1044, 31] on button "Week" at bounding box center [1036, 35] width 52 height 25
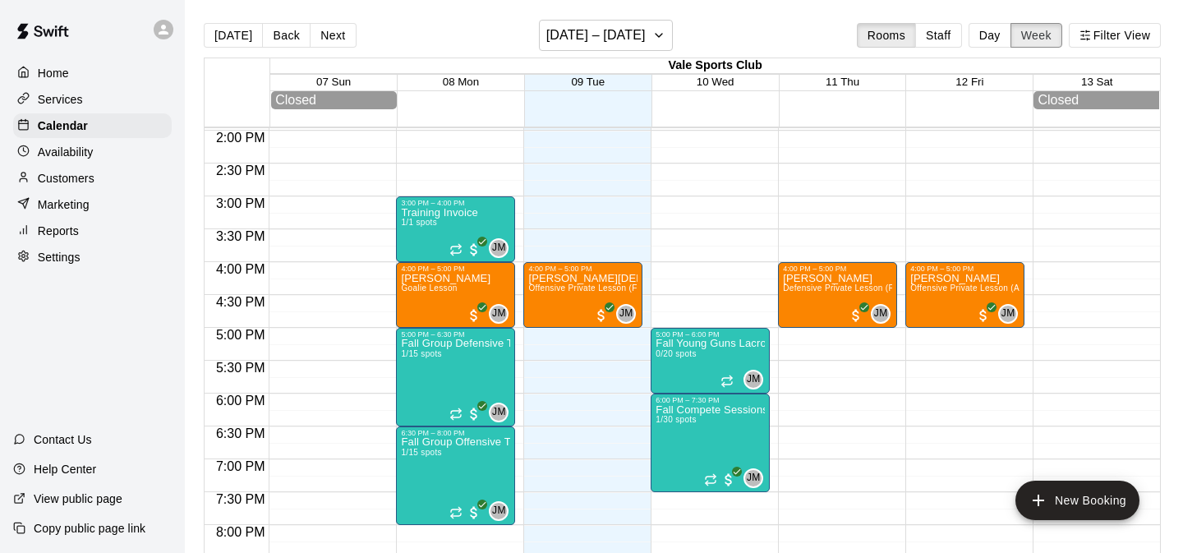
scroll to position [918, 0]
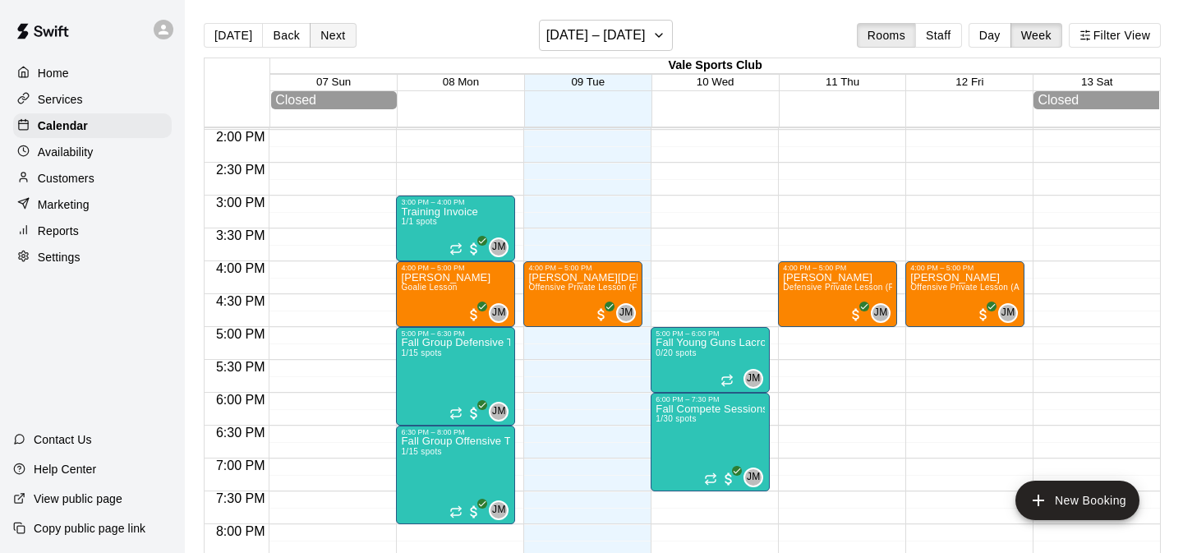
click at [336, 40] on button "Next" at bounding box center [333, 35] width 46 height 25
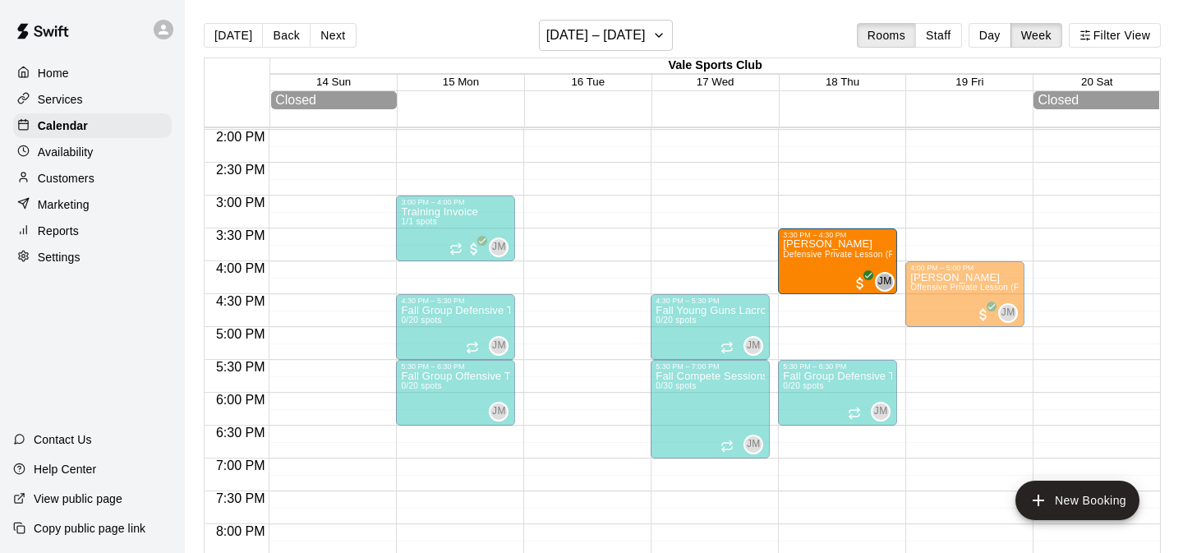
drag, startPoint x: 838, startPoint y: 322, endPoint x: 835, endPoint y: 292, distance: 29.7
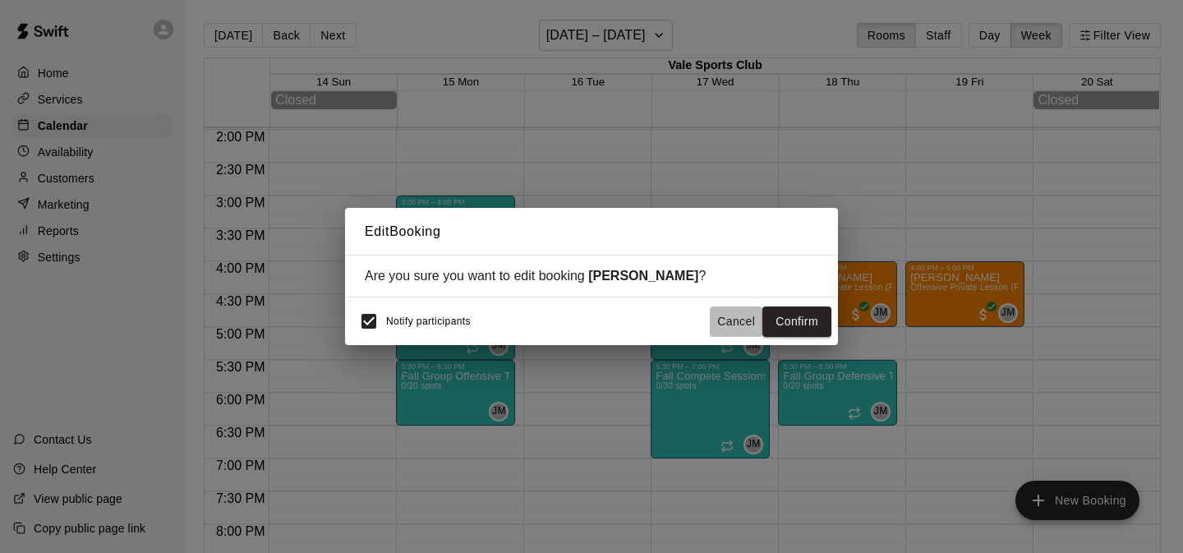
click at [738, 320] on button "Cancel" at bounding box center [736, 321] width 53 height 30
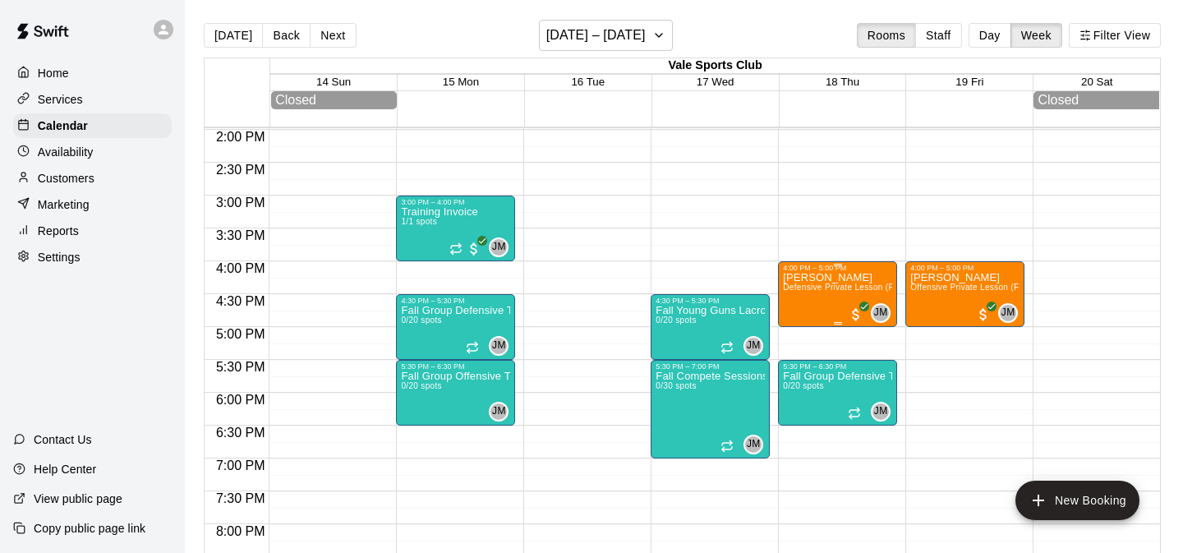
click at [812, 297] on div "Cameron Blandin Defensive Private Lesson (Foundations)" at bounding box center [837, 548] width 109 height 553
click at [802, 364] on icon "delete" at bounding box center [799, 368] width 11 height 15
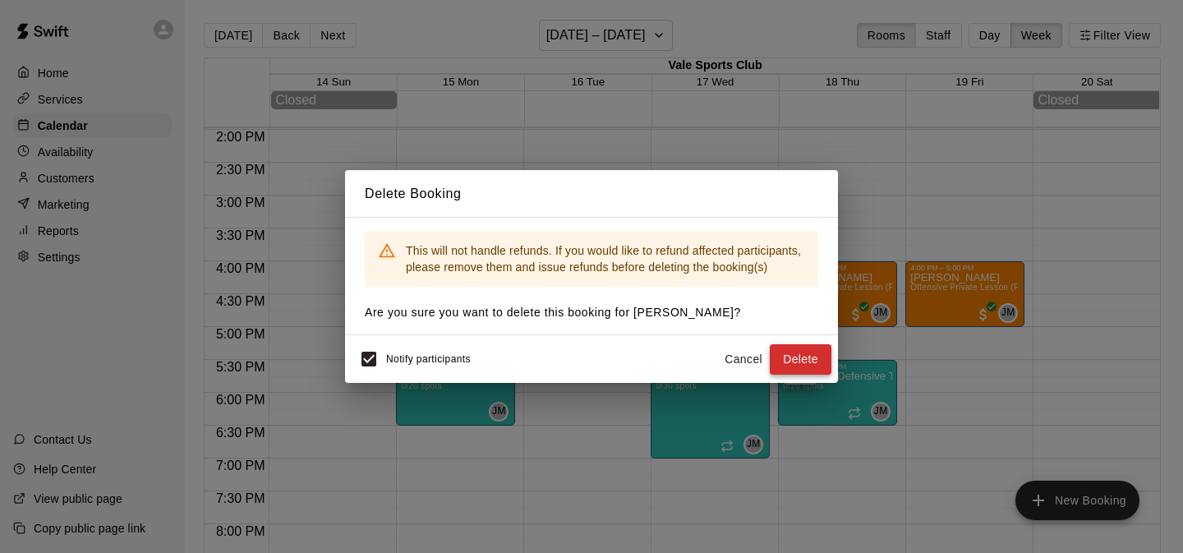
click at [787, 364] on button "Delete" at bounding box center [801, 359] width 62 height 30
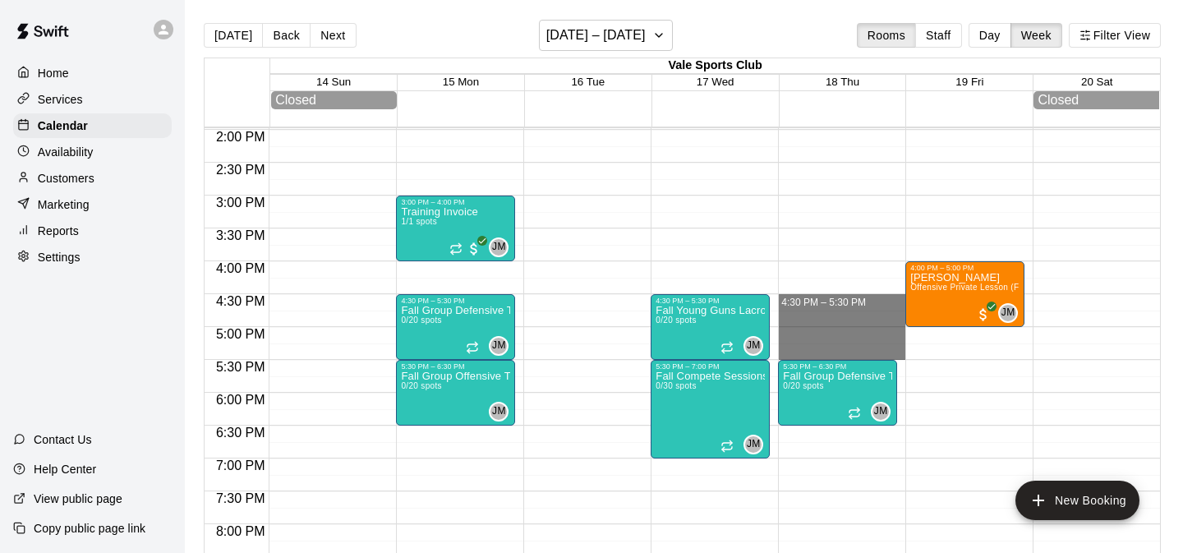
drag, startPoint x: 852, startPoint y: 297, endPoint x: 840, endPoint y: 352, distance: 57.0
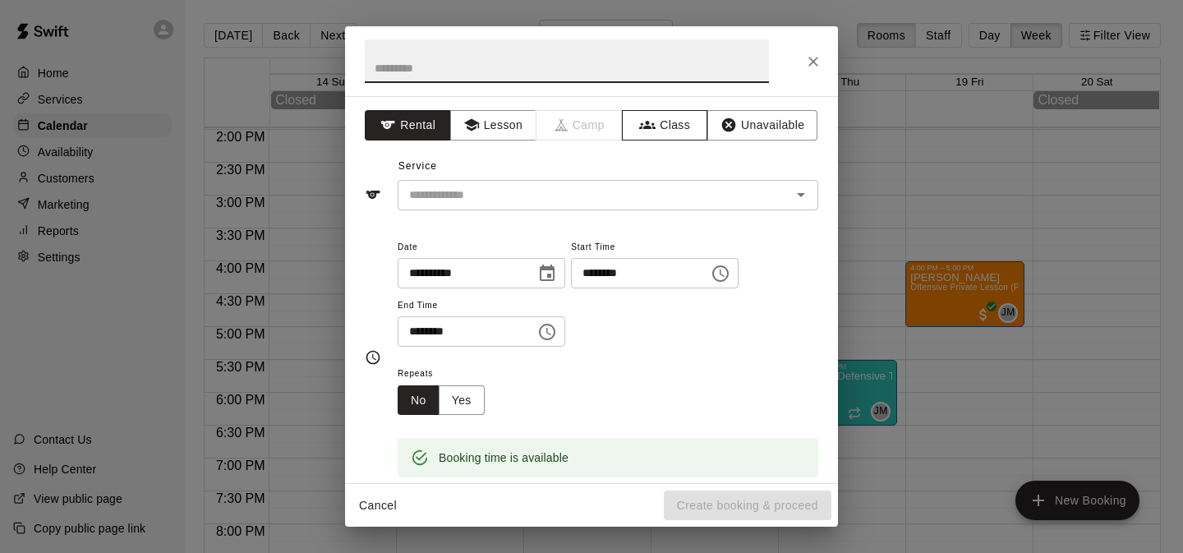
click at [676, 131] on button "Class" at bounding box center [665, 125] width 86 height 30
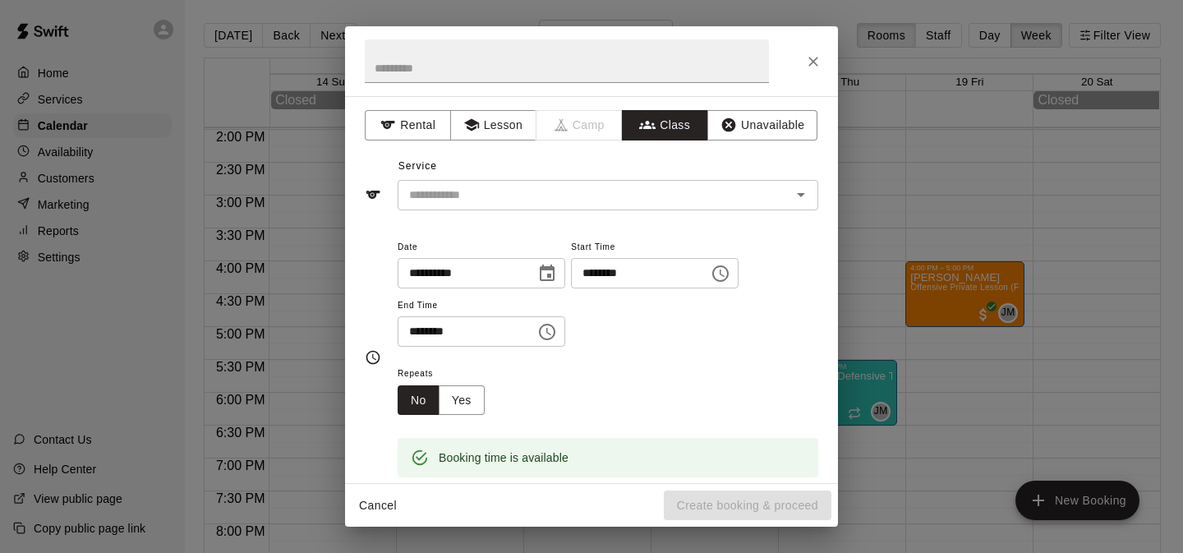
click at [567, 199] on input "text" at bounding box center [594, 195] width 384 height 21
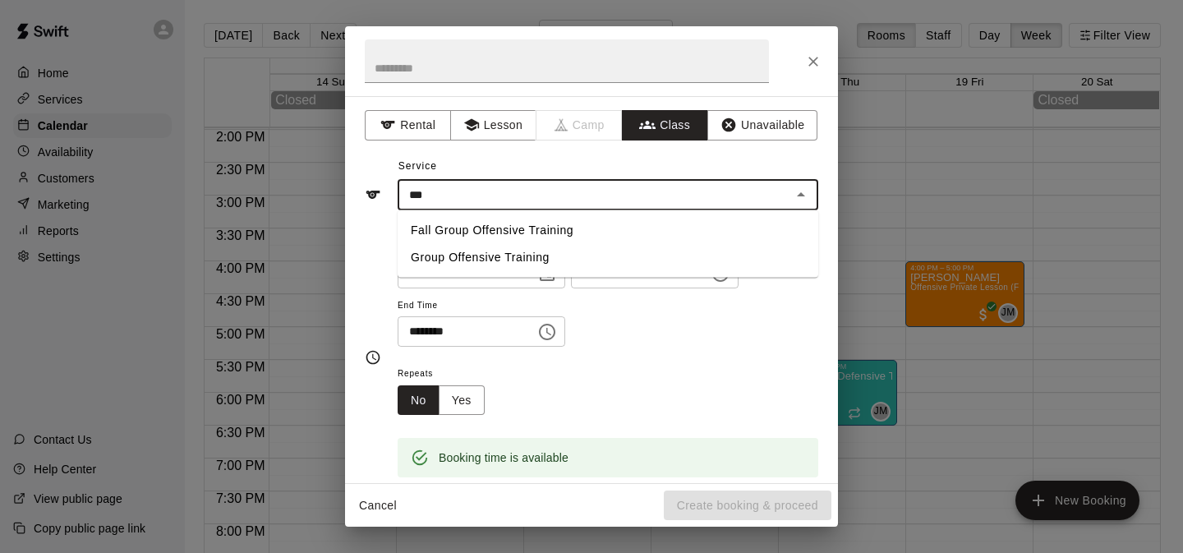
click at [544, 227] on li "Fall Group Offensive Training" at bounding box center [608, 230] width 421 height 27
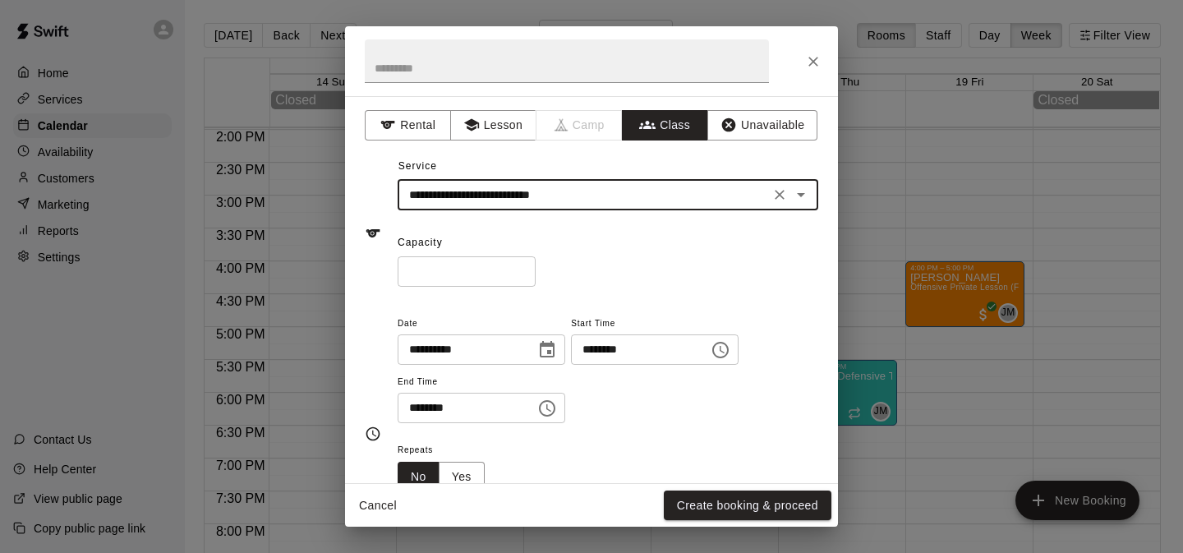
type input "**********"
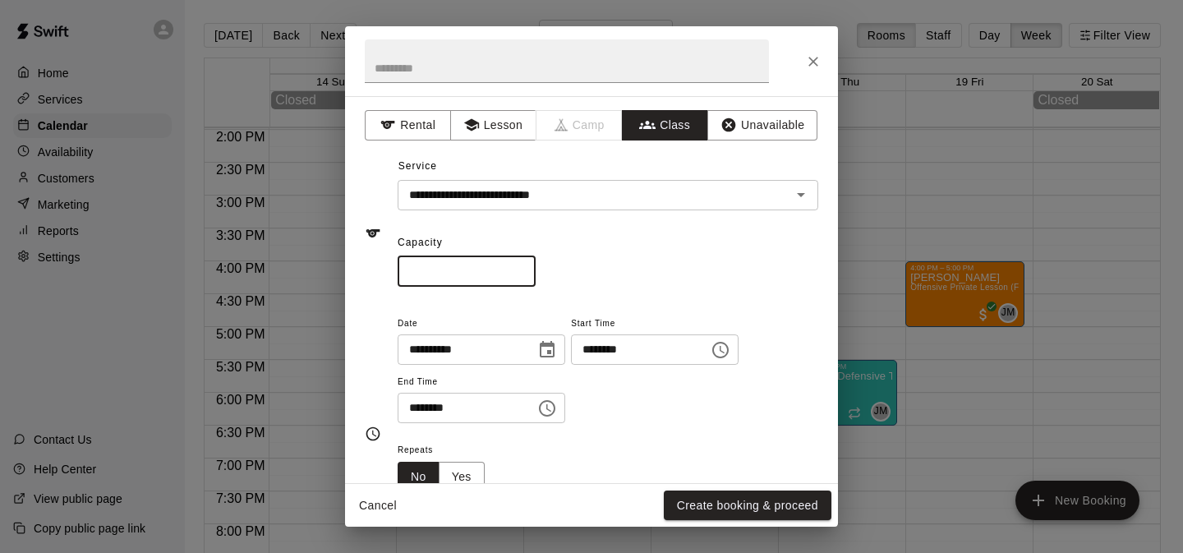
click at [459, 270] on input "*" at bounding box center [467, 271] width 138 height 30
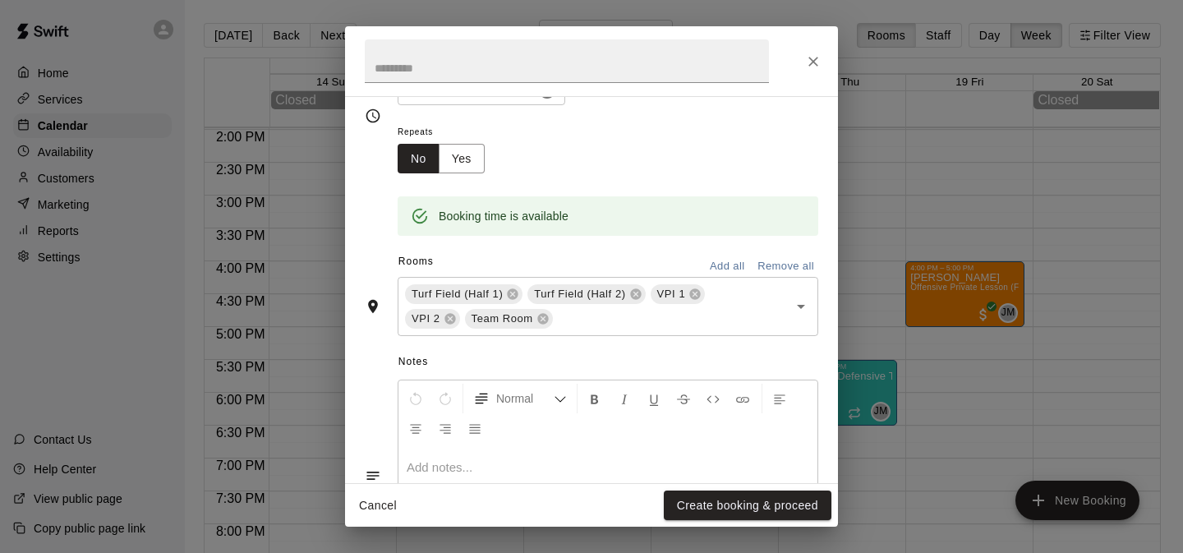
scroll to position [436, 0]
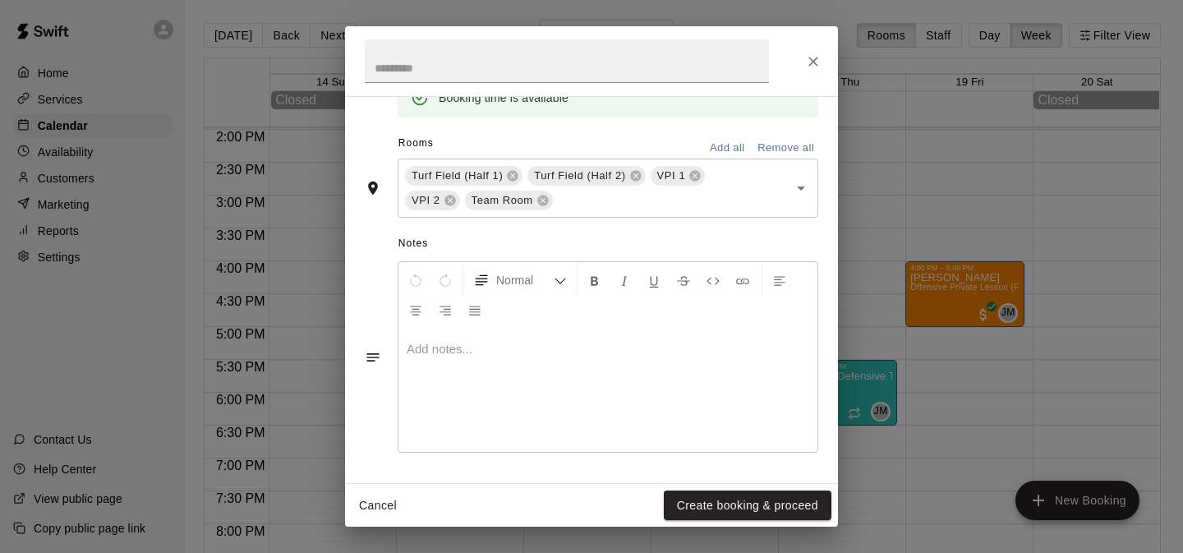
type input "**"
click at [753, 485] on div "Cancel Create booking & proceed" at bounding box center [591, 506] width 493 height 44
click at [756, 519] on button "Create booking & proceed" at bounding box center [748, 505] width 168 height 30
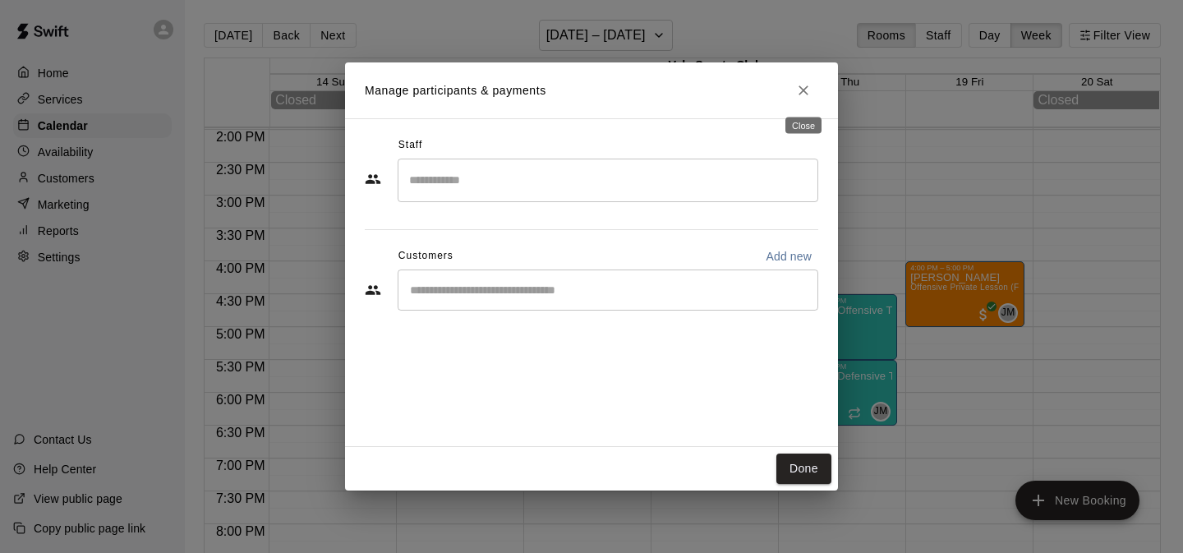
click at [807, 94] on icon "Close" at bounding box center [803, 90] width 10 height 10
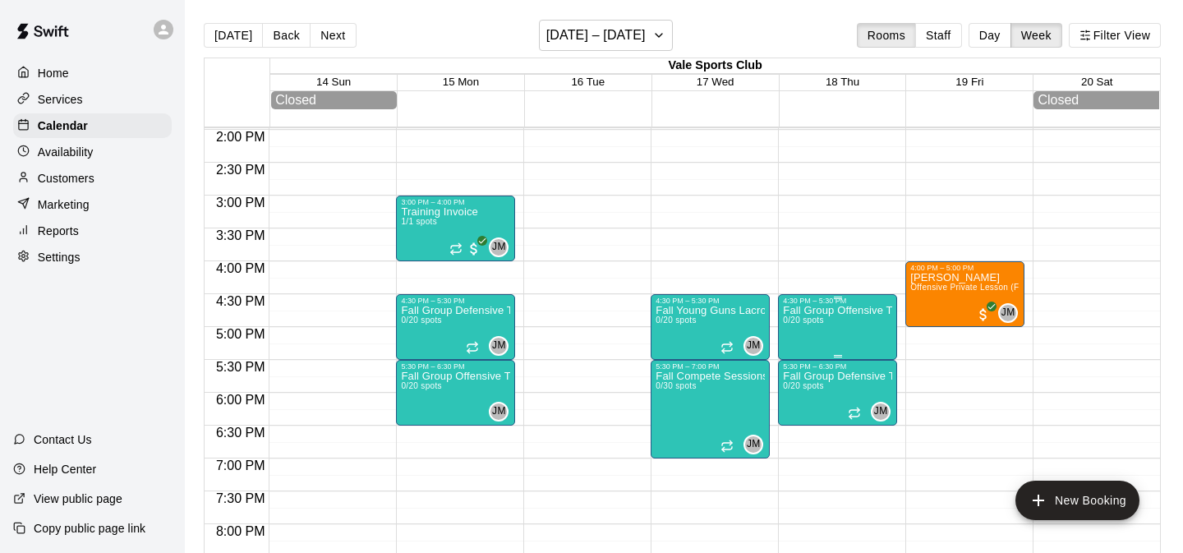
click at [800, 318] on icon "edit" at bounding box center [800, 324] width 20 height 20
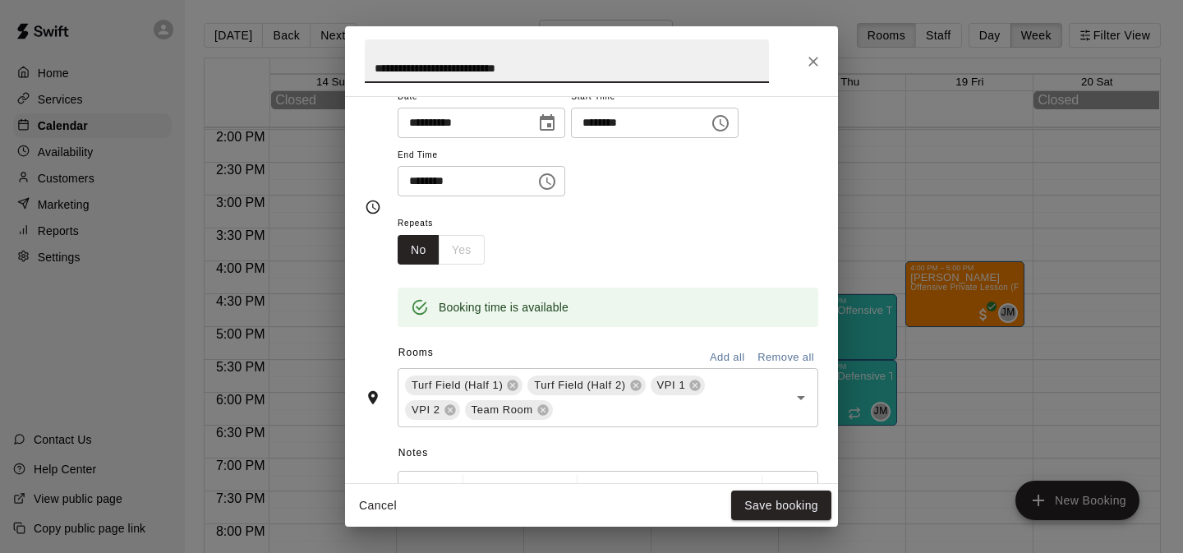
scroll to position [543, 0]
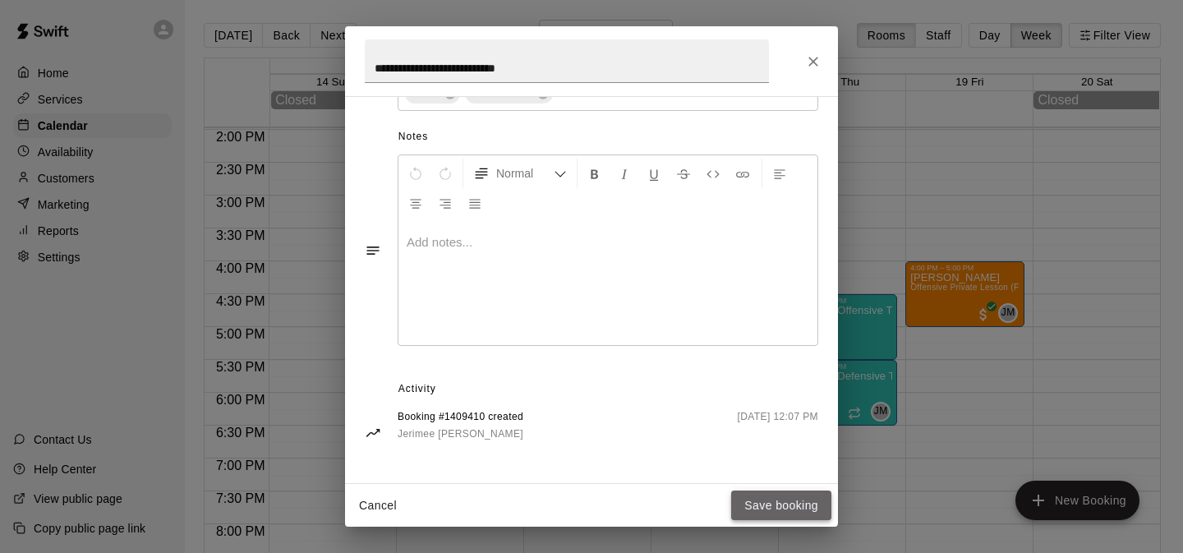
click at [748, 505] on button "Save booking" at bounding box center [781, 505] width 100 height 30
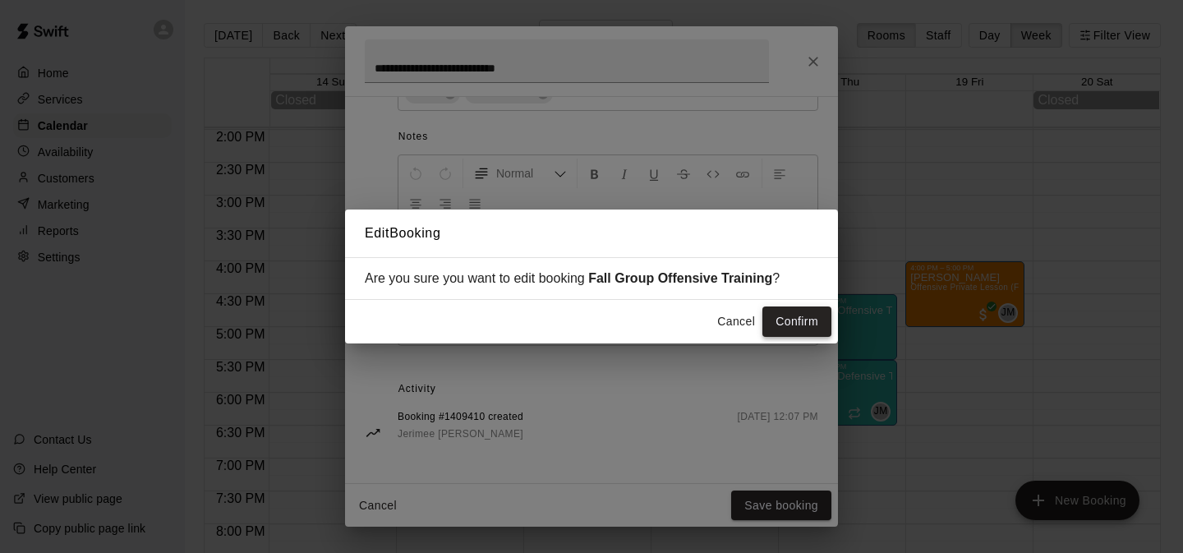
click at [806, 318] on button "Confirm" at bounding box center [796, 321] width 69 height 30
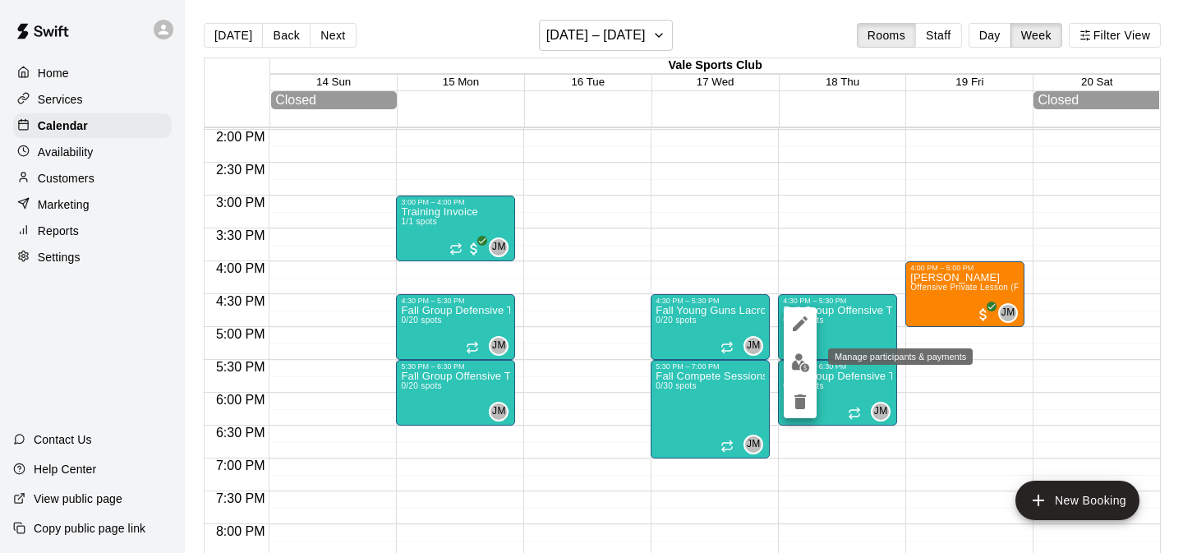
click at [802, 367] on img "edit" at bounding box center [800, 362] width 19 height 19
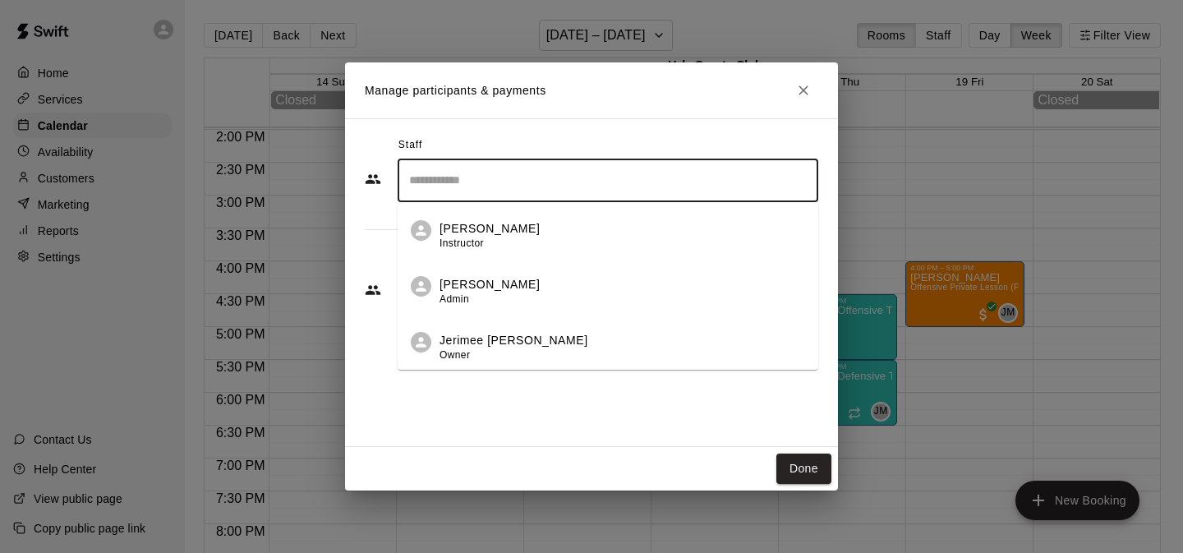
click at [549, 175] on input "Search staff" at bounding box center [608, 180] width 406 height 29
click at [491, 332] on p "Jerimee Moses" at bounding box center [513, 340] width 149 height 17
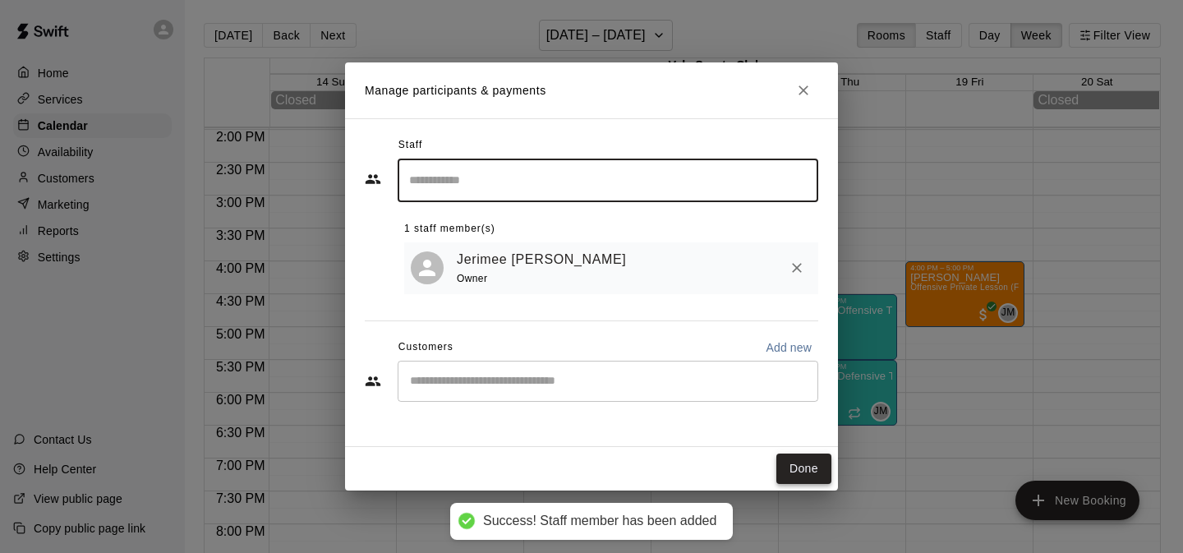
click at [804, 471] on button "Done" at bounding box center [803, 468] width 55 height 30
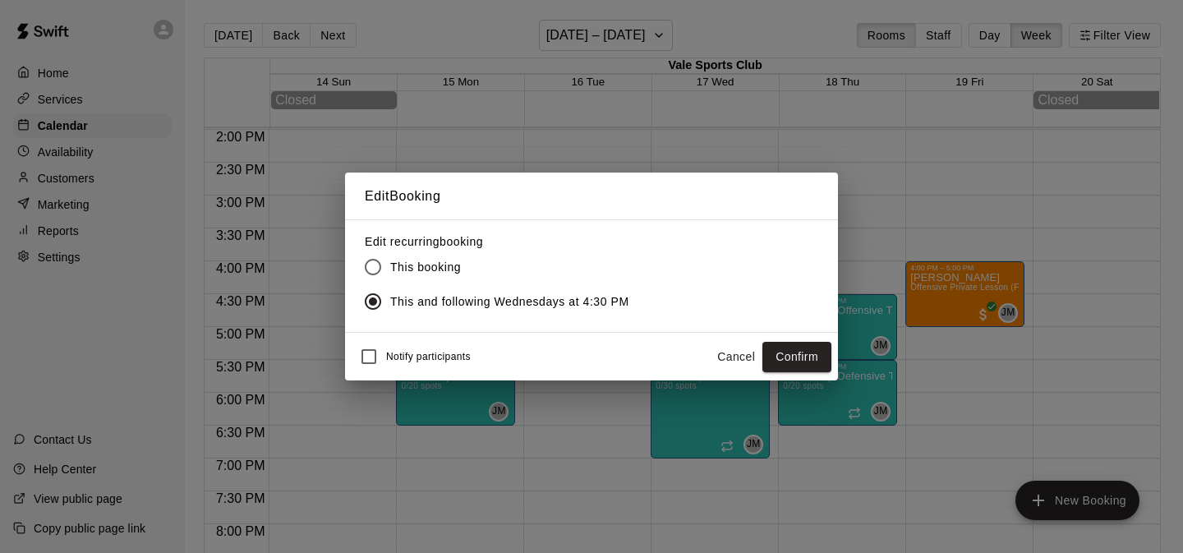
click at [810, 354] on button "Confirm" at bounding box center [796, 357] width 69 height 30
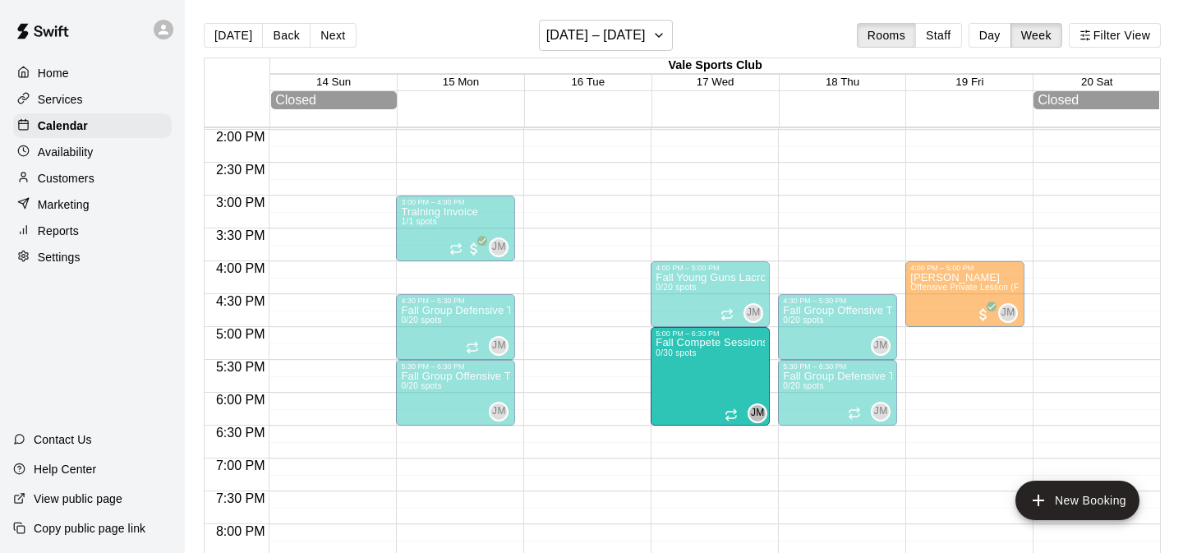
drag, startPoint x: 720, startPoint y: 395, endPoint x: 719, endPoint y: 373, distance: 22.2
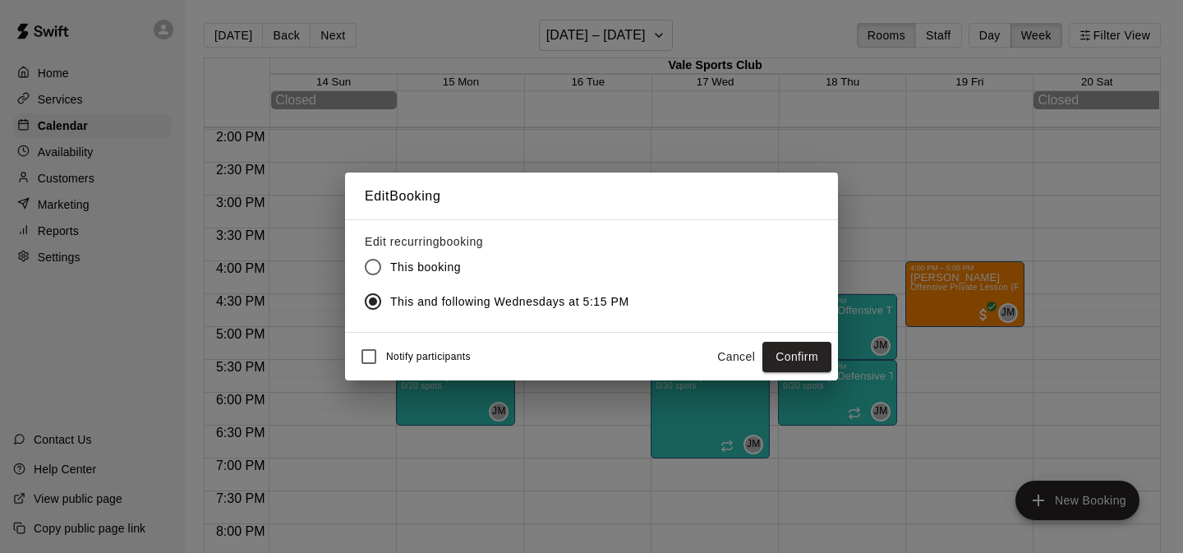
click at [802, 353] on button "Confirm" at bounding box center [796, 357] width 69 height 30
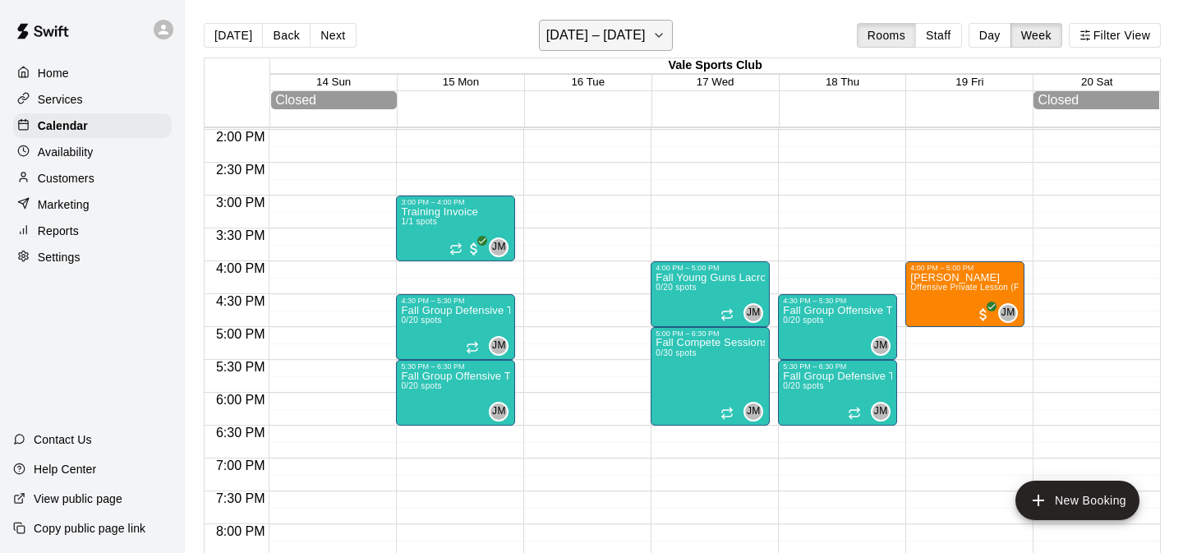
click at [632, 42] on h6 "September 14 – 20" at bounding box center [595, 35] width 99 height 23
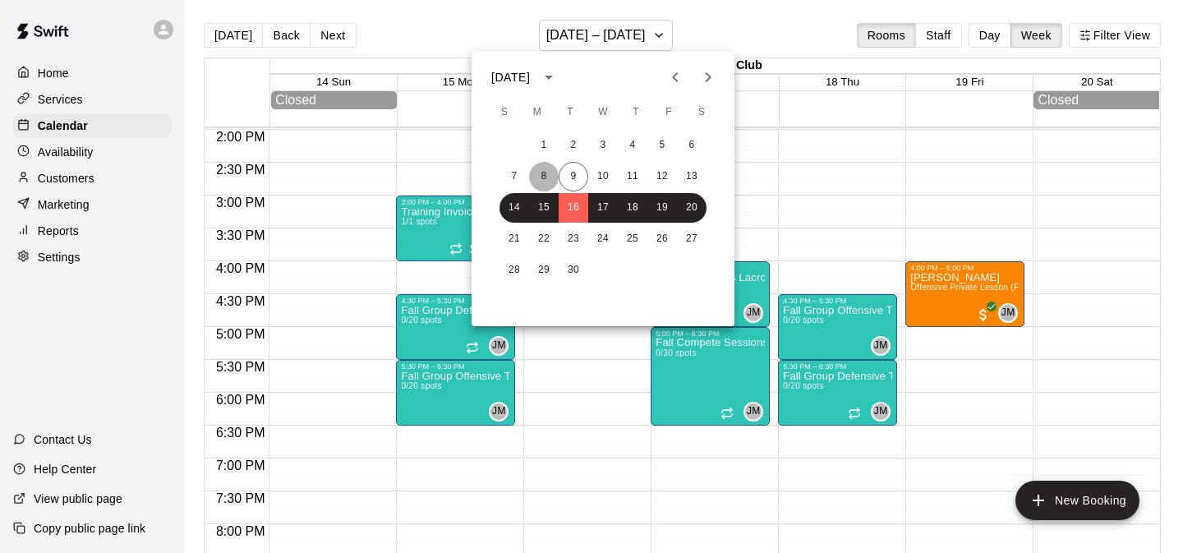
click at [546, 174] on button "8" at bounding box center [544, 177] width 30 height 30
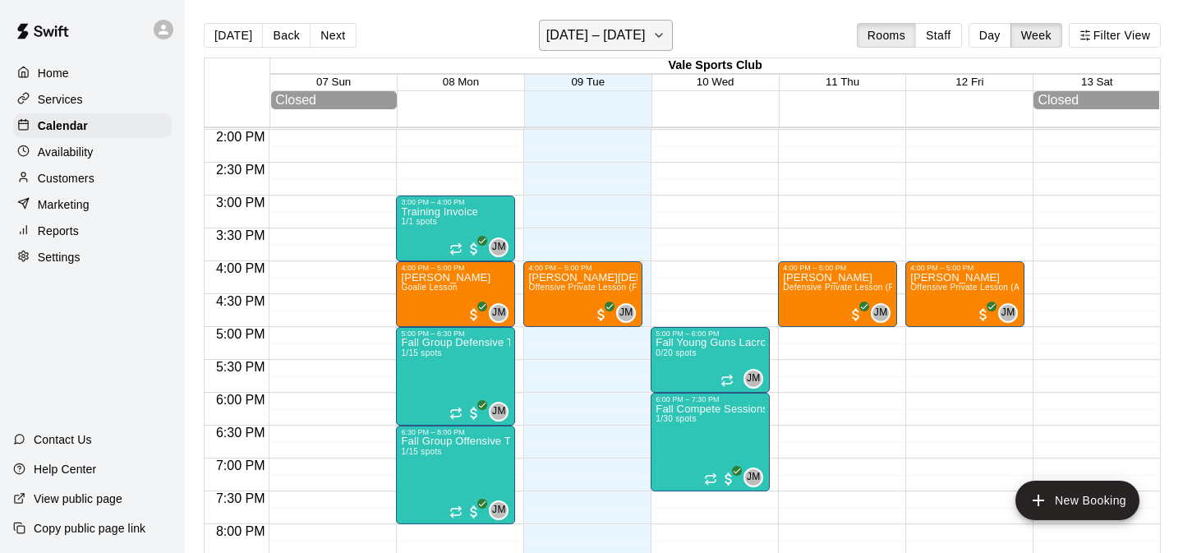
click at [670, 48] on button "September 07 – 13" at bounding box center [606, 35] width 134 height 31
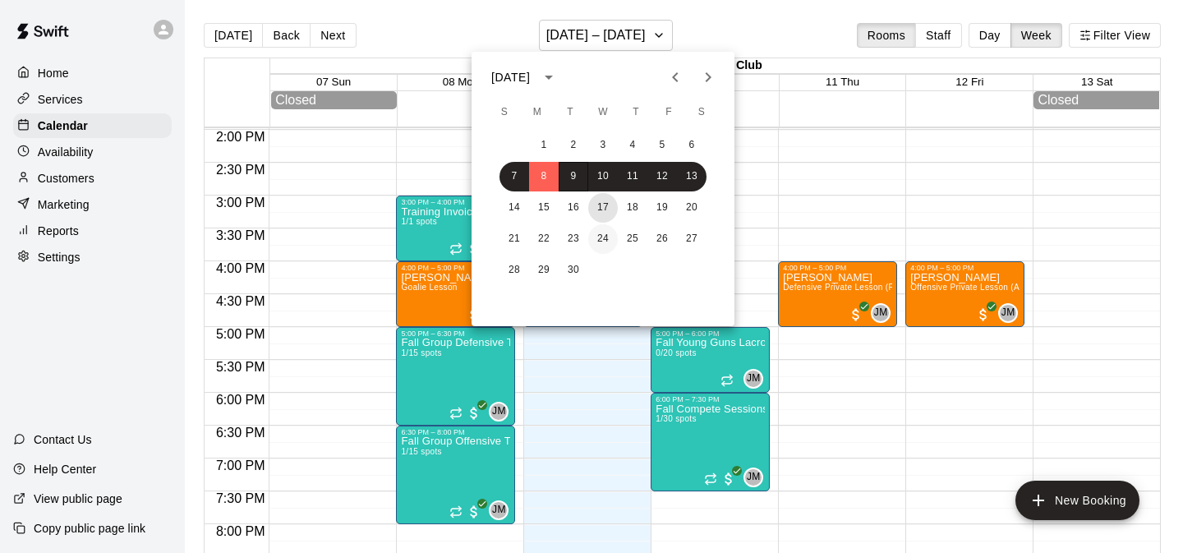
click at [600, 209] on button "17" at bounding box center [603, 208] width 30 height 30
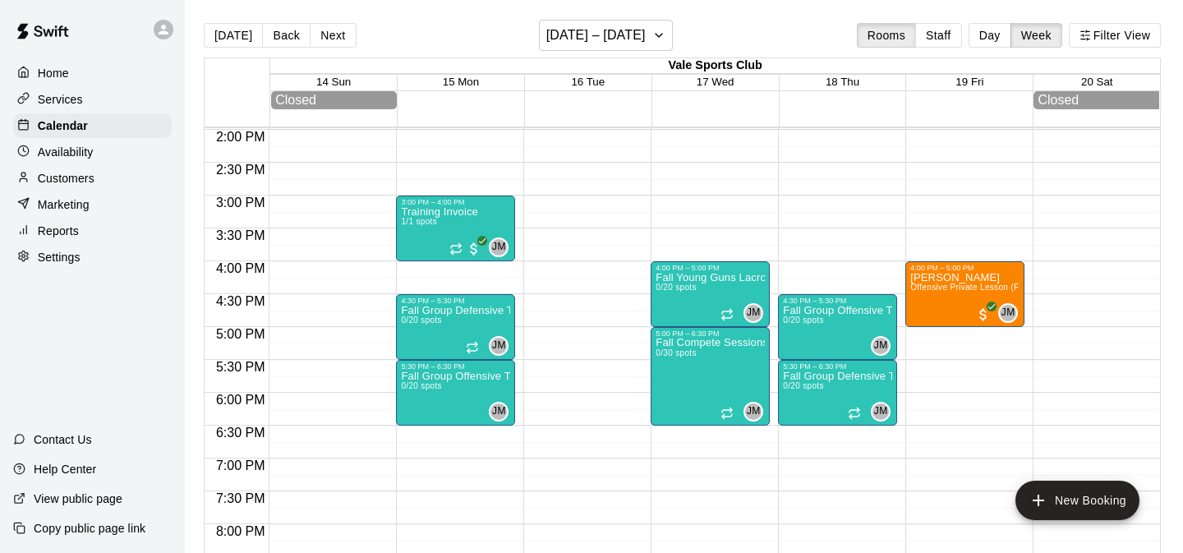
click at [50, 105] on p "Services" at bounding box center [60, 99] width 45 height 16
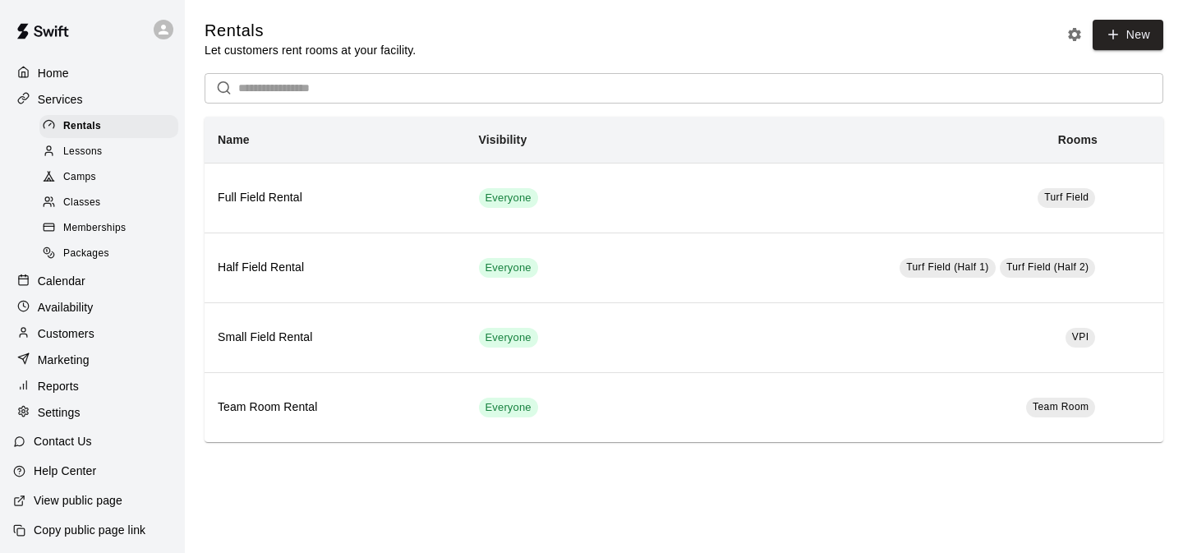
click at [90, 198] on span "Classes" at bounding box center [81, 203] width 37 height 16
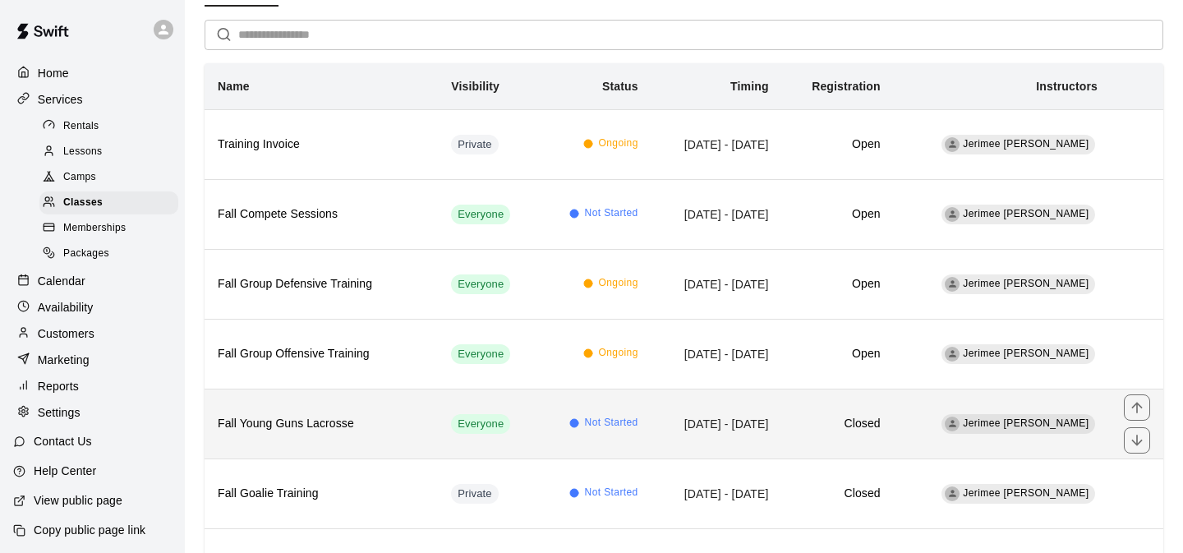
scroll to position [134, 0]
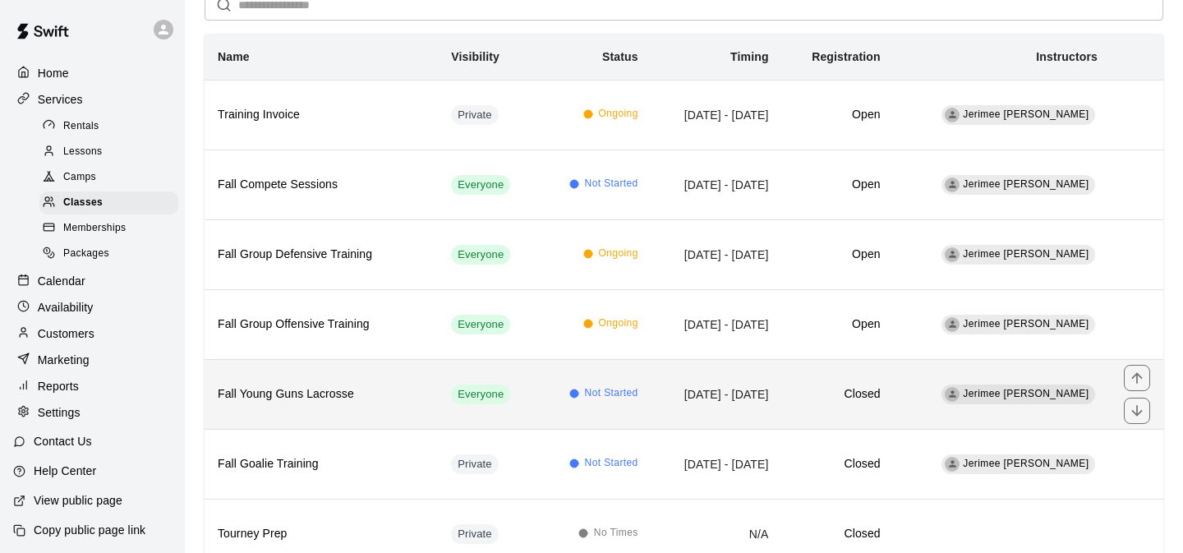
click at [539, 384] on td "Not Started" at bounding box center [595, 394] width 113 height 70
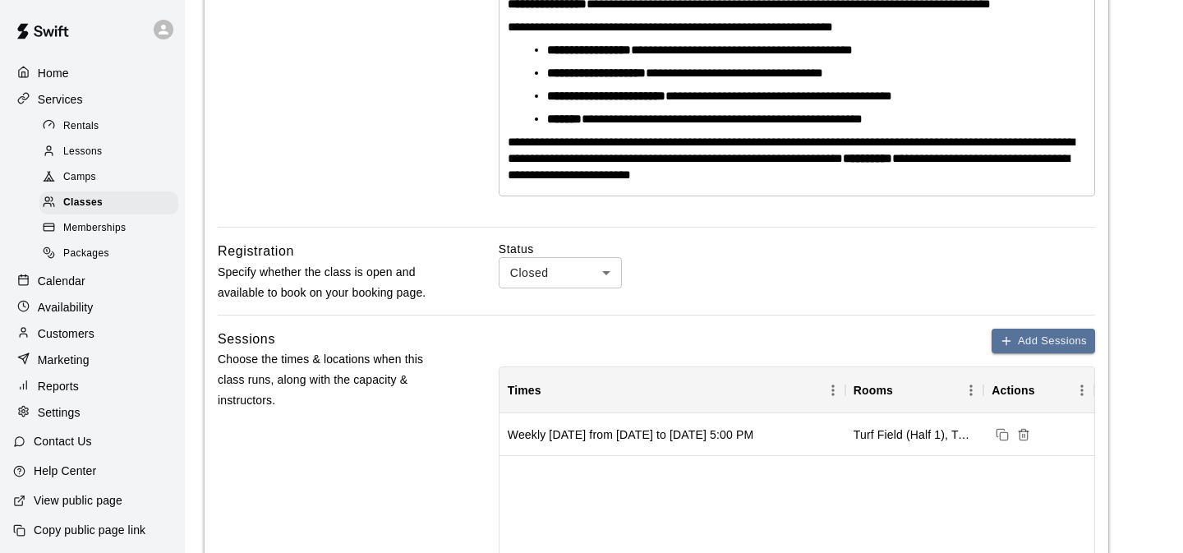
scroll to position [447, 0]
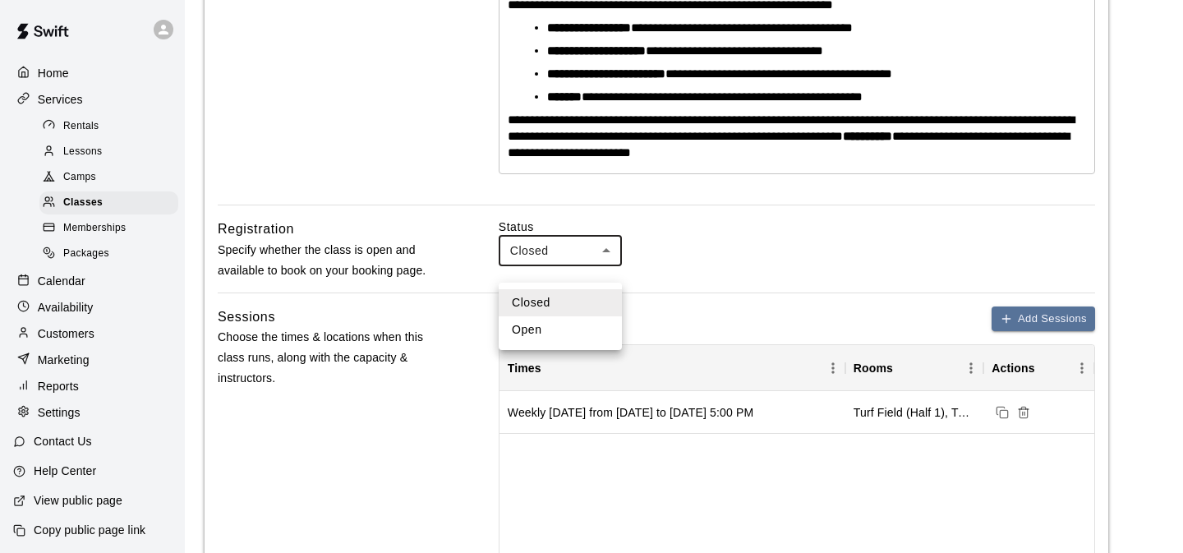
click at [573, 273] on body "**********" at bounding box center [591, 481] width 1183 height 1857
click at [550, 329] on li "Open" at bounding box center [560, 329] width 123 height 27
type input "****"
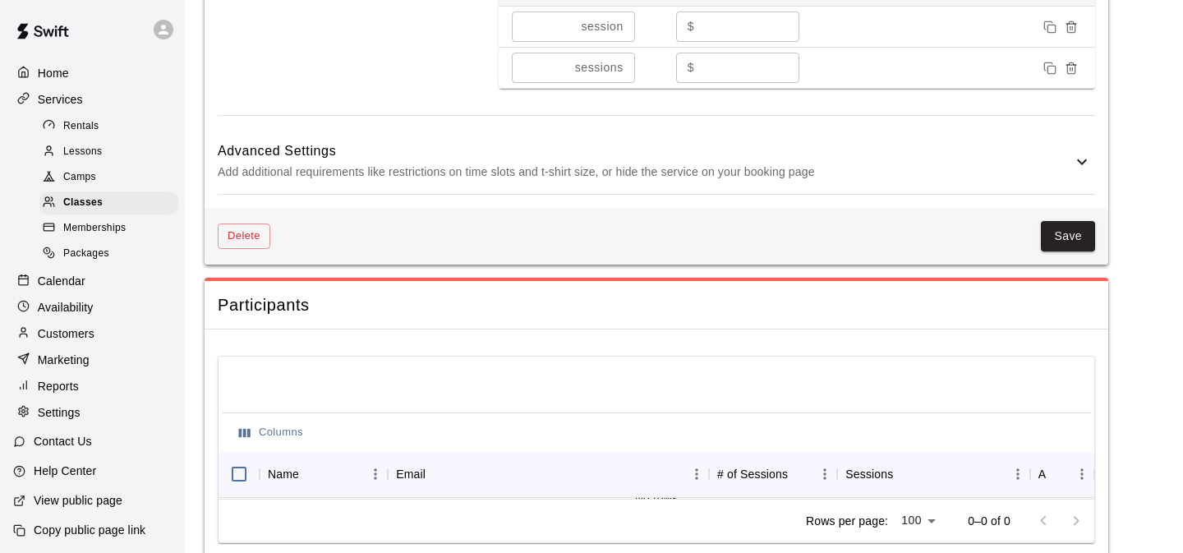
scroll to position [1321, 0]
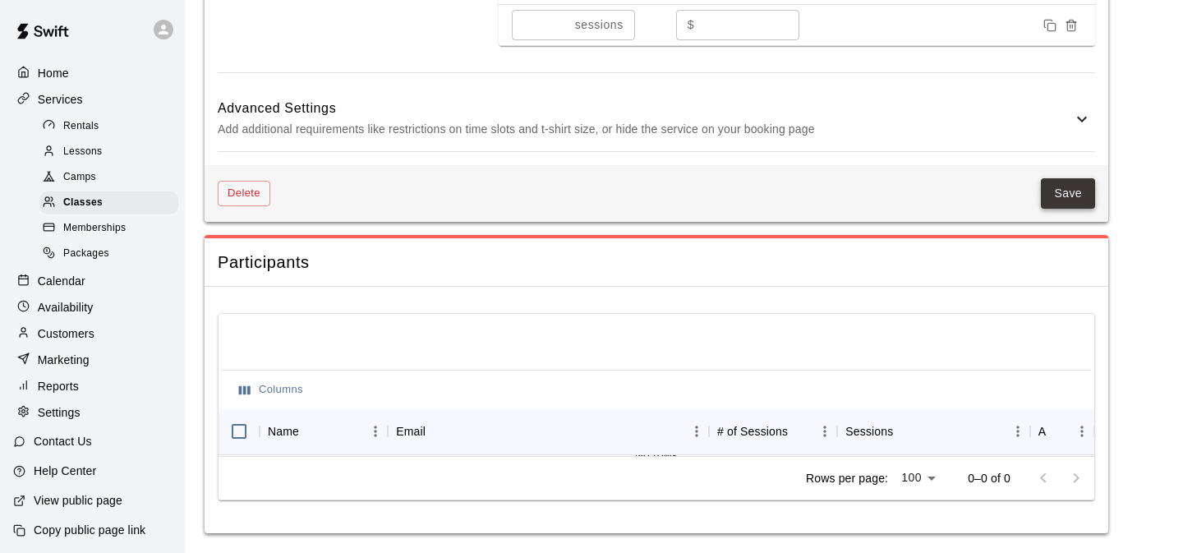
click at [1072, 198] on button "Save" at bounding box center [1068, 193] width 54 height 30
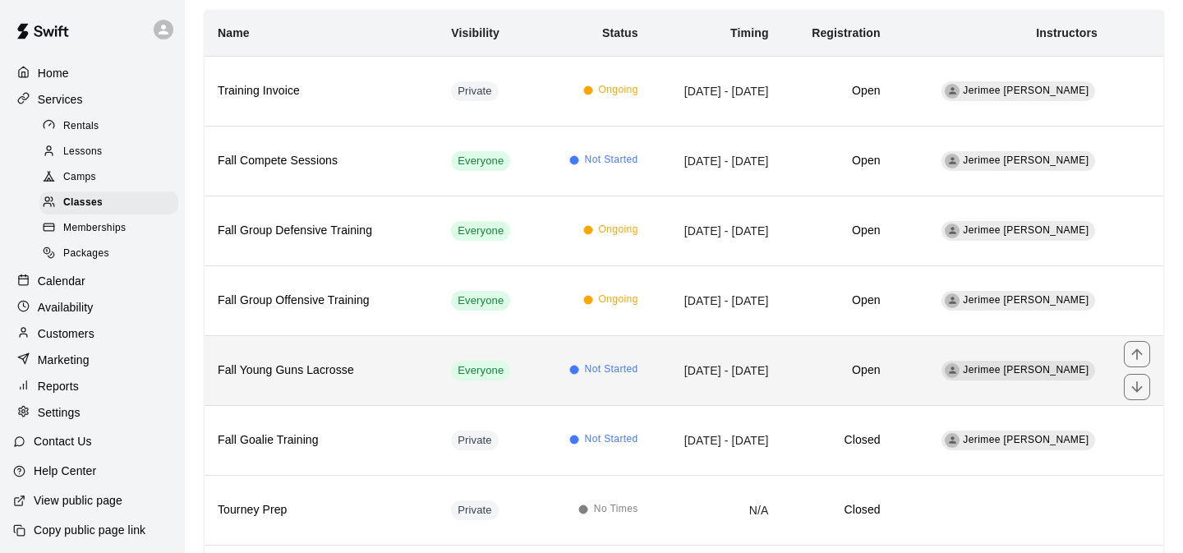
scroll to position [164, 0]
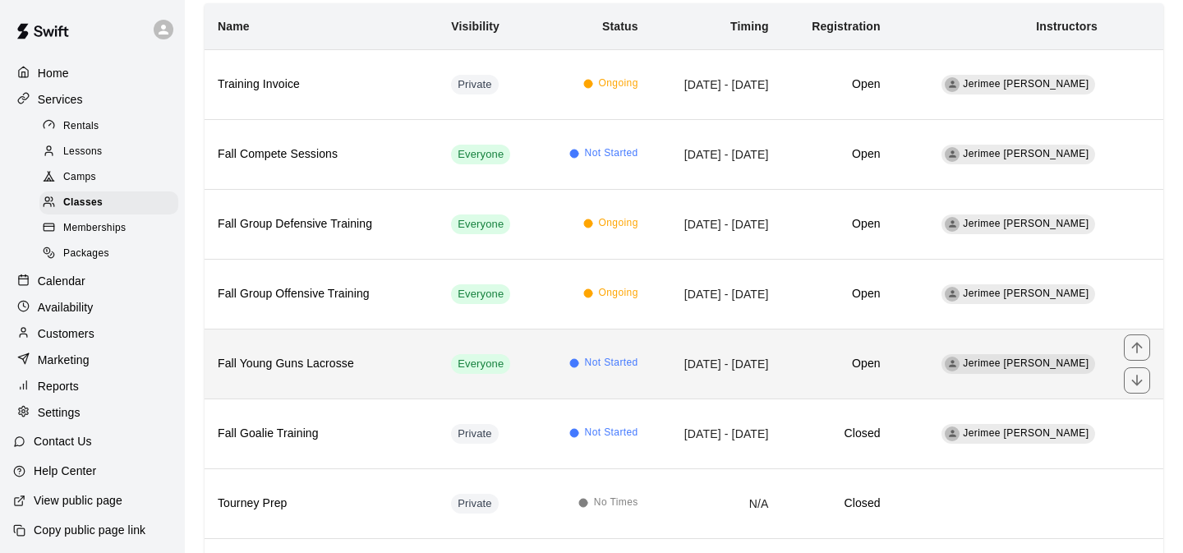
click at [686, 361] on td "Sep 10, 2025 - Dec 03, 2025" at bounding box center [716, 364] width 131 height 70
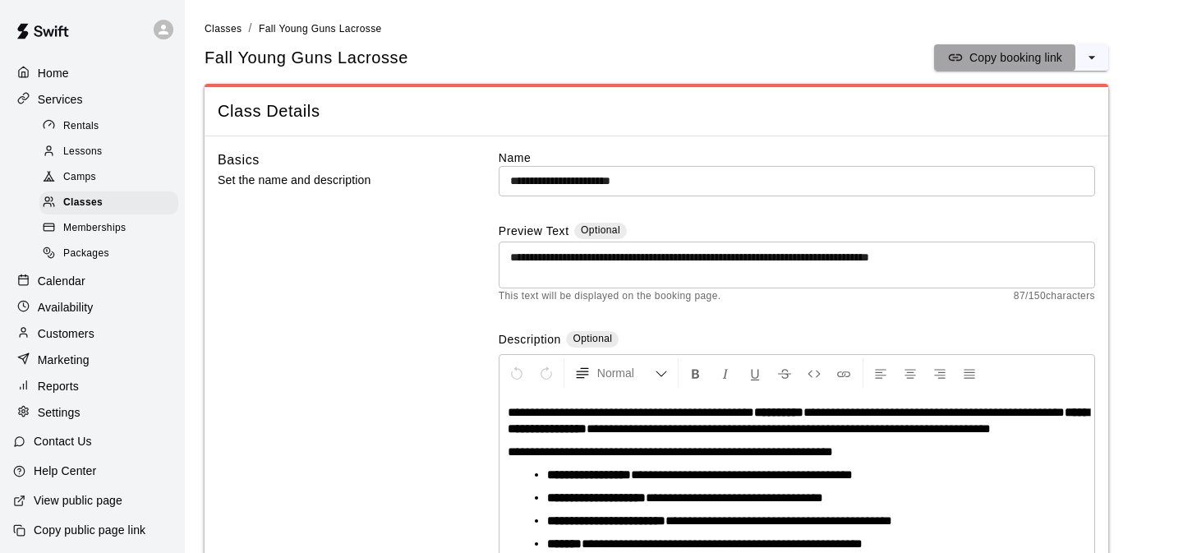
click at [998, 48] on button "Copy booking link" at bounding box center [1004, 57] width 141 height 26
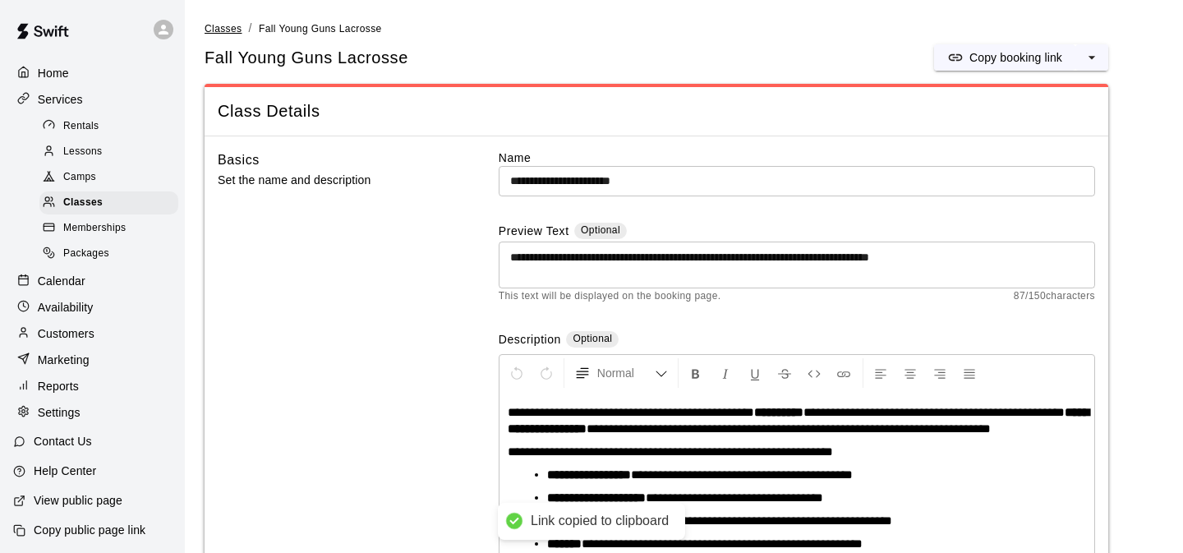
click at [224, 30] on span "Classes" at bounding box center [223, 28] width 37 height 11
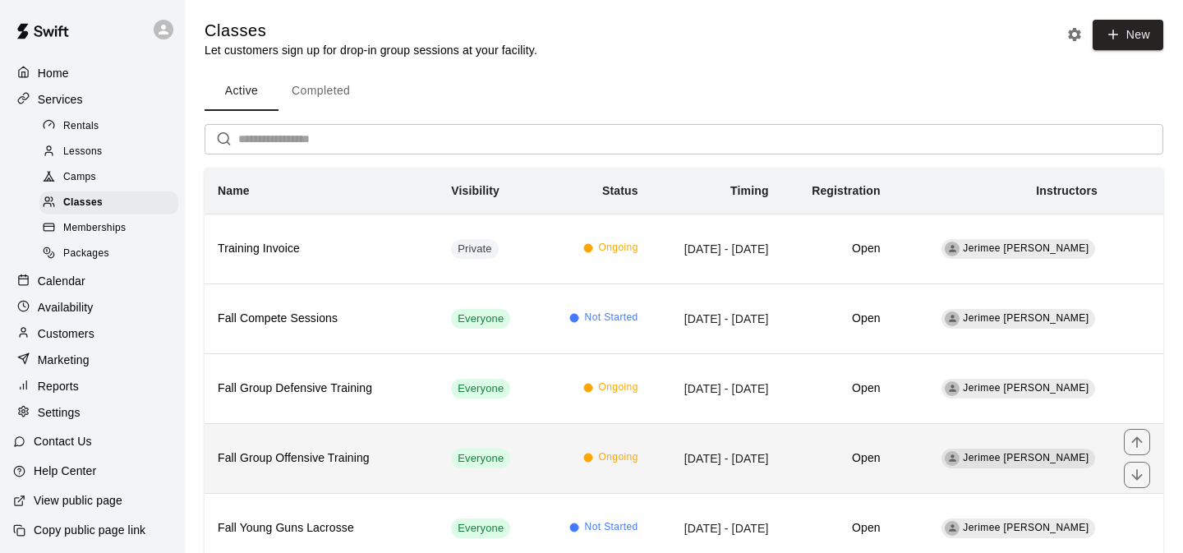
scroll to position [168, 0]
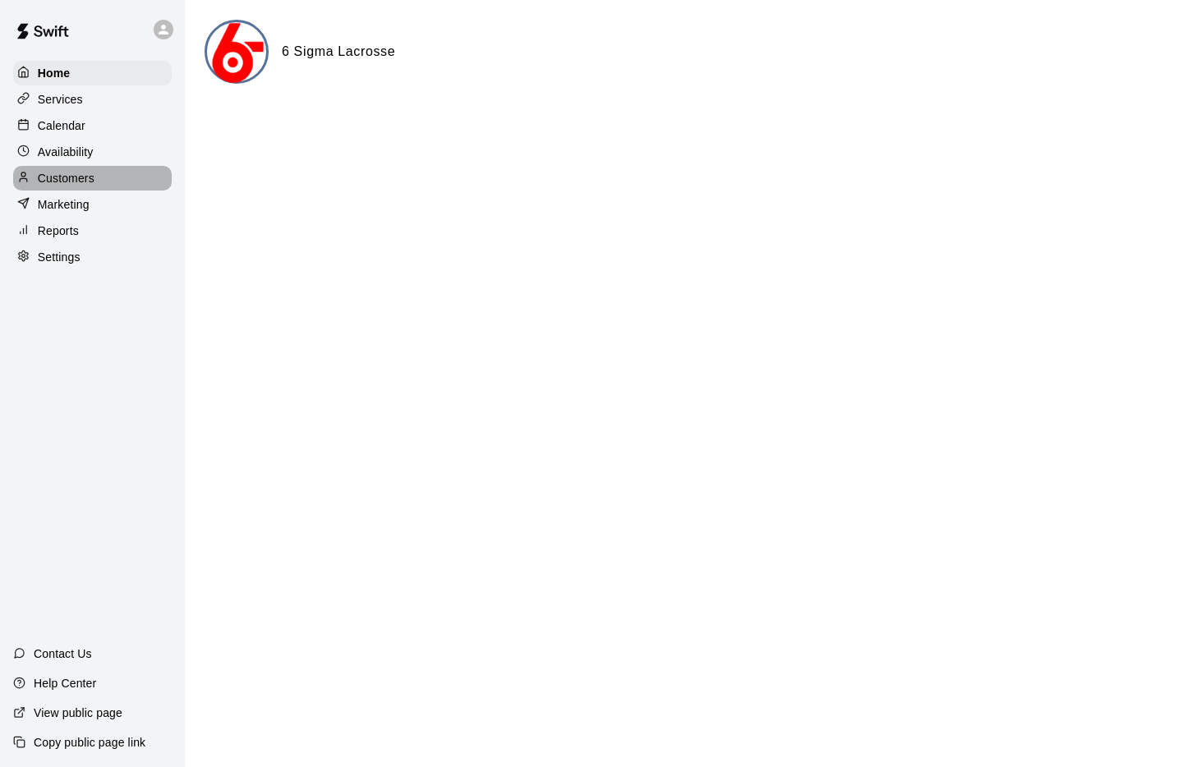
click at [73, 170] on p "Customers" at bounding box center [66, 178] width 57 height 16
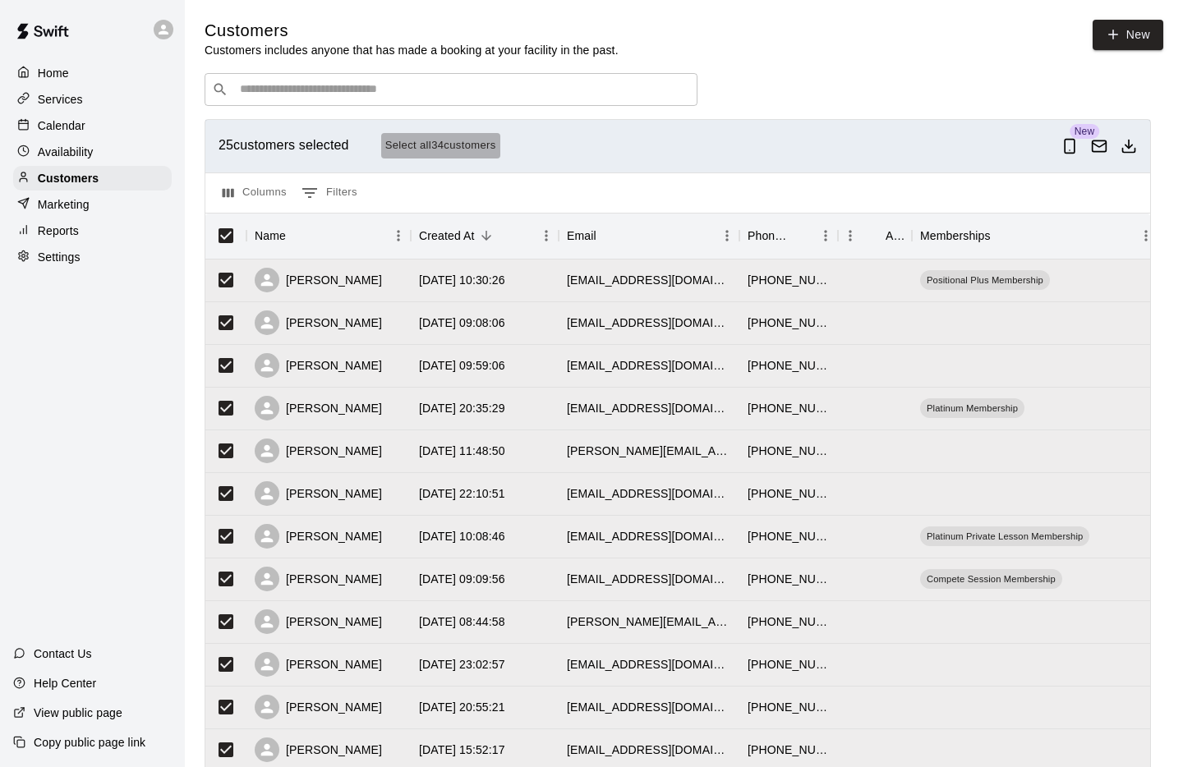
click at [459, 148] on button "Select all 34 customers" at bounding box center [440, 145] width 119 height 25
click at [1104, 145] on icon "Email customers" at bounding box center [1099, 146] width 16 height 16
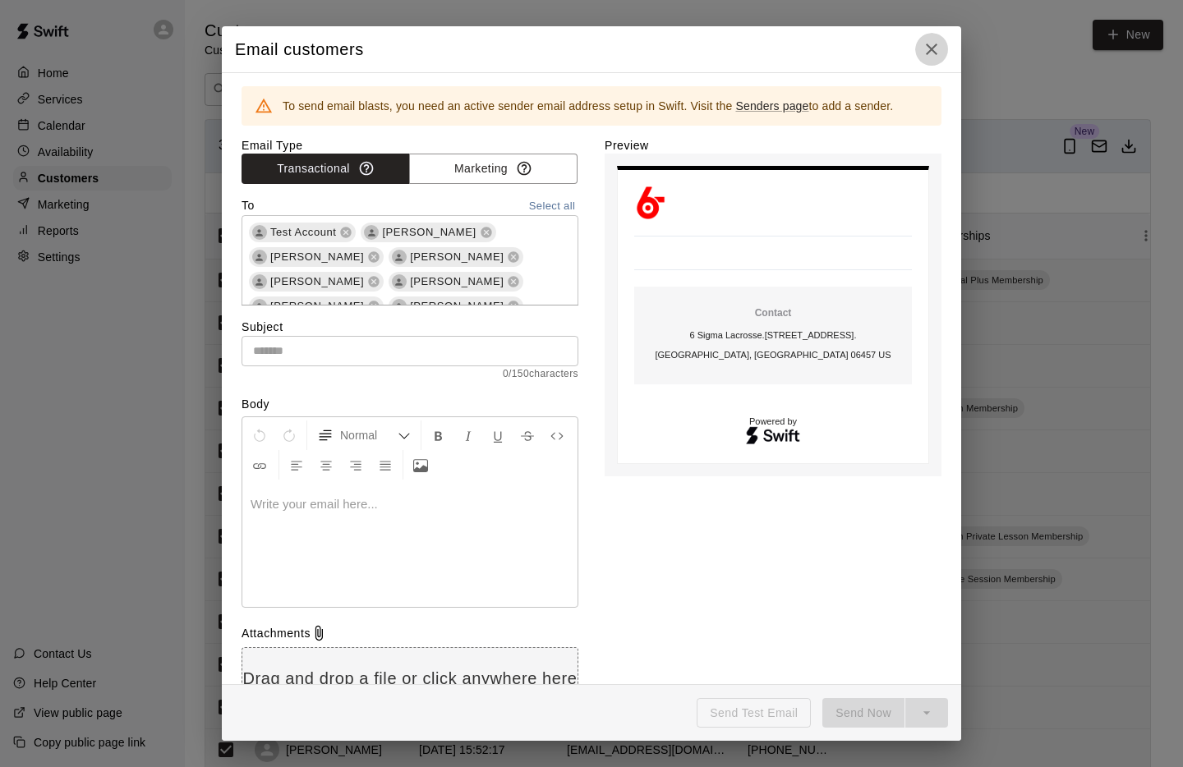
click at [923, 53] on icon "button" at bounding box center [932, 49] width 20 height 20
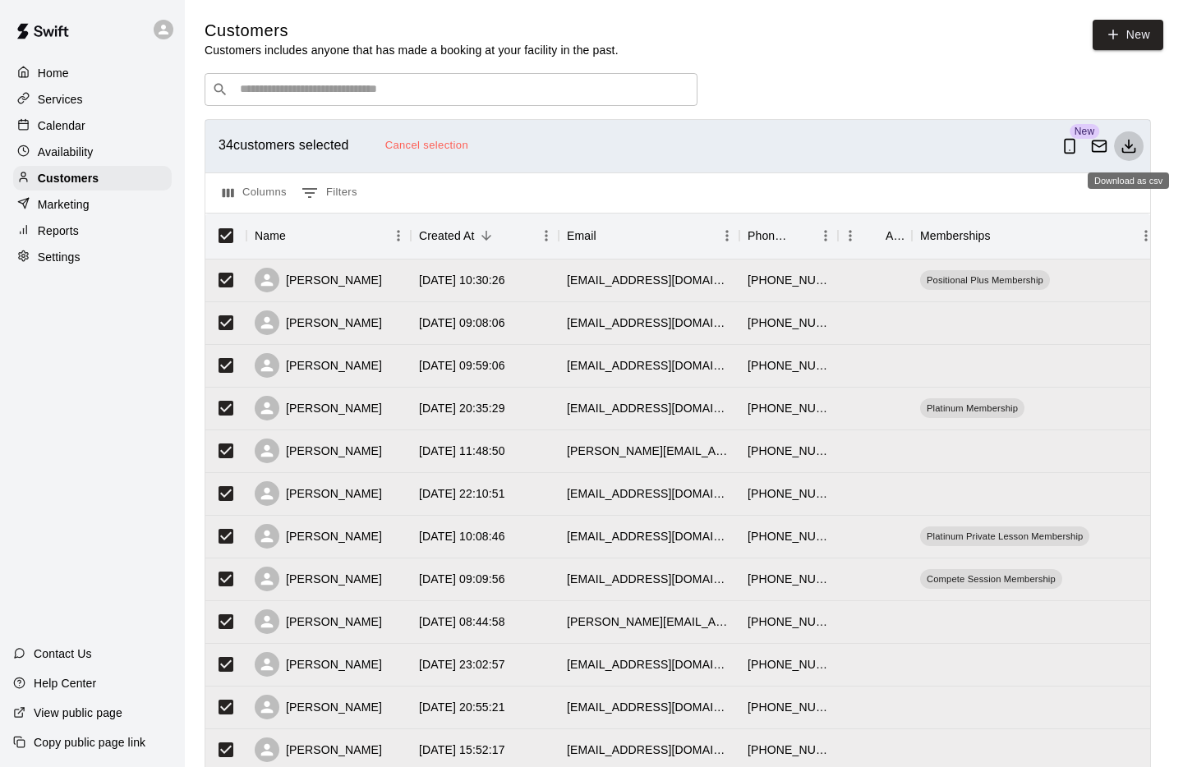
click at [1130, 142] on icon "Download as csv" at bounding box center [1128, 146] width 16 height 16
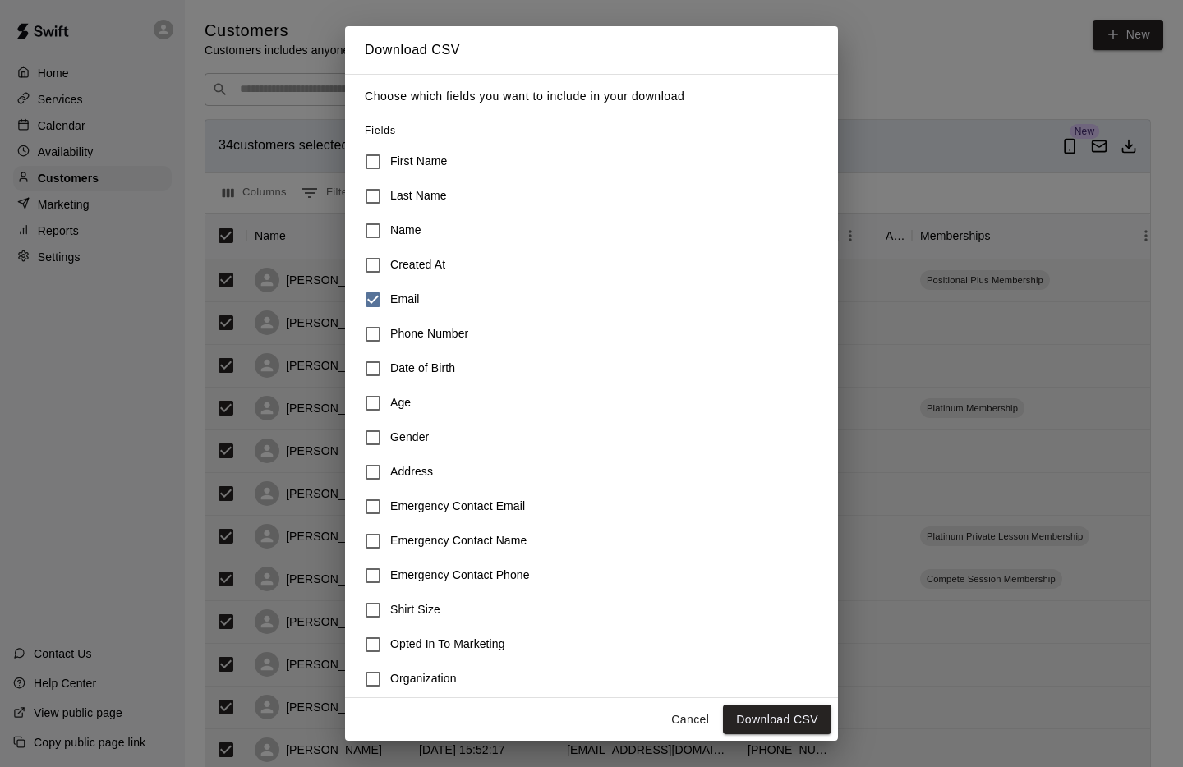
click at [726, 724] on button "Download CSV" at bounding box center [777, 720] width 108 height 30
